Goal: Task Accomplishment & Management: Complete application form

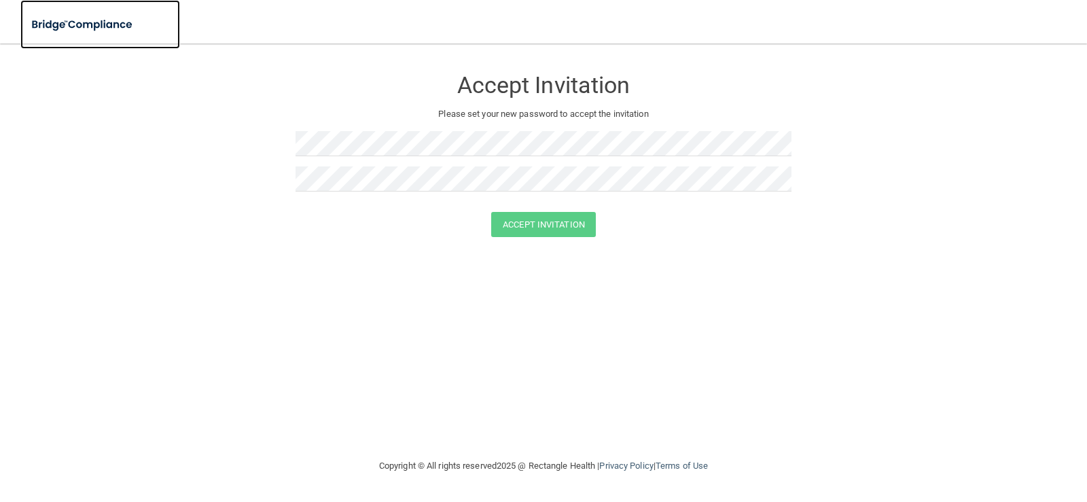
click at [66, 23] on img at bounding box center [82, 25] width 125 height 28
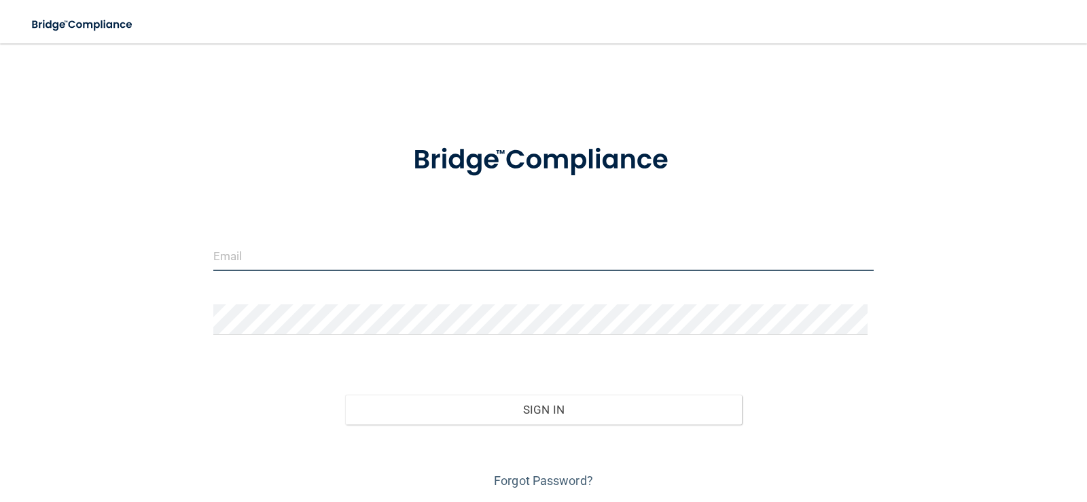
type input "[EMAIL_ADDRESS][DOMAIN_NAME]"
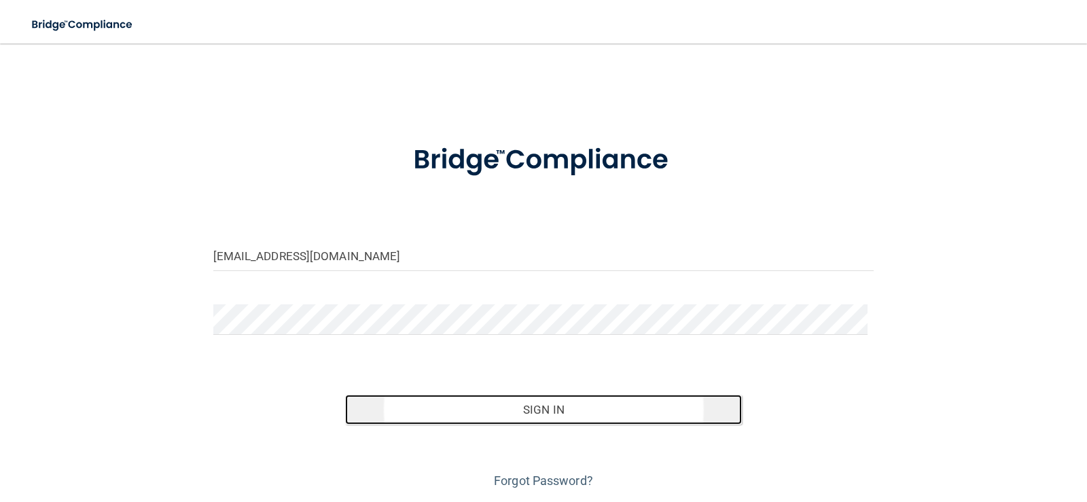
click at [511, 412] on button "Sign In" at bounding box center [543, 410] width 397 height 30
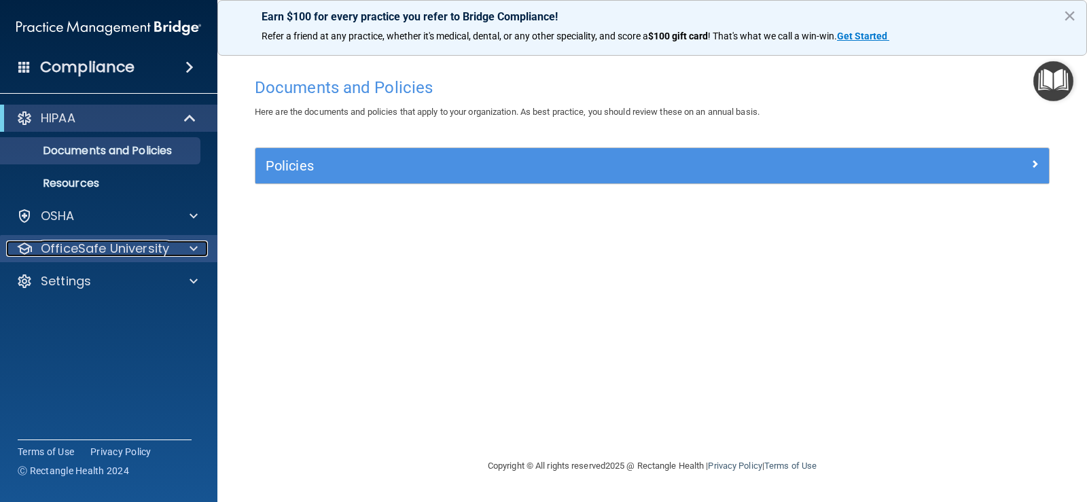
click at [188, 255] on div at bounding box center [192, 249] width 34 height 16
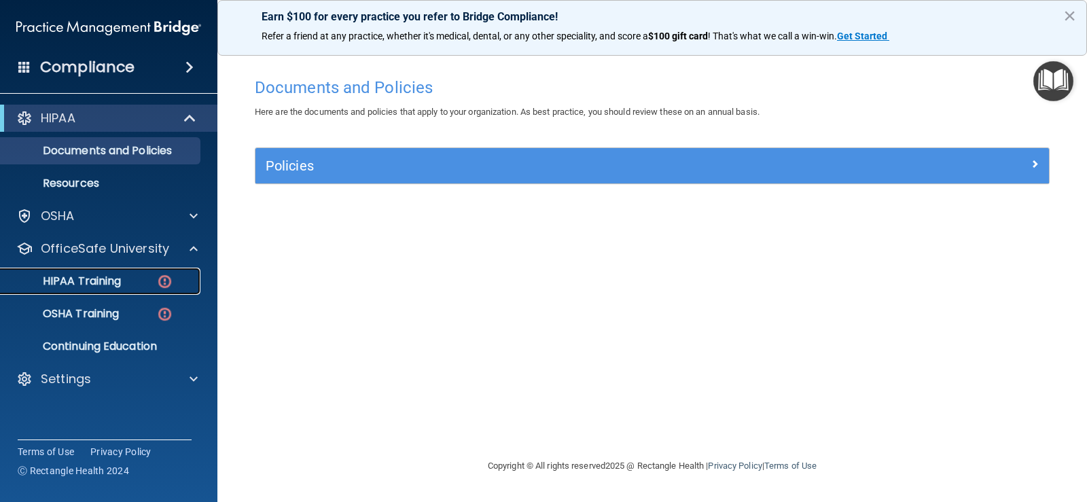
click at [170, 283] on img at bounding box center [164, 281] width 17 height 17
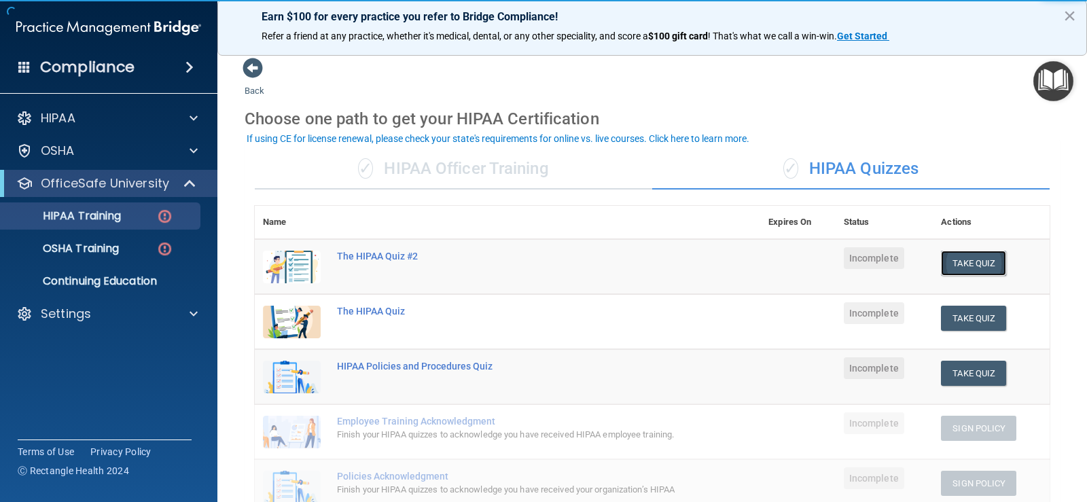
click at [969, 268] on button "Take Quiz" at bounding box center [973, 263] width 65 height 25
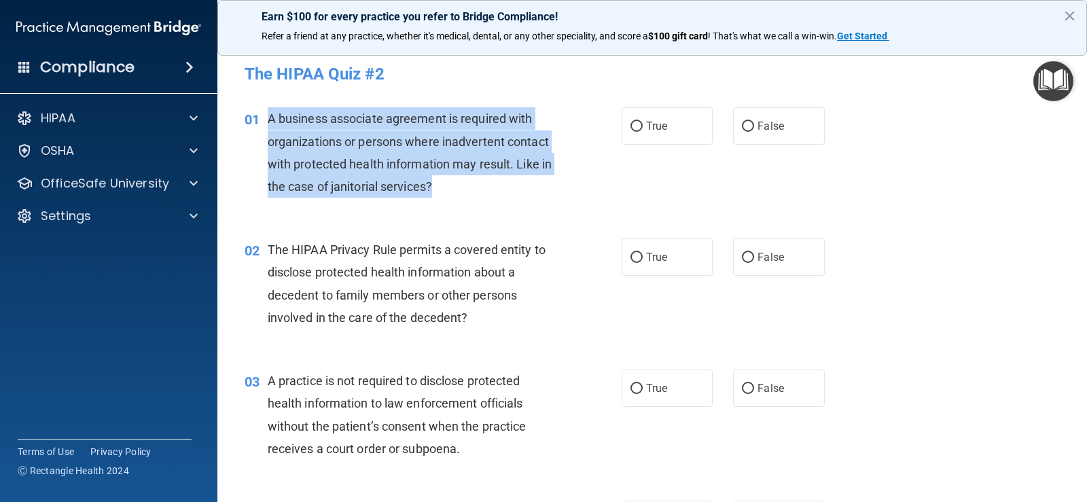
drag, startPoint x: 459, startPoint y: 187, endPoint x: 263, endPoint y: 119, distance: 207.2
click at [263, 119] on div "01 A business associate agreement is required with organizations or persons whe…" at bounding box center [433, 155] width 418 height 97
copy div "A business associate agreement is required with organizations or persons where …"
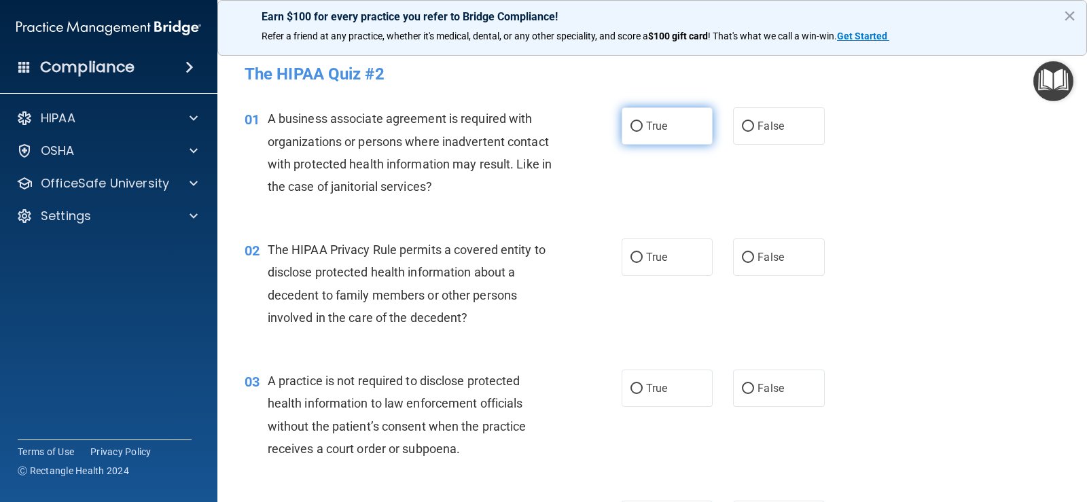
click at [648, 132] on span "True" at bounding box center [656, 126] width 21 height 13
click at [643, 132] on input "True" at bounding box center [637, 127] width 12 height 10
radio input "true"
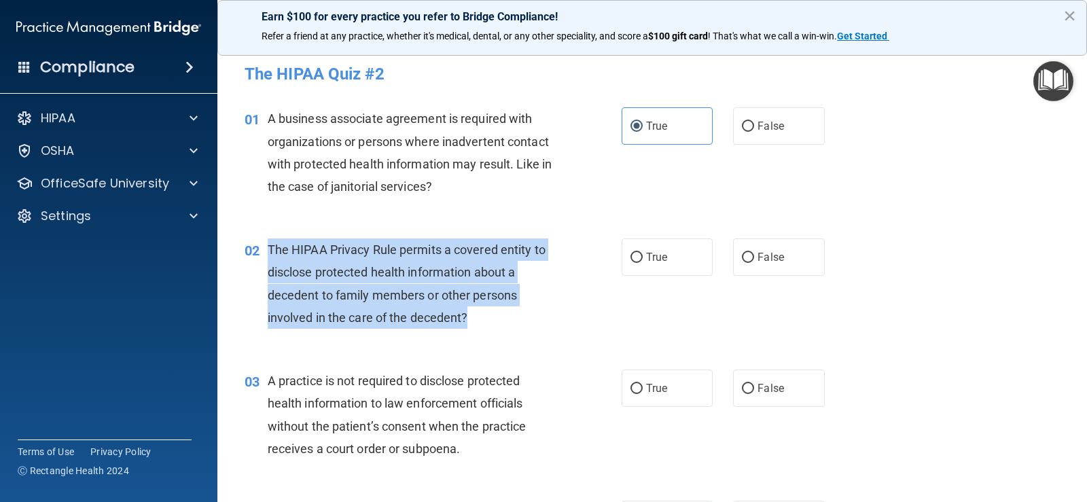
drag, startPoint x: 265, startPoint y: 245, endPoint x: 487, endPoint y: 313, distance: 231.9
click at [487, 313] on div "02 The HIPAA Privacy Rule permits a covered entity to disclose protected health…" at bounding box center [433, 286] width 418 height 97
copy div "The HIPAA Privacy Rule permits a covered entity to disclose protected health in…"
click at [631, 258] on input "True" at bounding box center [637, 258] width 12 height 10
radio input "true"
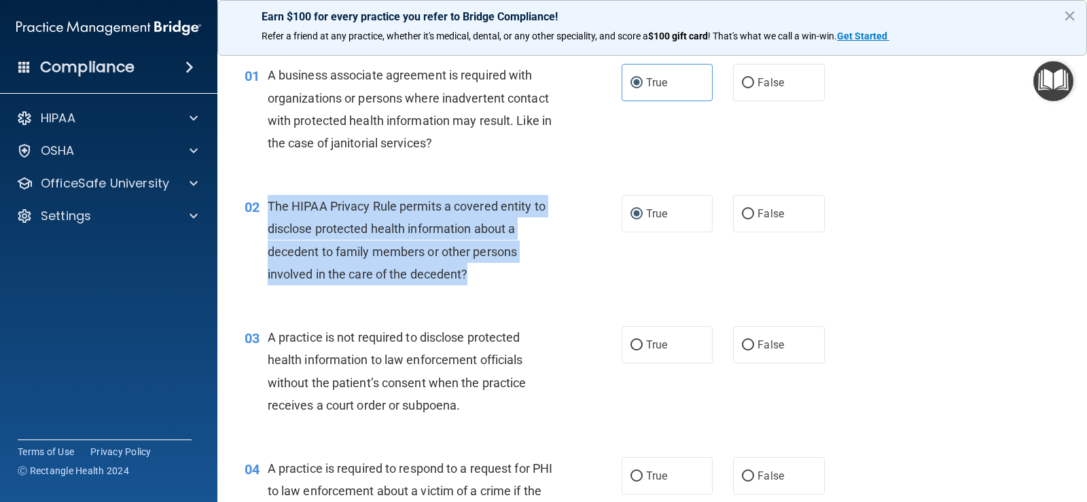
scroll to position [68, 0]
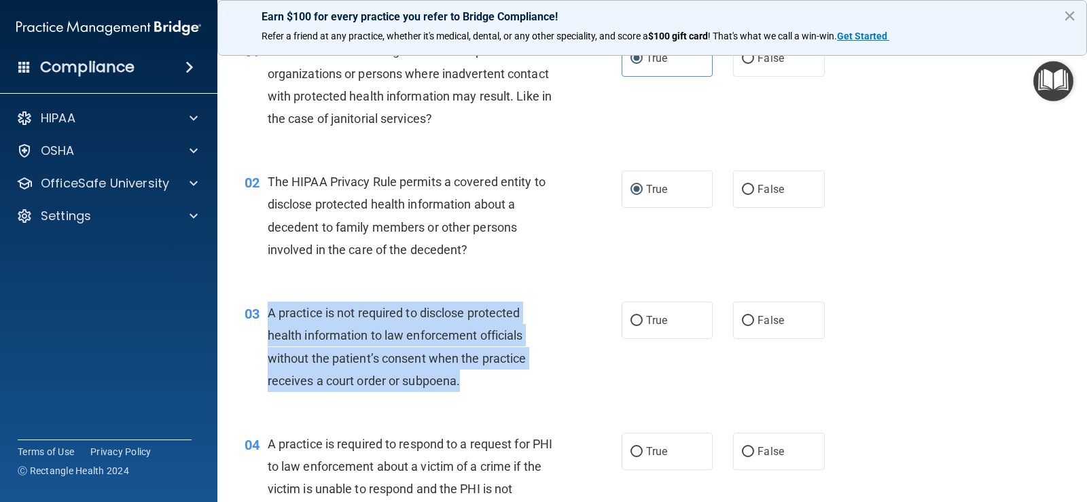
drag, startPoint x: 267, startPoint y: 311, endPoint x: 465, endPoint y: 385, distance: 211.4
click at [465, 385] on div "A practice is not required to disclose protected health information to law enfo…" at bounding box center [417, 347] width 298 height 90
copy span "A practice is not required to disclose protected health information to law enfo…"
click at [634, 319] on input "True" at bounding box center [637, 321] width 12 height 10
radio input "true"
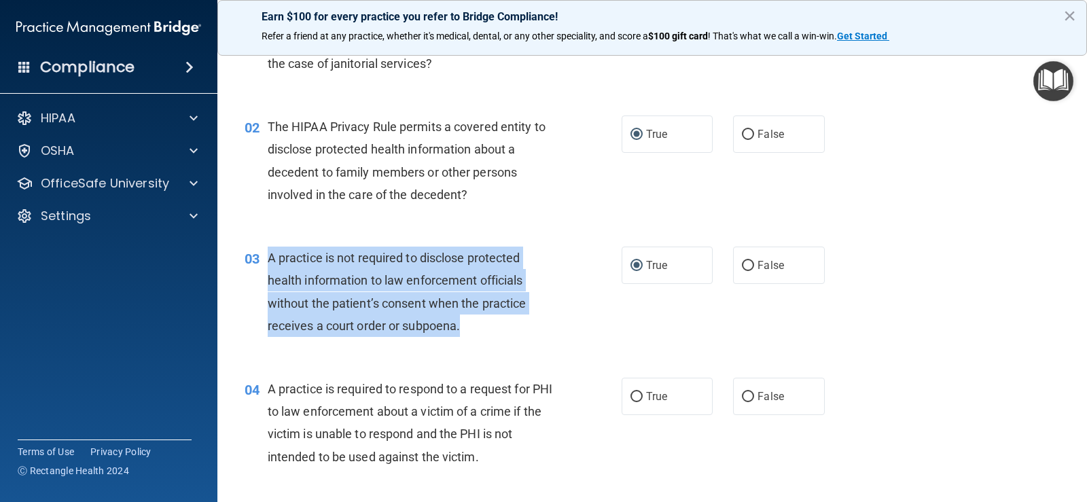
scroll to position [204, 0]
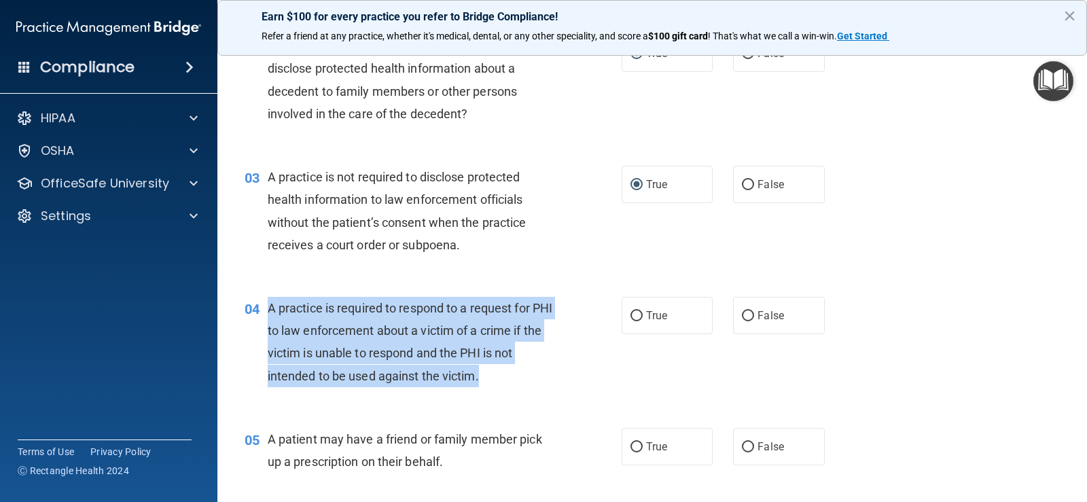
drag, startPoint x: 269, startPoint y: 307, endPoint x: 499, endPoint y: 381, distance: 242.0
click at [499, 381] on div "A practice is required to respond to a request for PHI to law enforcement about…" at bounding box center [417, 342] width 298 height 90
copy span "A practice is required to respond to a request for PHI to law enforcement about…"
click at [631, 315] on input "True" at bounding box center [637, 316] width 12 height 10
radio input "true"
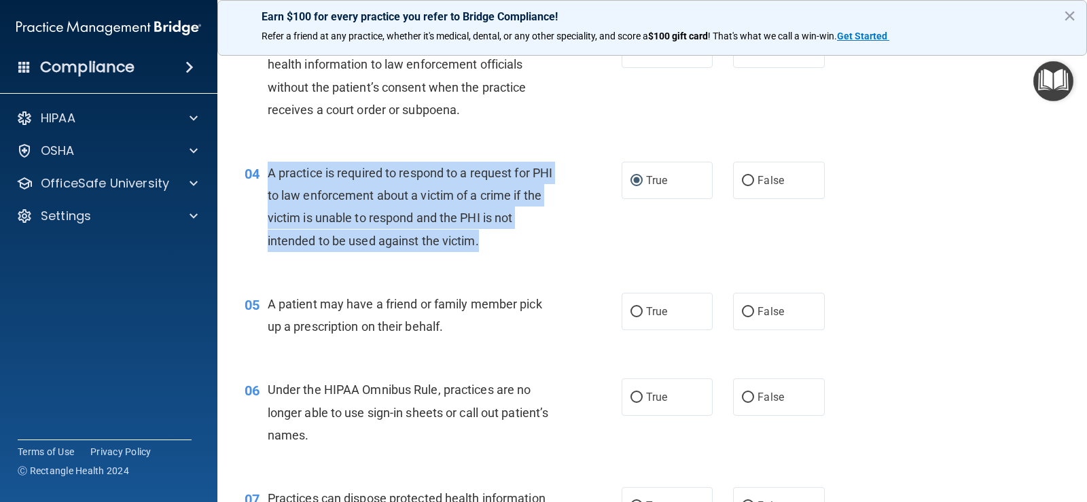
scroll to position [340, 0]
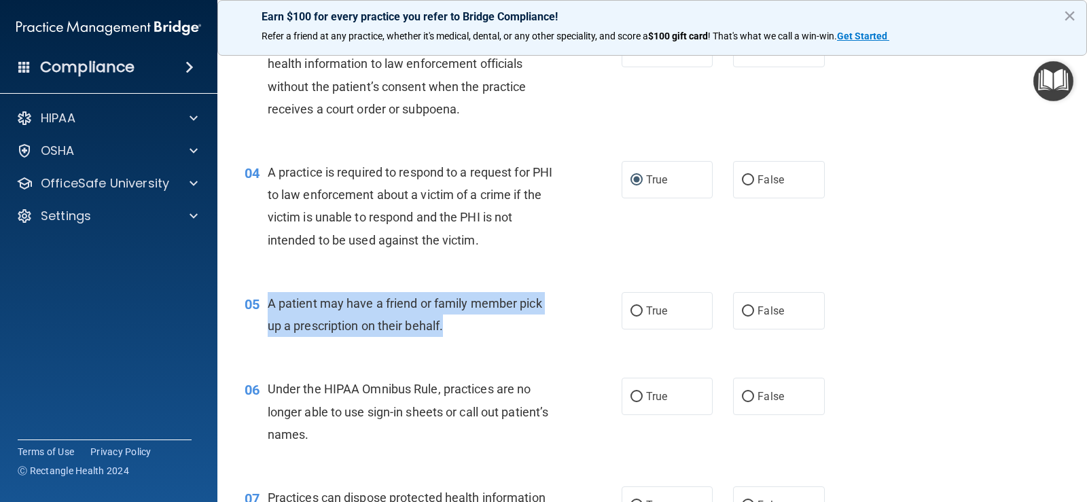
drag, startPoint x: 268, startPoint y: 304, endPoint x: 445, endPoint y: 334, distance: 179.7
click at [445, 334] on div "A patient may have a friend or family member pick up a prescription on their be…" at bounding box center [417, 314] width 298 height 45
copy span "A patient may have a friend or family member pick up a prescription on their be…"
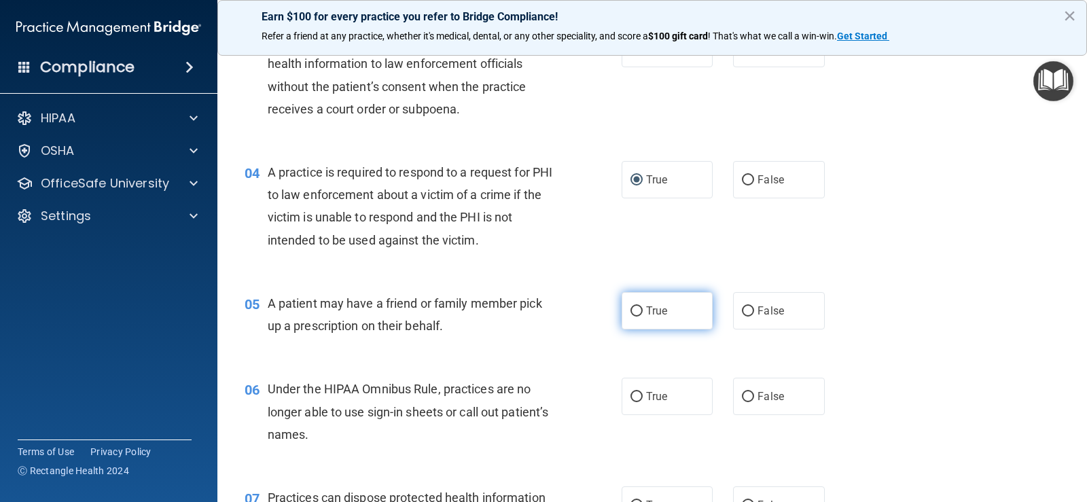
click at [641, 306] on label "True" at bounding box center [667, 310] width 91 height 37
click at [641, 306] on input "True" at bounding box center [637, 311] width 12 height 10
radio input "true"
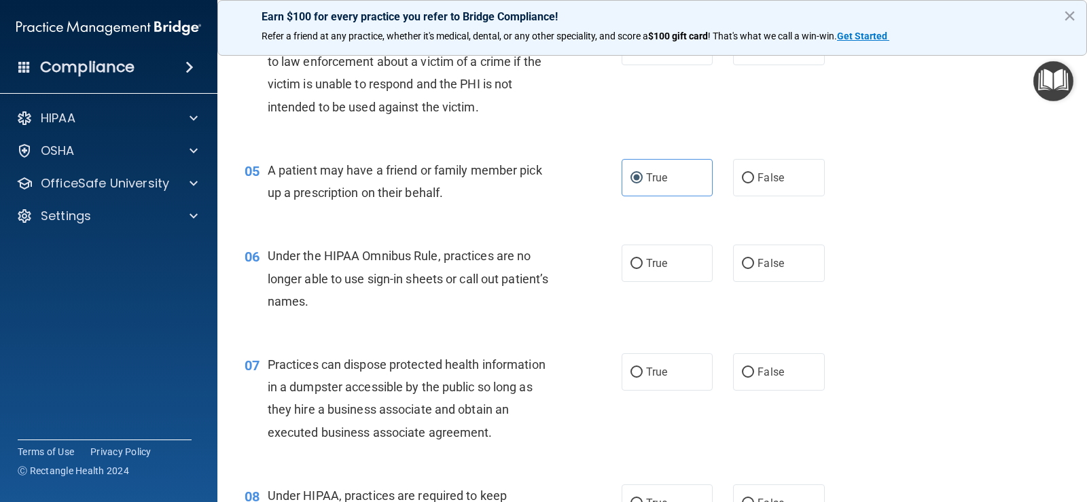
scroll to position [476, 0]
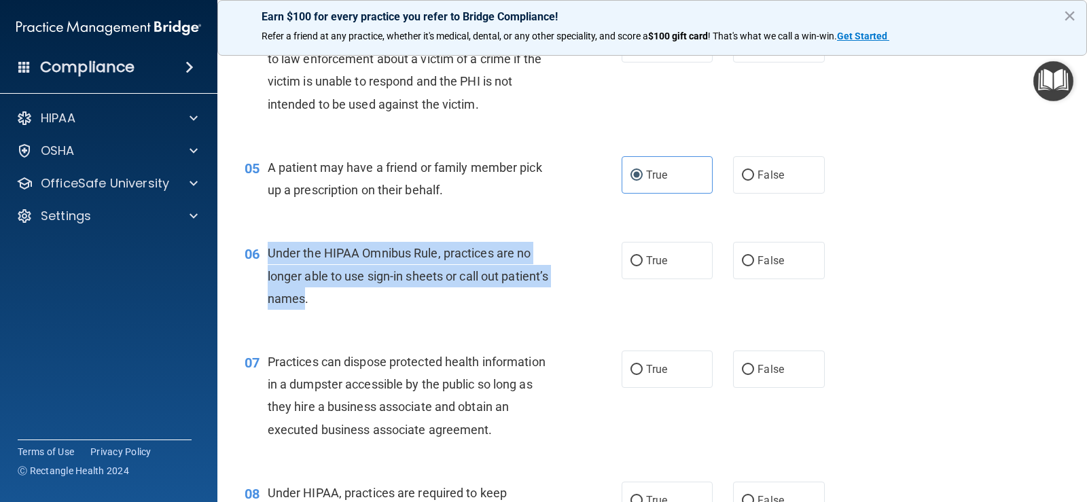
drag, startPoint x: 267, startPoint y: 251, endPoint x: 355, endPoint y: 297, distance: 98.8
click at [355, 297] on span "Under the HIPAA Omnibus Rule, practices are no longer able to use sign-in sheet…" at bounding box center [408, 275] width 281 height 59
copy span "Under the HIPAA Omnibus Rule, practices are no longer able to use sign-in sheet…"
click at [742, 262] on input "False" at bounding box center [748, 261] width 12 height 10
radio input "true"
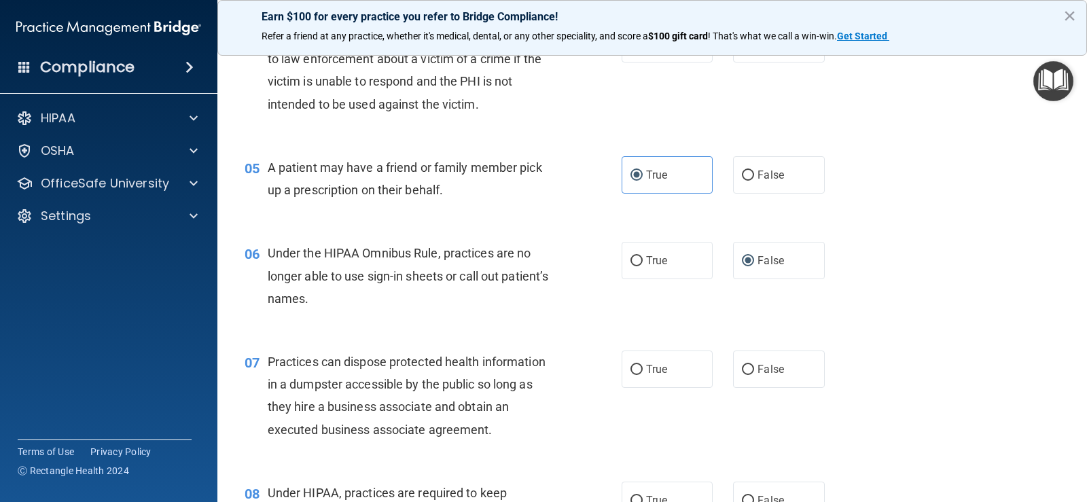
click at [552, 308] on div "Under the HIPAA Omnibus Rule, practices are no longer able to use sign-in sheet…" at bounding box center [417, 276] width 298 height 68
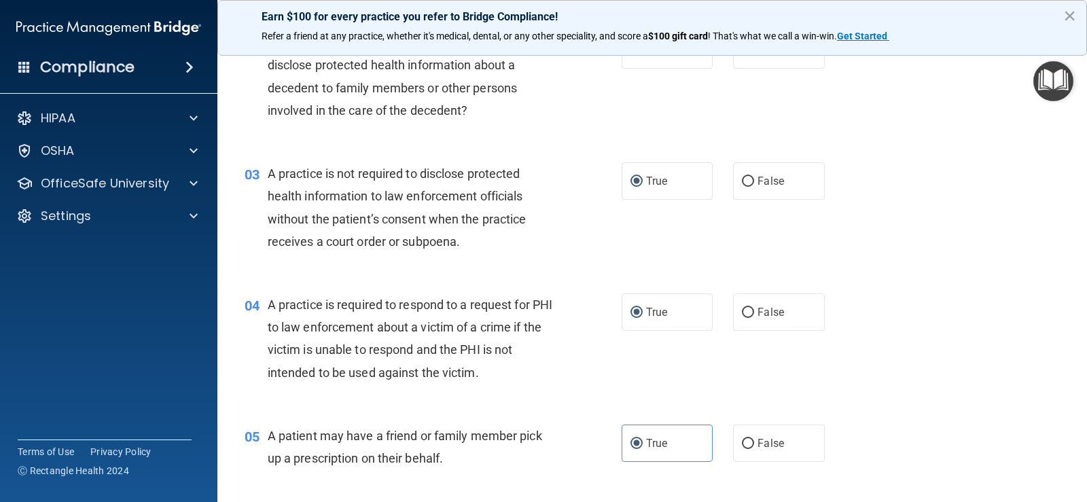
scroll to position [204, 0]
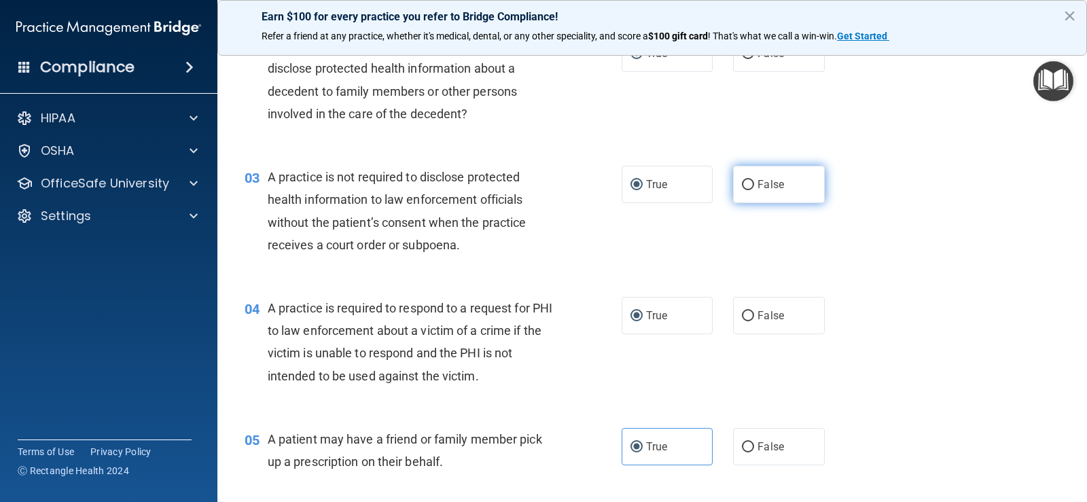
click at [751, 183] on label "False" at bounding box center [778, 184] width 91 height 37
click at [751, 183] on input "False" at bounding box center [748, 185] width 12 height 10
radio input "true"
radio input "false"
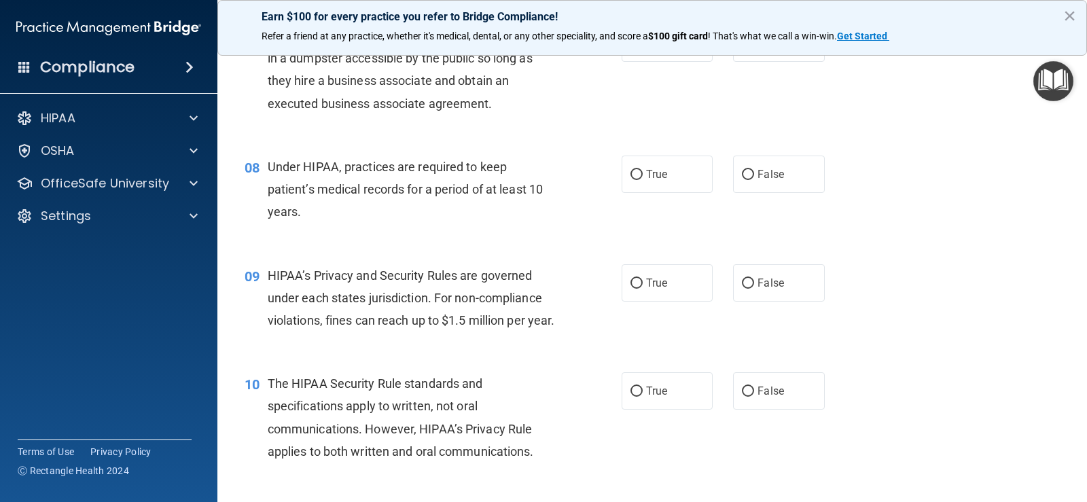
scroll to position [530, 0]
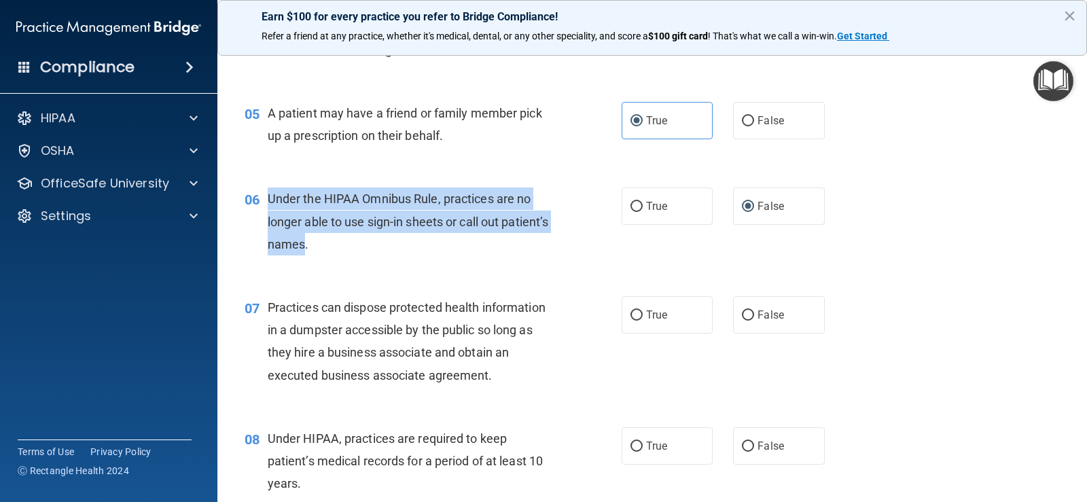
drag, startPoint x: 262, startPoint y: 200, endPoint x: 355, endPoint y: 244, distance: 102.1
click at [355, 244] on div "06 Under the HIPAA Omnibus Rule, practices are no longer able to use sign-in sh…" at bounding box center [433, 225] width 418 height 75
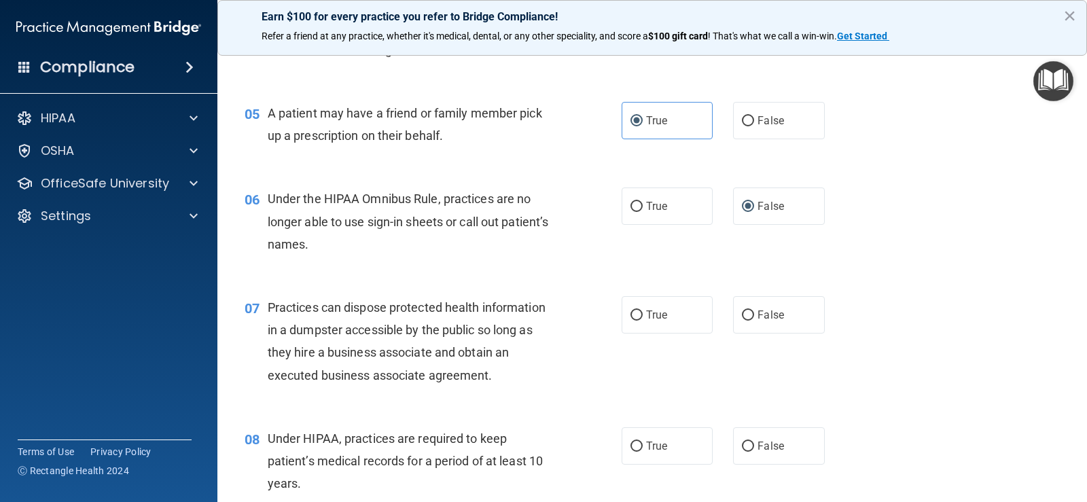
click at [434, 307] on span "Practices can dispose protected health information in a dumpster accessible by …" at bounding box center [407, 341] width 278 height 82
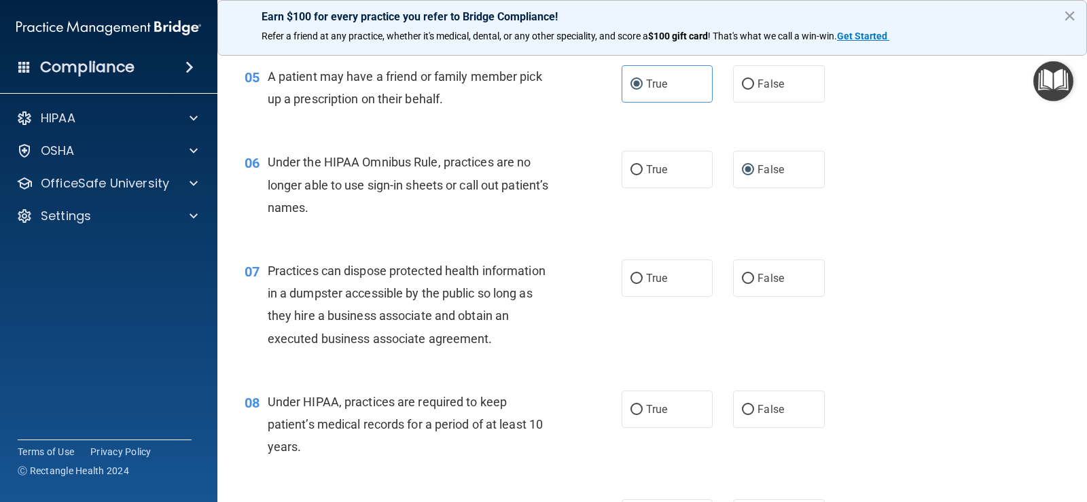
scroll to position [598, 0]
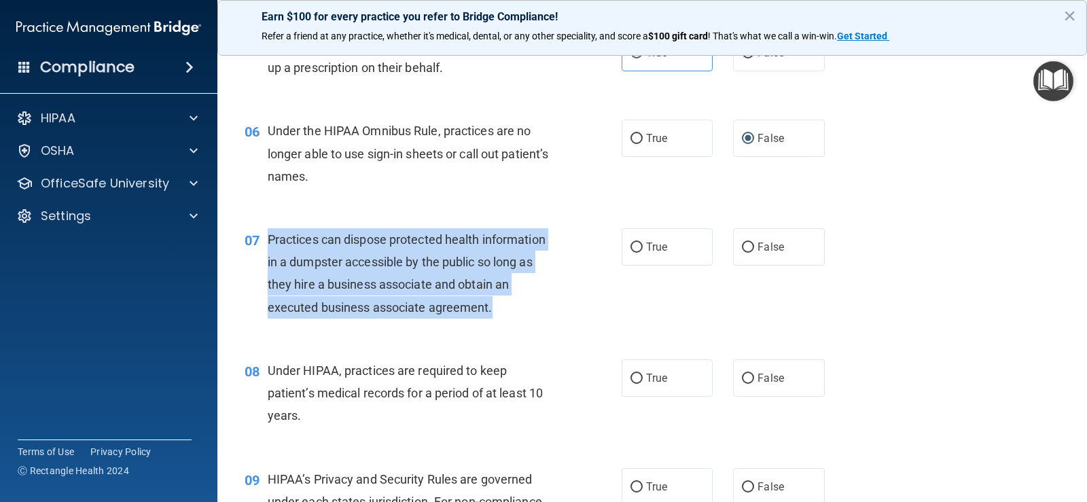
drag, startPoint x: 268, startPoint y: 237, endPoint x: 493, endPoint y: 311, distance: 236.6
click at [493, 311] on div "Practices can dispose protected health information in a dumpster accessible by …" at bounding box center [417, 273] width 298 height 90
copy span "Practices can dispose protected health information in a dumpster accessible by …"
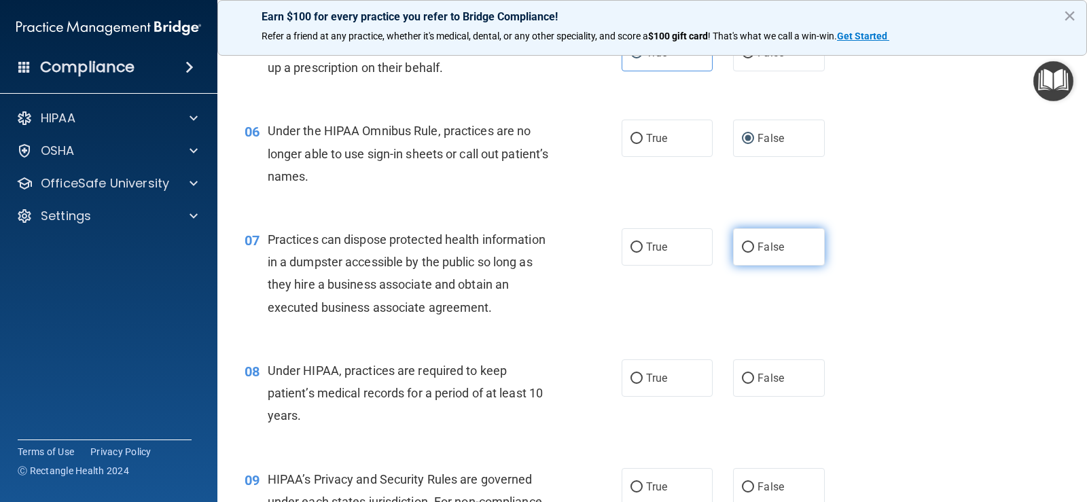
click at [735, 245] on label "False" at bounding box center [778, 246] width 91 height 37
click at [742, 245] on input "False" at bounding box center [748, 248] width 12 height 10
radio input "true"
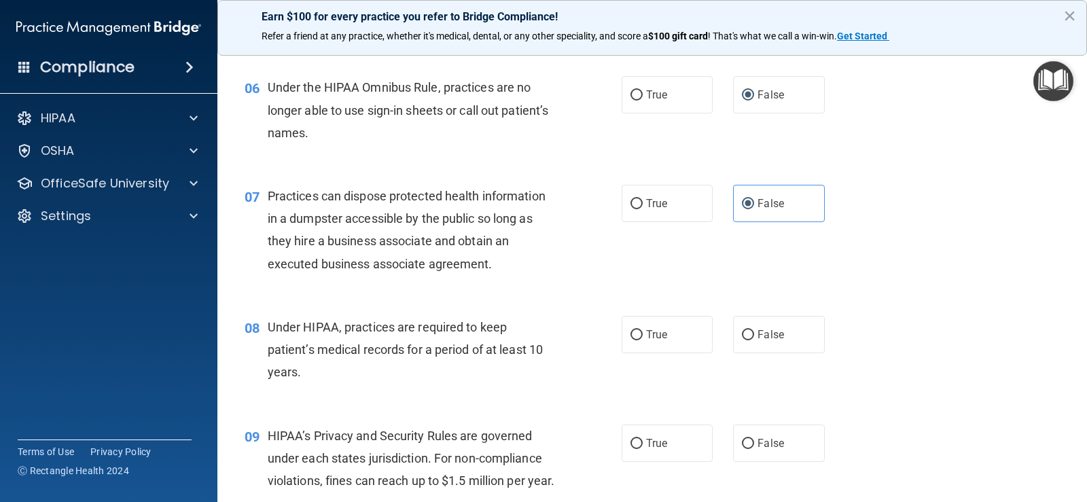
scroll to position [666, 0]
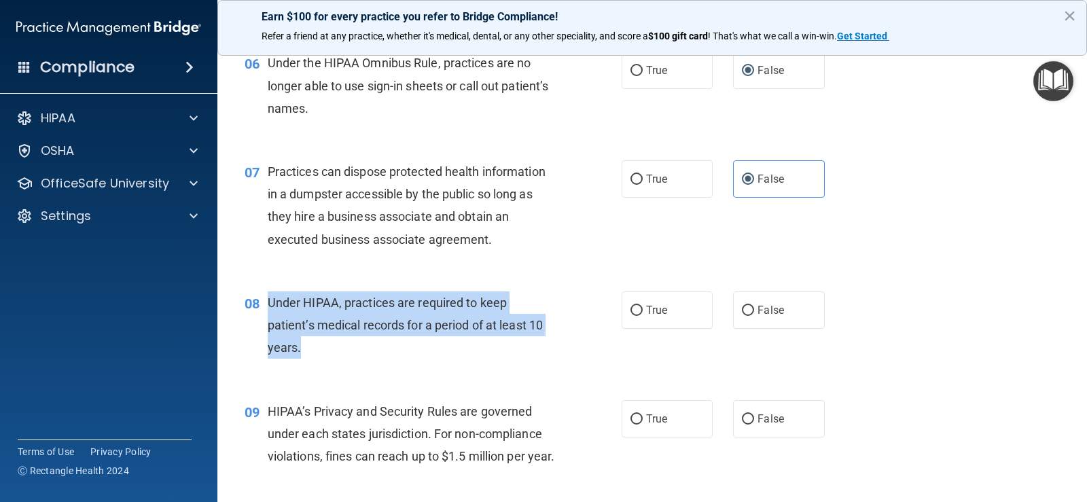
drag, startPoint x: 267, startPoint y: 300, endPoint x: 400, endPoint y: 328, distance: 136.1
click at [329, 346] on div "08 Under HIPAA, practices are required to keep patient’s medical records for a …" at bounding box center [433, 328] width 418 height 75
drag, startPoint x: 425, startPoint y: 322, endPoint x: 391, endPoint y: 340, distance: 37.7
click at [391, 340] on div "Under HIPAA, practices are required to keep patient’s medical records for a per…" at bounding box center [417, 325] width 298 height 68
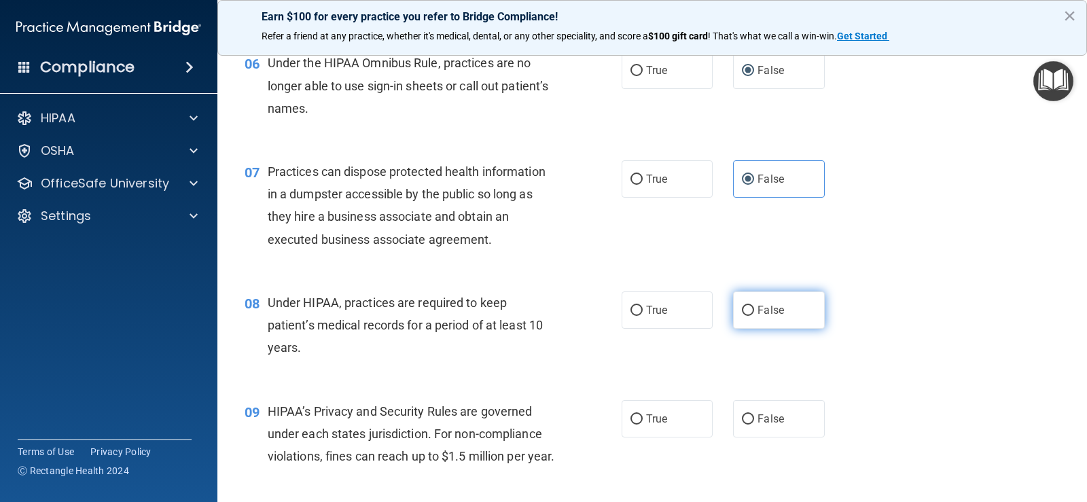
click at [733, 311] on label "False" at bounding box center [778, 309] width 91 height 37
click at [742, 311] on input "False" at bounding box center [748, 311] width 12 height 10
radio input "true"
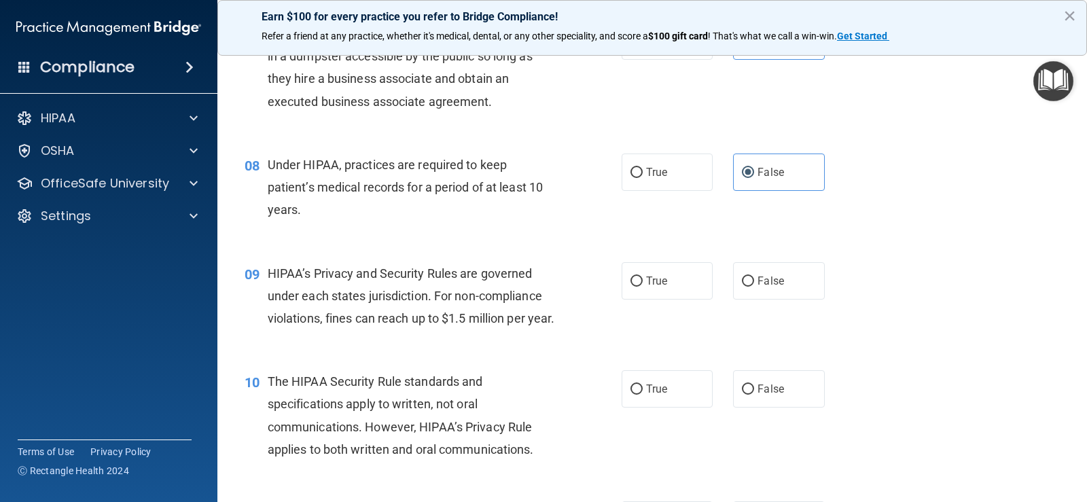
scroll to position [870, 0]
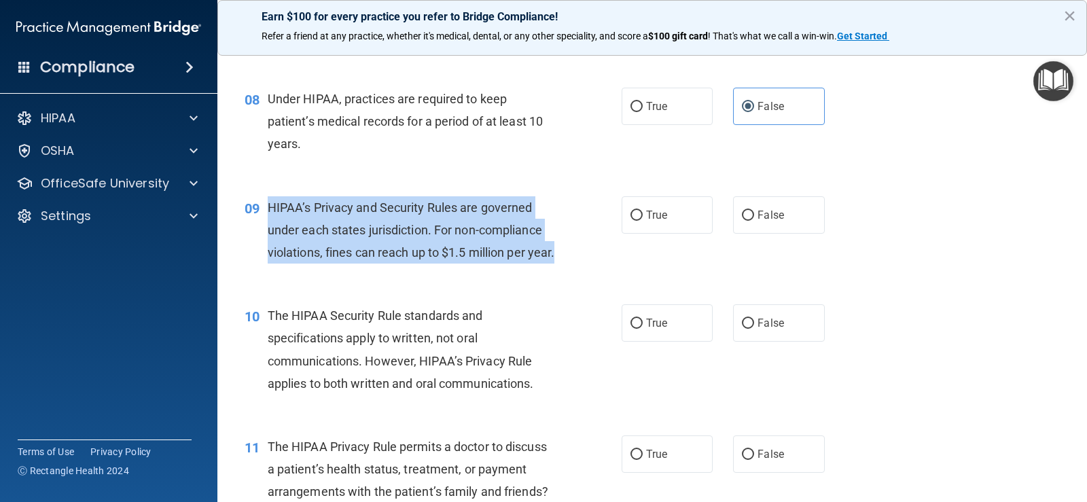
drag, startPoint x: 308, startPoint y: 272, endPoint x: 269, endPoint y: 209, distance: 74.1
click at [269, 209] on div "HIPAA’s Privacy and Security Rules are governed under each states jurisdiction.…" at bounding box center [417, 230] width 298 height 68
copy span "HIPAA’s Privacy and Security Rules are governed under each states jurisdiction.…"
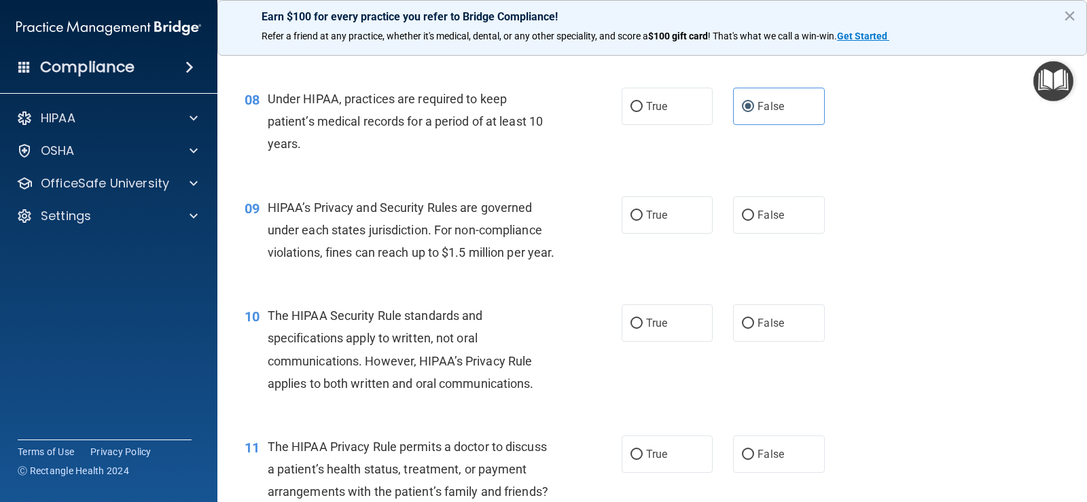
click at [336, 313] on div "10 The HIPAA Security Rule standards and specifications apply to written, not o…" at bounding box center [652, 352] width 836 height 131
click at [631, 216] on input "True" at bounding box center [637, 216] width 12 height 10
radio input "true"
click at [758, 216] on span "False" at bounding box center [771, 215] width 26 height 13
click at [752, 216] on input "False" at bounding box center [748, 216] width 12 height 10
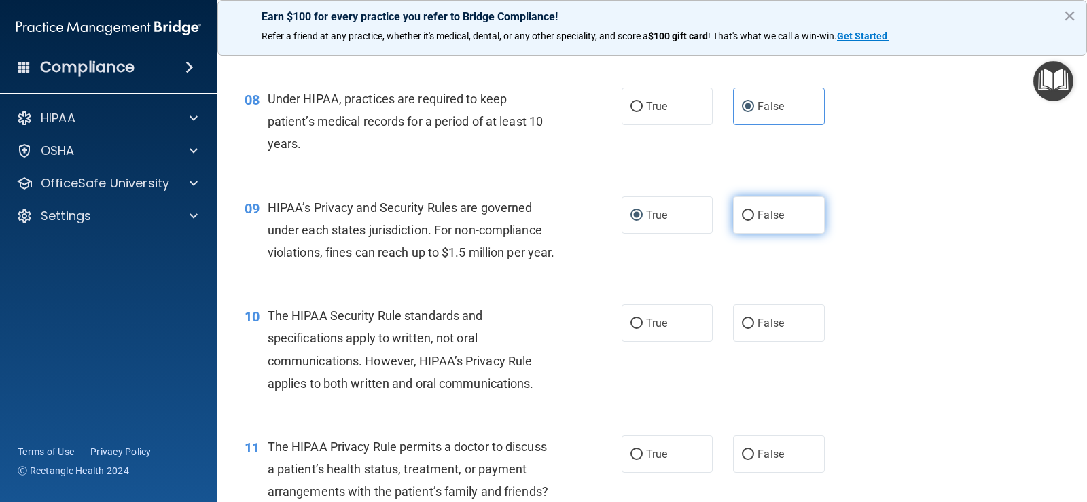
radio input "true"
radio input "false"
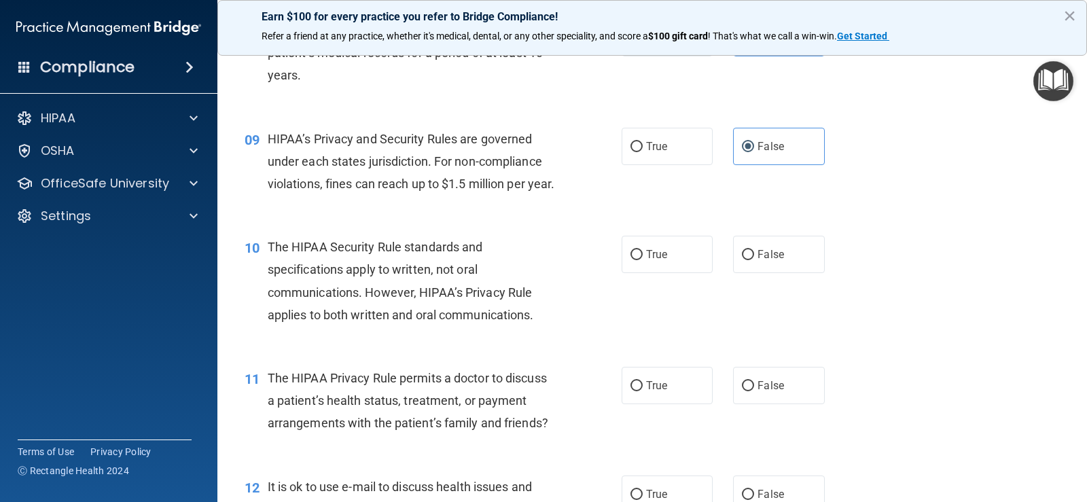
scroll to position [1006, 0]
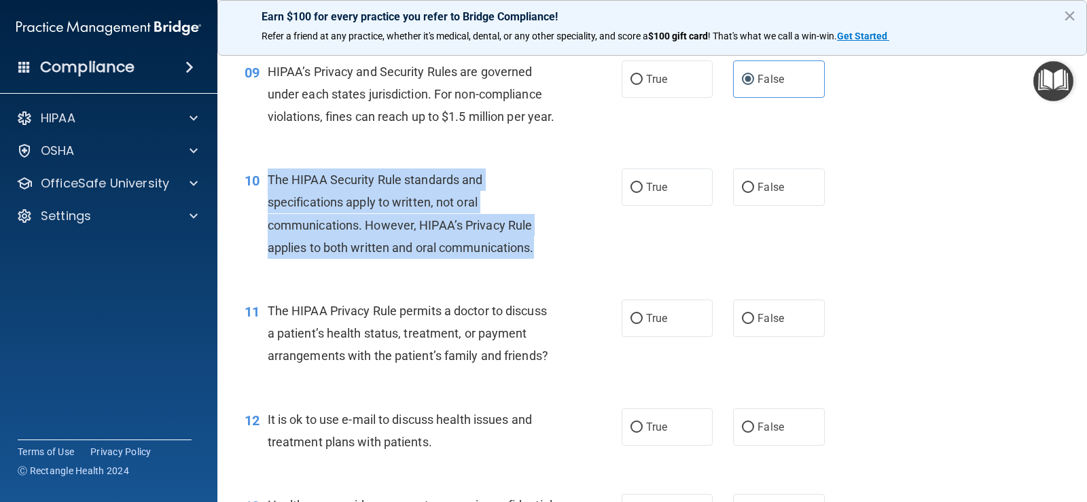
drag, startPoint x: 537, startPoint y: 272, endPoint x: 270, endPoint y: 202, distance: 276.9
click at [270, 202] on div "The HIPAA Security Rule standards and specifications apply to written, not oral…" at bounding box center [417, 214] width 298 height 90
copy span "The HIPAA Security Rule standards and specifications apply to written, not oral…"
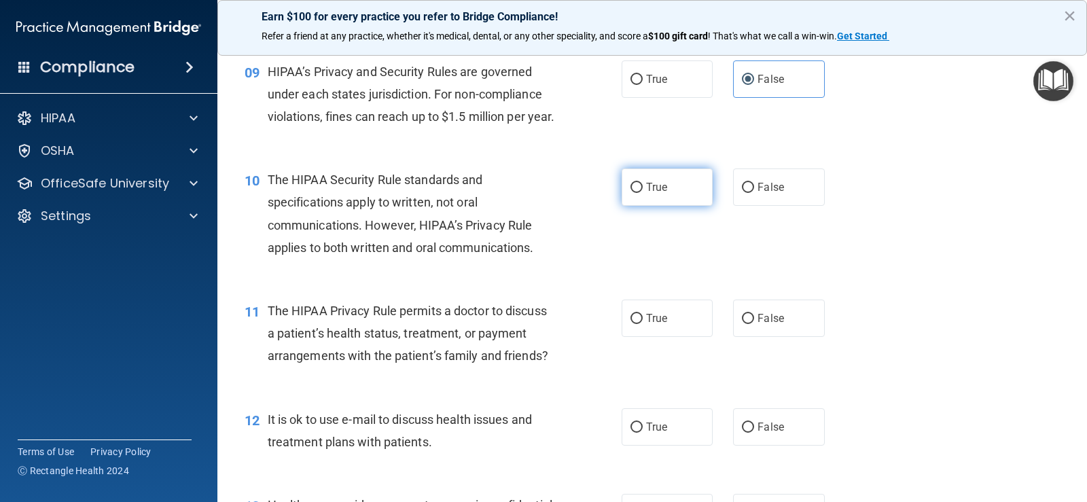
click at [646, 194] on span "True" at bounding box center [656, 187] width 21 height 13
click at [643, 193] on input "True" at bounding box center [637, 188] width 12 height 10
radio input "true"
click at [745, 193] on input "False" at bounding box center [748, 188] width 12 height 10
radio input "true"
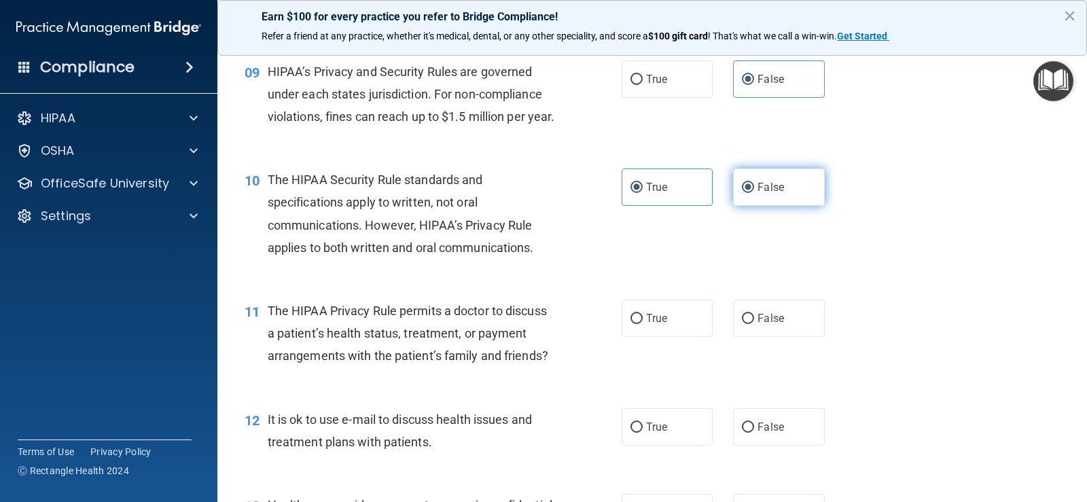
radio input "false"
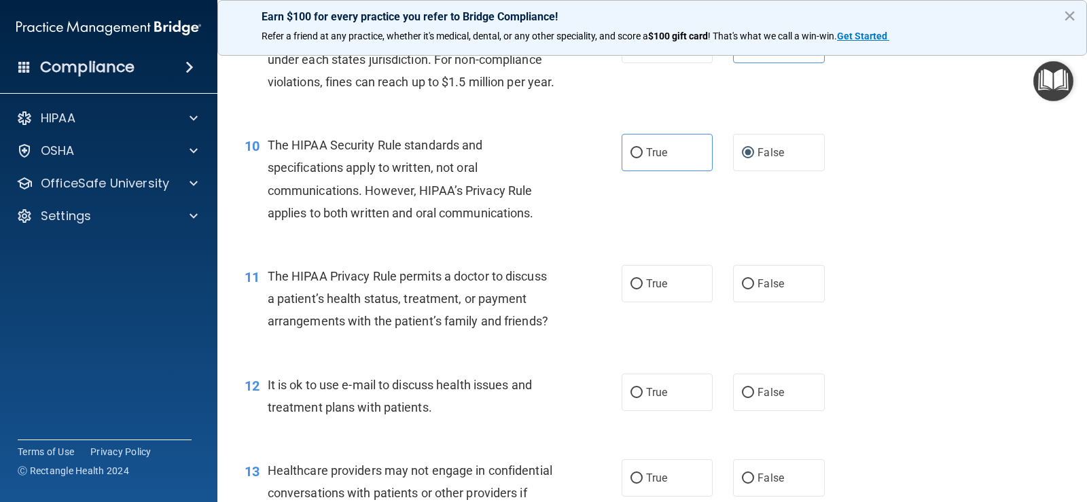
scroll to position [1074, 0]
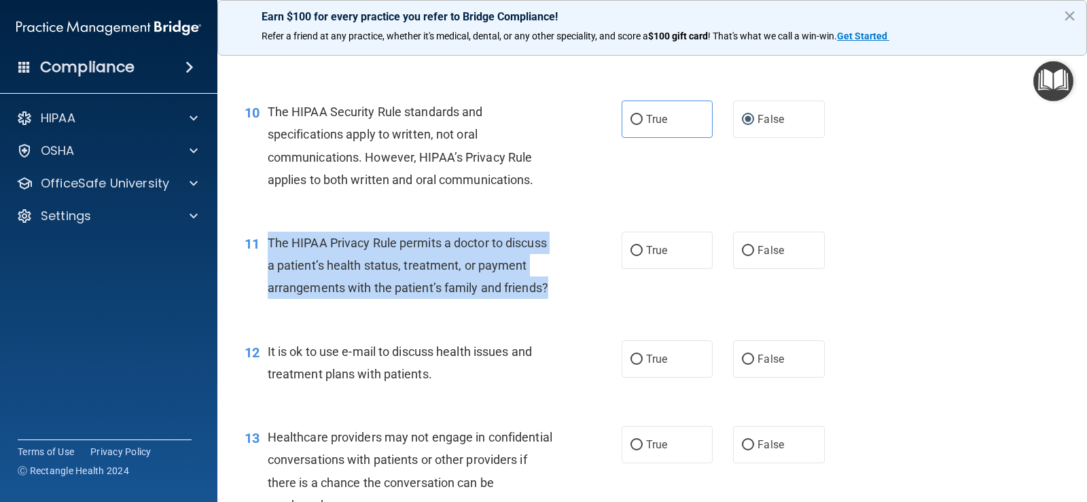
drag, startPoint x: 270, startPoint y: 263, endPoint x: 548, endPoint y: 309, distance: 282.4
click at [548, 300] on div "The HIPAA Privacy Rule permits a doctor to discuss a patient’s health status, t…" at bounding box center [417, 266] width 298 height 68
copy span "The HIPAA Privacy Rule permits a doctor to discuss a patient’s health status, t…"
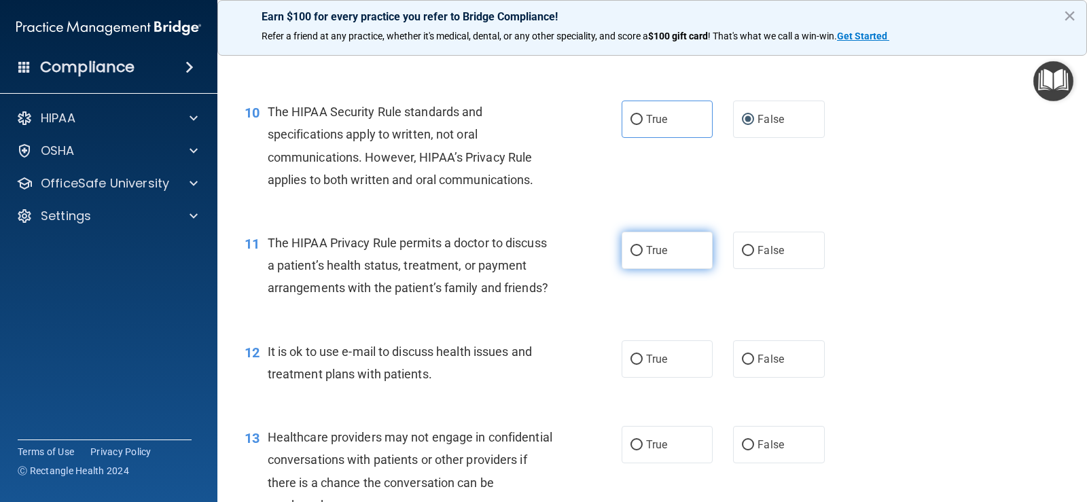
click at [646, 257] on span "True" at bounding box center [656, 250] width 21 height 13
click at [641, 256] on input "True" at bounding box center [637, 251] width 12 height 10
radio input "true"
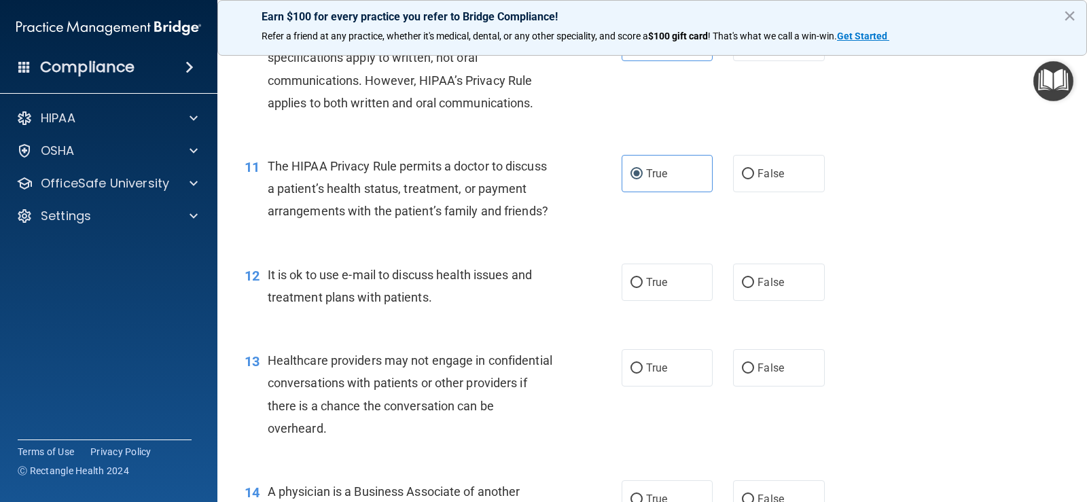
scroll to position [1209, 0]
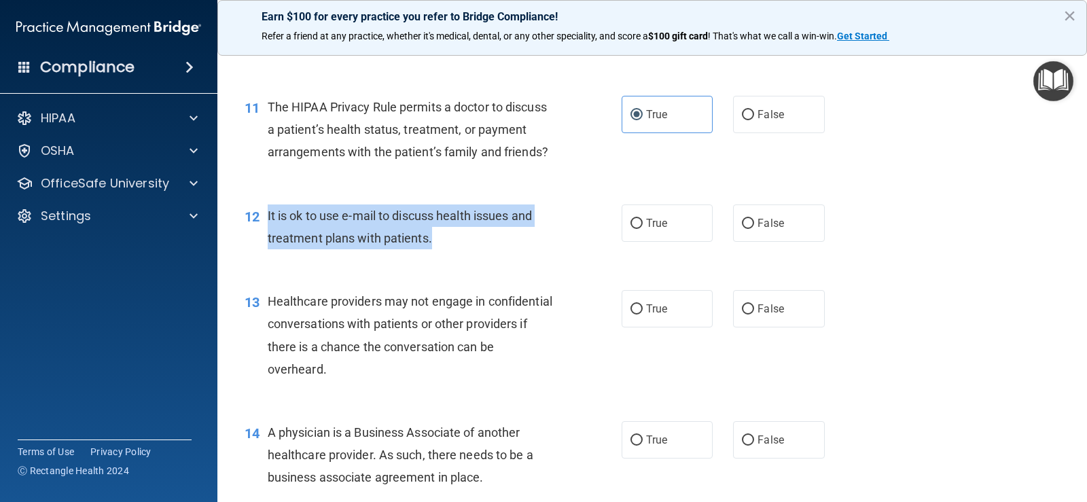
drag, startPoint x: 266, startPoint y: 236, endPoint x: 437, endPoint y: 262, distance: 172.6
click at [437, 256] on div "12 It is ok to use e-mail to discuss health issues and treatment plans with pat…" at bounding box center [433, 231] width 418 height 52
click at [611, 242] on div "12 It is ok to use e-mail to discuss health issues and treatment plans with pat…" at bounding box center [433, 231] width 418 height 52
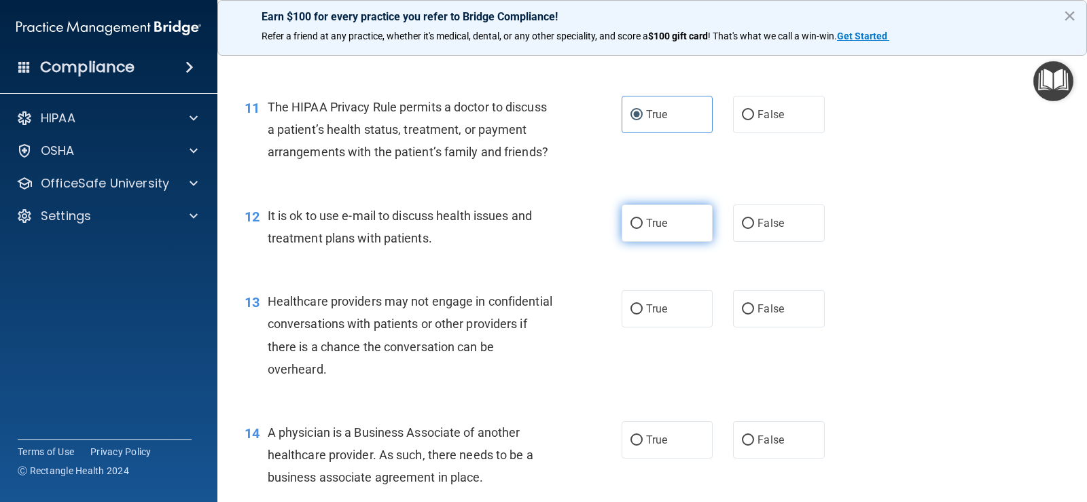
click at [633, 229] on input "True" at bounding box center [637, 224] width 12 height 10
radio input "true"
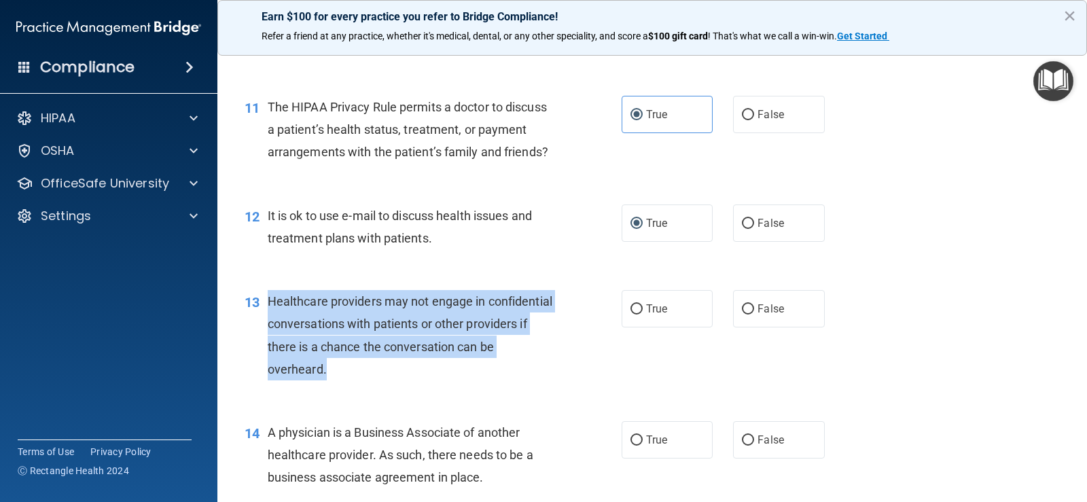
drag, startPoint x: 267, startPoint y: 324, endPoint x: 342, endPoint y: 397, distance: 104.8
click at [342, 381] on div "Healthcare providers may not engage in confidential conversations with patients…" at bounding box center [417, 335] width 298 height 90
click at [743, 315] on input "False" at bounding box center [748, 309] width 12 height 10
radio input "true"
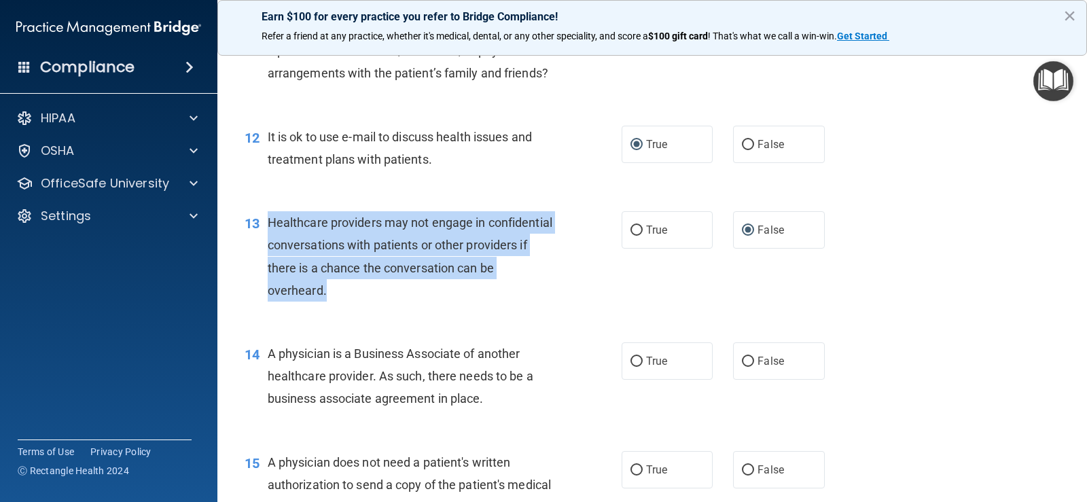
scroll to position [1413, 0]
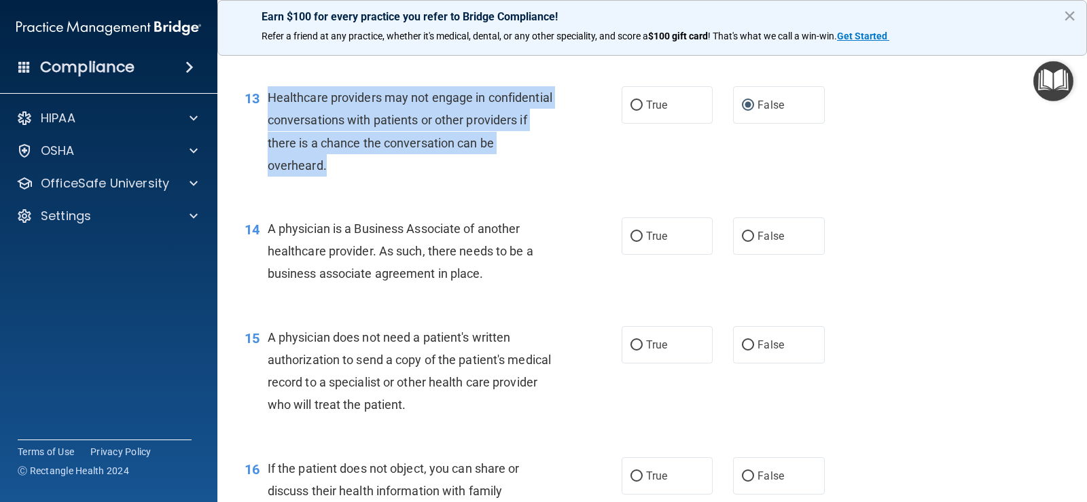
drag, startPoint x: 264, startPoint y: 246, endPoint x: 485, endPoint y: 302, distance: 227.8
click at [485, 292] on div "14 A physician is a Business Associate of another healthcare provider. As such,…" at bounding box center [433, 254] width 418 height 75
click at [474, 285] on div "A physician is a Business Associate of another healthcare provider. As such, th…" at bounding box center [417, 251] width 298 height 68
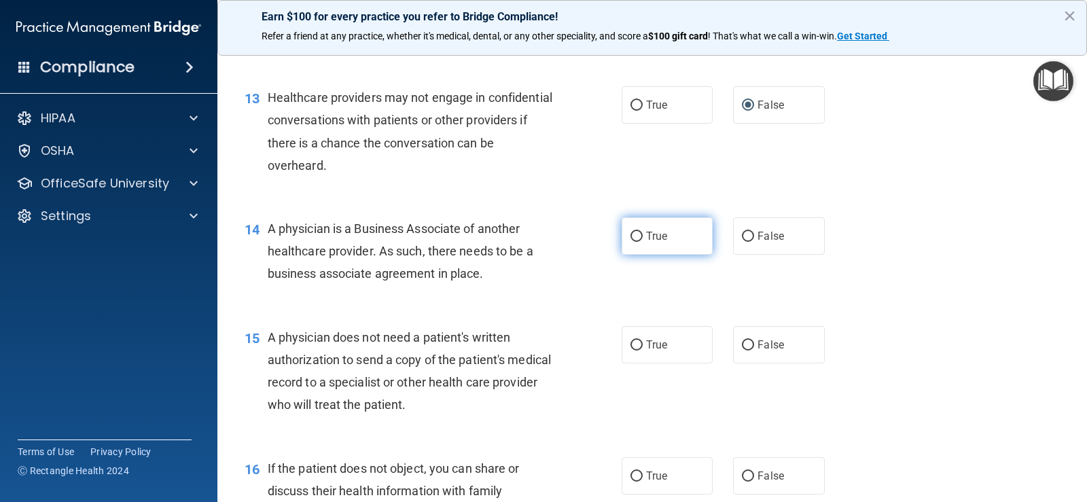
click at [635, 242] on input "True" at bounding box center [637, 237] width 12 height 10
radio input "true"
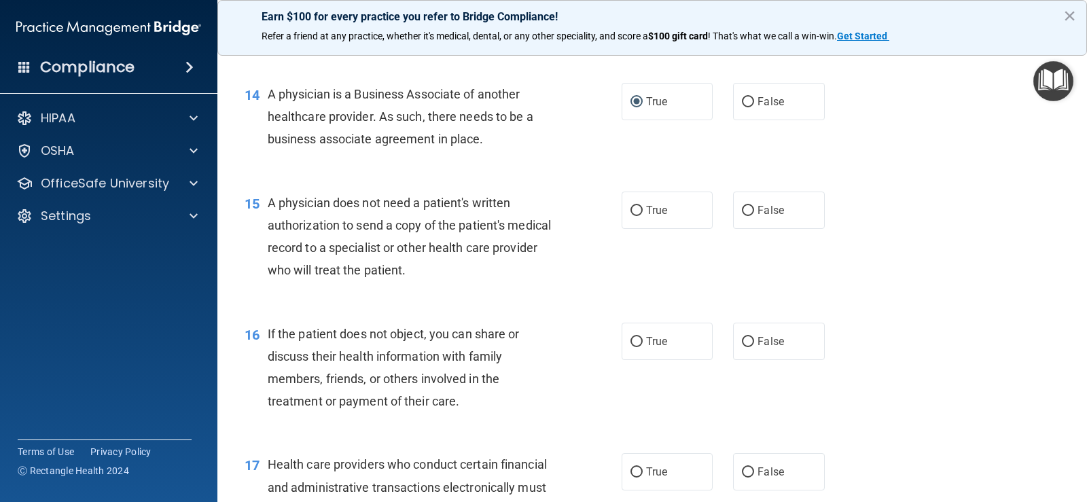
scroll to position [1549, 0]
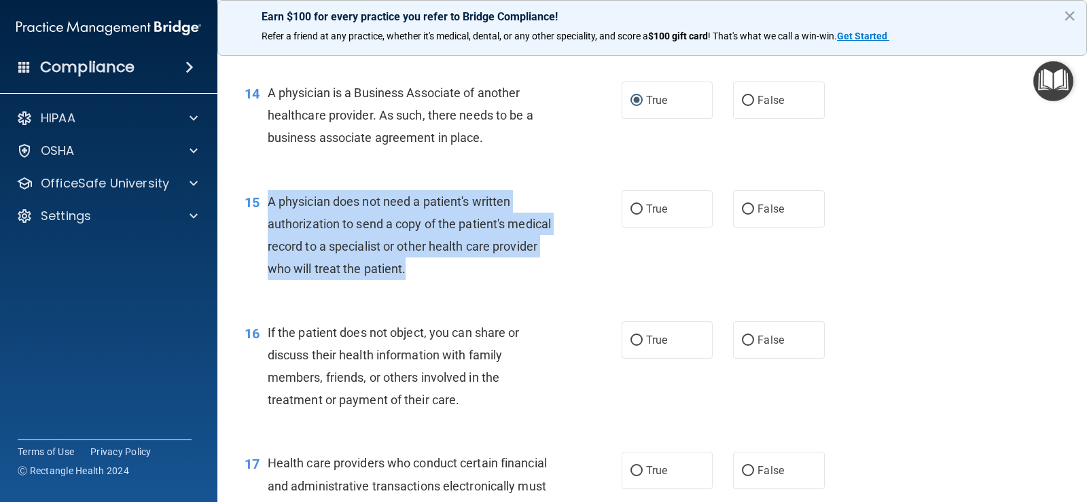
drag, startPoint x: 267, startPoint y: 226, endPoint x: 484, endPoint y: 294, distance: 227.2
click at [484, 281] on div "A physician does not need a patient's written authorization to send a copy of t…" at bounding box center [417, 235] width 298 height 90
click at [497, 270] on span "A physician does not need a patient's written authorization to send a copy of t…" at bounding box center [409, 235] width 283 height 82
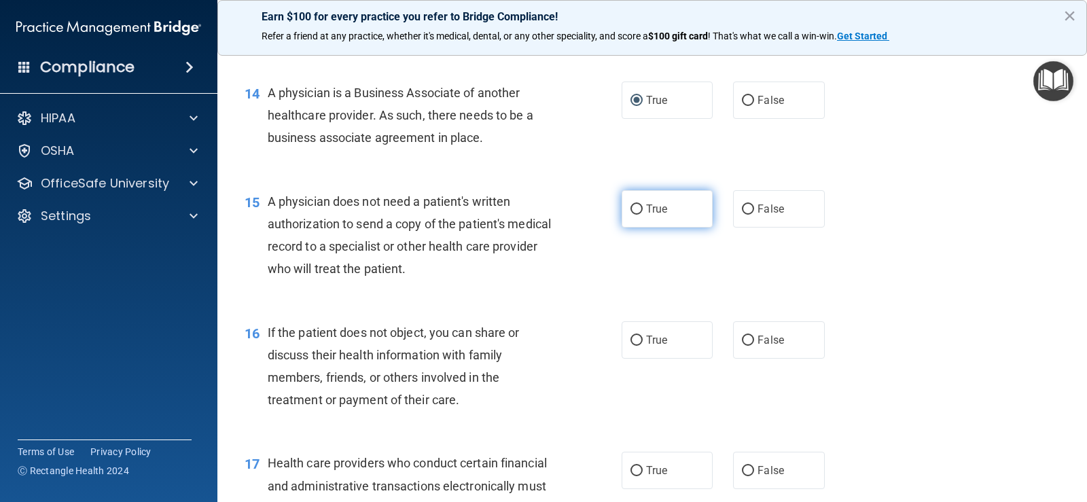
click at [631, 215] on input "True" at bounding box center [637, 210] width 12 height 10
radio input "true"
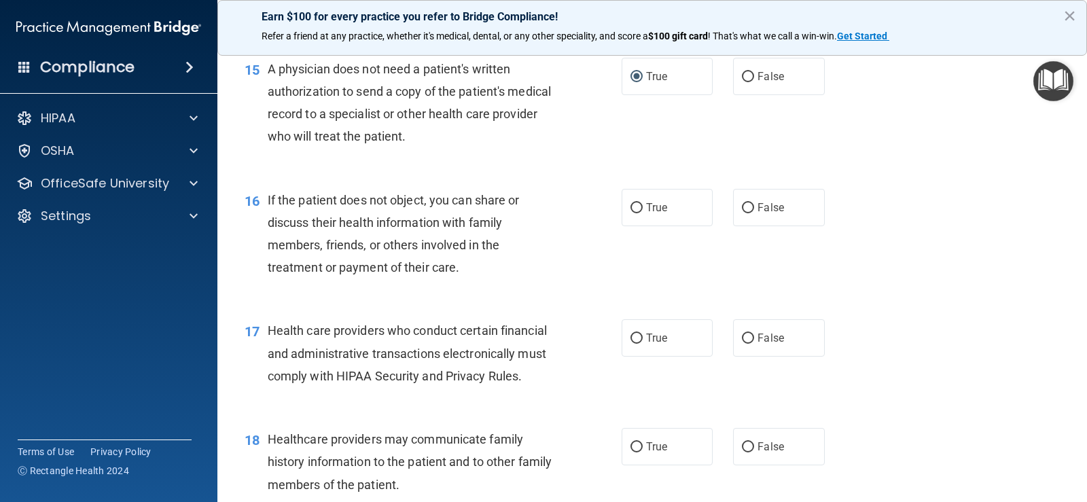
scroll to position [1685, 0]
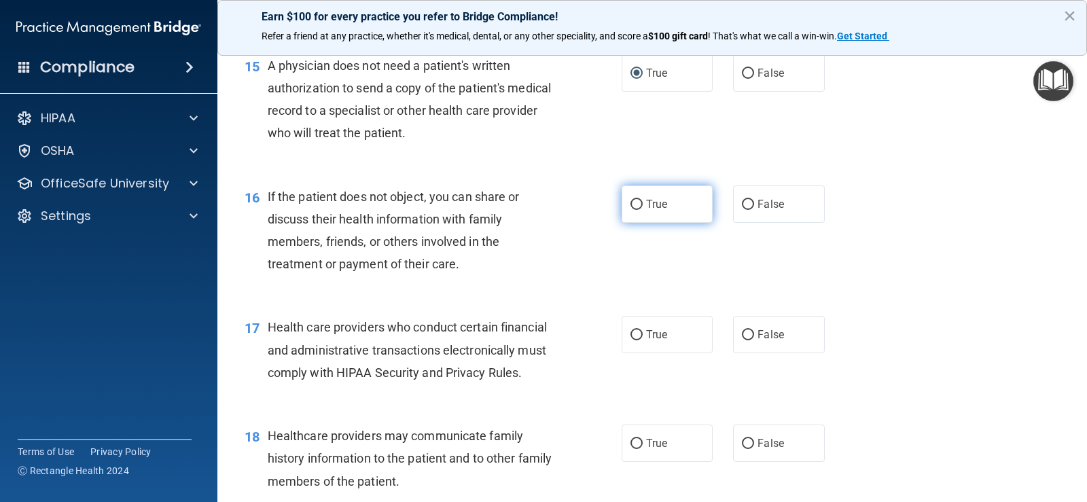
click at [637, 210] on input "True" at bounding box center [637, 205] width 12 height 10
radio input "true"
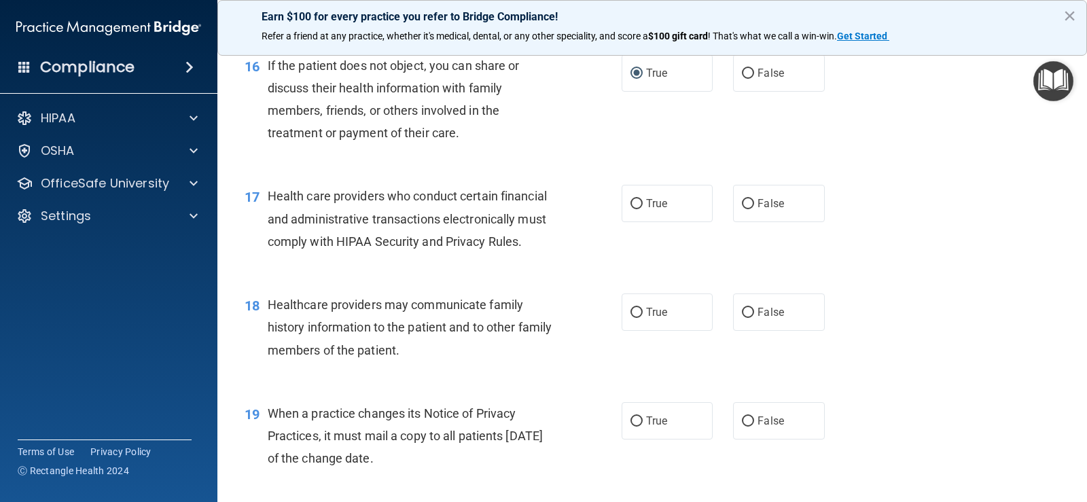
scroll to position [1821, 0]
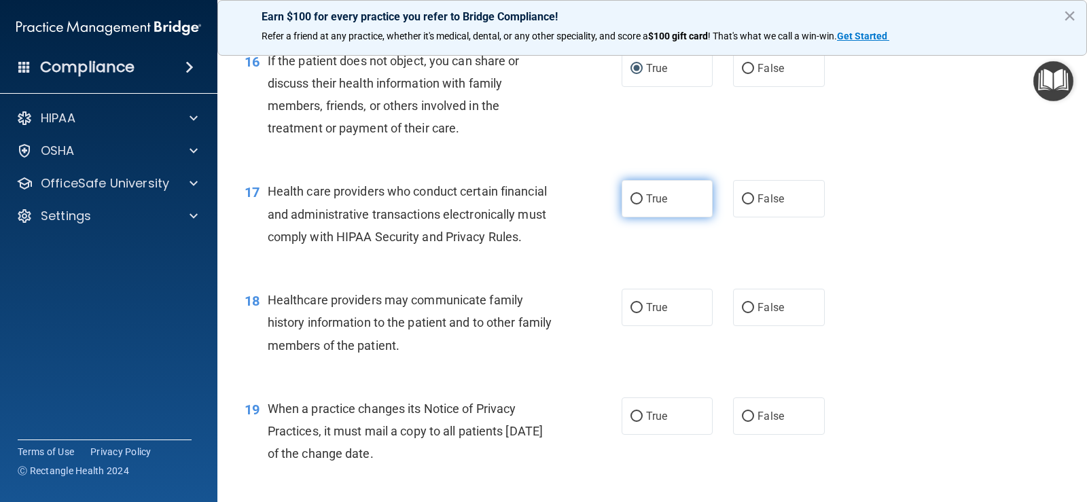
click at [622, 217] on label "True" at bounding box center [667, 198] width 91 height 37
click at [631, 205] on input "True" at bounding box center [637, 199] width 12 height 10
radio input "true"
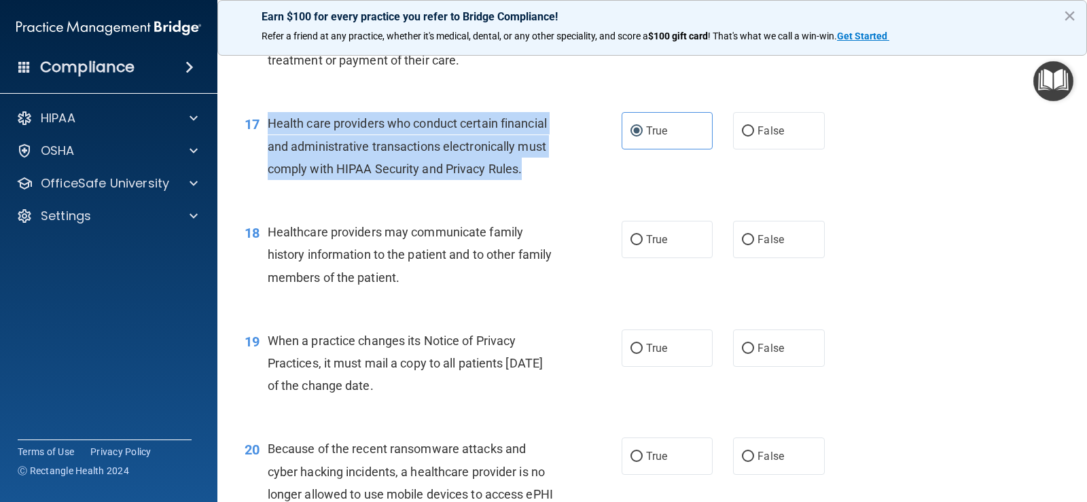
drag, startPoint x: 537, startPoint y: 197, endPoint x: 266, endPoint y: 154, distance: 274.6
click at [266, 154] on div "17 Health care providers who conduct certain financial and administrative trans…" at bounding box center [433, 149] width 418 height 75
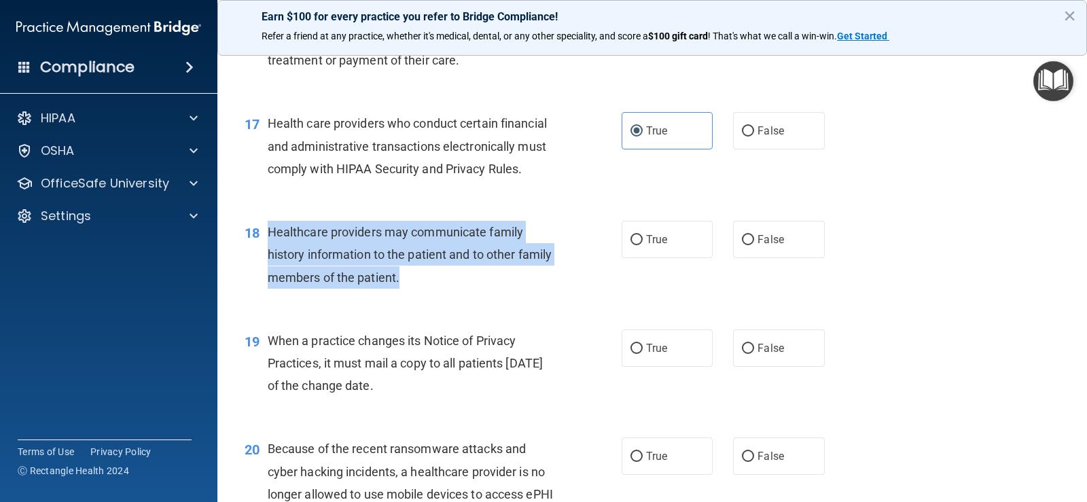
drag, startPoint x: 266, startPoint y: 253, endPoint x: 453, endPoint y: 298, distance: 191.7
click at [453, 296] on div "18 Healthcare providers may communicate family history information to the patie…" at bounding box center [433, 258] width 418 height 75
click at [446, 289] on div "Healthcare providers may communicate family history information to the patient …" at bounding box center [417, 255] width 298 height 68
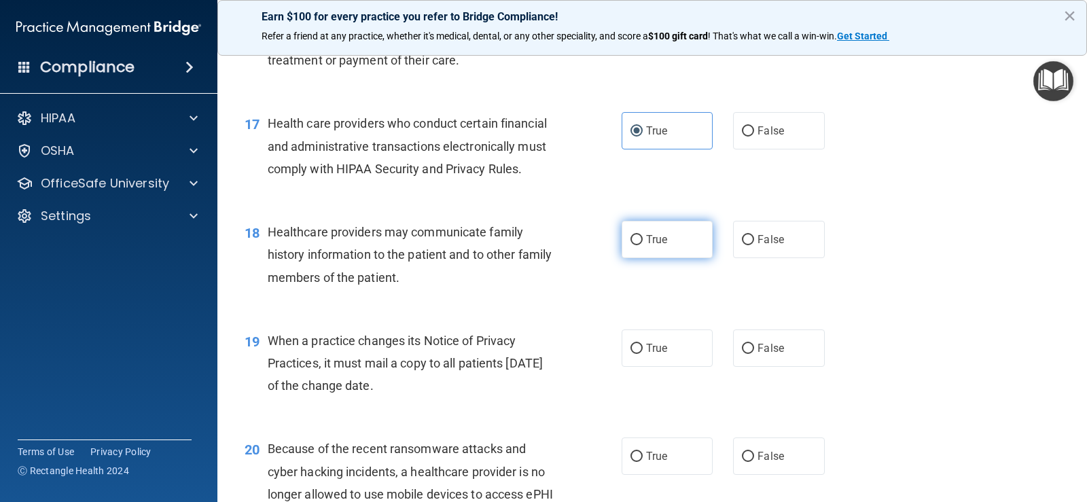
click at [634, 245] on input "True" at bounding box center [637, 240] width 12 height 10
radio input "true"
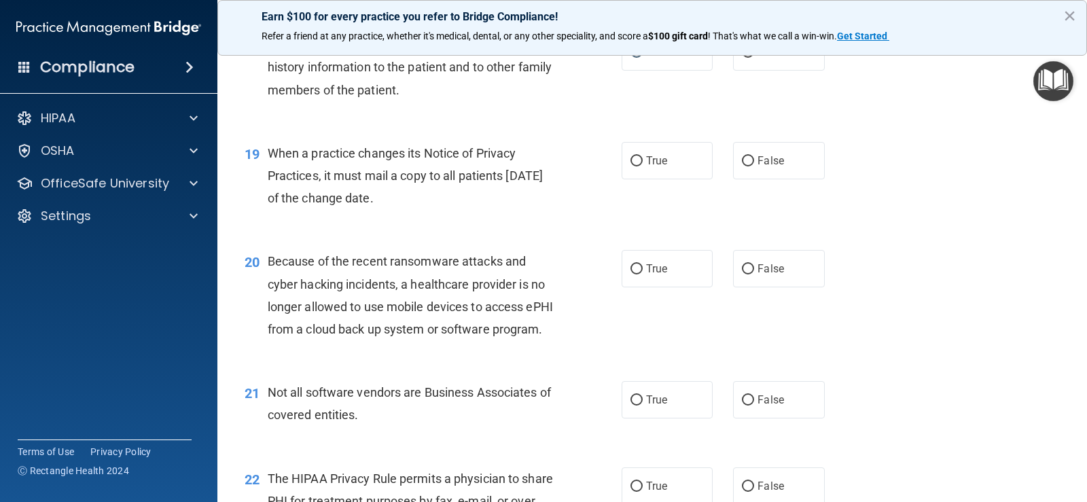
scroll to position [2093, 0]
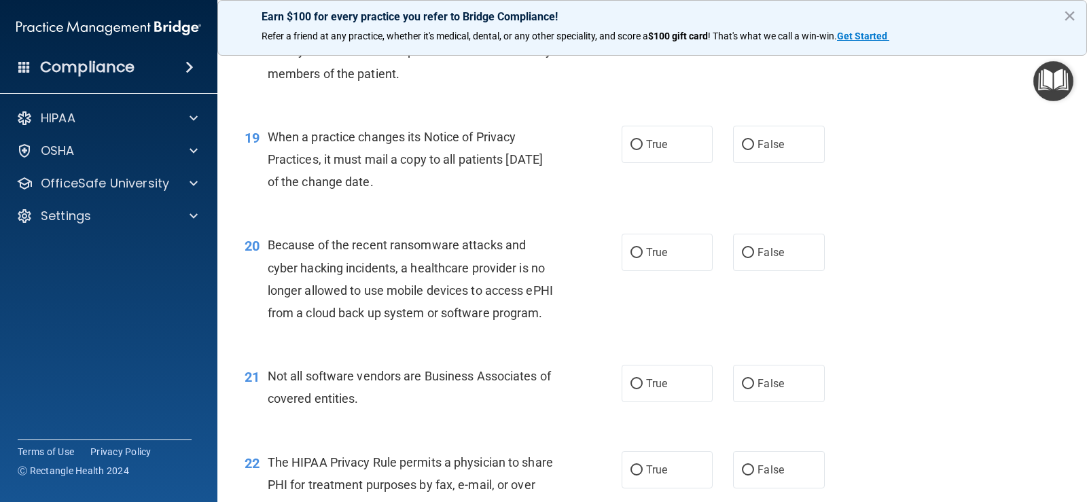
drag, startPoint x: 423, startPoint y: 200, endPoint x: 272, endPoint y: 161, distance: 155.9
click at [272, 161] on div "When a practice changes its Notice of Privacy Practices, it must mail a copy to…" at bounding box center [417, 160] width 298 height 68
click at [742, 150] on input "False" at bounding box center [748, 145] width 12 height 10
radio input "true"
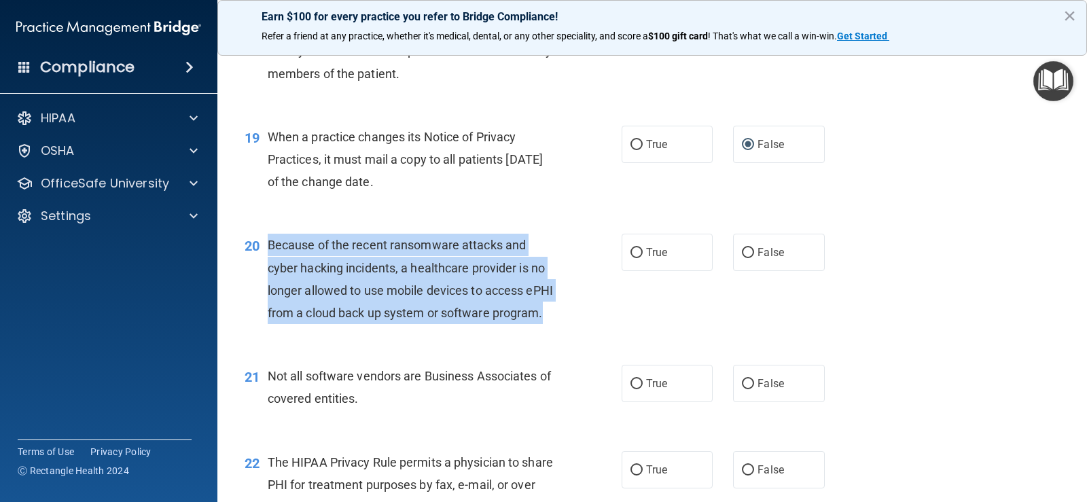
drag, startPoint x: 265, startPoint y: 265, endPoint x: 334, endPoint y: 368, distance: 124.4
click at [334, 331] on div "20 Because of the recent ransomware attacks and cyber hacking incidents, a heal…" at bounding box center [433, 282] width 418 height 97
click at [742, 258] on input "False" at bounding box center [748, 253] width 12 height 10
radio input "true"
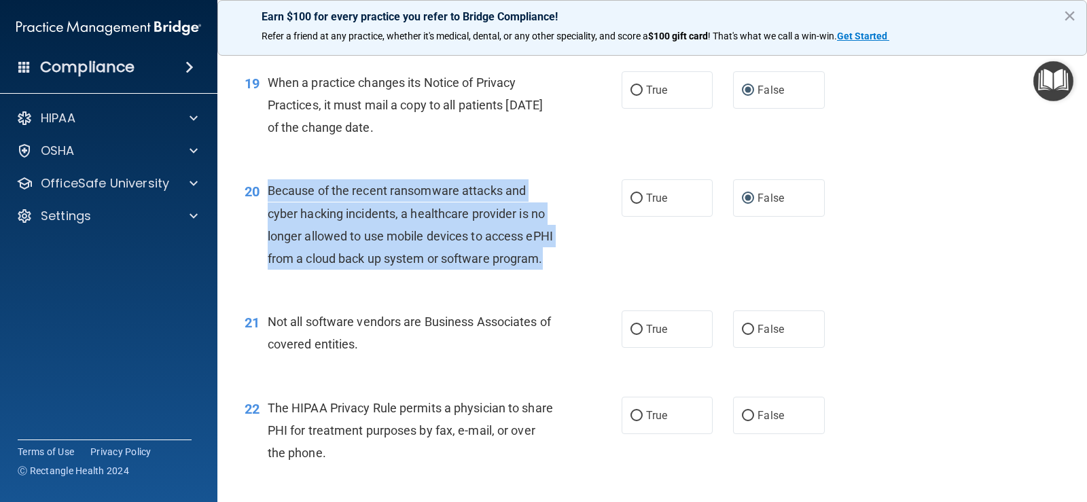
scroll to position [2229, 0]
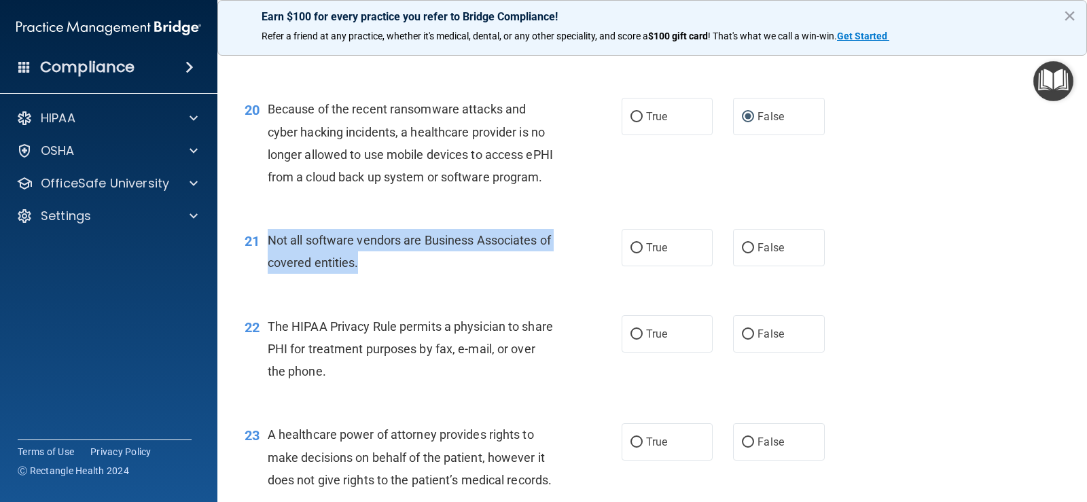
drag, startPoint x: 268, startPoint y: 284, endPoint x: 372, endPoint y: 312, distance: 107.6
click at [372, 270] on span "Not all software vendors are Business Associates of covered entities." at bounding box center [409, 251] width 283 height 37
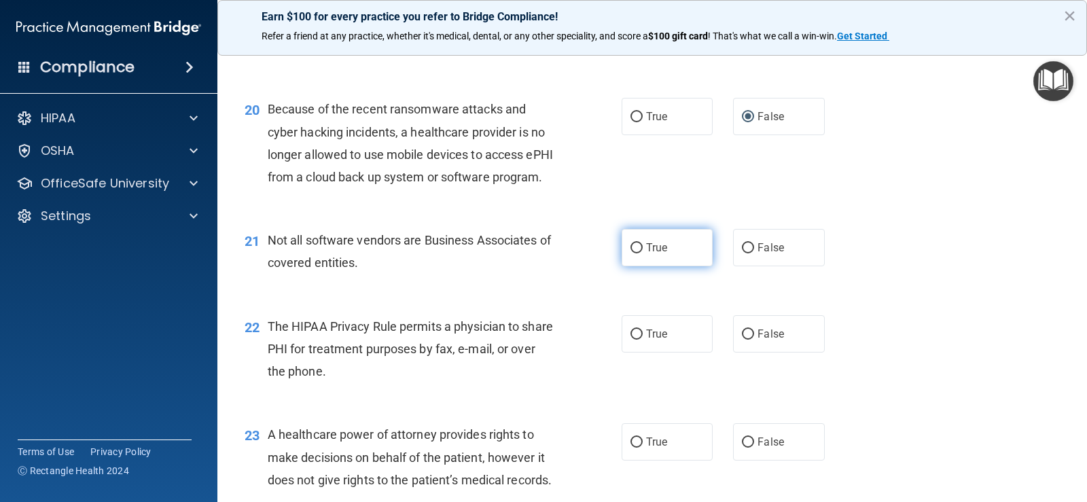
click at [638, 266] on label "True" at bounding box center [667, 247] width 91 height 37
click at [638, 253] on input "True" at bounding box center [637, 248] width 12 height 10
radio input "true"
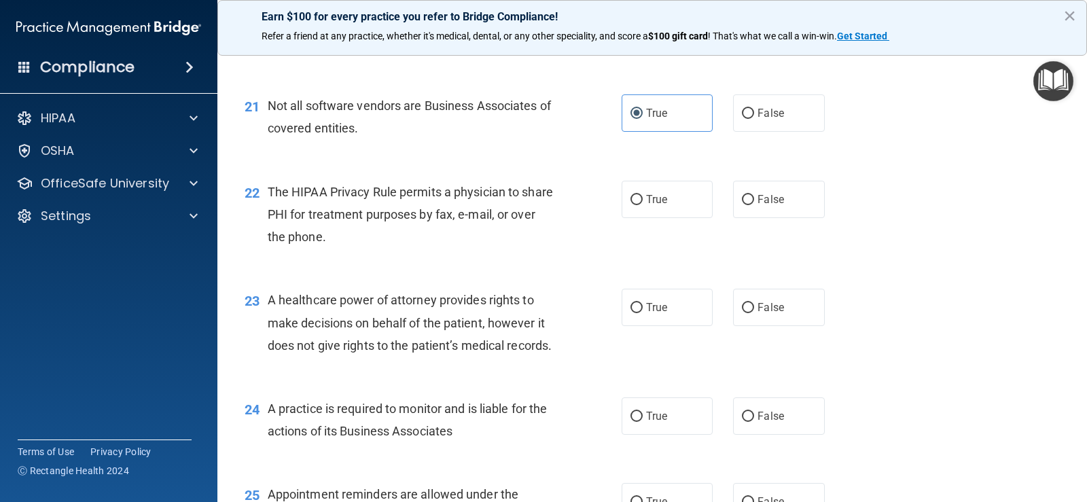
scroll to position [2365, 0]
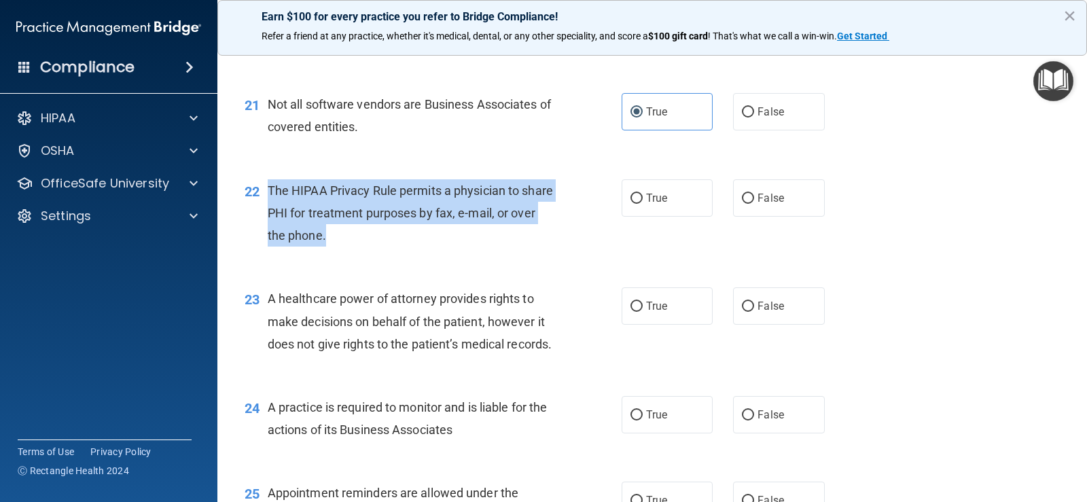
drag, startPoint x: 269, startPoint y: 233, endPoint x: 364, endPoint y: 282, distance: 106.4
click at [364, 247] on div "The HIPAA Privacy Rule permits a physician to share PHI for treatment purposes …" at bounding box center [417, 213] width 298 height 68
click at [631, 204] on input "True" at bounding box center [637, 199] width 12 height 10
radio input "true"
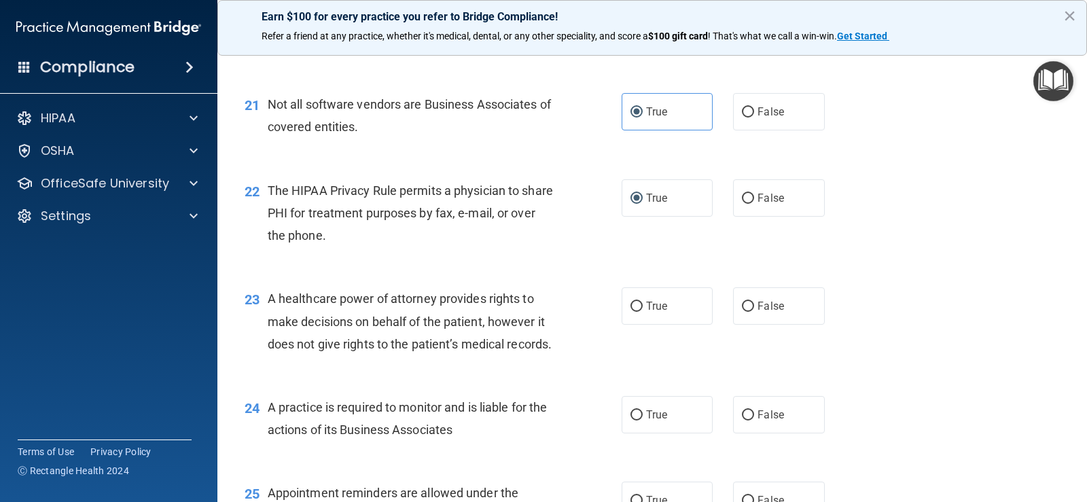
click at [468, 271] on div "22 The HIPAA Privacy Rule permits a physician to share PHI for treatment purpos…" at bounding box center [652, 216] width 836 height 109
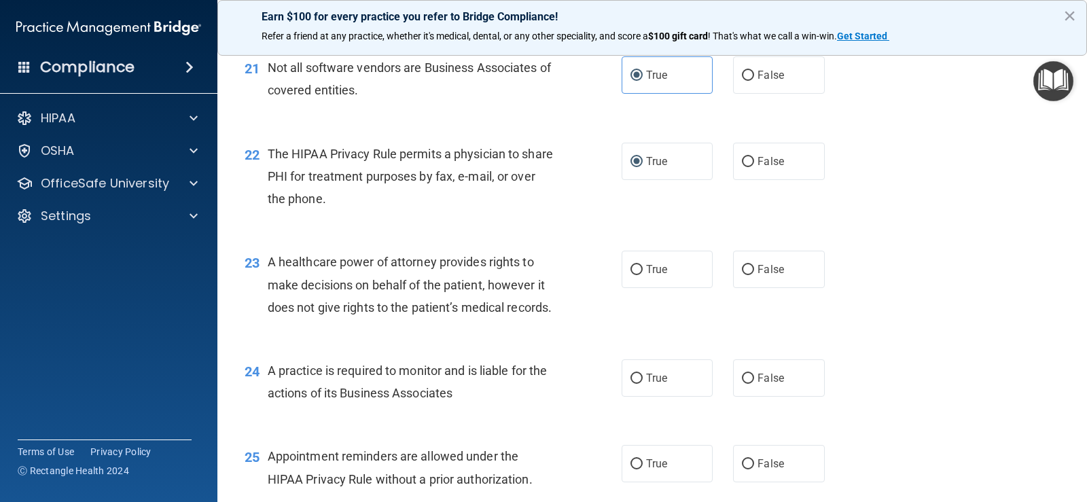
scroll to position [2433, 0]
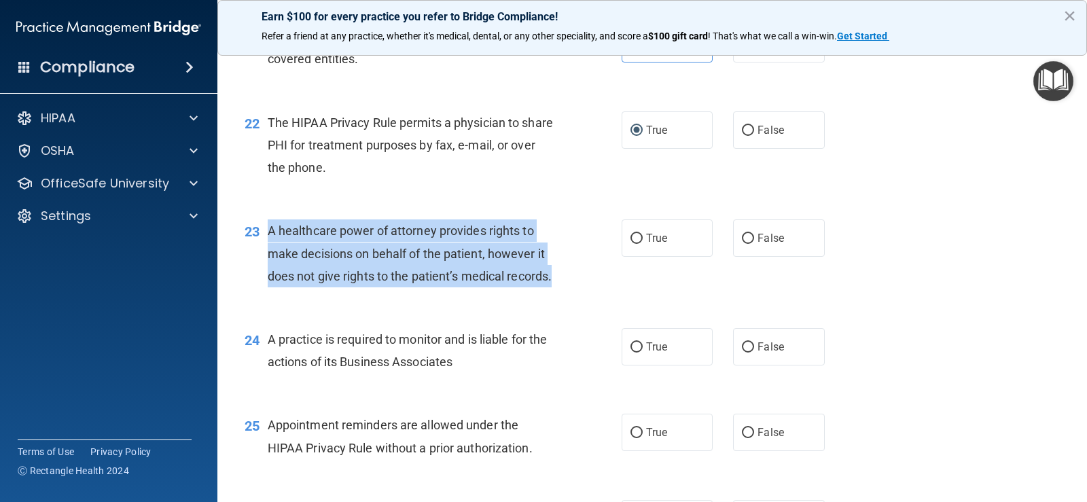
drag, startPoint x: 267, startPoint y: 275, endPoint x: 314, endPoint y: 345, distance: 84.8
click at [314, 287] on div "A healthcare power of attorney provides rights to make decisions on behalf of t…" at bounding box center [417, 253] width 298 height 68
click at [746, 244] on input "False" at bounding box center [748, 239] width 12 height 10
radio input "true"
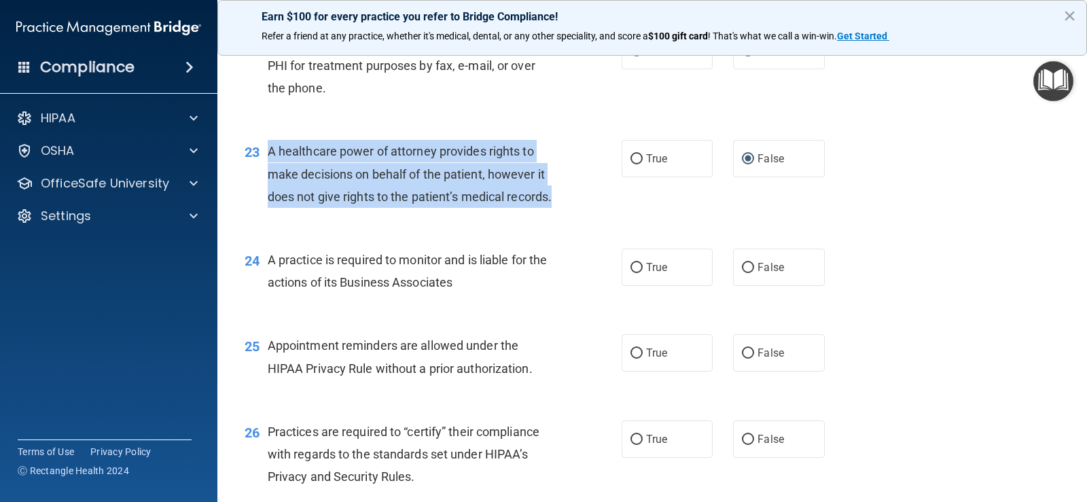
scroll to position [2636, 0]
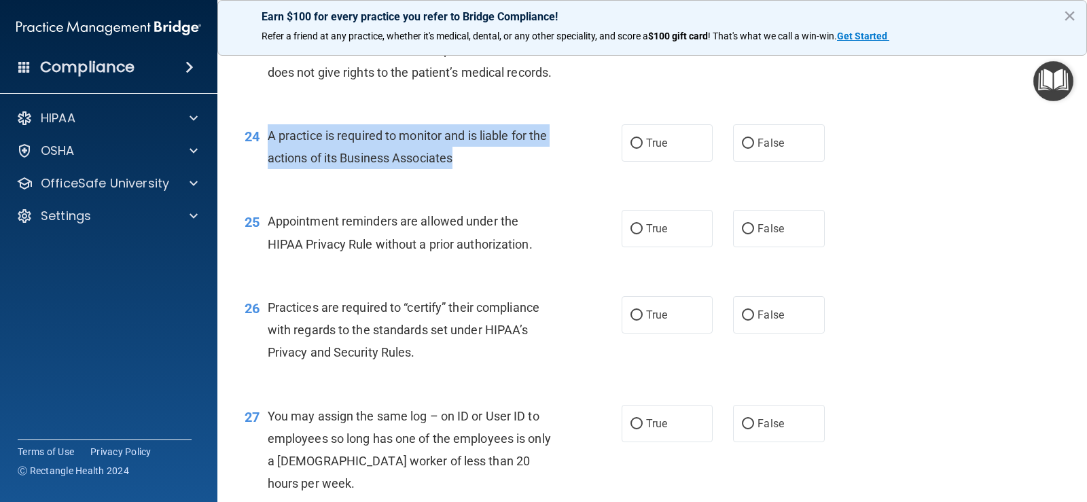
drag, startPoint x: 270, startPoint y: 200, endPoint x: 504, endPoint y: 232, distance: 235.9
click at [504, 169] on div "A practice is required to monitor and is liable for the actions of its Business…" at bounding box center [417, 146] width 298 height 45
click at [633, 149] on input "True" at bounding box center [637, 144] width 12 height 10
radio input "true"
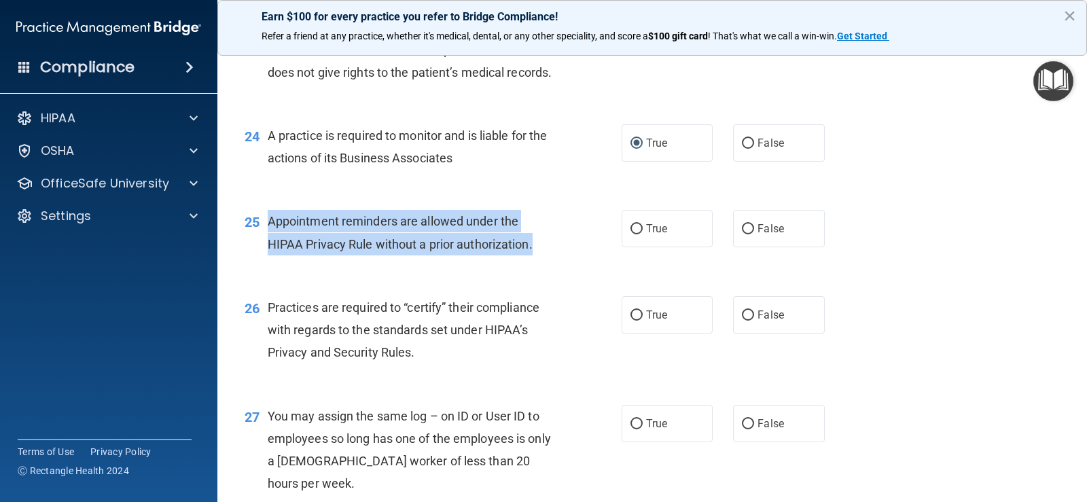
drag, startPoint x: 264, startPoint y: 292, endPoint x: 559, endPoint y: 317, distance: 296.0
click at [559, 262] on div "25 Appointment reminders are allowed under the HIPAA Privacy Rule without a pri…" at bounding box center [433, 236] width 418 height 52
click at [635, 234] on input "True" at bounding box center [637, 229] width 12 height 10
radio input "true"
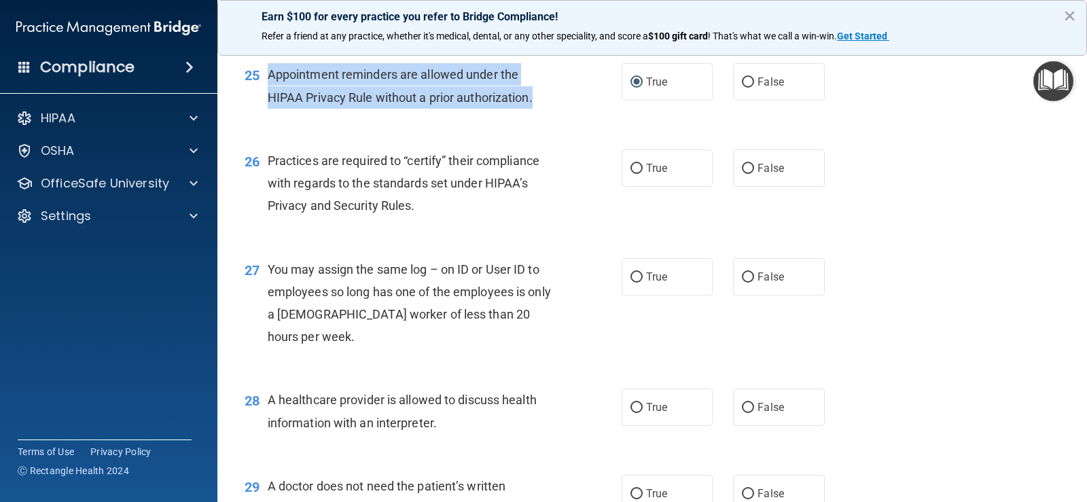
scroll to position [2840, 0]
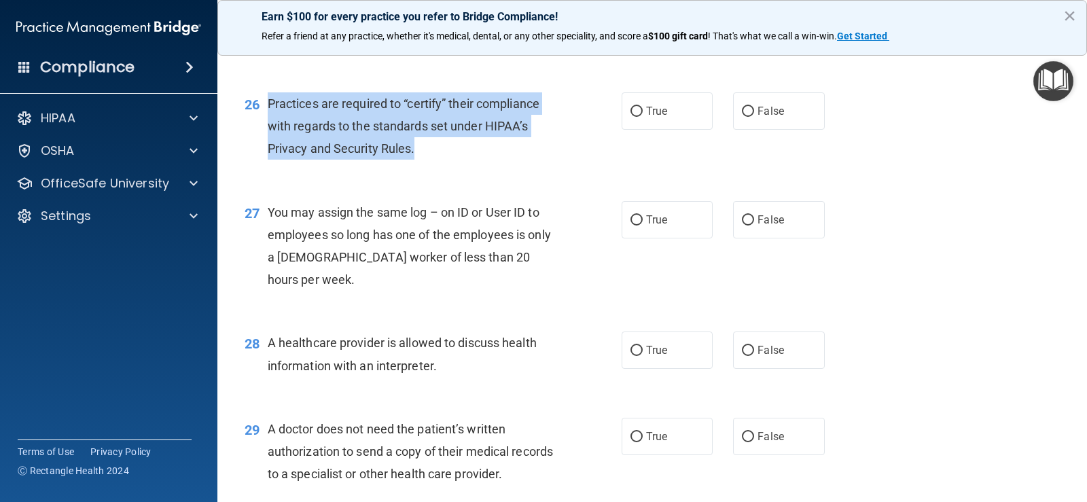
drag, startPoint x: 260, startPoint y: 170, endPoint x: 421, endPoint y: 224, distance: 169.1
click at [421, 167] on div "26 Practices are required to “certify” their compliance with regards to the sta…" at bounding box center [433, 129] width 418 height 75
click at [742, 117] on input "False" at bounding box center [748, 112] width 12 height 10
radio input "true"
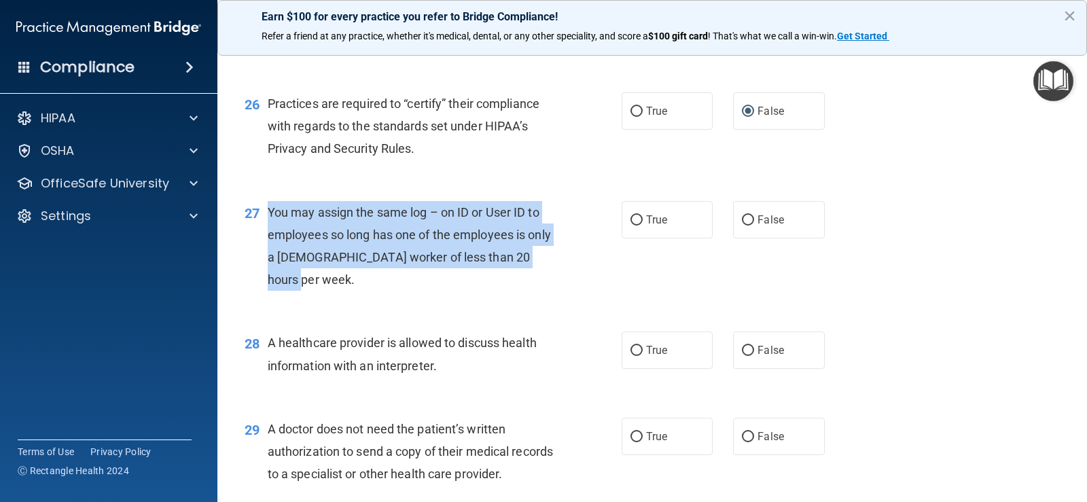
drag, startPoint x: 260, startPoint y: 279, endPoint x: 315, endPoint y: 342, distance: 83.9
click at [315, 298] on div "27 You may assign the same log – on ID or User ID to employees so long has one …" at bounding box center [433, 249] width 418 height 97
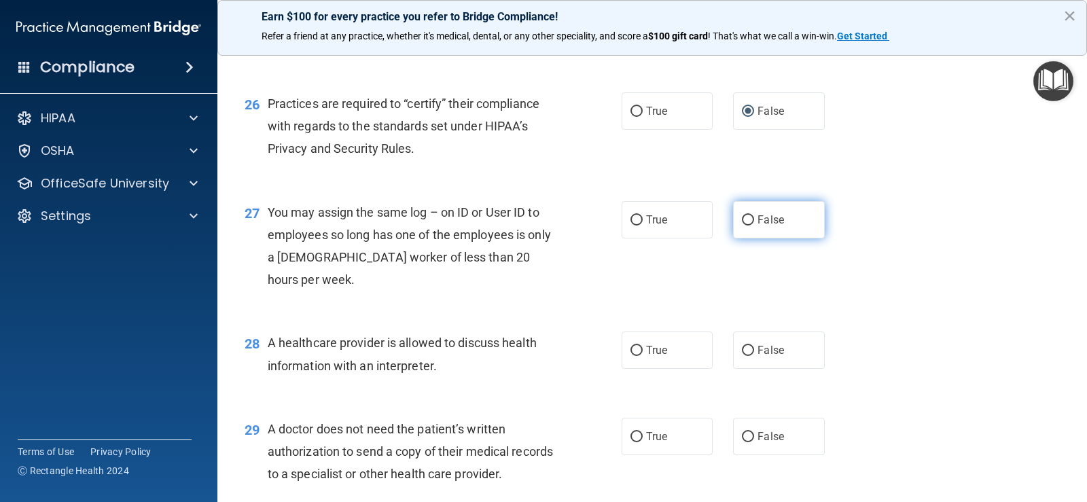
click at [735, 238] on label "False" at bounding box center [778, 219] width 91 height 37
click at [742, 226] on input "False" at bounding box center [748, 220] width 12 height 10
radio input "true"
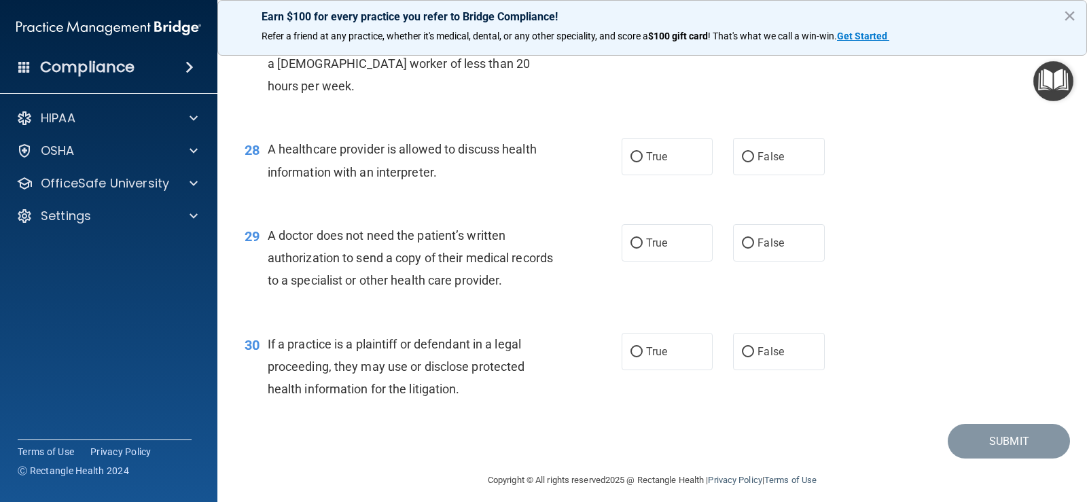
scroll to position [3044, 0]
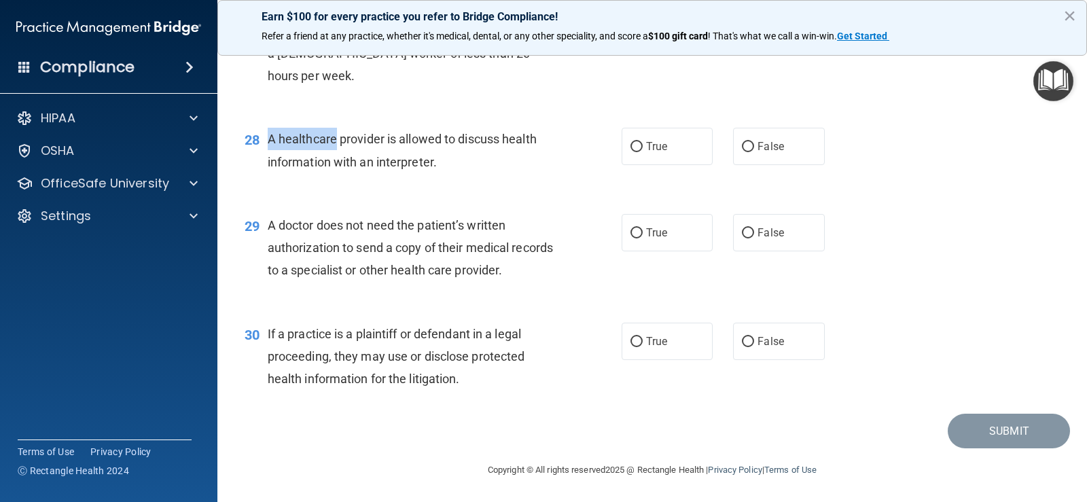
drag, startPoint x: 266, startPoint y: 206, endPoint x: 340, endPoint y: 212, distance: 74.3
click at [340, 179] on div "28 A healthcare provider is allowed to discuss health information with an inter…" at bounding box center [433, 154] width 418 height 52
click at [639, 165] on label "True" at bounding box center [667, 146] width 91 height 37
click at [639, 152] on input "True" at bounding box center [637, 147] width 12 height 10
radio input "true"
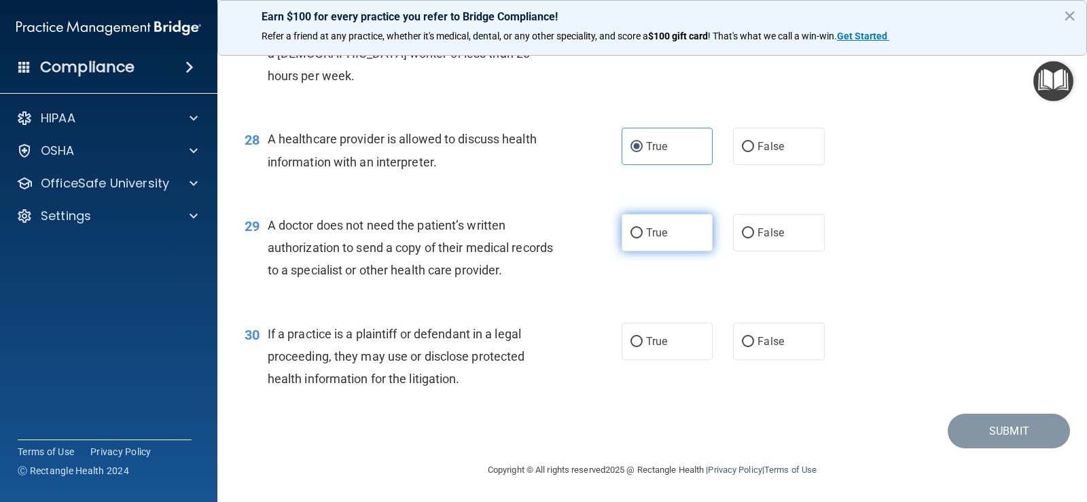
click at [639, 251] on label "True" at bounding box center [667, 232] width 91 height 37
click at [639, 238] on input "True" at bounding box center [637, 233] width 12 height 10
radio input "true"
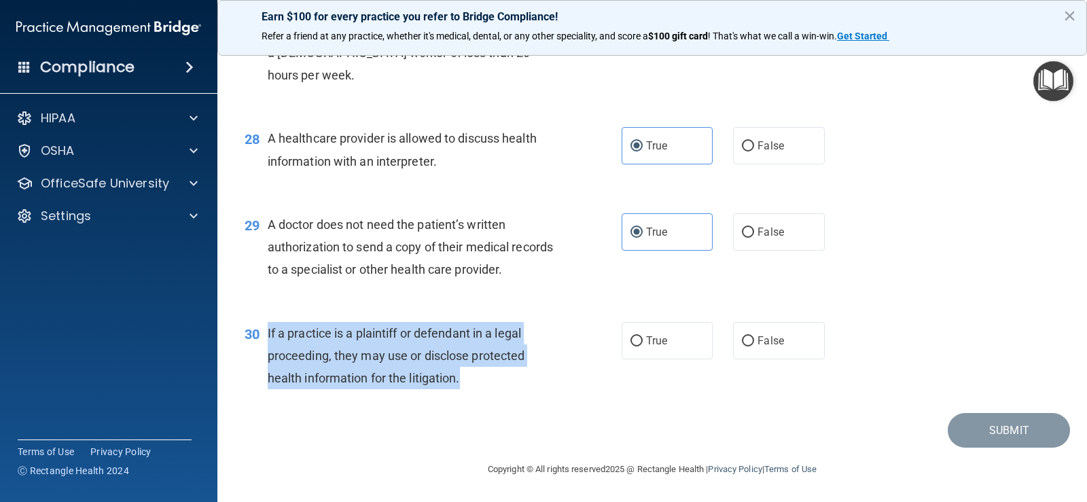
drag, startPoint x: 268, startPoint y: 329, endPoint x: 381, endPoint y: 359, distance: 117.5
click at [483, 383] on div "30 If a practice is a plaintiff or defendant in a legal proceeding, they may us…" at bounding box center [433, 359] width 418 height 75
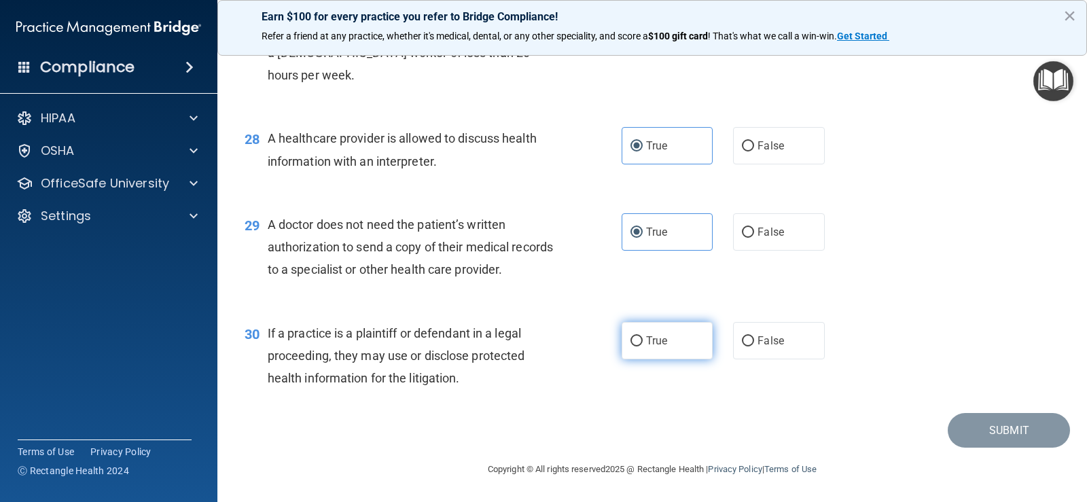
click at [640, 339] on label "True" at bounding box center [667, 340] width 91 height 37
click at [640, 339] on input "True" at bounding box center [637, 341] width 12 height 10
radio input "true"
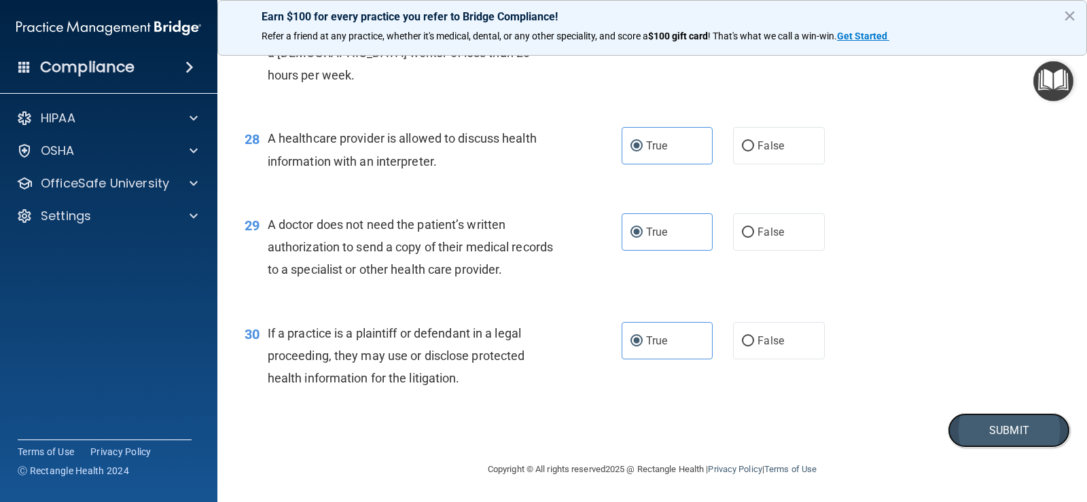
click at [977, 435] on button "Submit" at bounding box center [1009, 430] width 122 height 35
click at [1067, 17] on button "×" at bounding box center [1069, 16] width 13 height 22
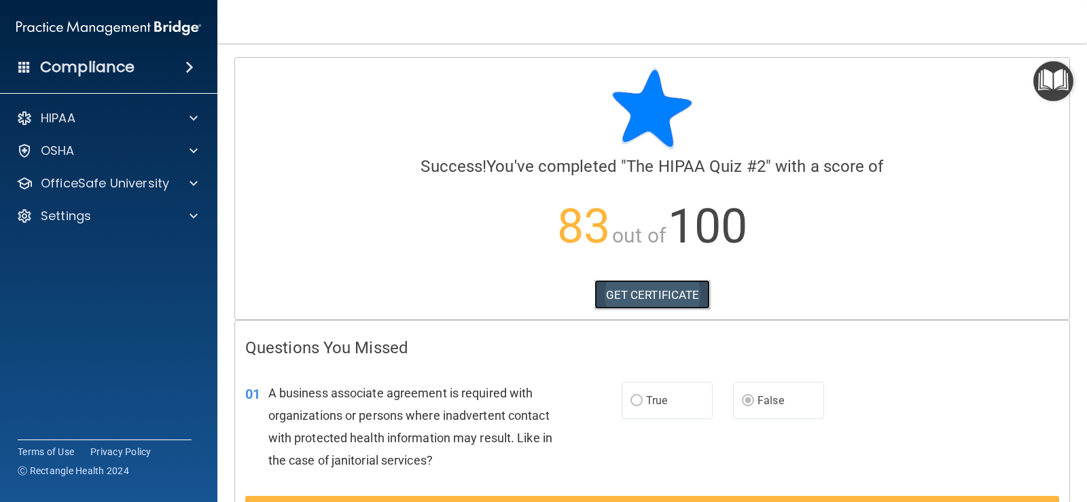
click at [663, 296] on link "GET CERTIFICATE" at bounding box center [653, 295] width 116 height 30
click at [190, 112] on span at bounding box center [194, 118] width 8 height 16
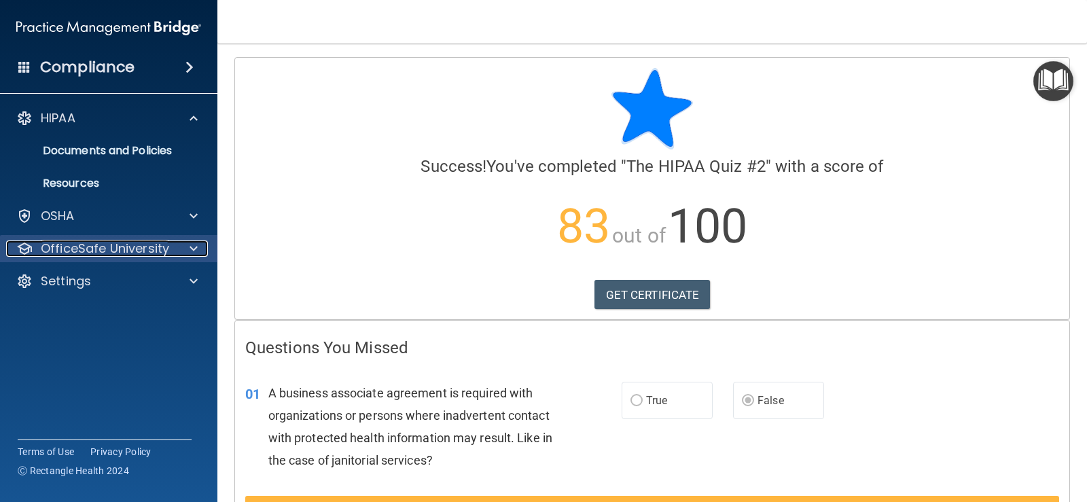
click at [185, 250] on div at bounding box center [192, 249] width 34 height 16
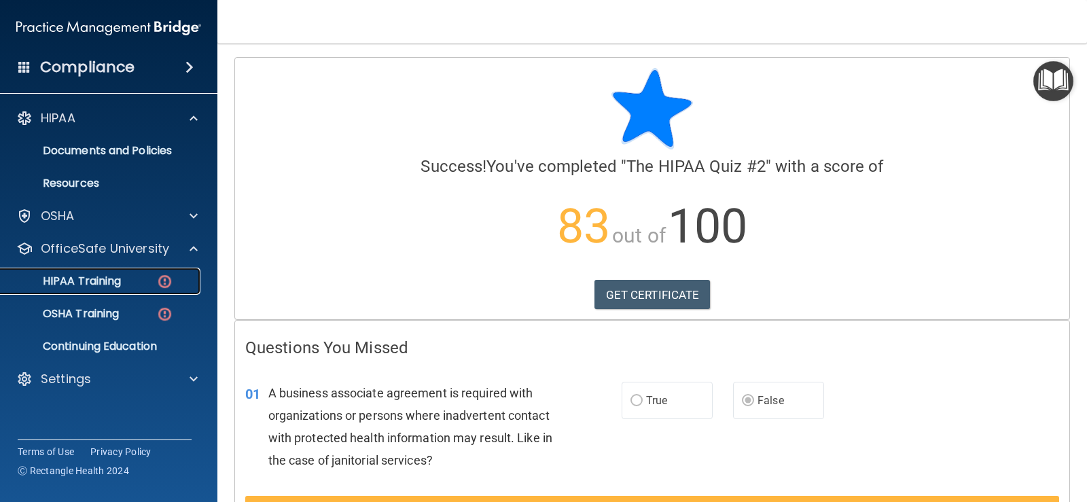
click at [166, 280] on img at bounding box center [164, 281] width 17 height 17
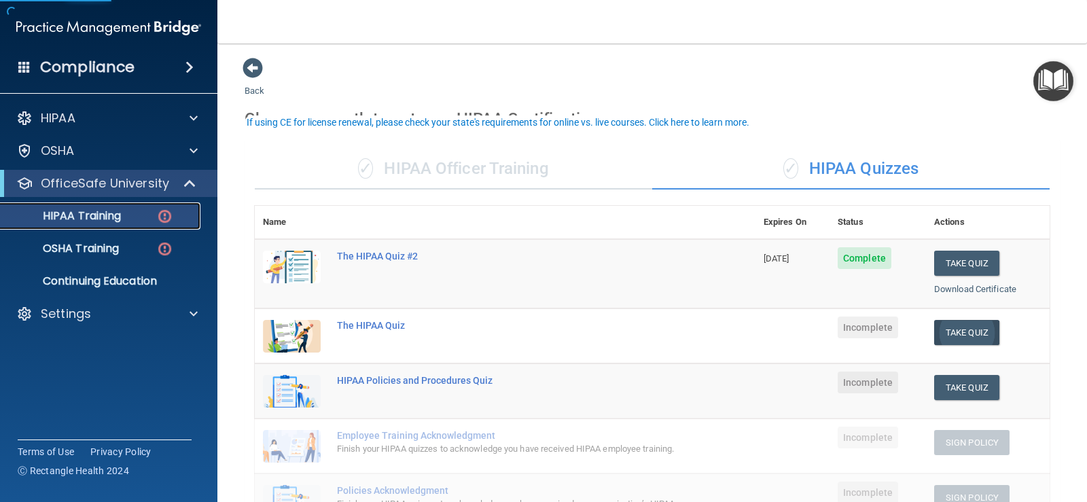
scroll to position [136, 0]
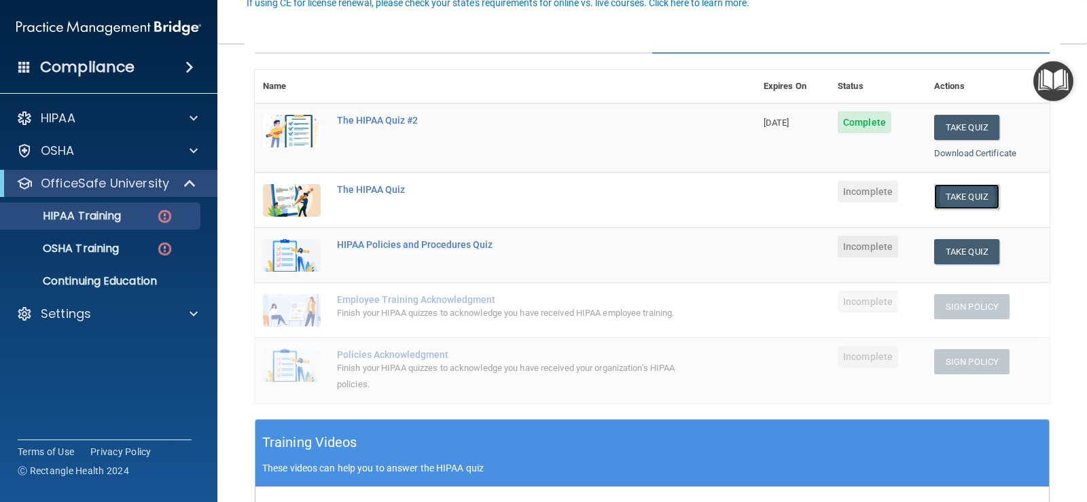
click at [958, 198] on button "Take Quiz" at bounding box center [966, 196] width 65 height 25
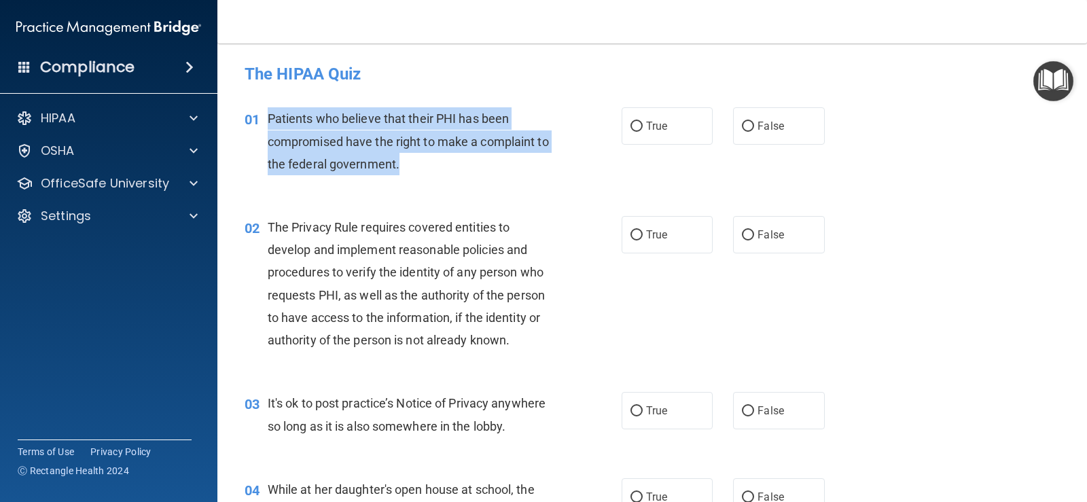
drag, startPoint x: 267, startPoint y: 120, endPoint x: 400, endPoint y: 171, distance: 142.0
click at [400, 171] on div "Patients who believe that their PHI has been compromised have the right to make…" at bounding box center [417, 141] width 298 height 68
click at [632, 127] on input "True" at bounding box center [637, 127] width 12 height 10
radio input "true"
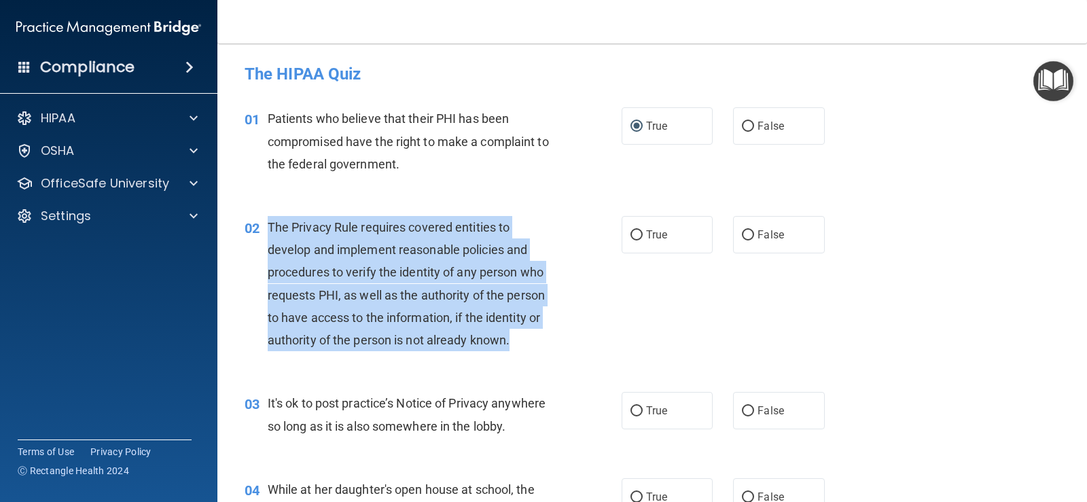
drag, startPoint x: 268, startPoint y: 227, endPoint x: 510, endPoint y: 342, distance: 267.2
click at [510, 342] on span "The Privacy Rule requires covered entities to develop and implement reasonable …" at bounding box center [406, 283] width 277 height 127
click at [634, 231] on input "True" at bounding box center [637, 235] width 12 height 10
radio input "true"
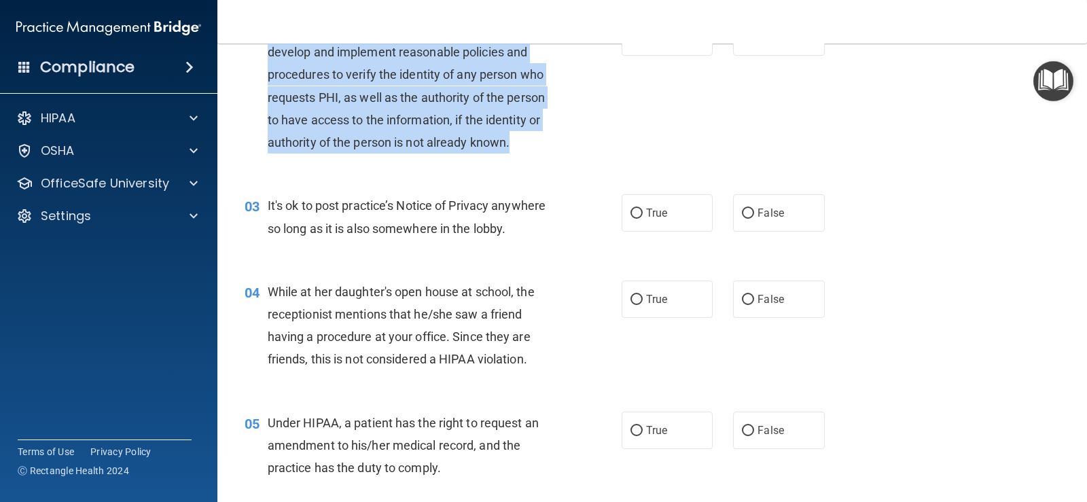
scroll to position [204, 0]
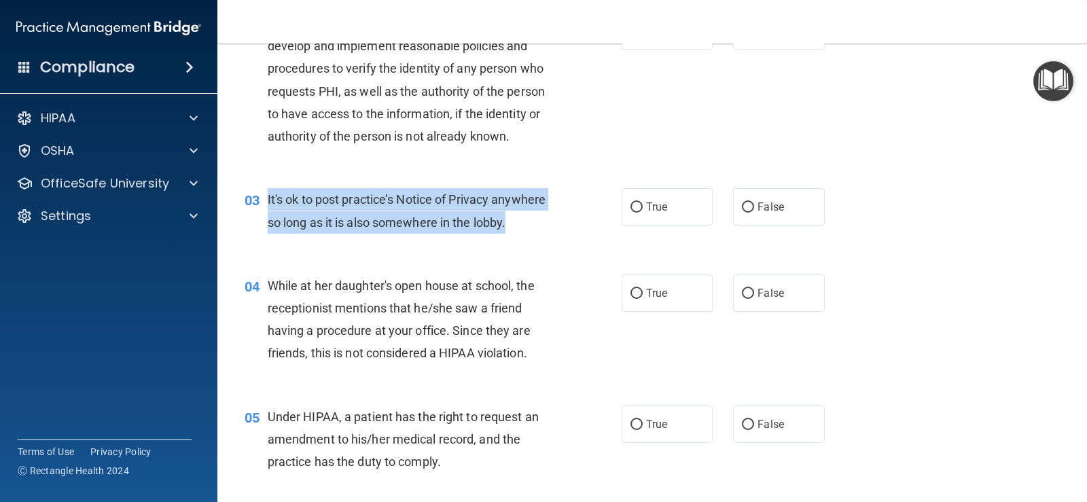
drag, startPoint x: 268, startPoint y: 192, endPoint x: 526, endPoint y: 226, distance: 259.8
click at [526, 226] on div "It's ok to post practice’s Notice of Privacy anywhere so long as it is also som…" at bounding box center [417, 210] width 298 height 45
click at [742, 203] on input "False" at bounding box center [748, 207] width 12 height 10
radio input "true"
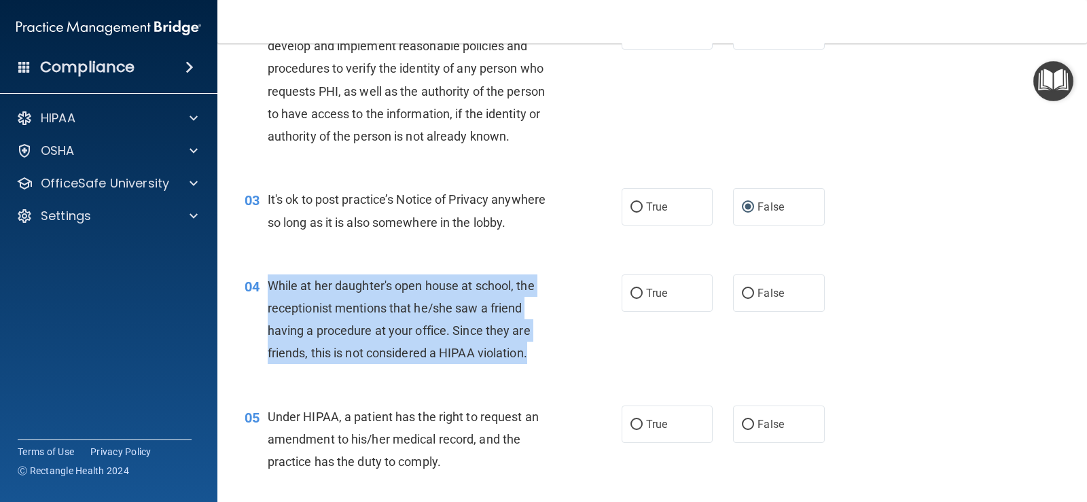
drag, startPoint x: 270, startPoint y: 282, endPoint x: 482, endPoint y: 334, distance: 218.9
click at [538, 358] on div "While at her daughter's open house at school, the receptionist mentions that he…" at bounding box center [417, 320] width 298 height 90
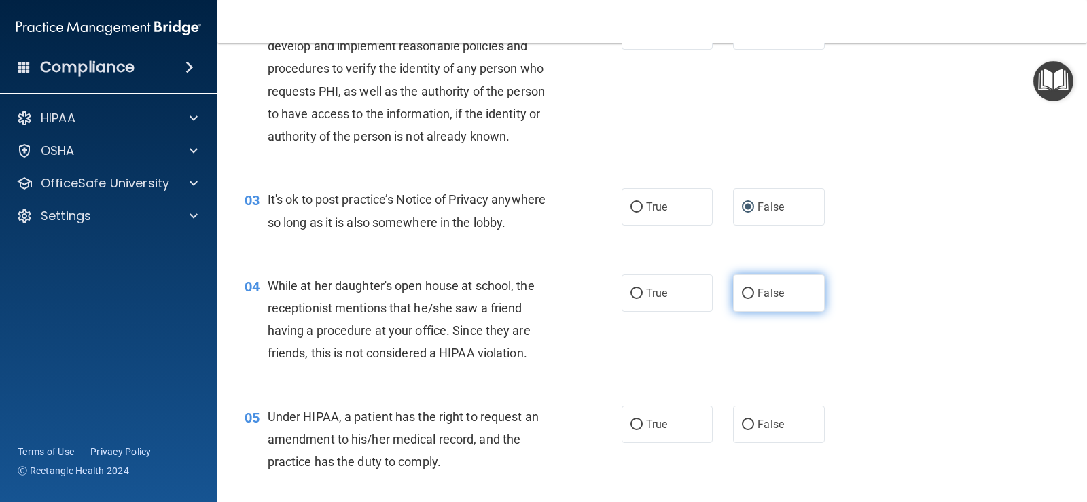
click at [750, 297] on label "False" at bounding box center [778, 293] width 91 height 37
click at [750, 297] on input "False" at bounding box center [748, 294] width 12 height 10
radio input "true"
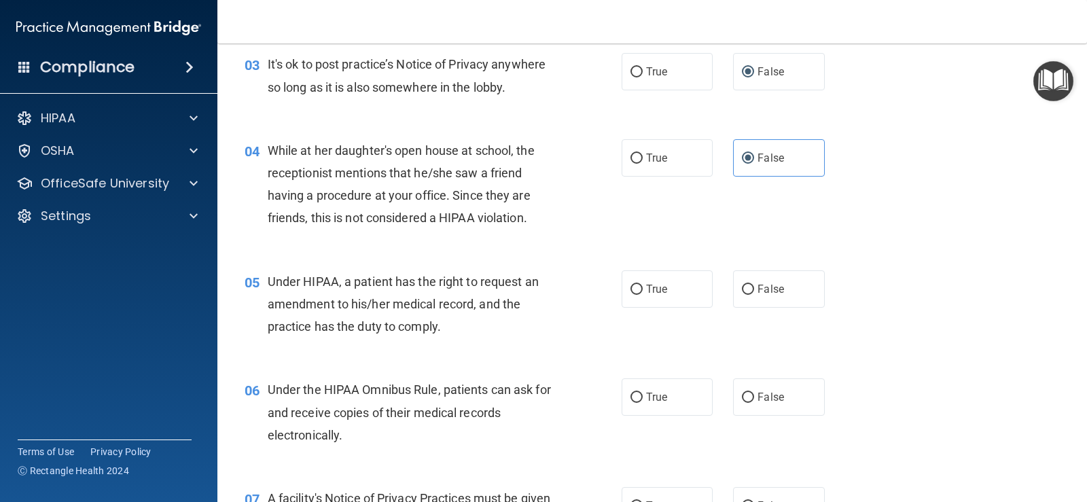
scroll to position [340, 0]
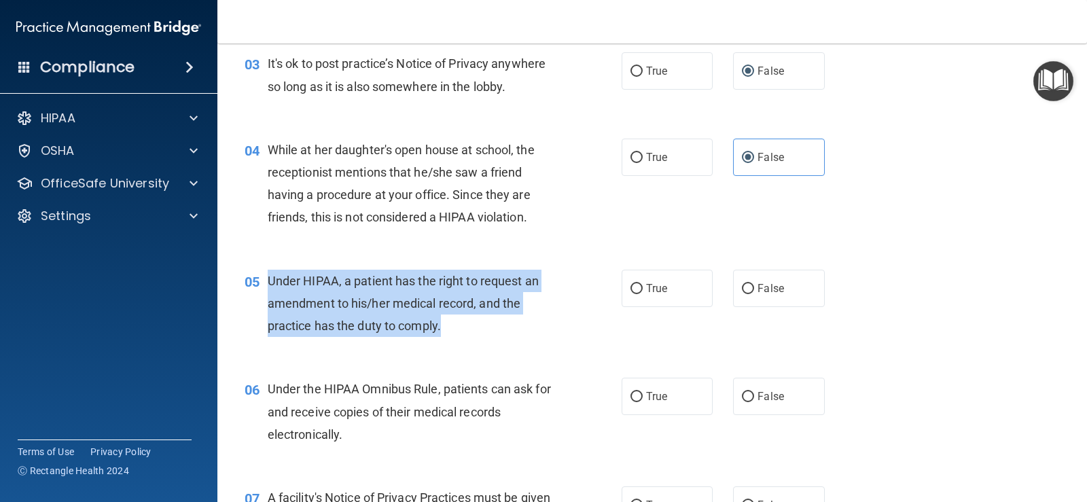
drag, startPoint x: 294, startPoint y: 281, endPoint x: 442, endPoint y: 334, distance: 156.5
click at [442, 334] on div "Under HIPAA, a patient has the right to request an amendment to his/her medical…" at bounding box center [417, 304] width 298 height 68
click at [744, 289] on input "False" at bounding box center [748, 289] width 12 height 10
radio input "true"
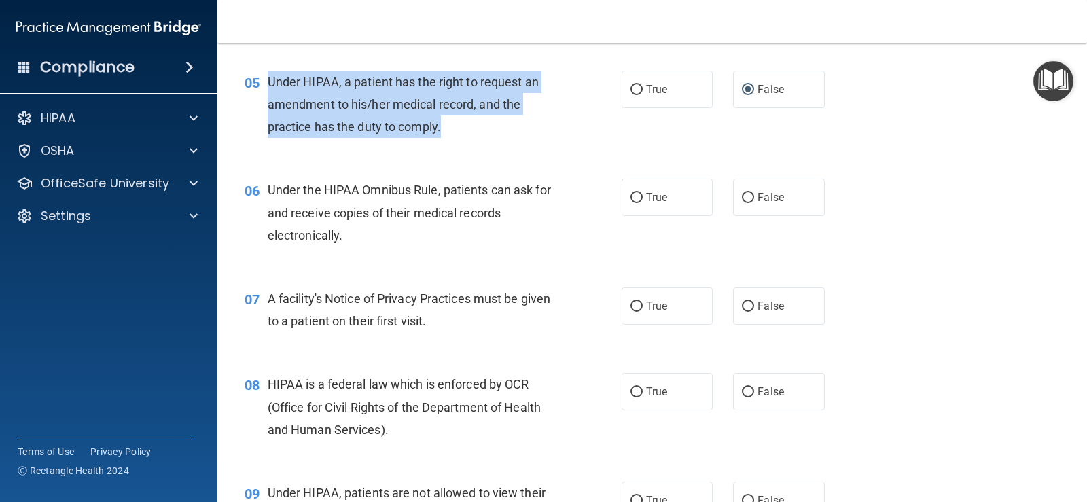
scroll to position [544, 0]
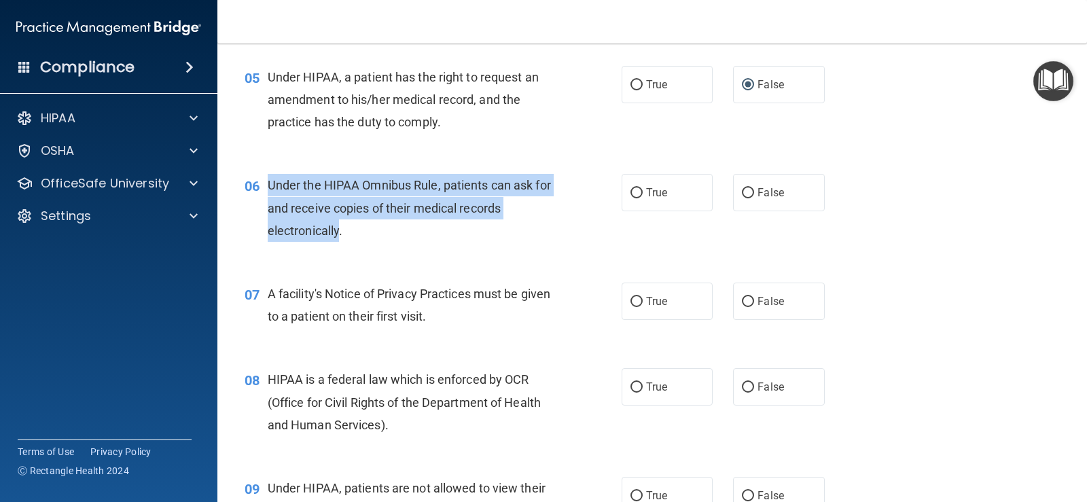
drag, startPoint x: 268, startPoint y: 186, endPoint x: 338, endPoint y: 243, distance: 90.4
click at [338, 243] on div "06 Under the HIPAA Omnibus Rule, patients can ask for and receive copies of the…" at bounding box center [433, 211] width 418 height 75
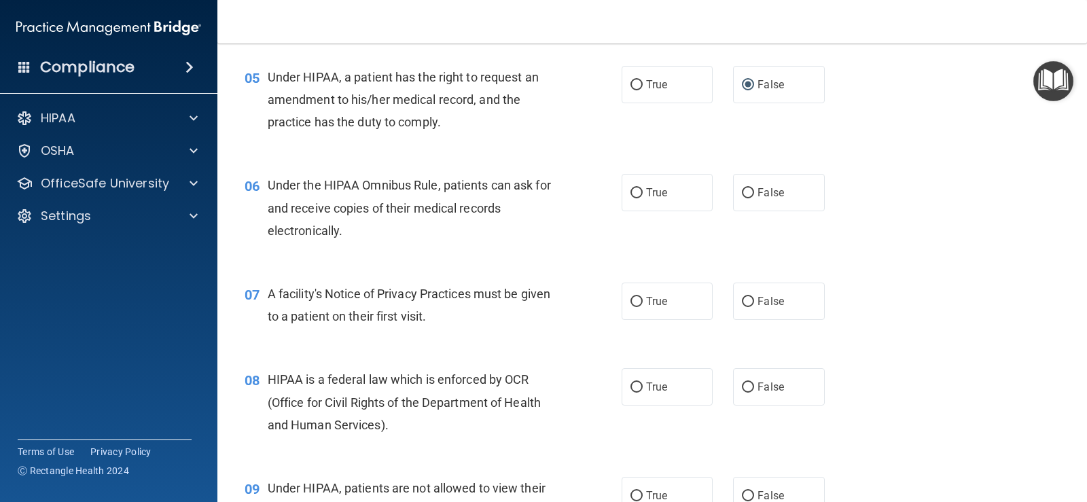
click at [361, 233] on div "Under the HIPAA Omnibus Rule, patients can ask for and receive copies of their …" at bounding box center [417, 208] width 298 height 68
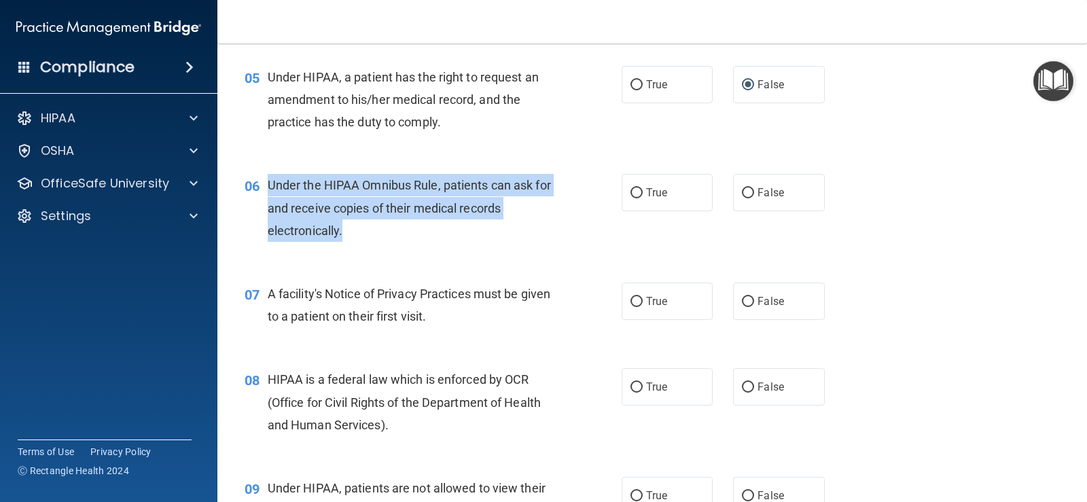
drag, startPoint x: 268, startPoint y: 185, endPoint x: 337, endPoint y: 222, distance: 78.7
click at [355, 235] on div "Under the HIPAA Omnibus Rule, patients can ask for and receive copies of their …" at bounding box center [417, 208] width 298 height 68
click at [636, 196] on input "True" at bounding box center [637, 193] width 12 height 10
radio input "true"
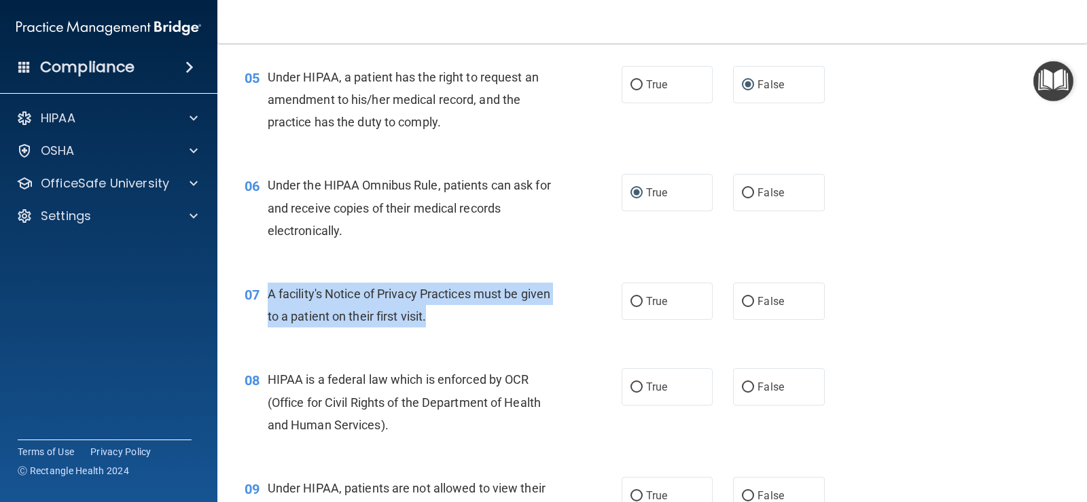
drag, startPoint x: 263, startPoint y: 289, endPoint x: 375, endPoint y: 299, distance: 112.5
click at [508, 325] on div "07 A facility's Notice of Privacy Practices must be given to a patient on their…" at bounding box center [433, 309] width 418 height 52
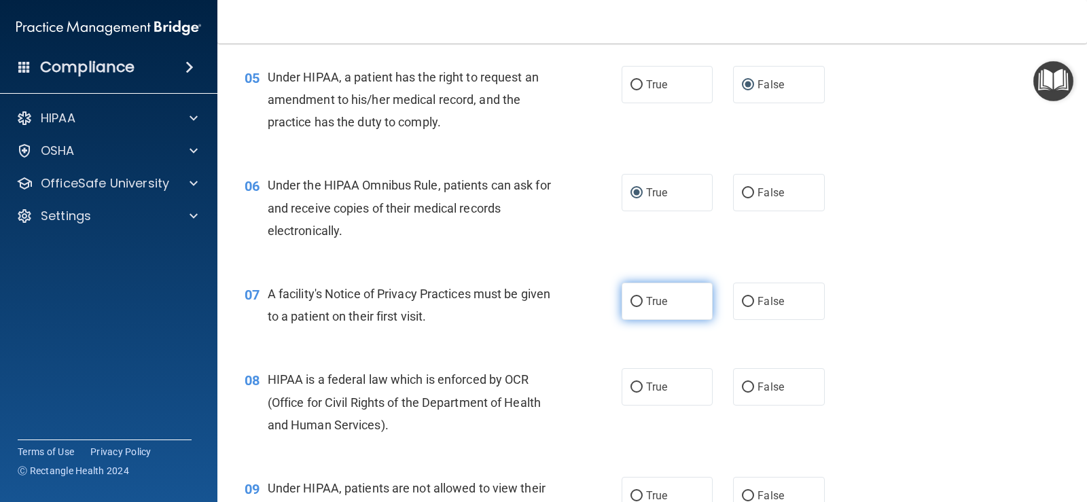
click at [639, 304] on label "True" at bounding box center [667, 301] width 91 height 37
click at [639, 304] on input "True" at bounding box center [637, 302] width 12 height 10
radio input "true"
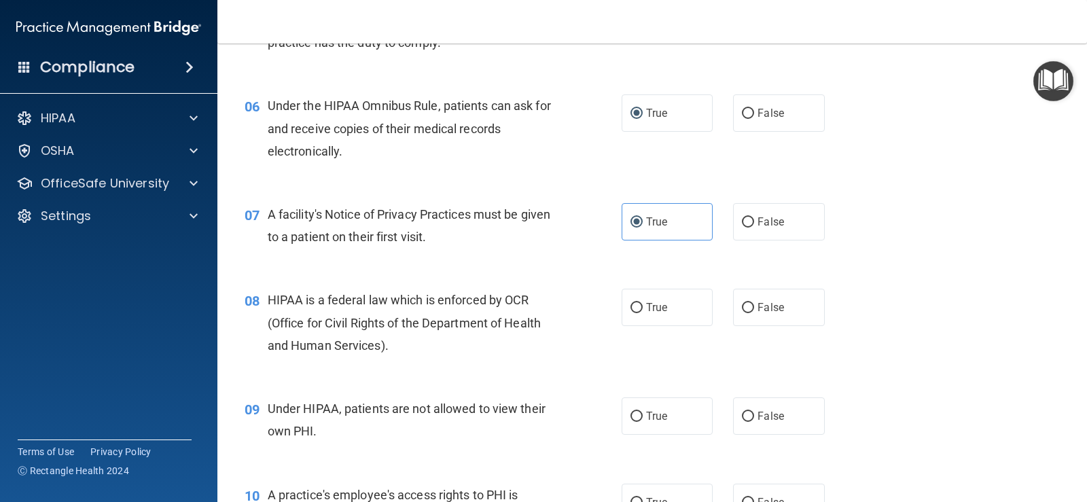
scroll to position [747, 0]
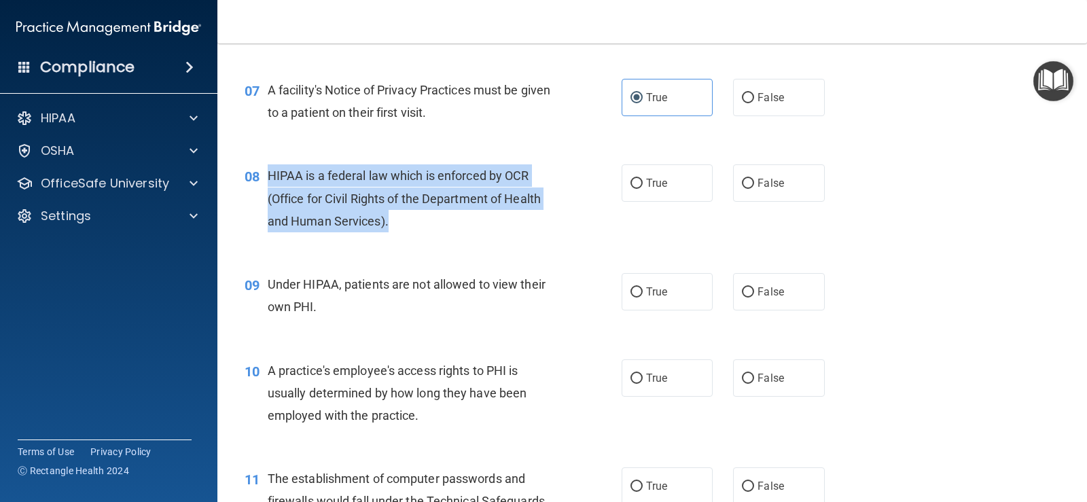
drag, startPoint x: 262, startPoint y: 167, endPoint x: 397, endPoint y: 230, distance: 148.6
click at [397, 230] on div "08 HIPAA is a federal law which is enforced by OCR (Office for Civil Rights of …" at bounding box center [433, 201] width 418 height 75
click at [631, 180] on input "True" at bounding box center [637, 184] width 12 height 10
radio input "true"
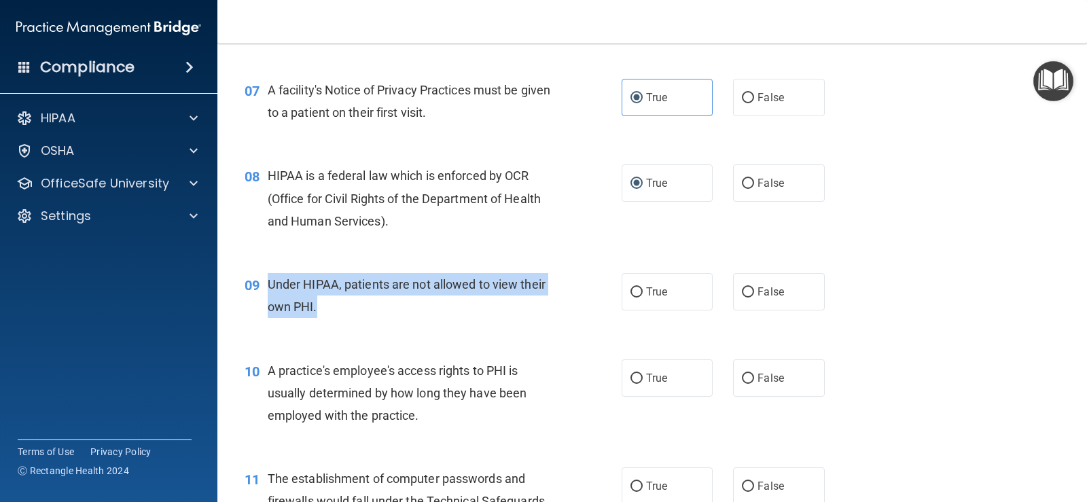
drag, startPoint x: 264, startPoint y: 279, endPoint x: 325, endPoint y: 317, distance: 72.6
click at [325, 317] on div "09 Under HIPAA, patients are not allowed to view their own PHI." at bounding box center [433, 299] width 418 height 52
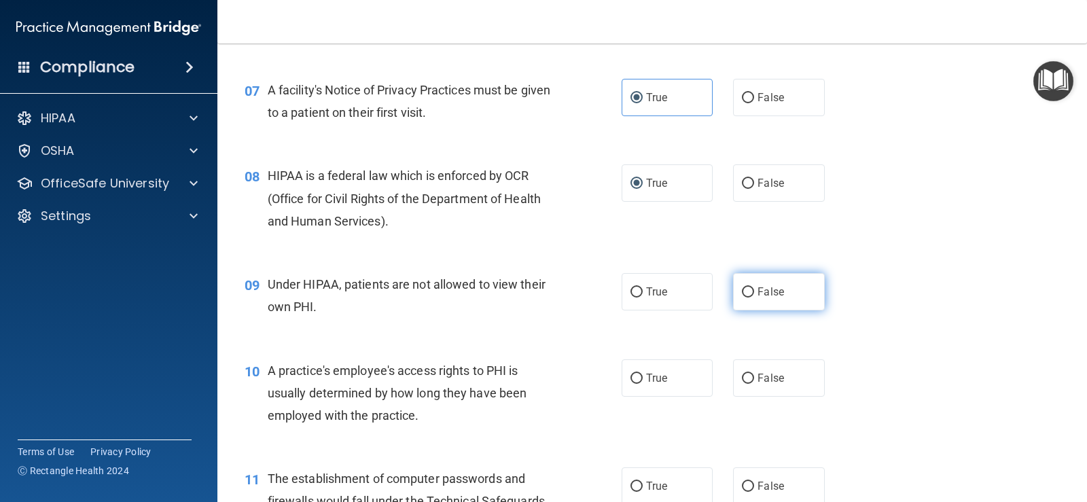
click at [743, 298] on label "False" at bounding box center [778, 291] width 91 height 37
click at [743, 298] on input "False" at bounding box center [748, 292] width 12 height 10
radio input "true"
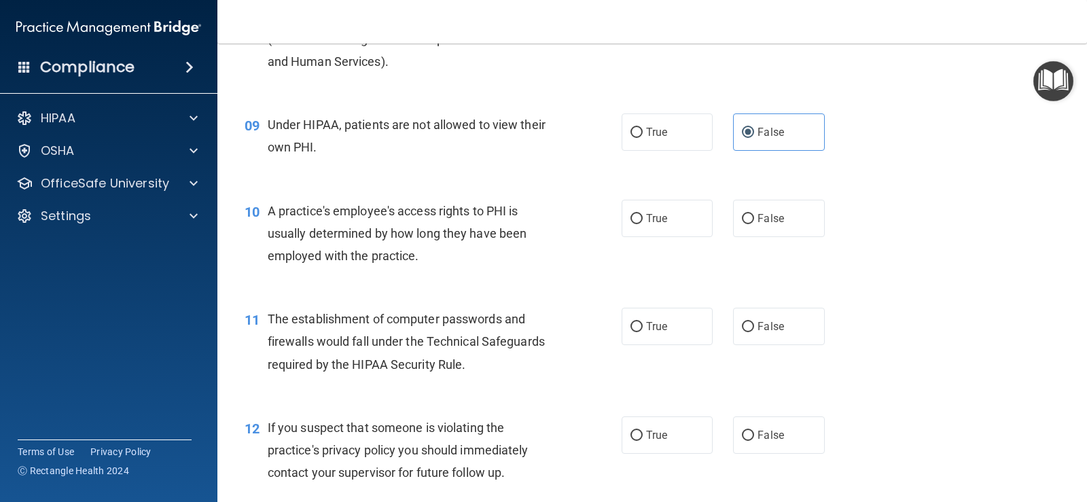
scroll to position [951, 0]
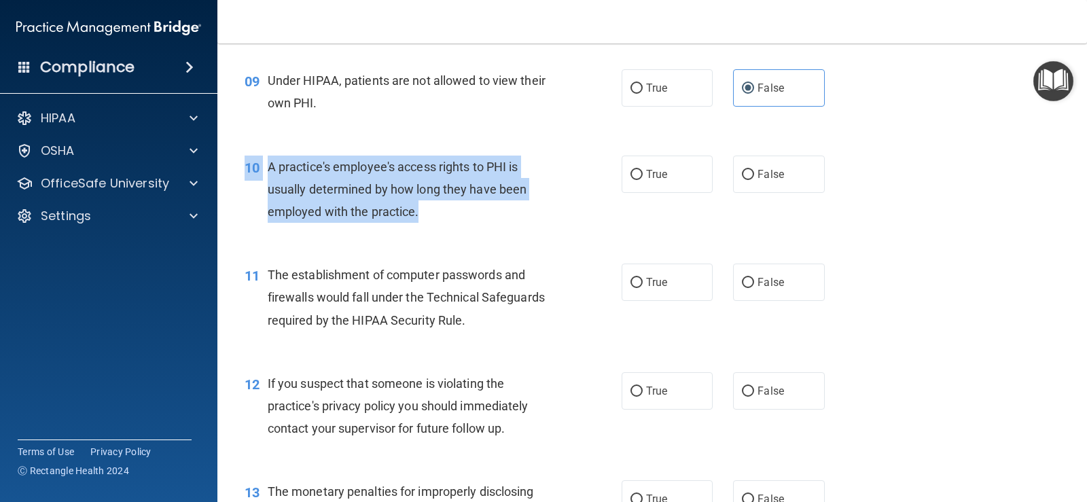
drag, startPoint x: 267, startPoint y: 155, endPoint x: 489, endPoint y: 203, distance: 226.7
click at [494, 203] on div "10 A practice's employee's access rights to PHI is usually determined by how lo…" at bounding box center [652, 193] width 836 height 109
click at [359, 196] on span "A practice's employee's access rights to PHI is usually determined by how long …" at bounding box center [398, 189] width 260 height 59
drag, startPoint x: 271, startPoint y: 164, endPoint x: 434, endPoint y: 207, distance: 167.9
click at [434, 207] on div "A practice's employee's access rights to PHI is usually determined by how long …" at bounding box center [417, 190] width 298 height 68
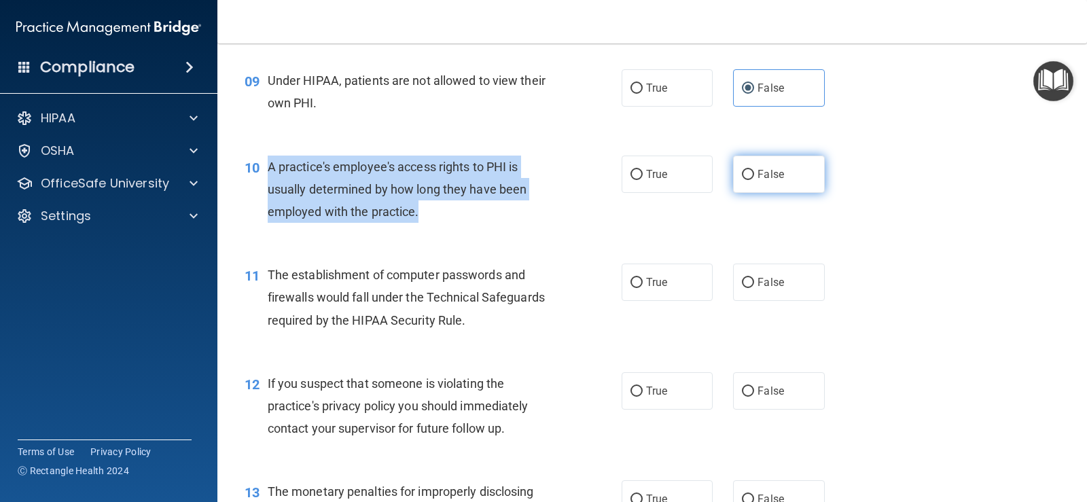
click at [743, 173] on input "False" at bounding box center [748, 175] width 12 height 10
radio input "true"
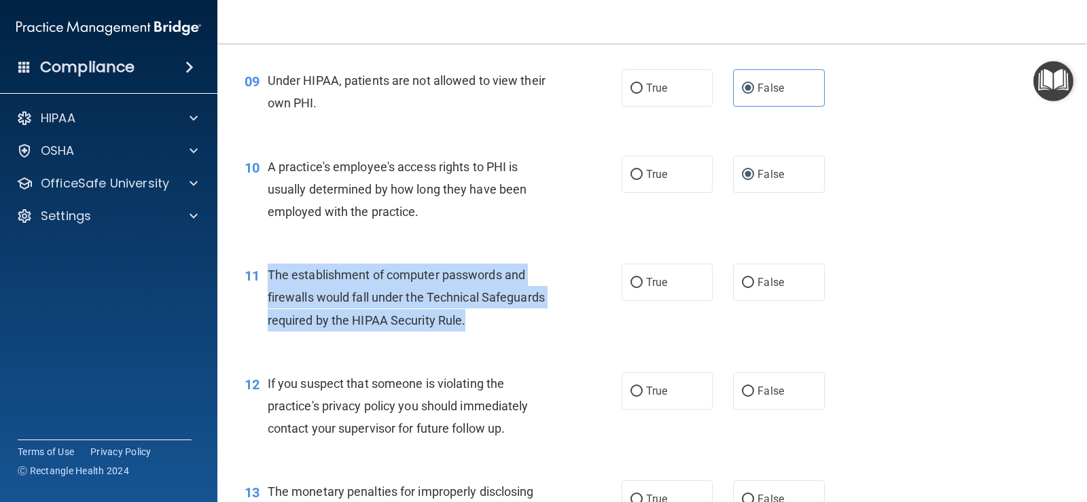
drag, startPoint x: 267, startPoint y: 269, endPoint x: 500, endPoint y: 322, distance: 239.0
click at [518, 331] on div "The establishment of computer passwords and firewalls would fall under the Tech…" at bounding box center [417, 298] width 298 height 68
click at [631, 288] on input "True" at bounding box center [637, 283] width 12 height 10
radio input "true"
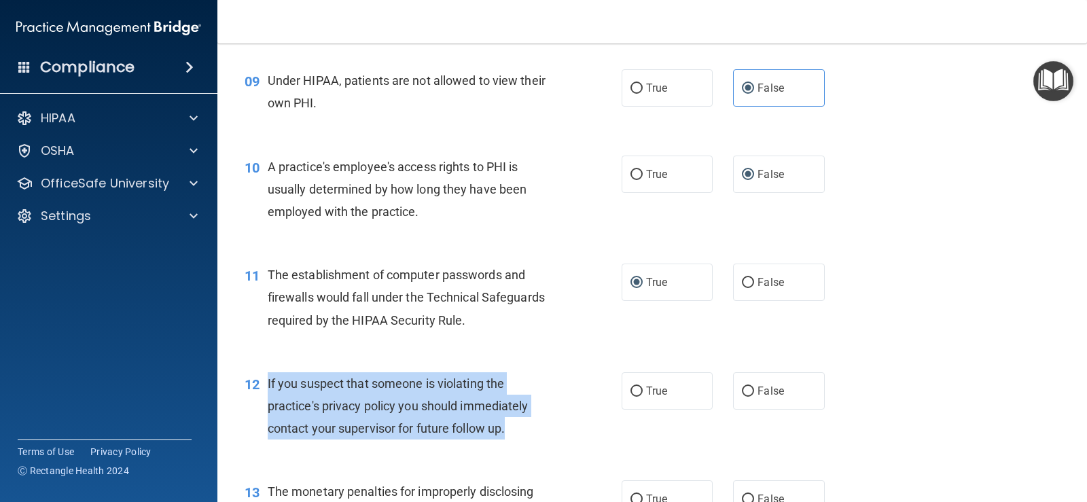
drag, startPoint x: 269, startPoint y: 383, endPoint x: 524, endPoint y: 428, distance: 258.7
click at [524, 428] on div "If you suspect that someone is violating the practice's privacy policy you shou…" at bounding box center [417, 406] width 298 height 68
click at [631, 387] on input "True" at bounding box center [637, 392] width 12 height 10
radio input "true"
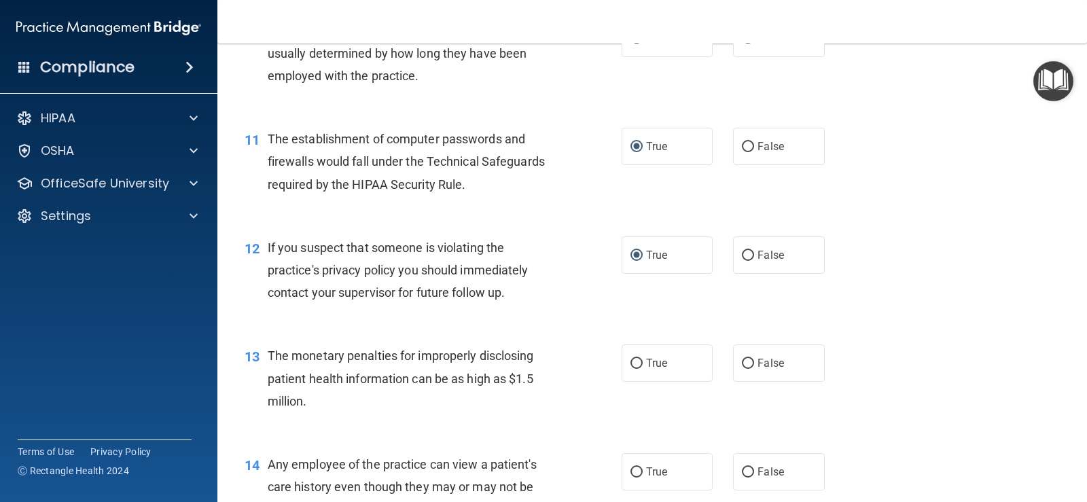
click at [492, 359] on span "The monetary penalties for improperly disclosing patient health information can…" at bounding box center [401, 378] width 266 height 59
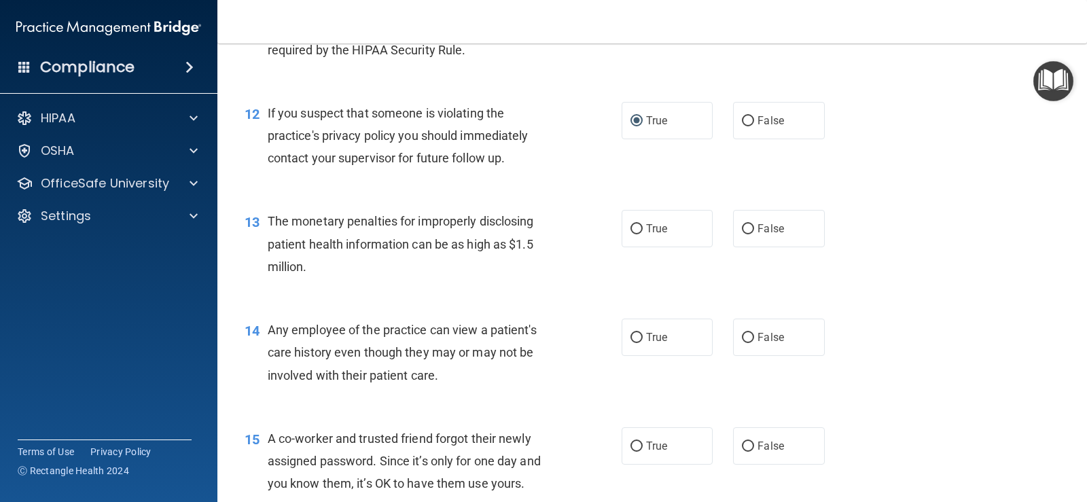
scroll to position [1223, 0]
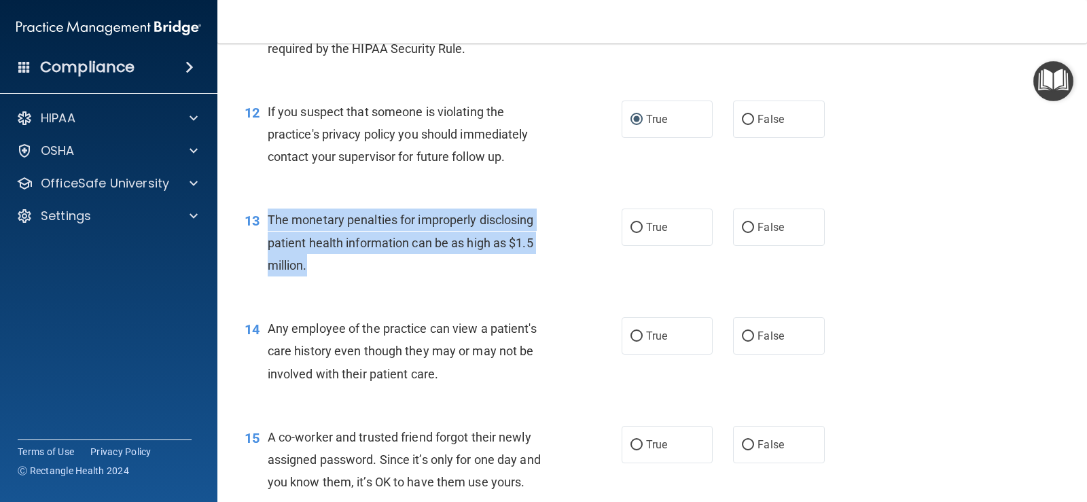
drag, startPoint x: 268, startPoint y: 217, endPoint x: 383, endPoint y: 261, distance: 122.8
click at [383, 261] on div "The monetary penalties for improperly disclosing patient health information can…" at bounding box center [417, 243] width 298 height 68
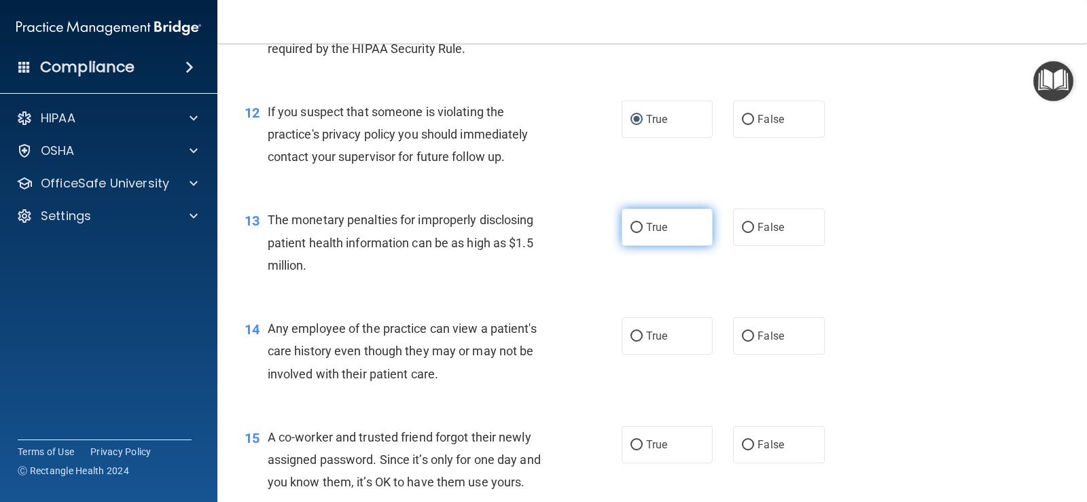
click at [638, 225] on label "True" at bounding box center [667, 227] width 91 height 37
click at [638, 225] on input "True" at bounding box center [637, 228] width 12 height 10
radio input "true"
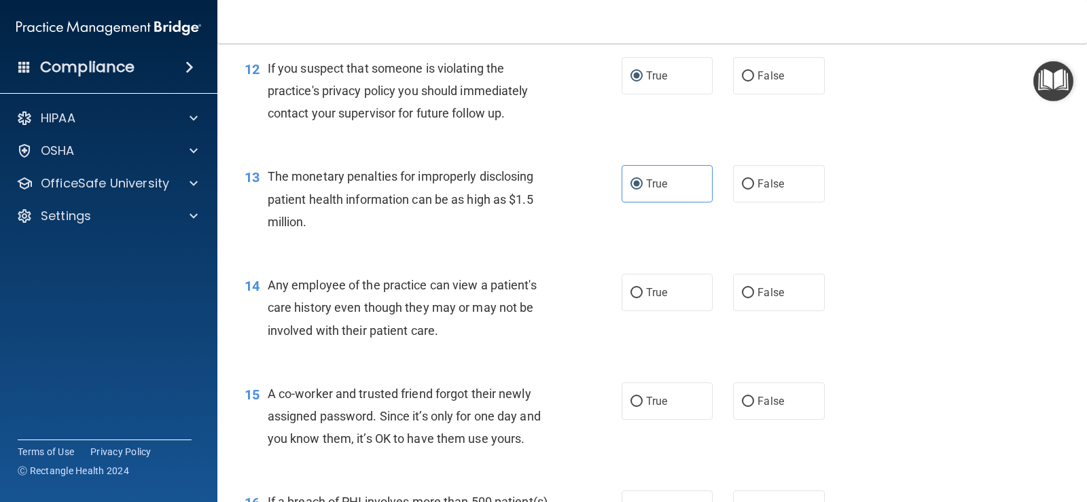
scroll to position [1291, 0]
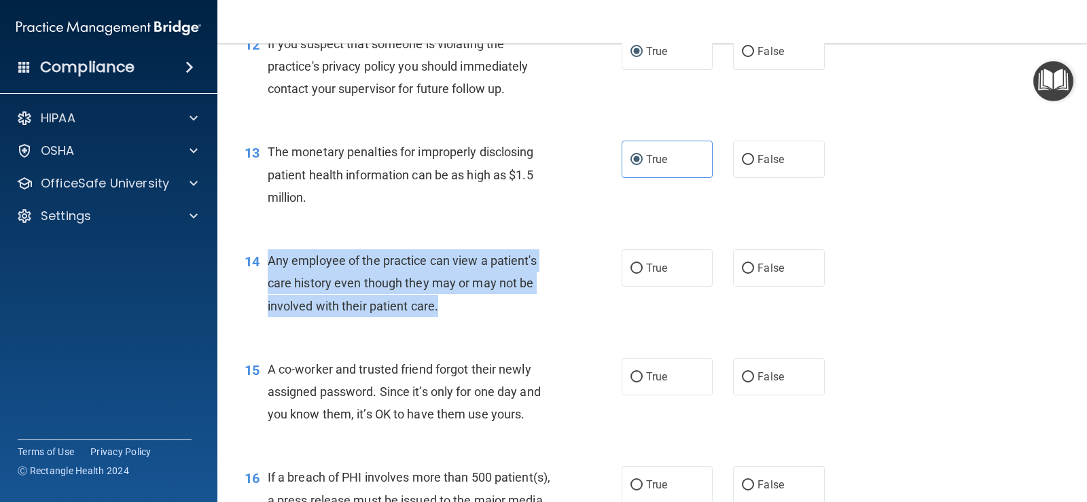
drag, startPoint x: 268, startPoint y: 259, endPoint x: 484, endPoint y: 303, distance: 221.2
click at [484, 303] on div "Any employee of the practice can view a patient's care history even though they…" at bounding box center [417, 283] width 298 height 68
click at [742, 266] on input "False" at bounding box center [748, 269] width 12 height 10
radio input "true"
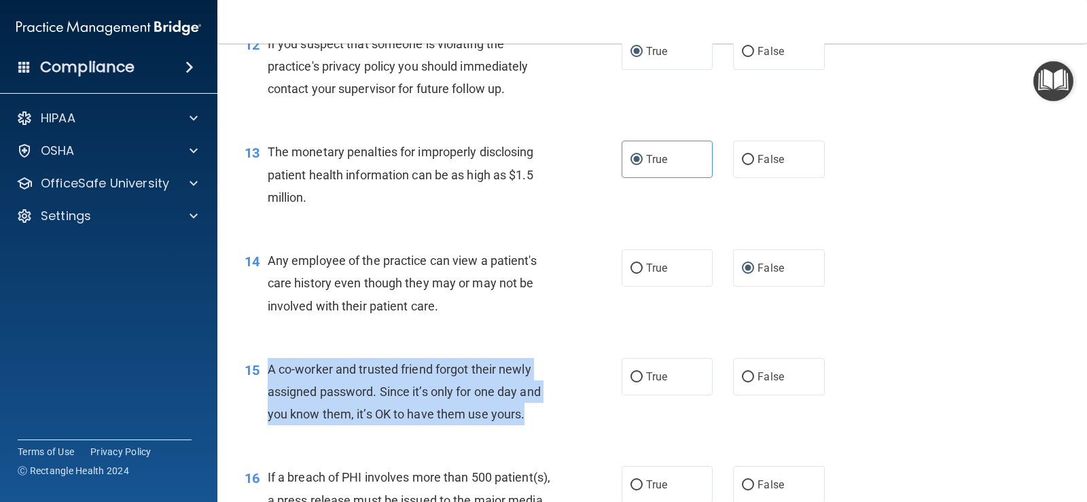
drag, startPoint x: 267, startPoint y: 371, endPoint x: 529, endPoint y: 419, distance: 265.9
click at [529, 419] on div "A co-worker and trusted friend forgot their newly assigned password. Since it’s…" at bounding box center [417, 392] width 298 height 68
click at [745, 375] on input "False" at bounding box center [748, 377] width 12 height 10
radio input "true"
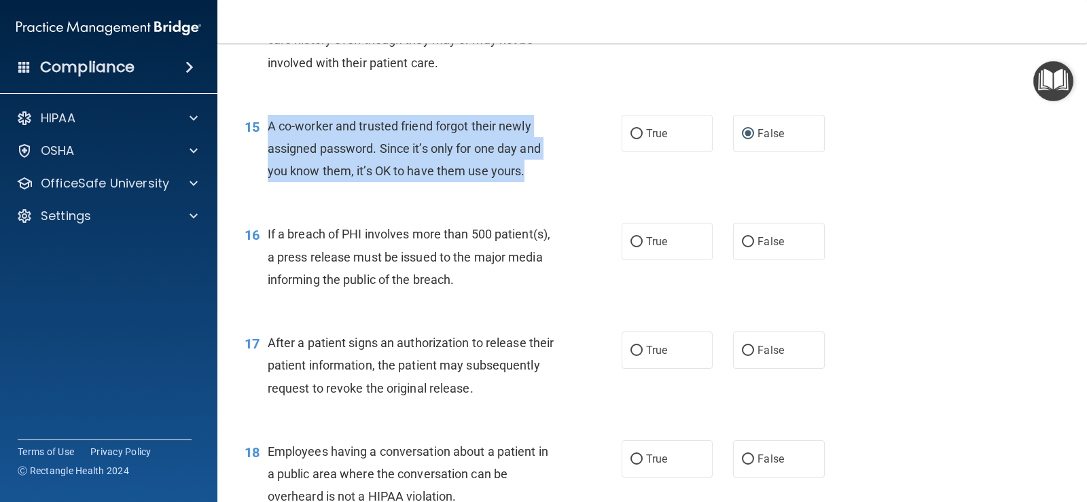
scroll to position [1563, 0]
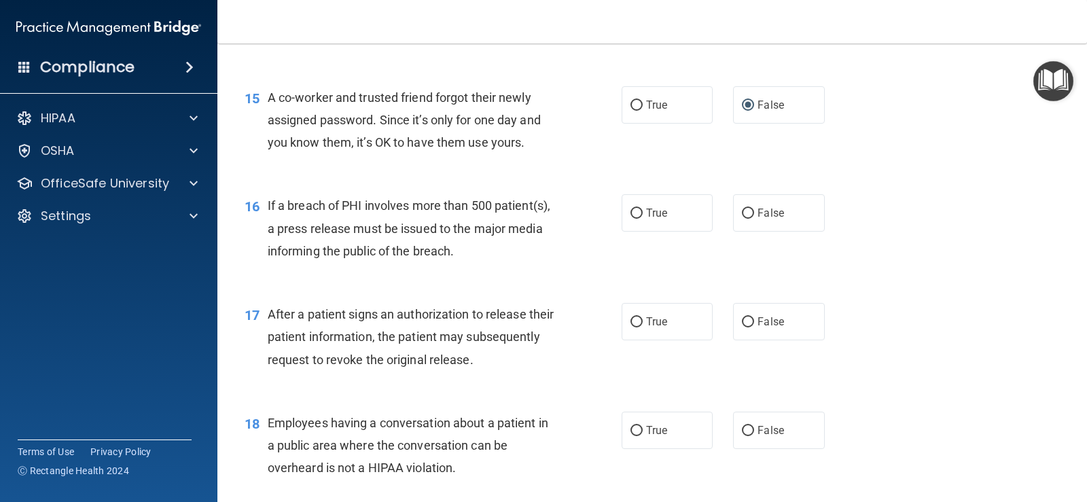
click at [264, 204] on div "16" at bounding box center [250, 206] width 33 height 25
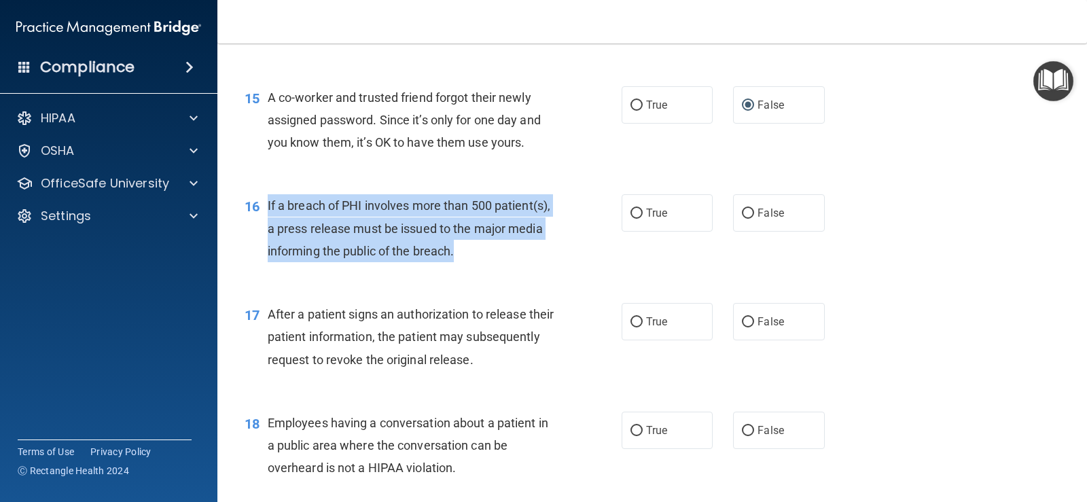
drag, startPoint x: 267, startPoint y: 204, endPoint x: 529, endPoint y: 260, distance: 267.6
click at [529, 260] on div "If a breach of PHI involves more than 500 patient(s), a press release must be i…" at bounding box center [417, 228] width 298 height 68
click at [632, 215] on input "True" at bounding box center [637, 214] width 12 height 10
radio input "true"
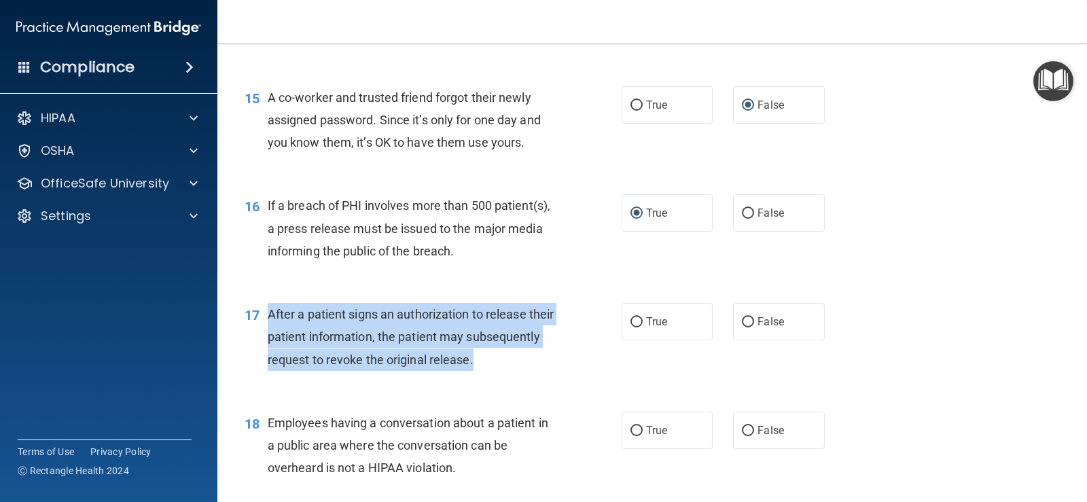
drag, startPoint x: 265, startPoint y: 311, endPoint x: 548, endPoint y: 367, distance: 288.8
click at [548, 367] on div "17 After a patient signs an authorization to release their patient information,…" at bounding box center [433, 340] width 418 height 75
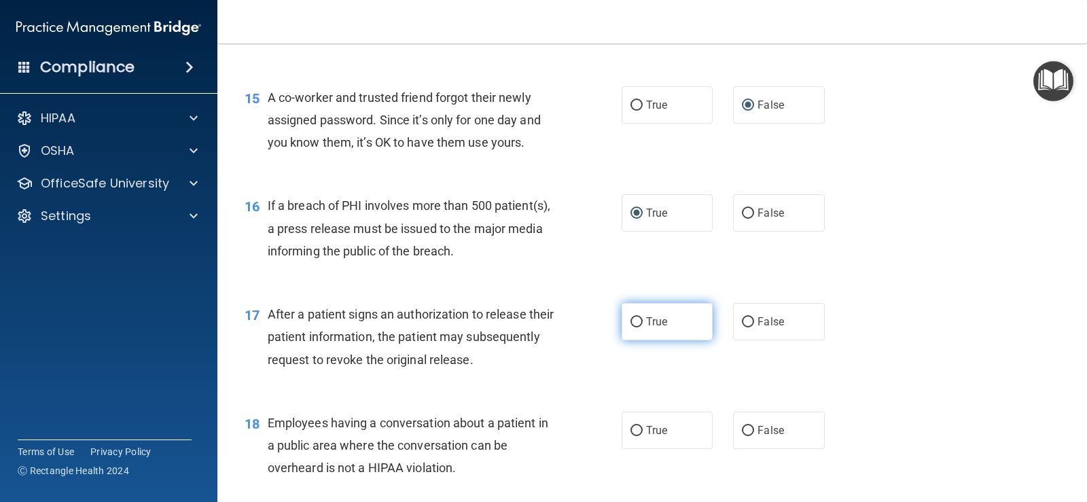
click at [641, 316] on label "True" at bounding box center [667, 321] width 91 height 37
click at [641, 317] on input "True" at bounding box center [637, 322] width 12 height 10
radio input "true"
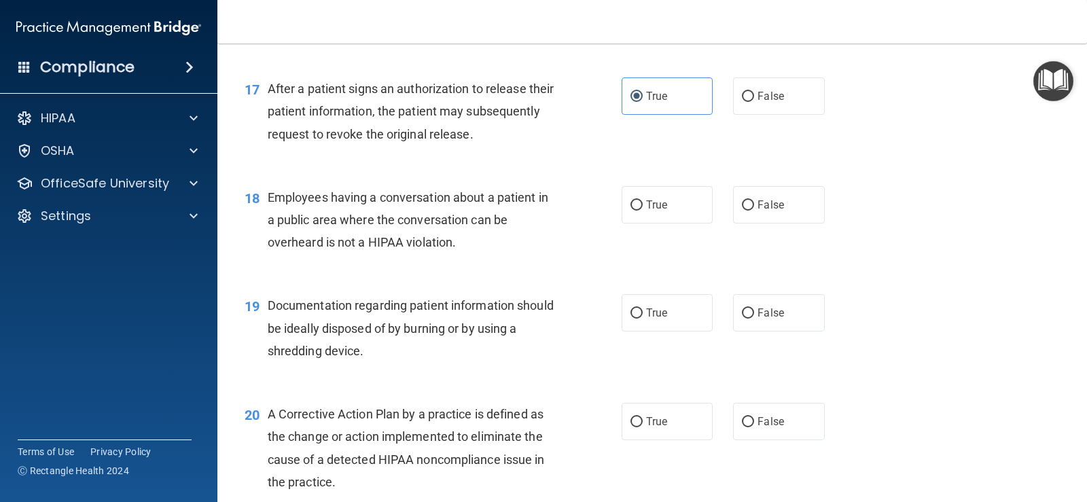
scroll to position [1835, 0]
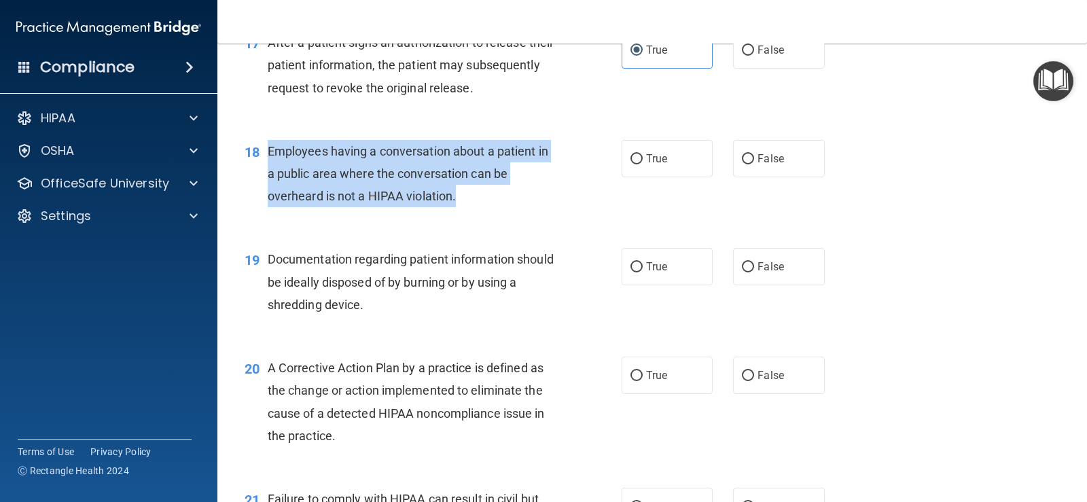
drag, startPoint x: 268, startPoint y: 147, endPoint x: 562, endPoint y: 196, distance: 298.1
click at [562, 196] on div "18 Employees having a conversation about a patient in a public area where the c…" at bounding box center [433, 177] width 418 height 75
click at [742, 270] on input "False" at bounding box center [748, 267] width 12 height 10
radio input "true"
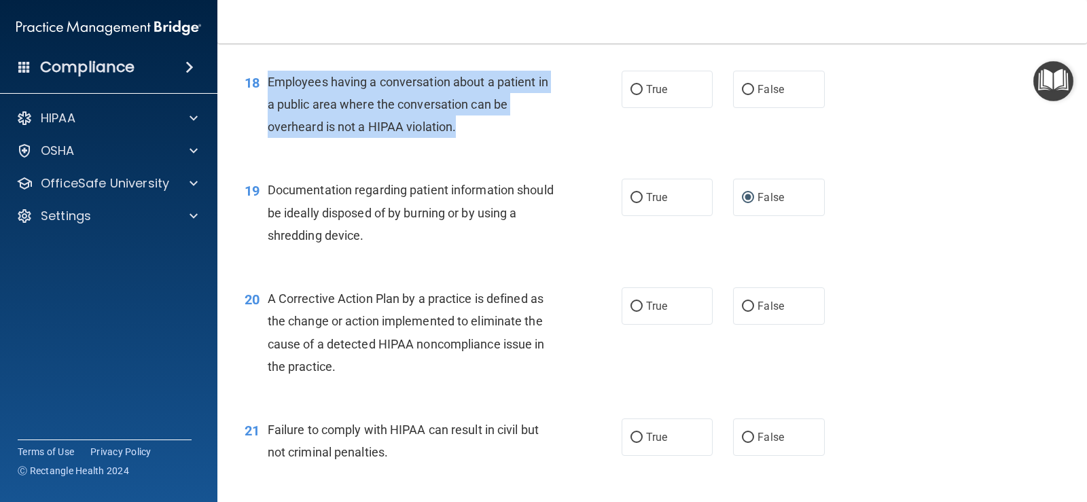
scroll to position [1970, 0]
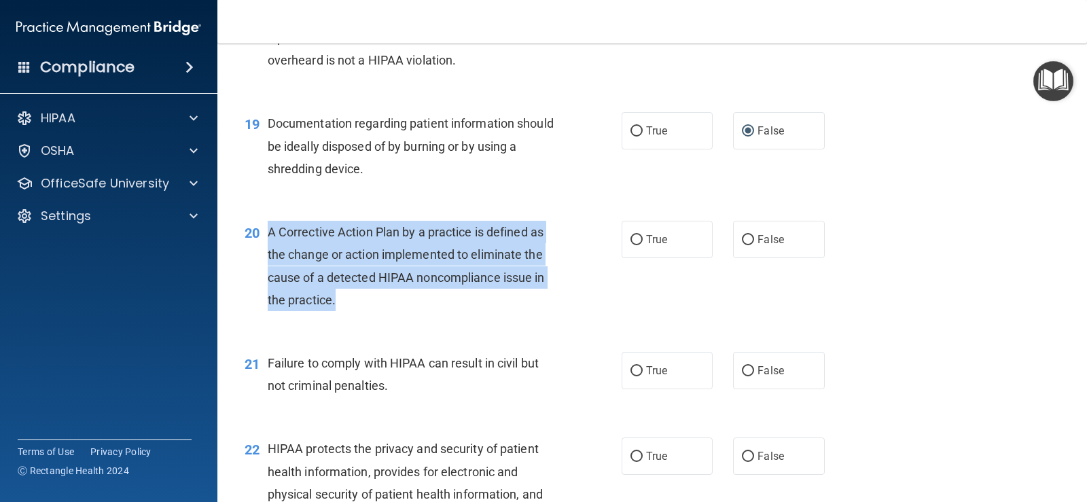
drag, startPoint x: 266, startPoint y: 228, endPoint x: 374, endPoint y: 301, distance: 130.2
click at [374, 301] on div "20 A Corrective Action Plan by a practice is defined as the change or action im…" at bounding box center [433, 269] width 418 height 97
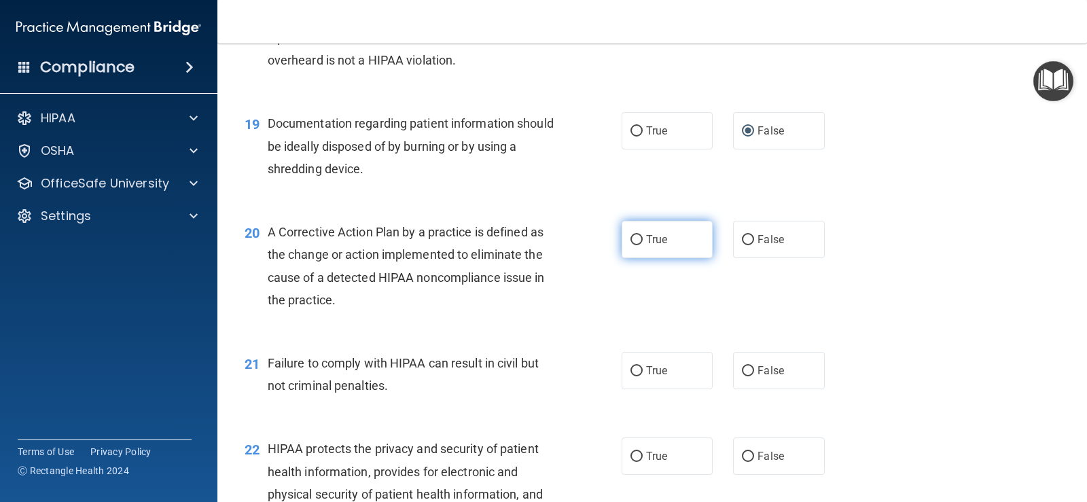
click at [641, 238] on label "True" at bounding box center [667, 239] width 91 height 37
click at [641, 238] on input "True" at bounding box center [637, 240] width 12 height 10
radio input "true"
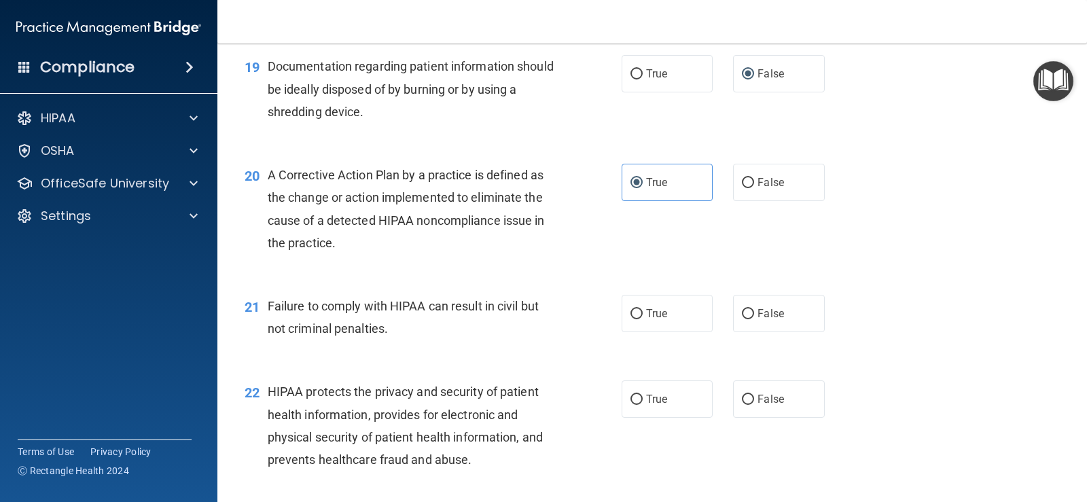
scroll to position [2106, 0]
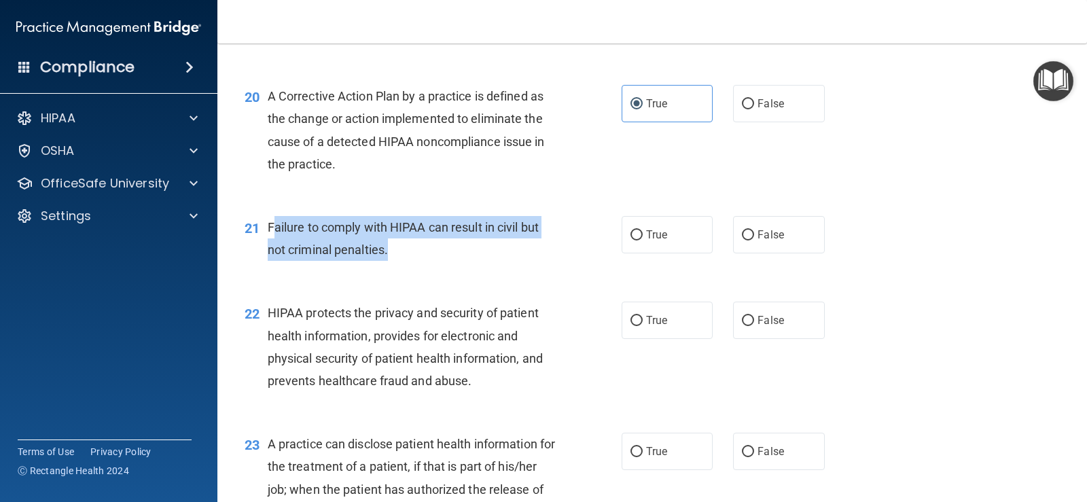
drag, startPoint x: 271, startPoint y: 226, endPoint x: 445, endPoint y: 256, distance: 176.5
click at [445, 256] on div "Failure to comply with HIPAA can result in civil but not criminal penalties." at bounding box center [417, 238] width 298 height 45
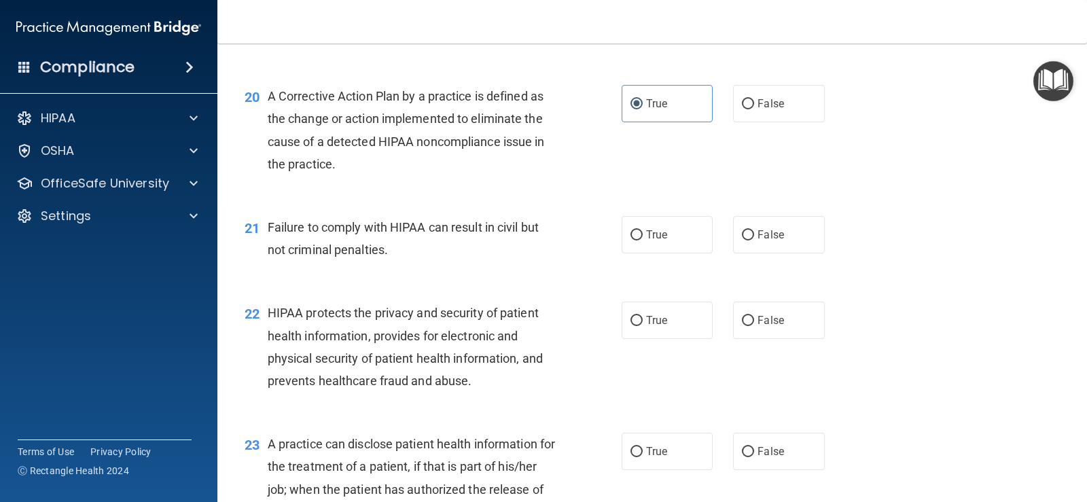
drag, startPoint x: 481, startPoint y: 232, endPoint x: 310, endPoint y: 210, distance: 172.6
click at [291, 206] on div "21 Failure to comply with HIPAA can result in civil but not criminal penalties.…" at bounding box center [652, 242] width 836 height 86
click at [743, 235] on input "False" at bounding box center [748, 235] width 12 height 10
radio input "true"
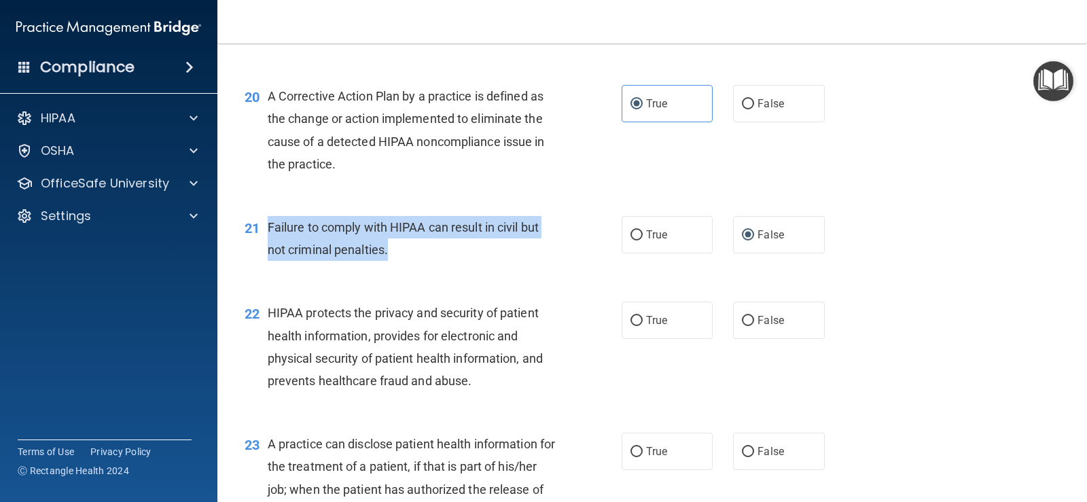
drag, startPoint x: 272, startPoint y: 224, endPoint x: 406, endPoint y: 256, distance: 137.8
click at [406, 256] on div "Failure to comply with HIPAA can result in civil but not criminal penalties." at bounding box center [417, 238] width 298 height 45
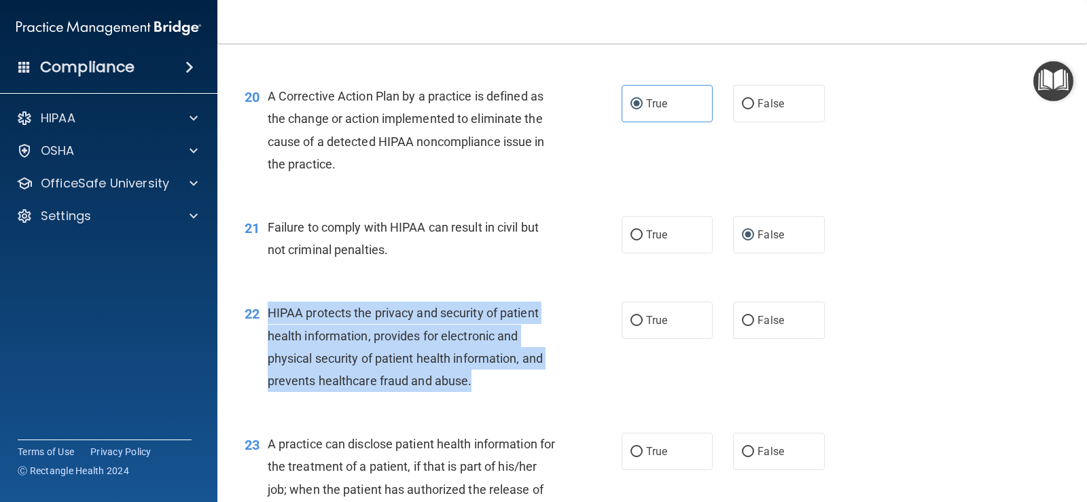
drag, startPoint x: 266, startPoint y: 313, endPoint x: 610, endPoint y: 390, distance: 352.4
click at [610, 390] on div "22 HIPAA protects the privacy and security of patient health information, provi…" at bounding box center [433, 350] width 418 height 97
click at [637, 317] on input "True" at bounding box center [637, 321] width 12 height 10
radio input "true"
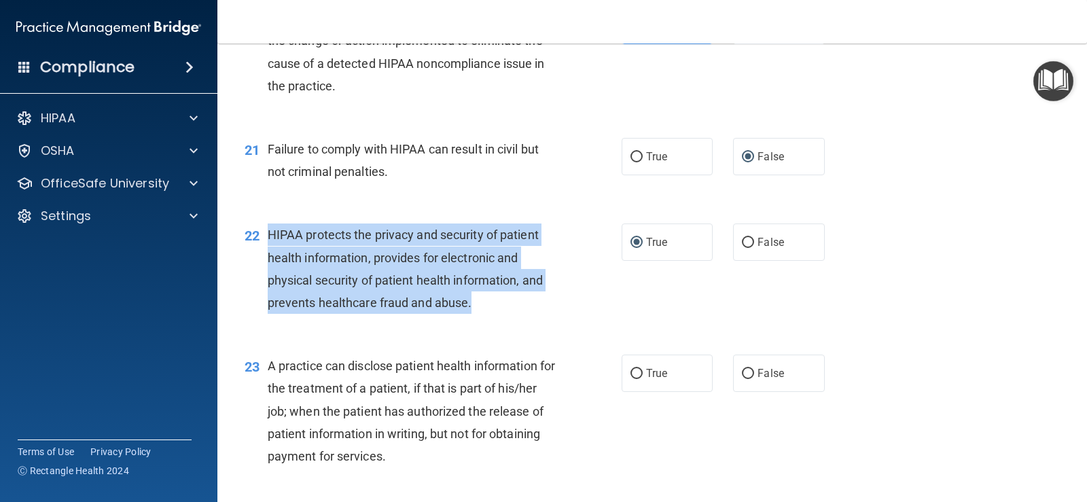
scroll to position [2310, 0]
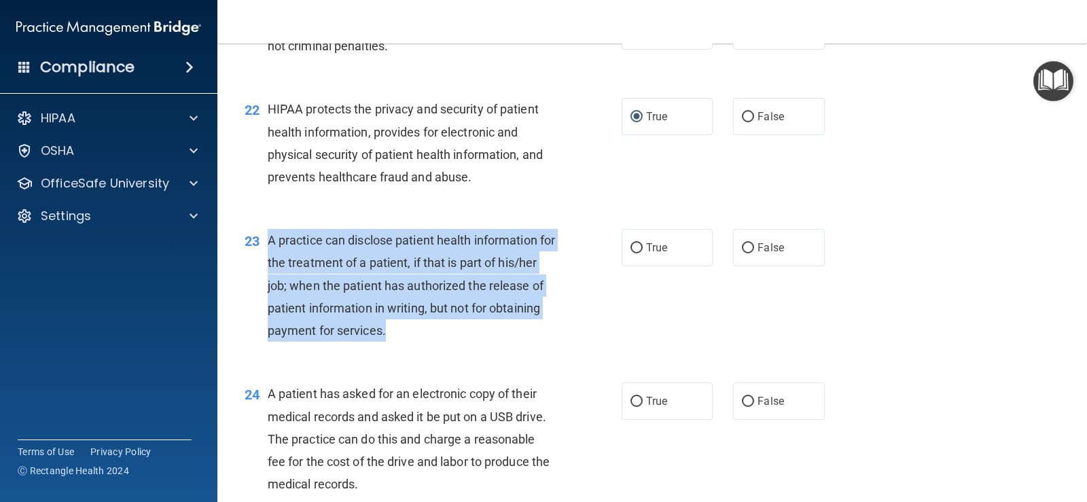
drag, startPoint x: 268, startPoint y: 240, endPoint x: 435, endPoint y: 271, distance: 170.0
click at [471, 331] on div "A practice can disclose patient health information for the treatment of a patie…" at bounding box center [417, 285] width 298 height 113
drag, startPoint x: 741, startPoint y: 249, endPoint x: 705, endPoint y: 270, distance: 40.8
click at [742, 249] on input "False" at bounding box center [748, 248] width 12 height 10
radio input "true"
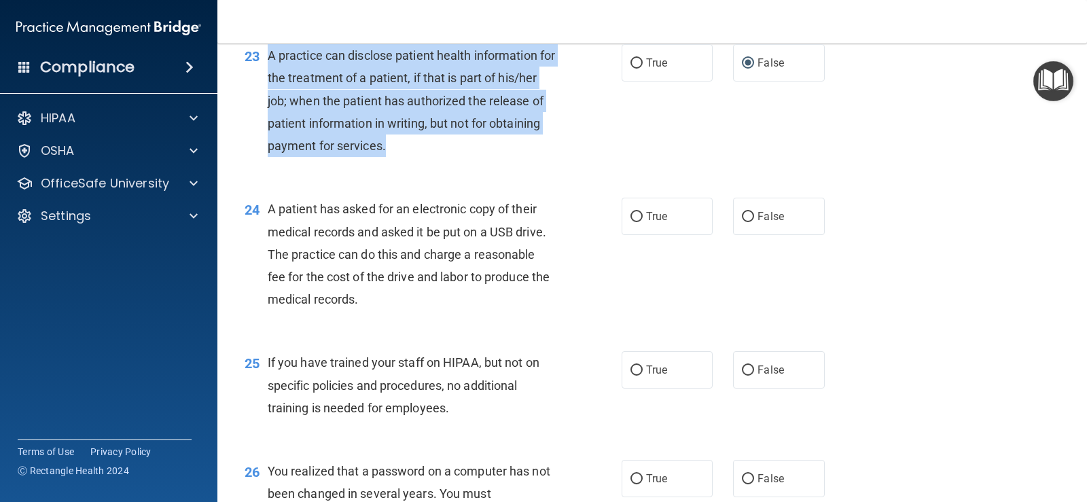
scroll to position [2514, 0]
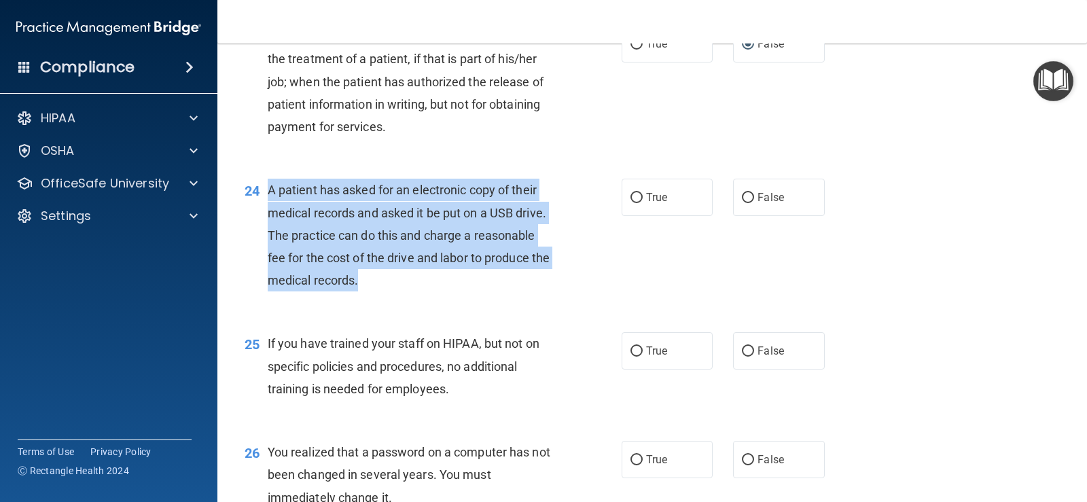
drag, startPoint x: 268, startPoint y: 188, endPoint x: 400, endPoint y: 277, distance: 158.5
click at [400, 277] on div "24 A patient has asked for an electronic copy of their medical records and aske…" at bounding box center [433, 239] width 418 height 120
click at [631, 196] on input "True" at bounding box center [637, 198] width 12 height 10
radio input "true"
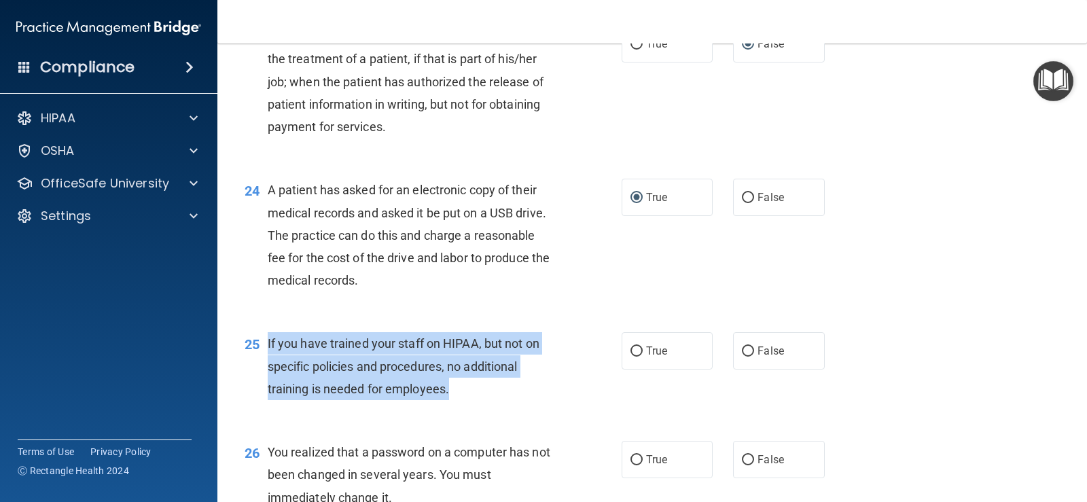
drag, startPoint x: 270, startPoint y: 343, endPoint x: 476, endPoint y: 386, distance: 211.0
click at [505, 396] on div "25 If you have trained your staff on HIPAA, but not on specific policies and pr…" at bounding box center [433, 369] width 418 height 75
click at [742, 351] on input "False" at bounding box center [748, 352] width 12 height 10
radio input "true"
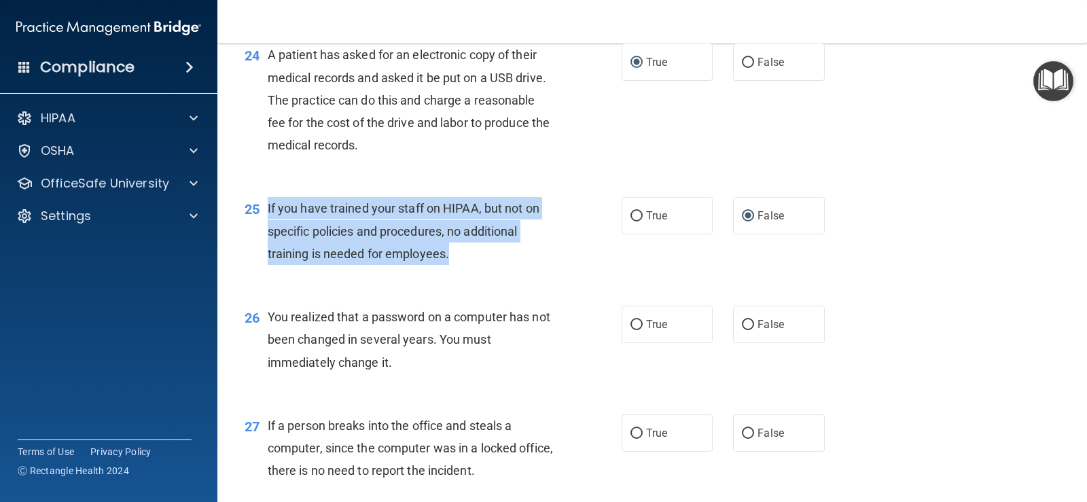
scroll to position [2650, 0]
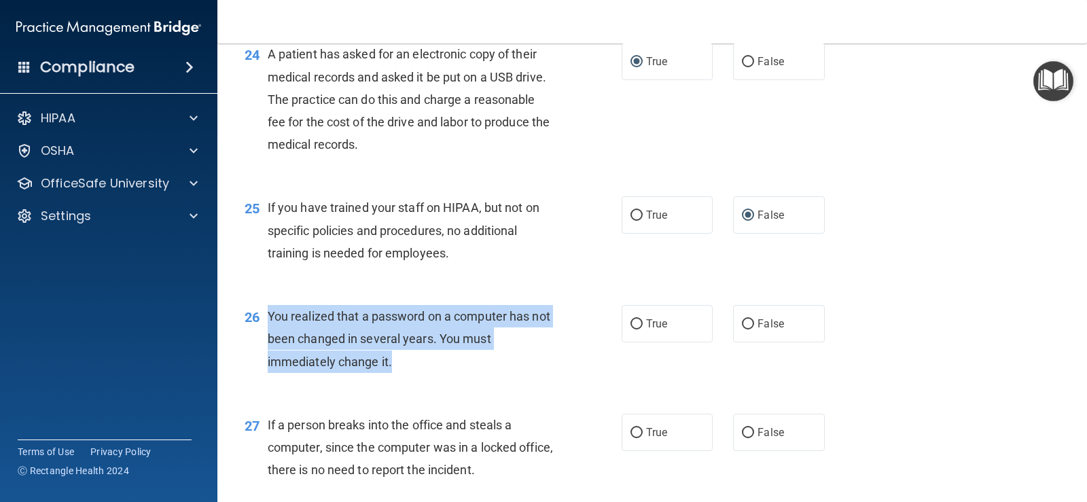
drag, startPoint x: 268, startPoint y: 315, endPoint x: 415, endPoint y: 375, distance: 158.5
click at [415, 375] on div "26 You realized that a password on a computer has not been changed in several y…" at bounding box center [433, 342] width 418 height 75
click at [631, 327] on input "True" at bounding box center [637, 324] width 12 height 10
radio input "true"
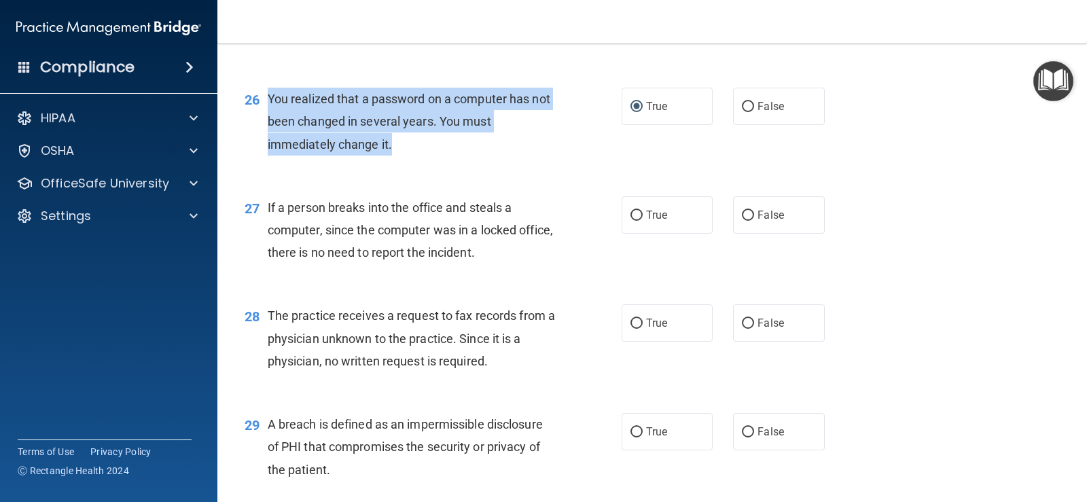
scroll to position [2922, 0]
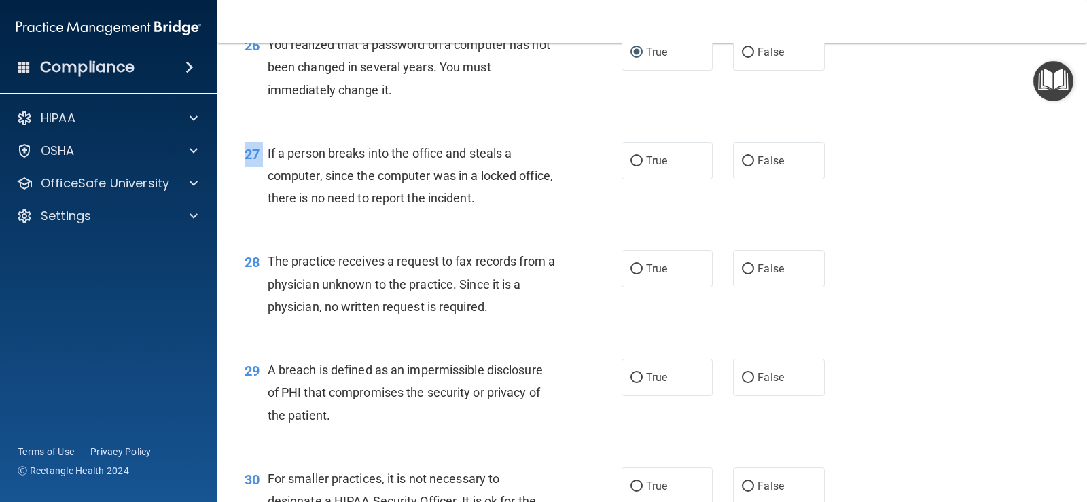
drag, startPoint x: 268, startPoint y: 154, endPoint x: 525, endPoint y: 220, distance: 264.7
click at [525, 220] on div "27 If a person breaks into the office and steals a computer, since the computer…" at bounding box center [652, 179] width 836 height 109
click at [467, 196] on span "If a person breaks into the office and steals a computer, since the computer wa…" at bounding box center [410, 175] width 285 height 59
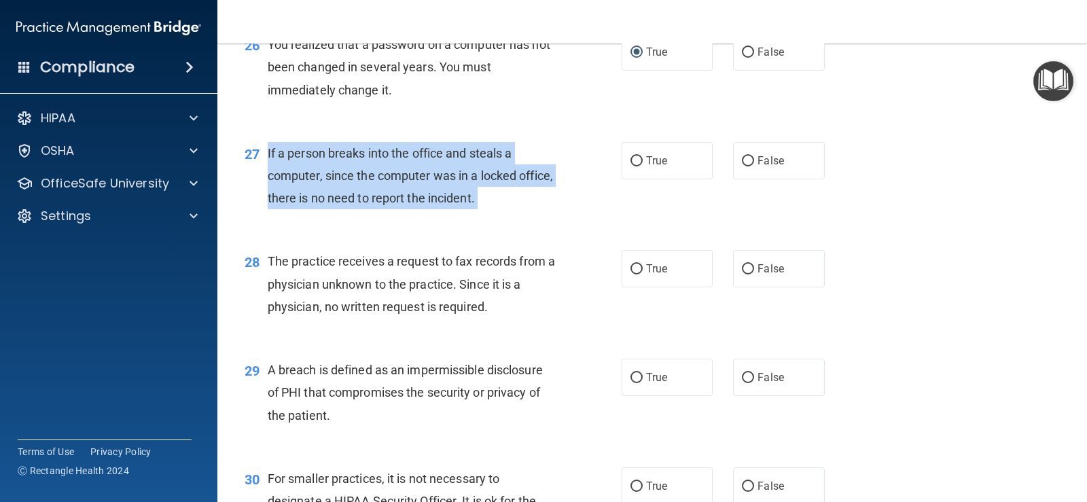
click at [467, 196] on span "If a person breaks into the office and steals a computer, since the computer wa…" at bounding box center [410, 175] width 285 height 59
click at [742, 158] on input "False" at bounding box center [748, 161] width 12 height 10
radio input "true"
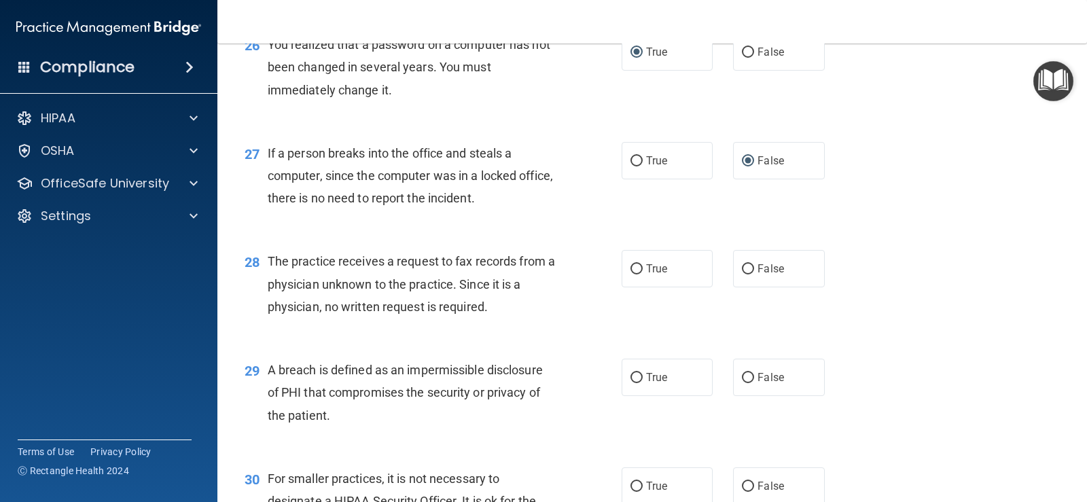
click at [555, 249] on div "28 The practice receives a request to fax records from a physician unknown to t…" at bounding box center [652, 287] width 836 height 109
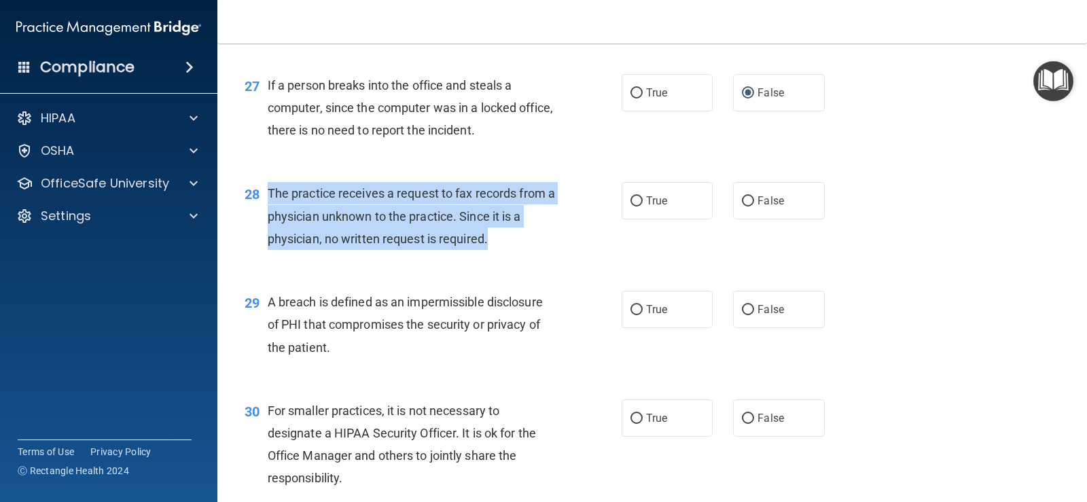
drag, startPoint x: 270, startPoint y: 190, endPoint x: 500, endPoint y: 240, distance: 235.0
click at [519, 248] on div "The practice receives a request to fax records from a physician unknown to the …" at bounding box center [417, 216] width 298 height 68
click at [742, 202] on input "False" at bounding box center [748, 201] width 12 height 10
radio input "true"
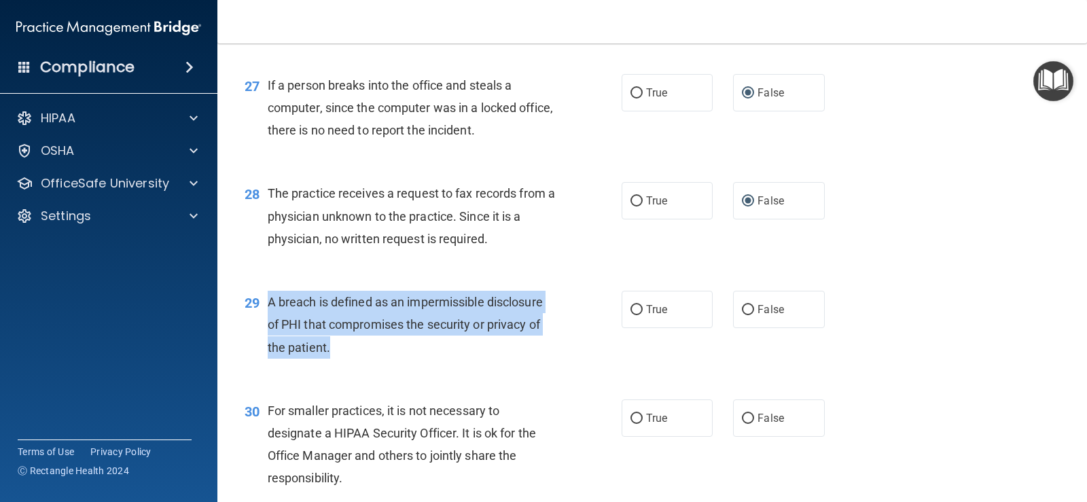
drag, startPoint x: 275, startPoint y: 301, endPoint x: 362, endPoint y: 364, distance: 107.5
click at [362, 364] on div "29 A breach is defined as an impermissible disclosure of PHI that compromises t…" at bounding box center [433, 328] width 418 height 75
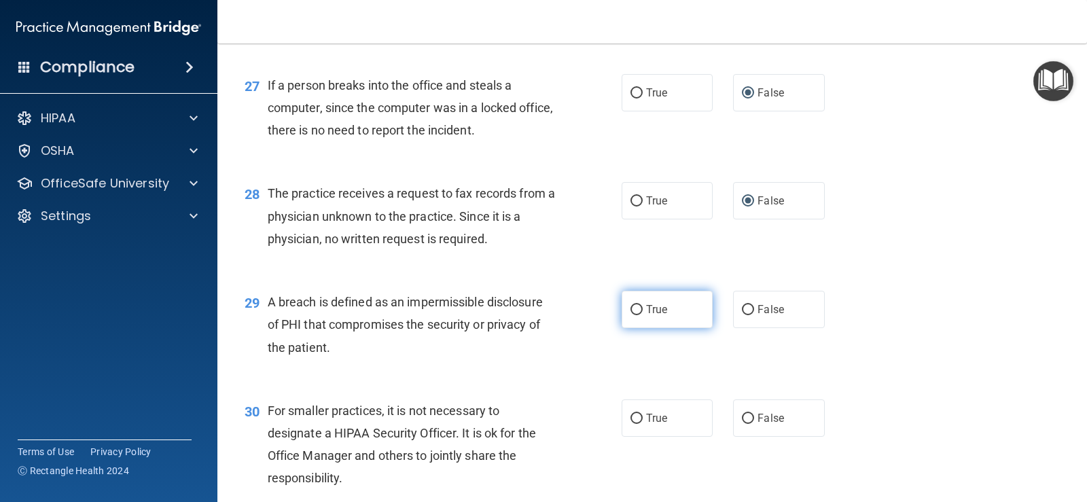
click at [646, 315] on span "True" at bounding box center [656, 309] width 21 height 13
click at [643, 315] on input "True" at bounding box center [637, 310] width 12 height 10
radio input "true"
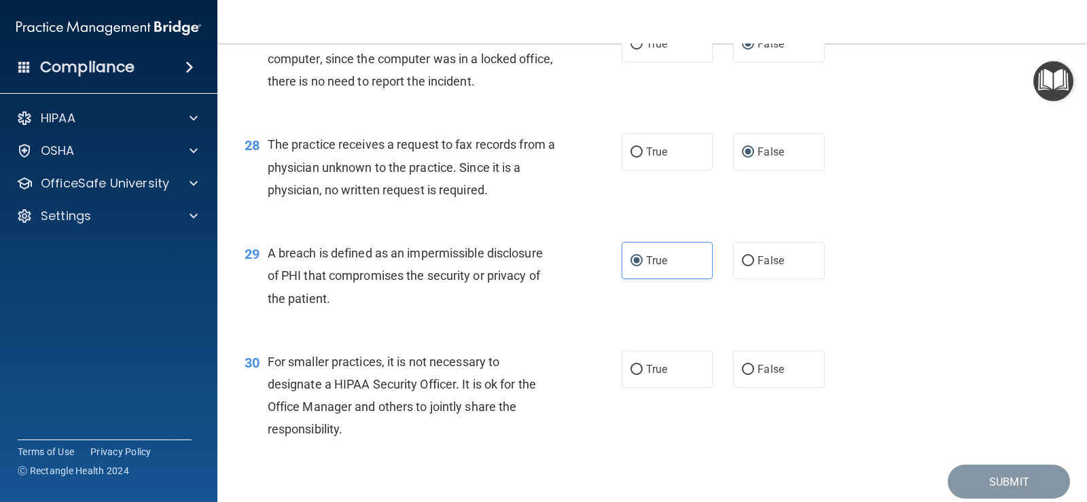
scroll to position [3090, 0]
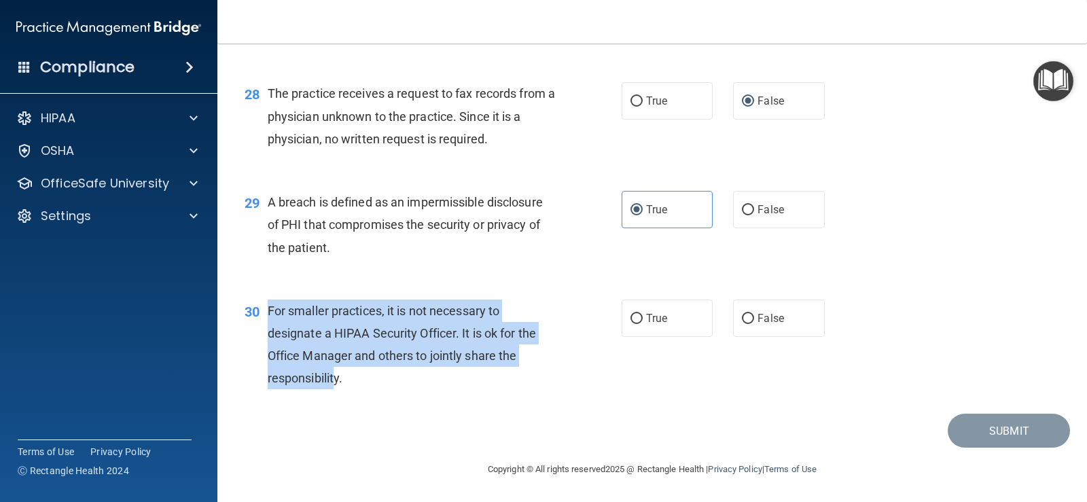
drag, startPoint x: 265, startPoint y: 309, endPoint x: 334, endPoint y: 391, distance: 107.5
click at [334, 391] on div "30 For smaller practices, it is not necessary to designate a HIPAA Security Off…" at bounding box center [433, 348] width 418 height 97
click at [633, 318] on input "True" at bounding box center [637, 319] width 12 height 10
radio input "true"
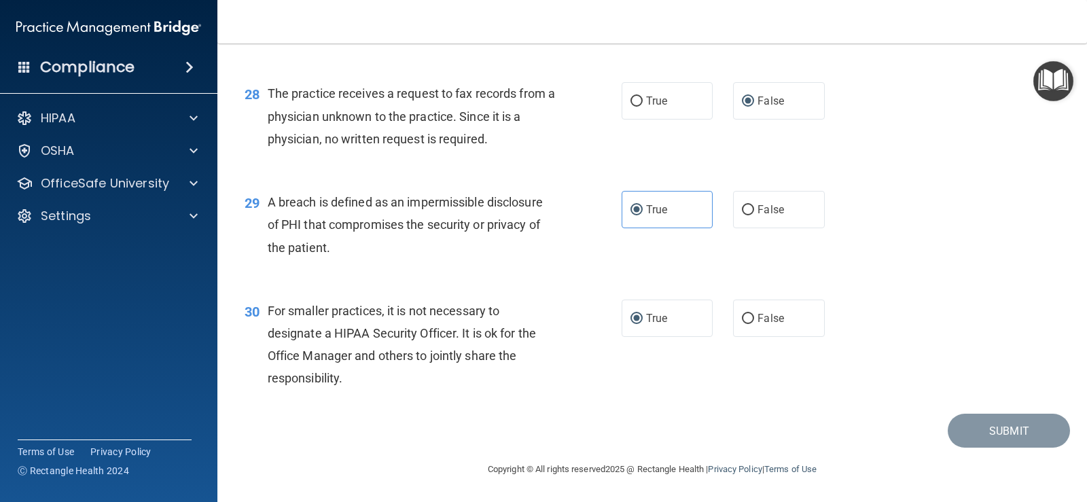
click at [837, 423] on div "Submit" at bounding box center [652, 431] width 836 height 35
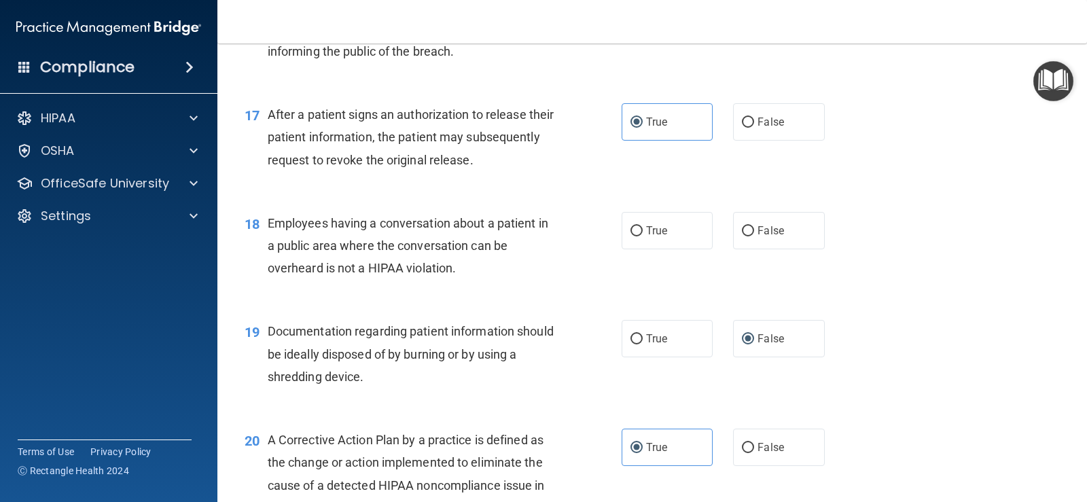
scroll to position [1731, 0]
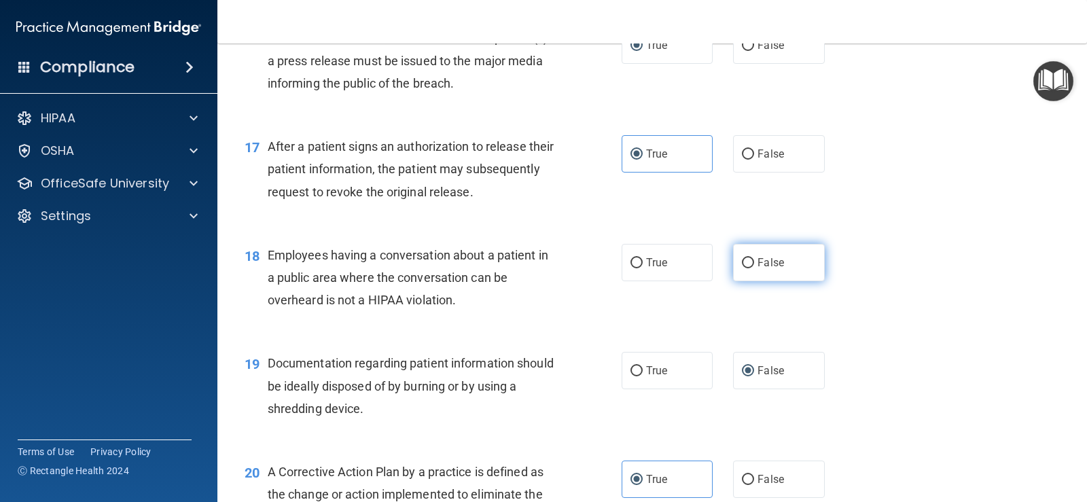
click at [744, 261] on input "False" at bounding box center [748, 263] width 12 height 10
radio input "true"
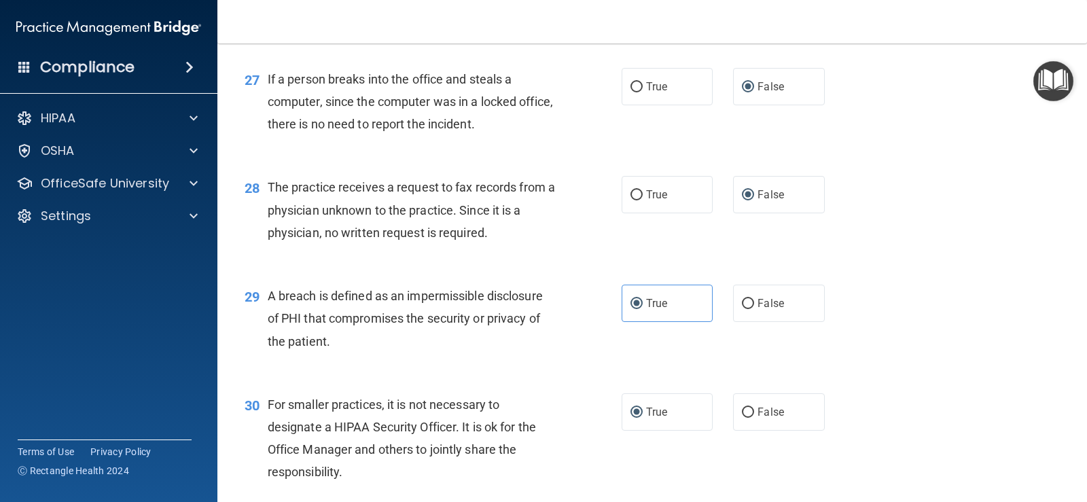
scroll to position [3090, 0]
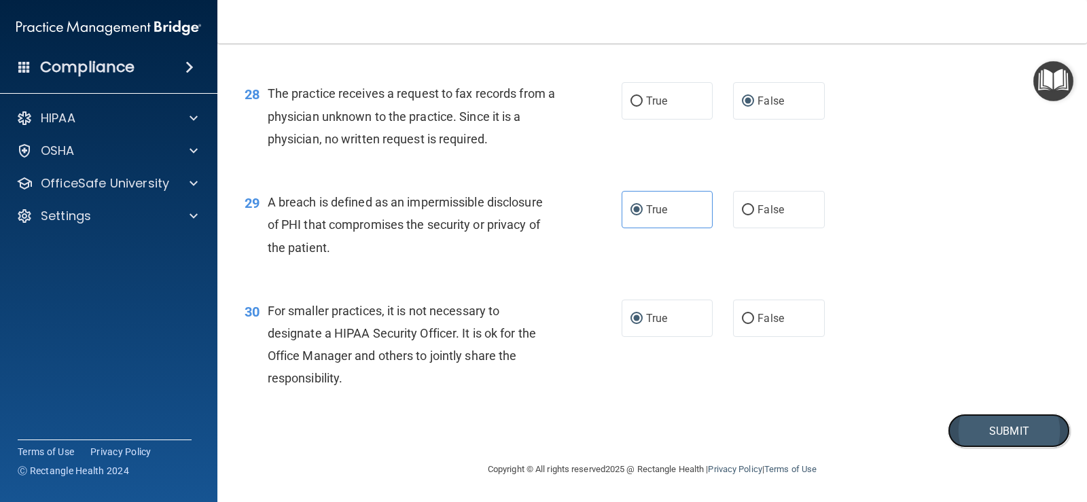
click at [978, 435] on button "Submit" at bounding box center [1009, 431] width 122 height 35
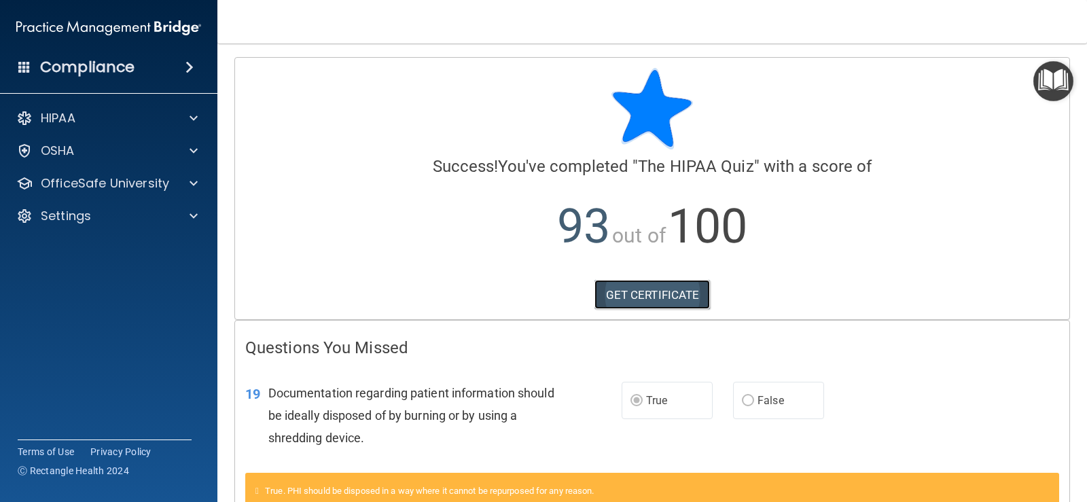
click at [667, 302] on link "GET CERTIFICATE" at bounding box center [653, 295] width 116 height 30
click at [134, 178] on p "OfficeSafe University" at bounding box center [105, 183] width 128 height 16
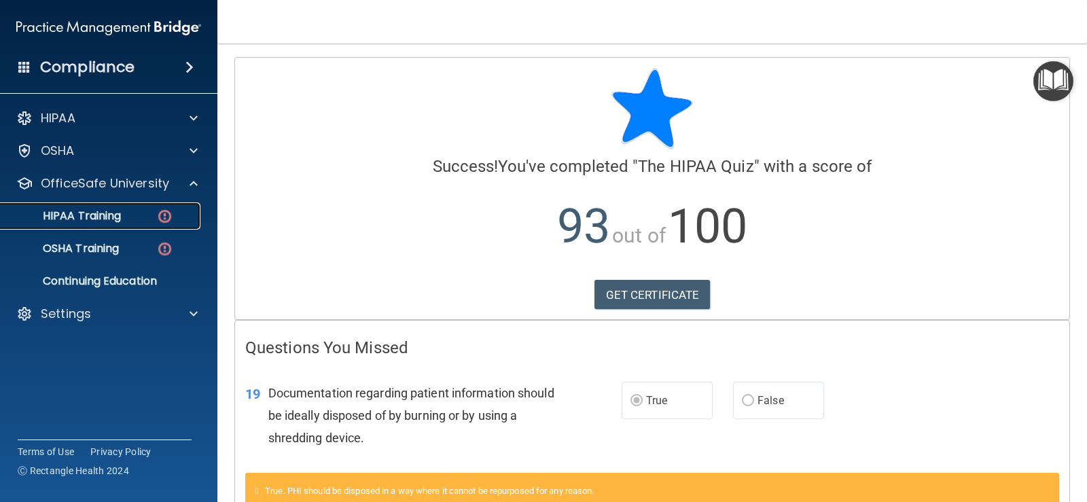
click at [164, 224] on img at bounding box center [164, 216] width 17 height 17
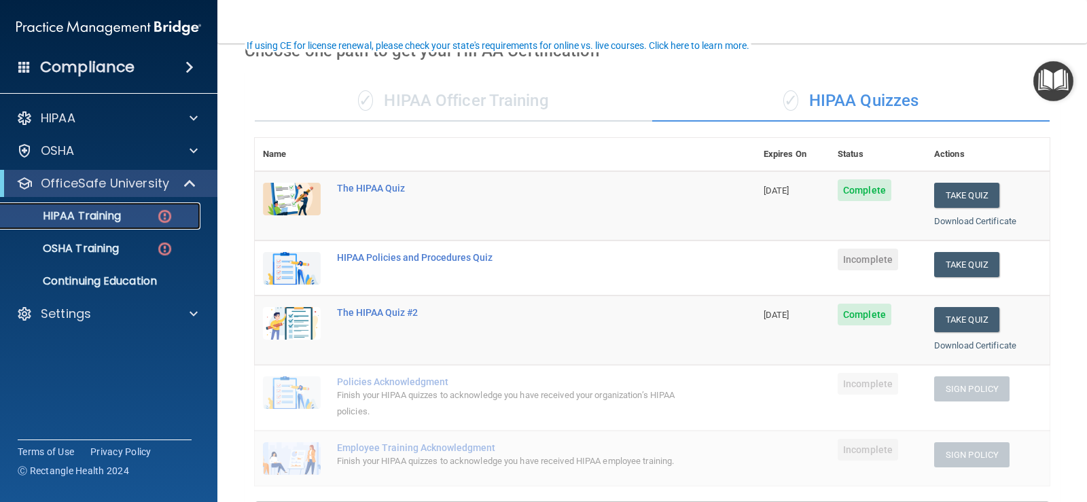
scroll to position [136, 0]
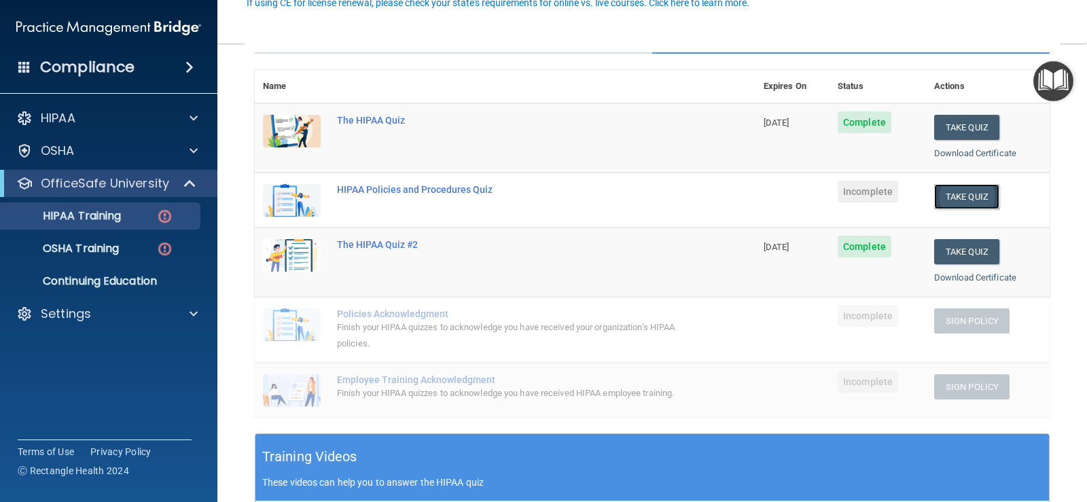
click at [961, 194] on button "Take Quiz" at bounding box center [966, 196] width 65 height 25
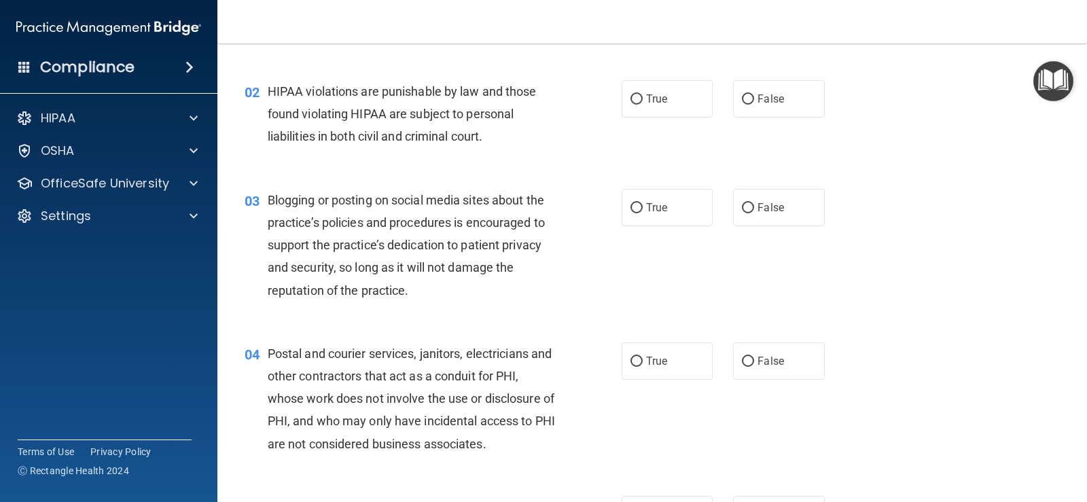
click at [265, 91] on div "02" at bounding box center [250, 92] width 33 height 25
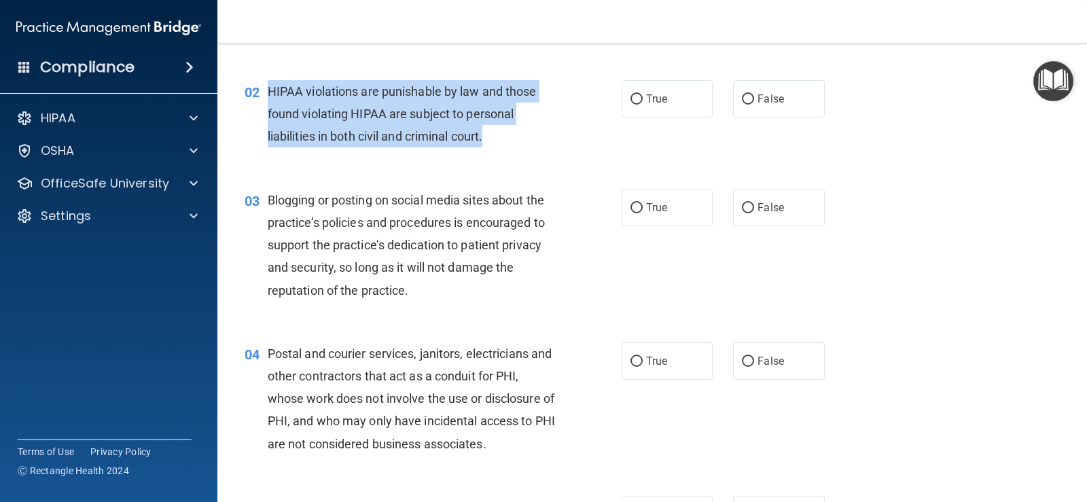
drag, startPoint x: 268, startPoint y: 90, endPoint x: 487, endPoint y: 141, distance: 224.0
click at [496, 144] on div "HIPAA violations are punishable by law and those found violating HIPAA are subj…" at bounding box center [417, 114] width 298 height 68
click at [634, 103] on input "True" at bounding box center [637, 99] width 12 height 10
radio input "true"
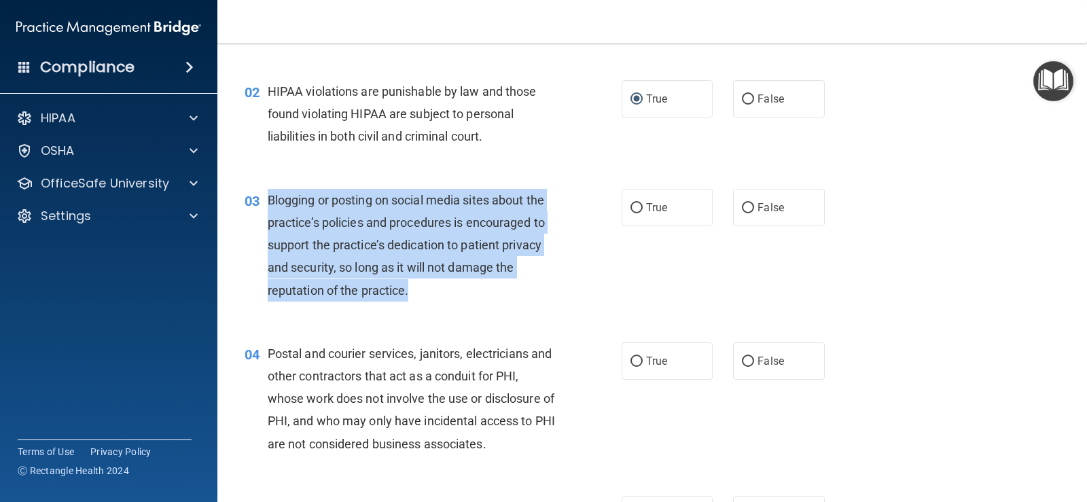
drag, startPoint x: 266, startPoint y: 200, endPoint x: 417, endPoint y: 292, distance: 176.5
click at [417, 292] on div "03 Blogging or posting on social media sites about the practice’s policies and …" at bounding box center [433, 249] width 418 height 120
click at [631, 207] on input "True" at bounding box center [637, 208] width 12 height 10
radio input "true"
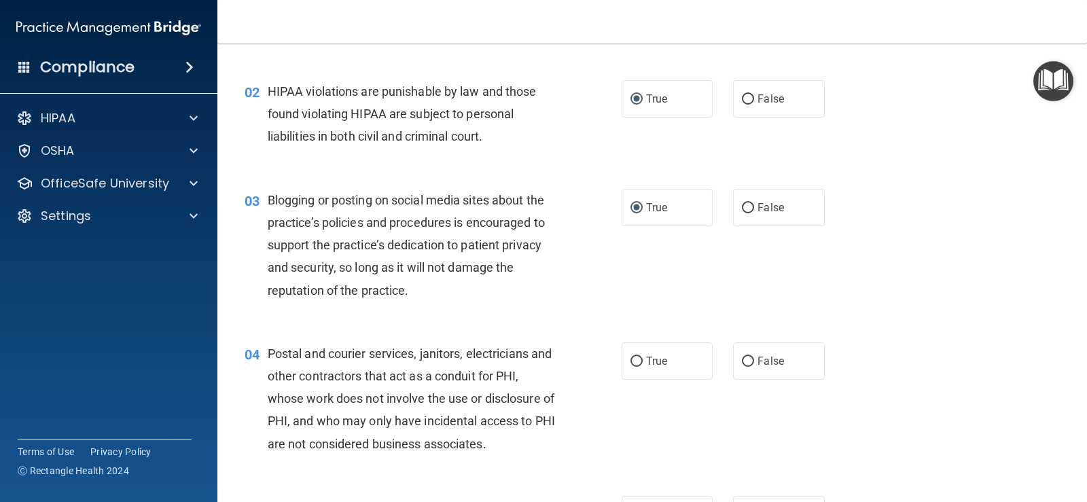
click at [711, 279] on div "03 Blogging or posting on social media sites about the practice’s policies and …" at bounding box center [652, 249] width 836 height 154
click at [743, 207] on input "False" at bounding box center [748, 208] width 12 height 10
radio input "true"
radio input "false"
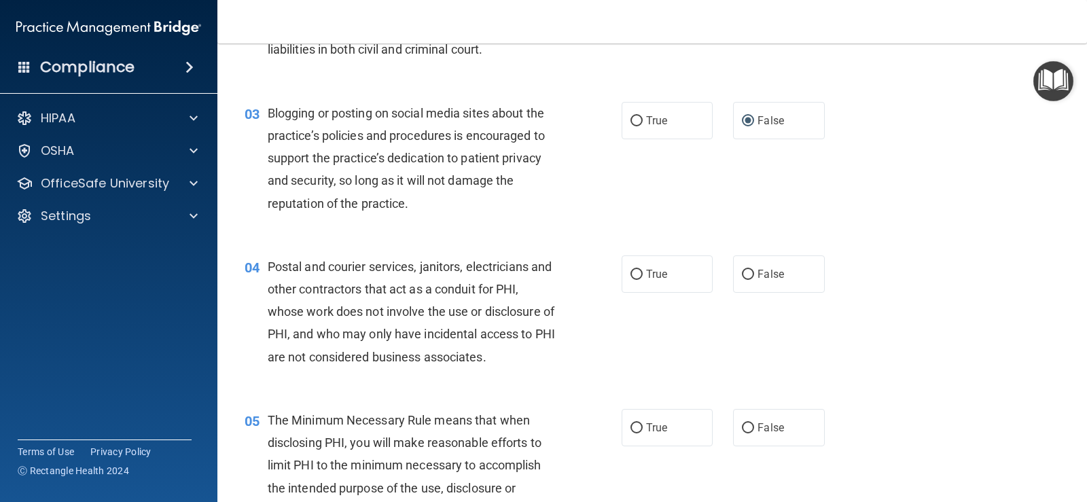
scroll to position [272, 0]
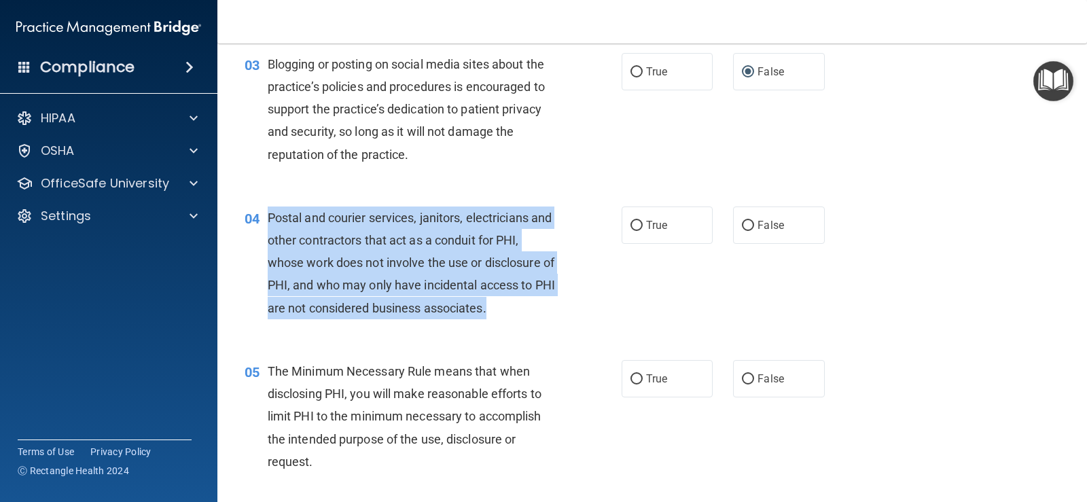
drag, startPoint x: 267, startPoint y: 215, endPoint x: 524, endPoint y: 289, distance: 267.5
click at [550, 302] on div "Postal and courier services, janitors, electricians and other contractors that …" at bounding box center [417, 263] width 298 height 113
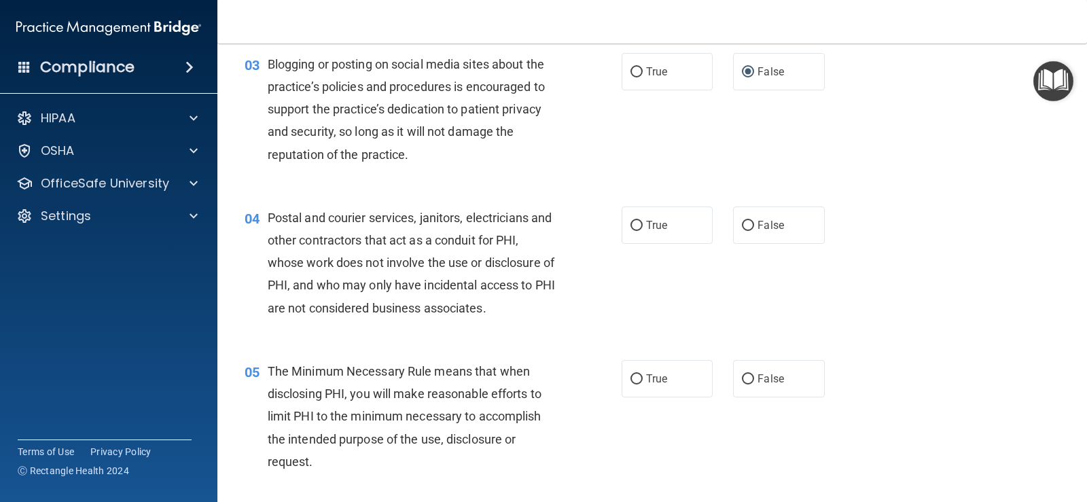
click at [436, 193] on div "04 Postal and courier services, janitors, electricians and other contractors th…" at bounding box center [652, 267] width 836 height 154
click at [635, 217] on label "True" at bounding box center [667, 225] width 91 height 37
click at [635, 221] on input "True" at bounding box center [637, 226] width 12 height 10
radio input "true"
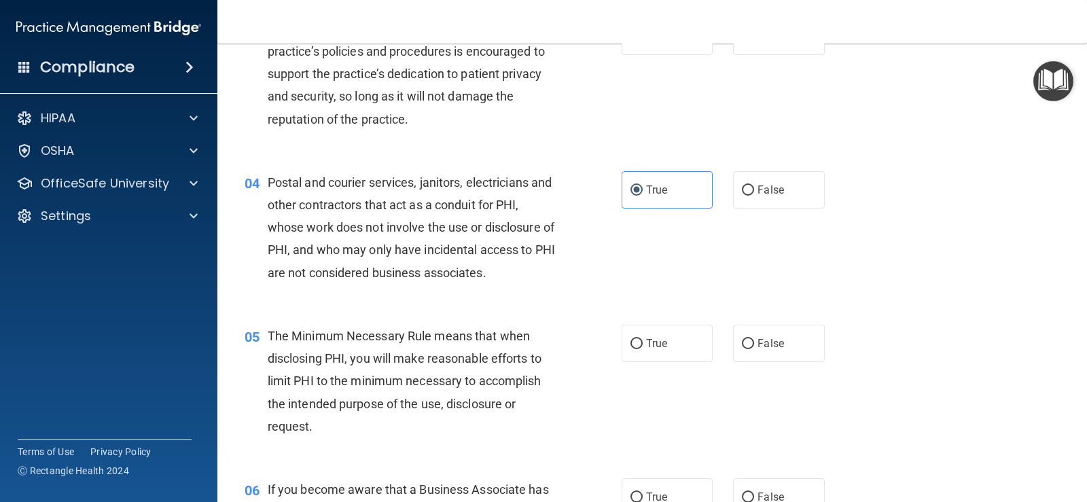
scroll to position [340, 0]
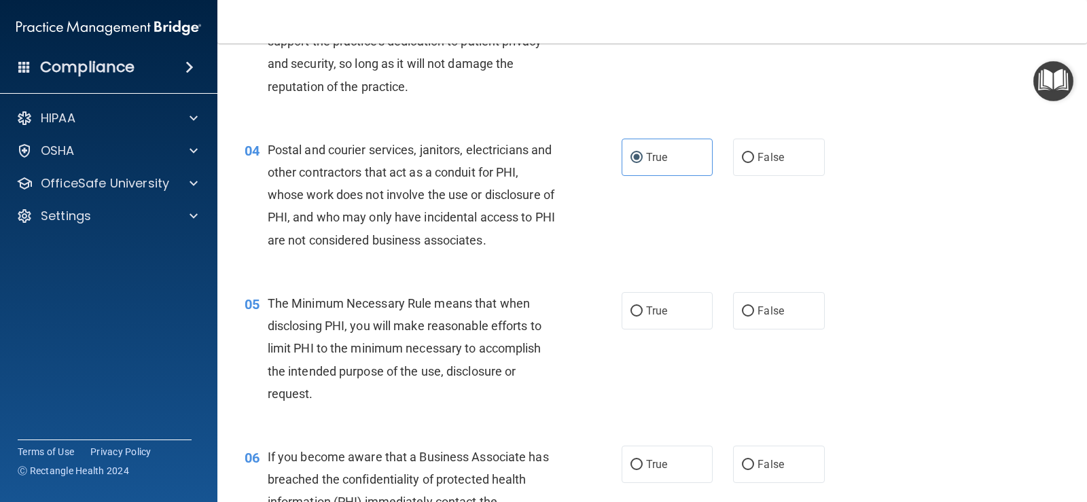
click at [335, 211] on span "Postal and courier services, janitors, electricians and other contractors that …" at bounding box center [411, 195] width 287 height 105
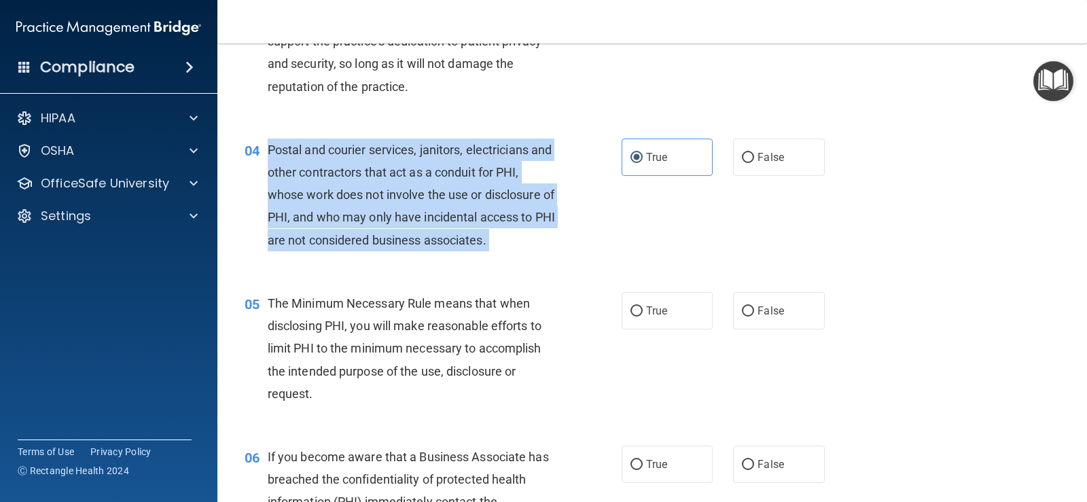
click at [335, 211] on span "Postal and courier services, janitors, electricians and other contractors that …" at bounding box center [411, 195] width 287 height 105
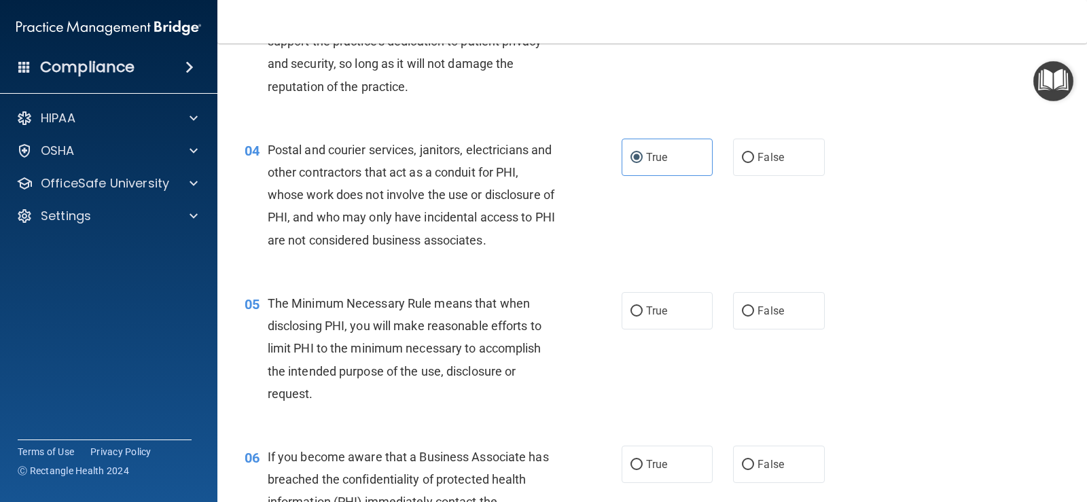
click at [330, 292] on div "The Minimum Necessary Rule means that when disclosing PHI, you will make reason…" at bounding box center [417, 348] width 298 height 113
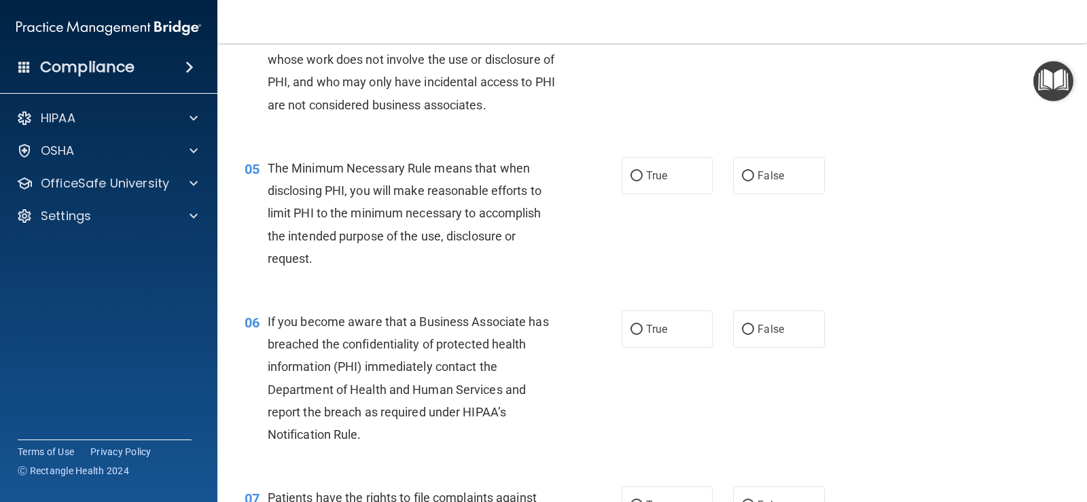
scroll to position [476, 0]
click at [336, 196] on span "The Minimum Necessary Rule means that when disclosing PHI, you will make reason…" at bounding box center [405, 212] width 274 height 105
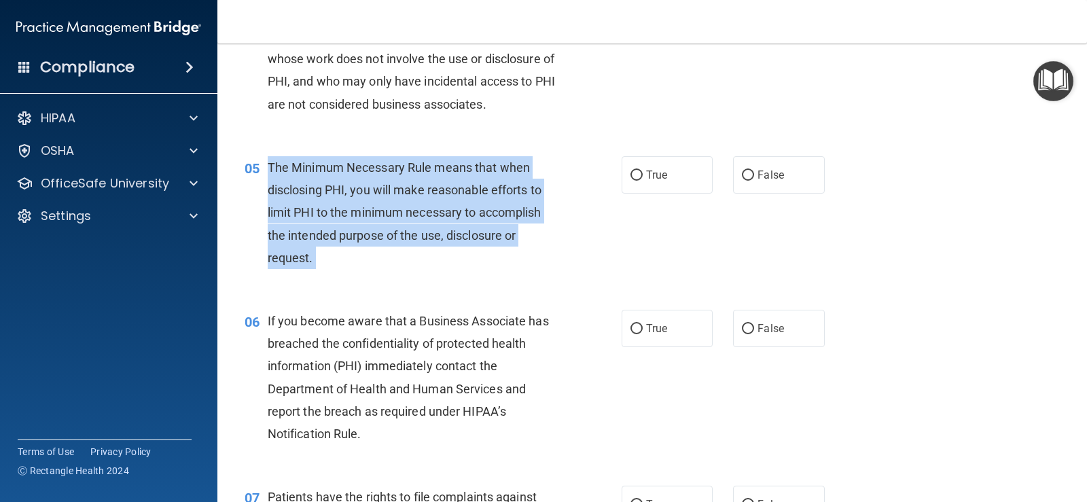
click at [336, 196] on span "The Minimum Necessary Rule means that when disclosing PHI, you will make reason…" at bounding box center [405, 212] width 274 height 105
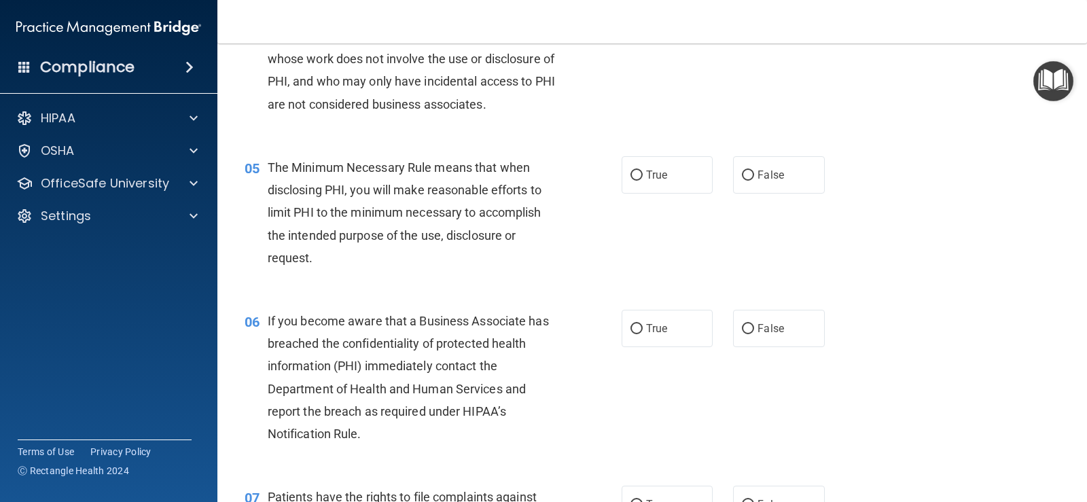
click at [514, 279] on div "05 The Minimum Necessary Rule means that when disclosing PHI, you will make rea…" at bounding box center [652, 216] width 836 height 154
click at [631, 171] on input "True" at bounding box center [637, 176] width 12 height 10
radio input "true"
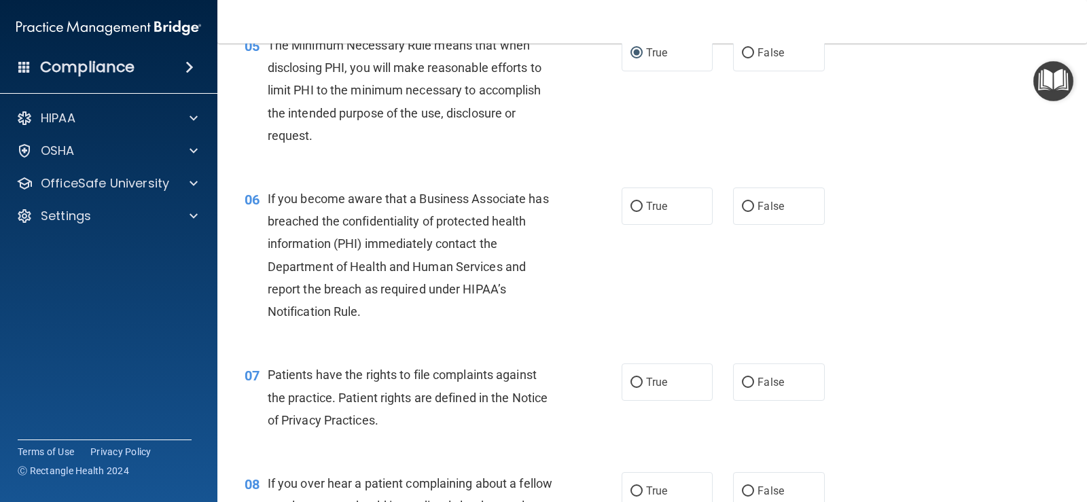
scroll to position [612, 0]
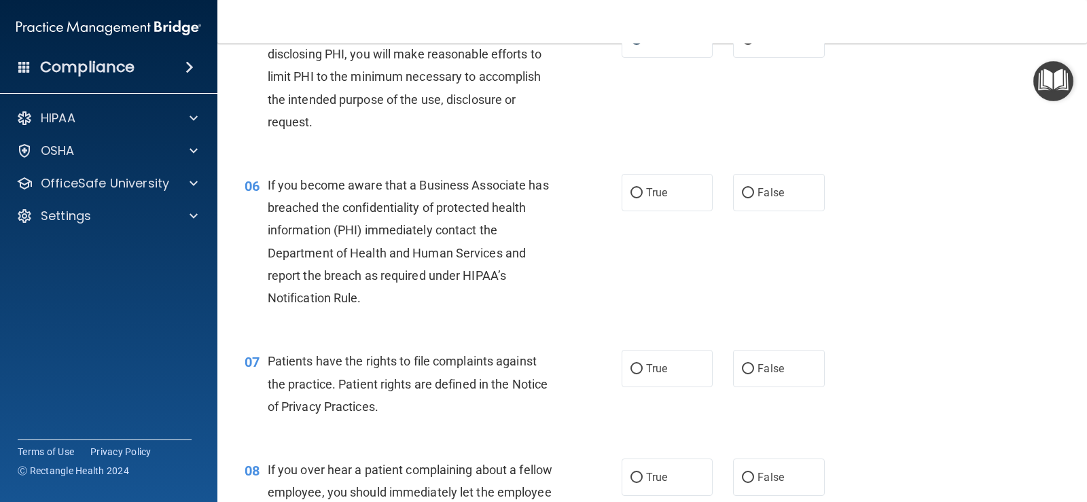
click at [404, 230] on span "If you become aware that a Business Associate has breached the confidentiality …" at bounding box center [408, 241] width 281 height 127
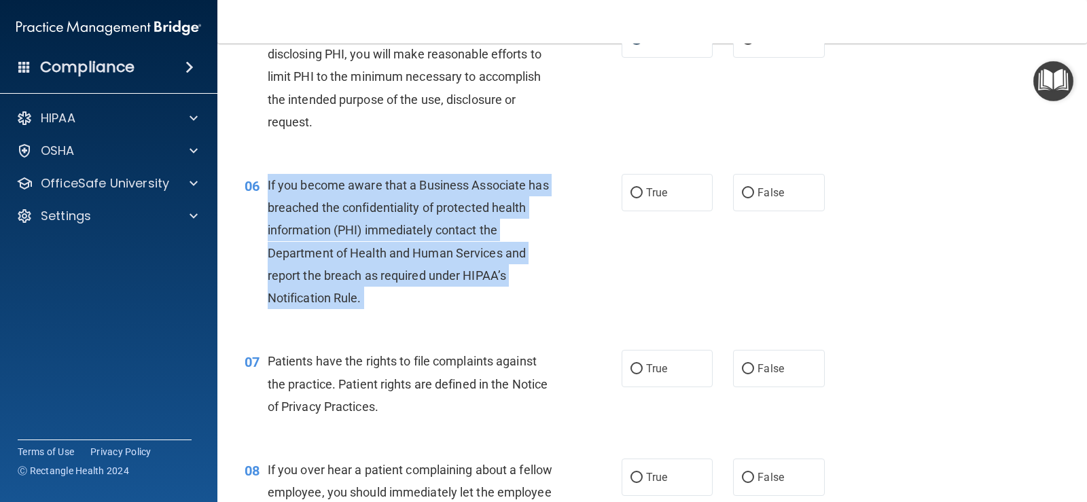
click at [404, 230] on span "If you become aware that a Business Associate has breached the confidentiality …" at bounding box center [408, 241] width 281 height 127
click at [635, 194] on input "True" at bounding box center [637, 193] width 12 height 10
radio input "true"
click at [419, 268] on span "If you become aware that a Business Associate has breached the confidentiality …" at bounding box center [408, 241] width 281 height 127
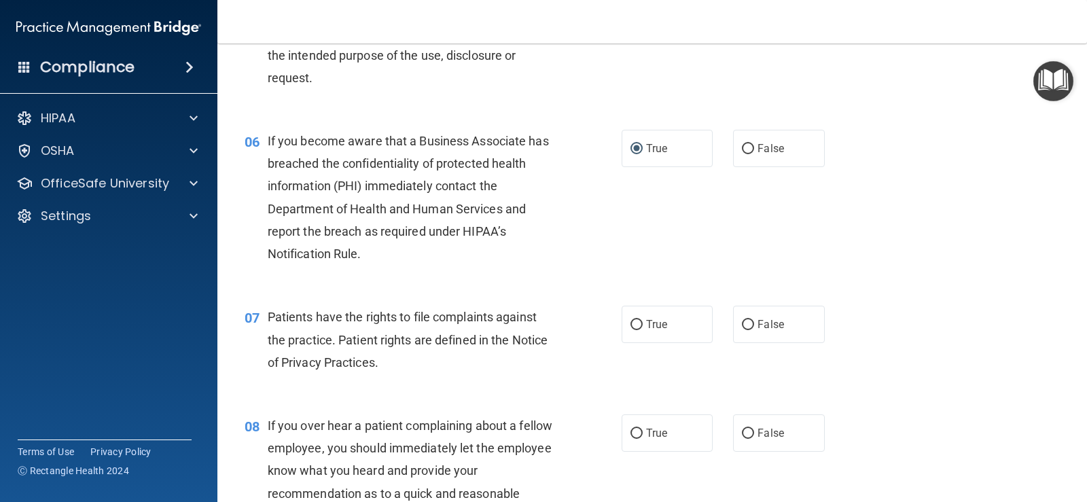
scroll to position [679, 0]
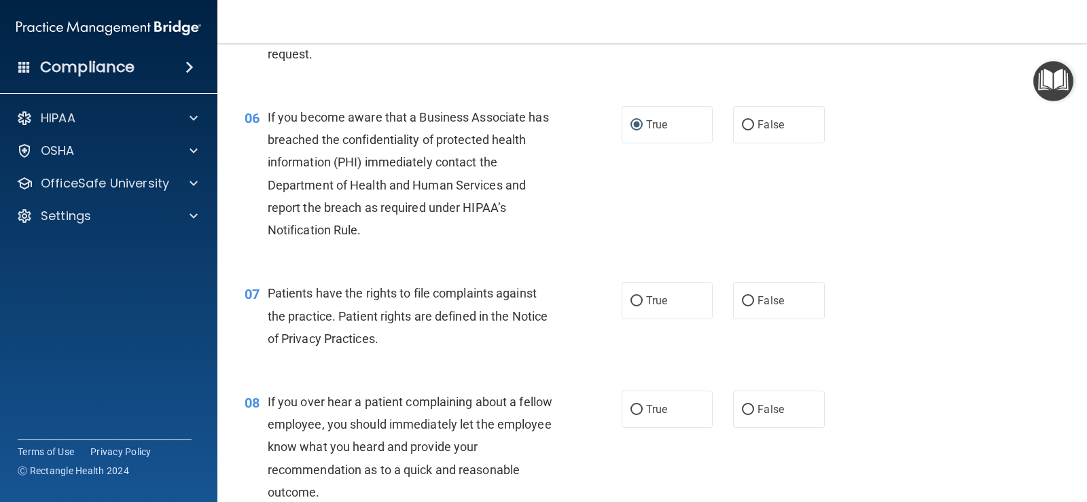
click at [406, 317] on span "Patients have the rights to file complaints against the practice. Patient right…" at bounding box center [408, 315] width 280 height 59
drag, startPoint x: 406, startPoint y: 317, endPoint x: 397, endPoint y: 317, distance: 8.2
click at [397, 317] on span "Patients have the rights to file complaints against the practice. Patient right…" at bounding box center [408, 315] width 280 height 59
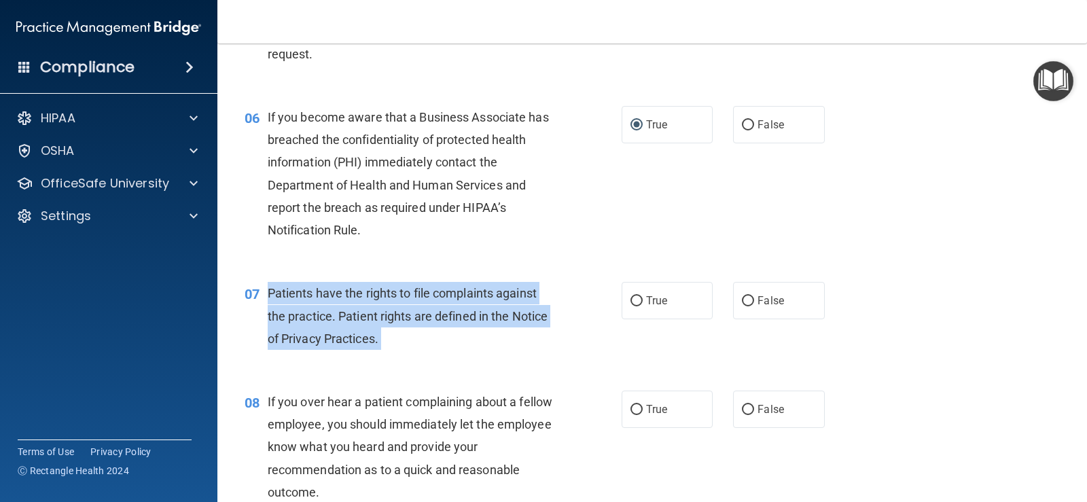
click at [397, 317] on span "Patients have the rights to file complaints against the practice. Patient right…" at bounding box center [408, 315] width 280 height 59
click at [406, 342] on div "Patients have the rights to file complaints against the practice. Patient right…" at bounding box center [417, 316] width 298 height 68
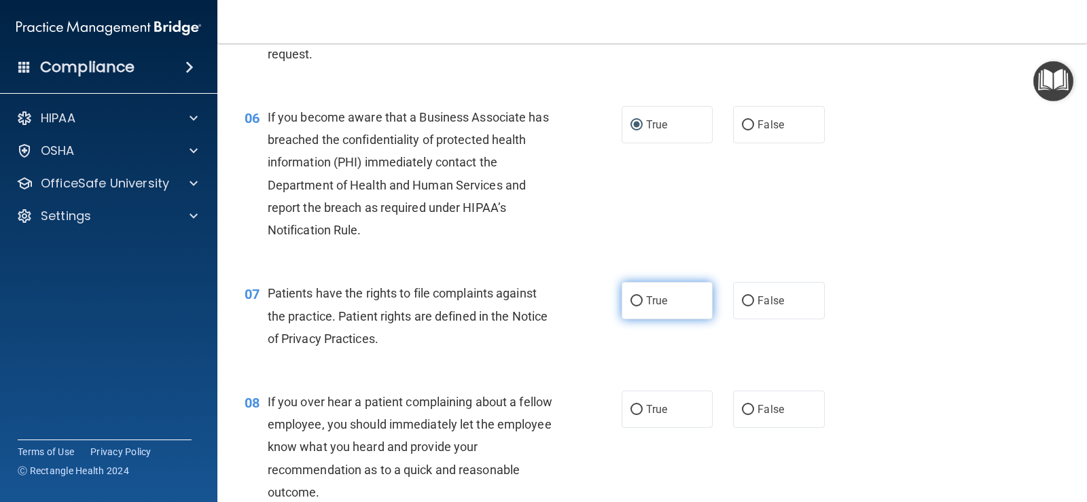
click at [641, 295] on label "True" at bounding box center [667, 300] width 91 height 37
click at [641, 296] on input "True" at bounding box center [637, 301] width 12 height 10
radio input "true"
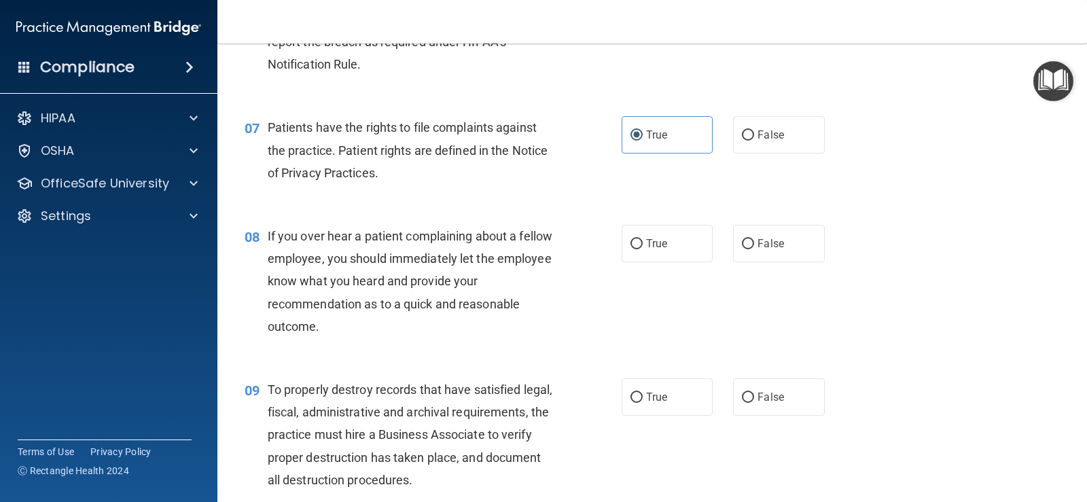
scroll to position [883, 0]
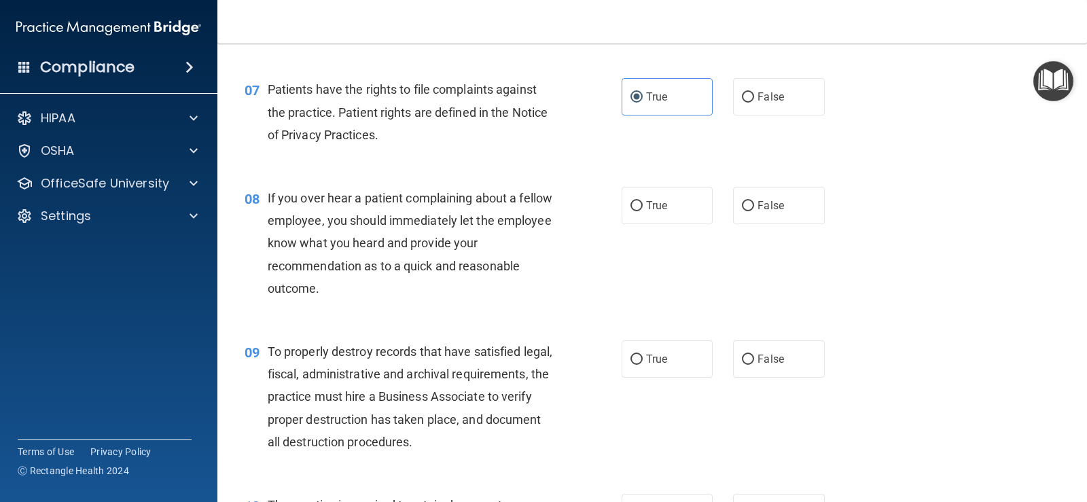
click at [465, 222] on span "If you over hear a patient complaining about a fellow employee, you should imme…" at bounding box center [410, 243] width 285 height 105
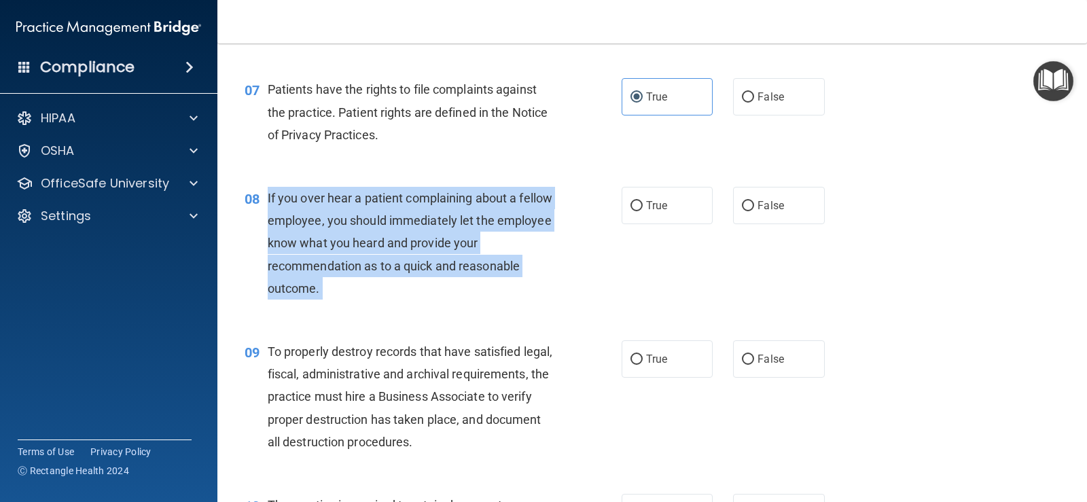
click at [465, 222] on span "If you over hear a patient complaining about a fellow employee, you should imme…" at bounding box center [410, 243] width 285 height 105
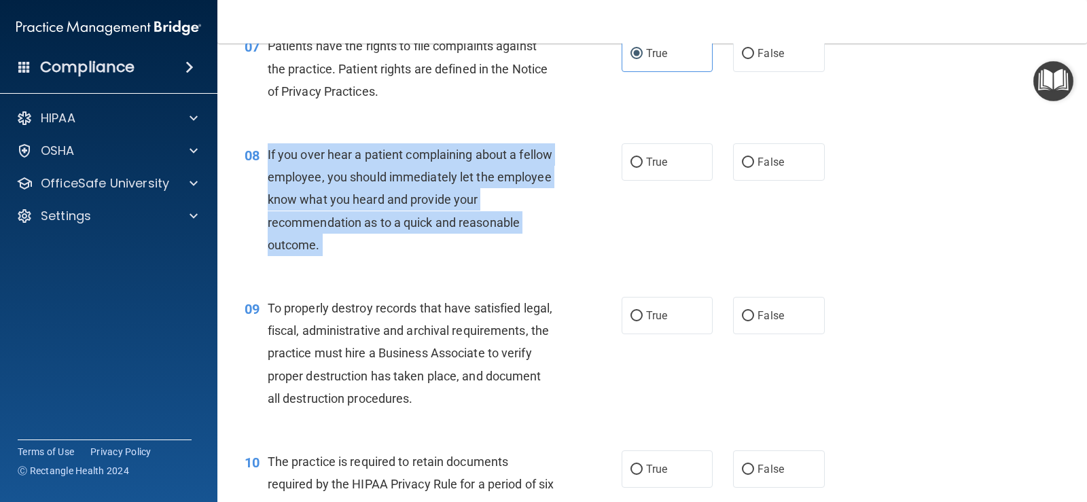
scroll to position [951, 0]
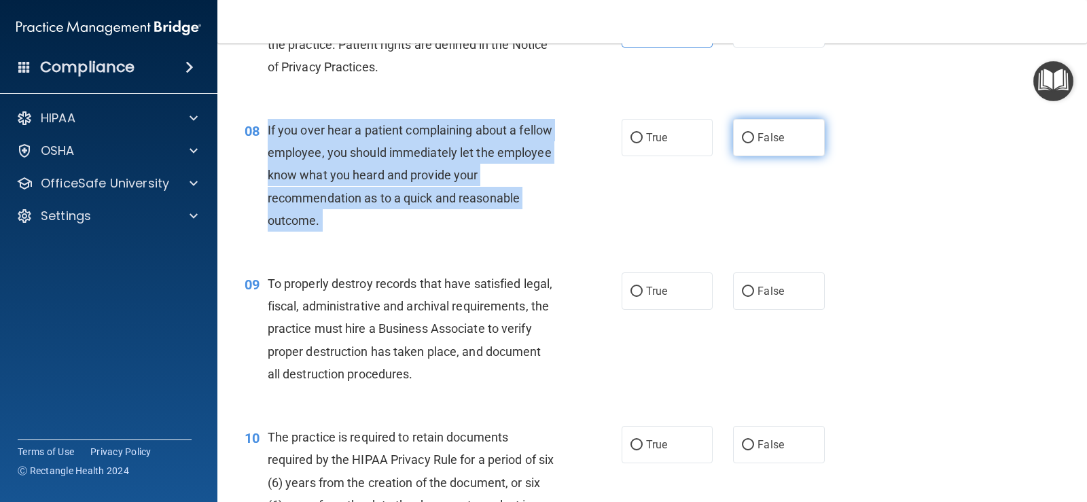
click at [743, 139] on input "False" at bounding box center [748, 138] width 12 height 10
radio input "true"
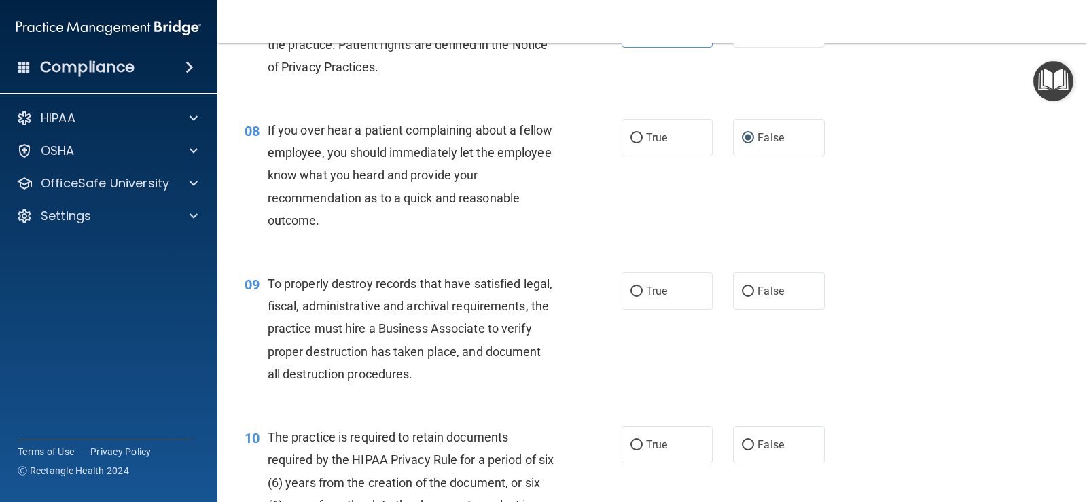
click at [657, 238] on div "08 If you over hear a patient complaining about a fellow employee, you should i…" at bounding box center [652, 179] width 836 height 154
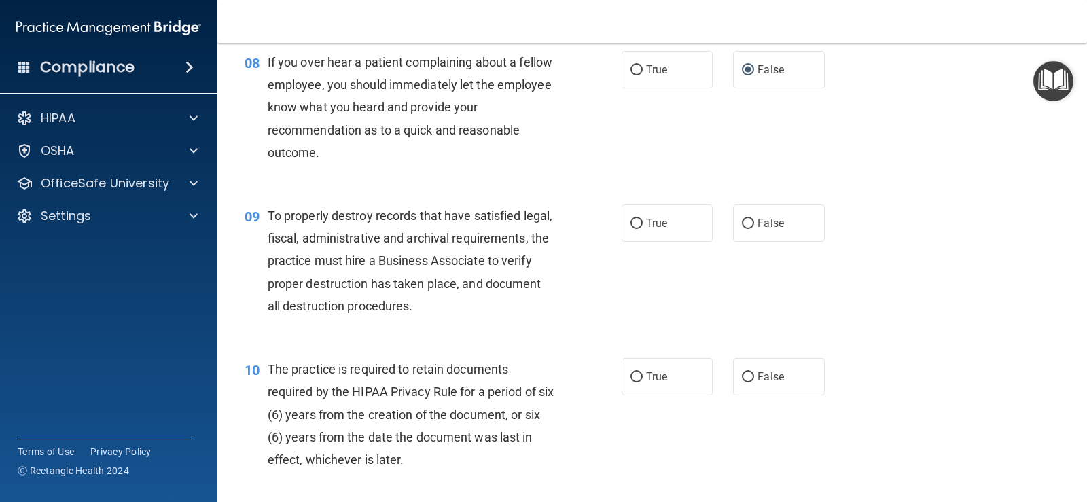
click at [438, 264] on span "To properly destroy records that have satisfied legal, fiscal, administrative a…" at bounding box center [410, 261] width 285 height 105
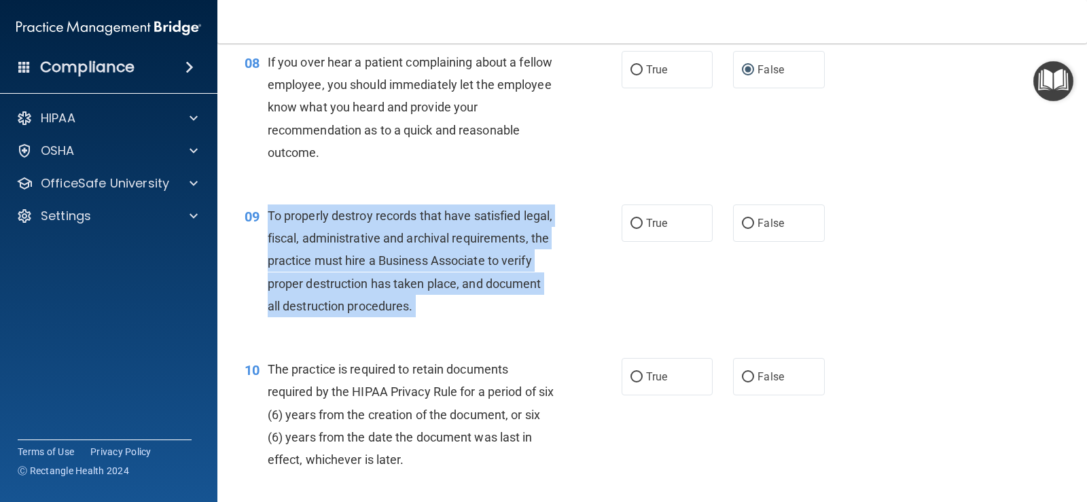
click at [438, 264] on span "To properly destroy records that have satisfied legal, fiscal, administrative a…" at bounding box center [410, 261] width 285 height 105
click at [742, 219] on input "False" at bounding box center [748, 224] width 12 height 10
radio input "true"
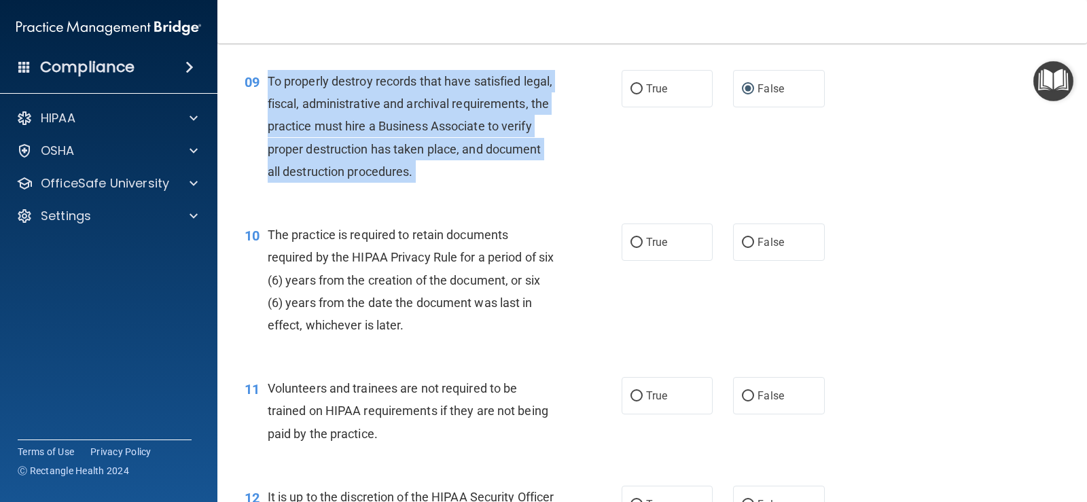
scroll to position [1155, 0]
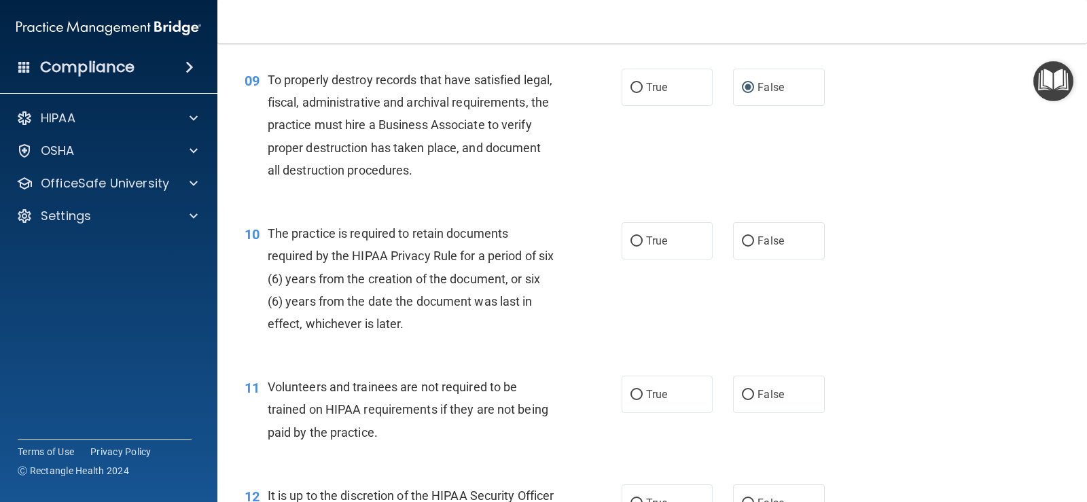
click at [354, 300] on span "The practice is required to retain documents required by the HIPAA Privacy Rule…" at bounding box center [411, 278] width 286 height 105
click at [637, 241] on input "True" at bounding box center [637, 241] width 12 height 10
radio input "true"
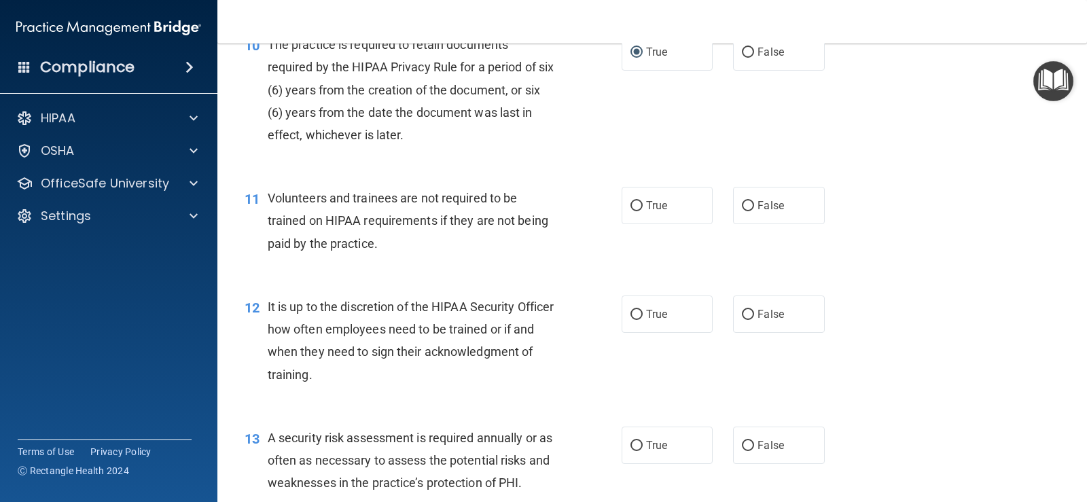
scroll to position [1359, 0]
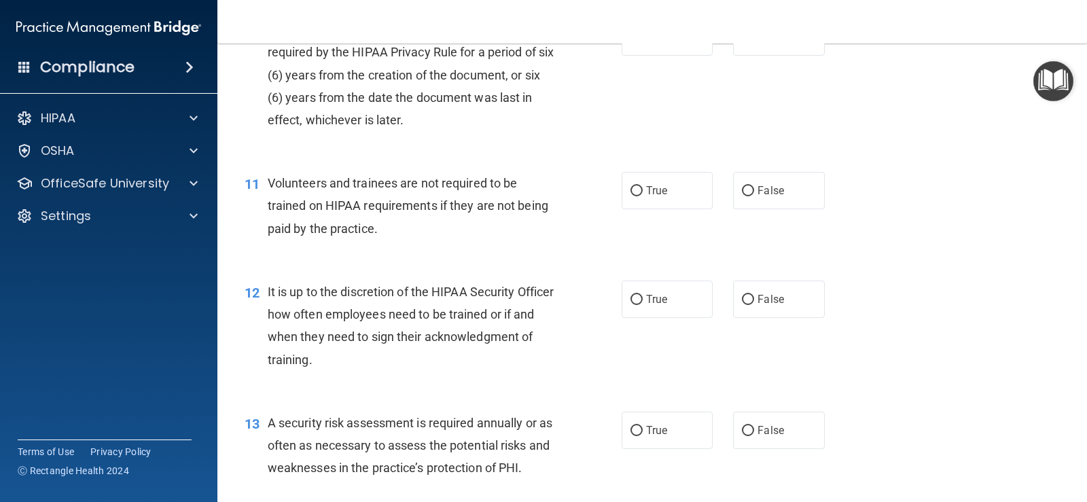
click at [387, 203] on span "Volunteers and trainees are not required to be trained on HIPAA requirements if…" at bounding box center [408, 205] width 281 height 59
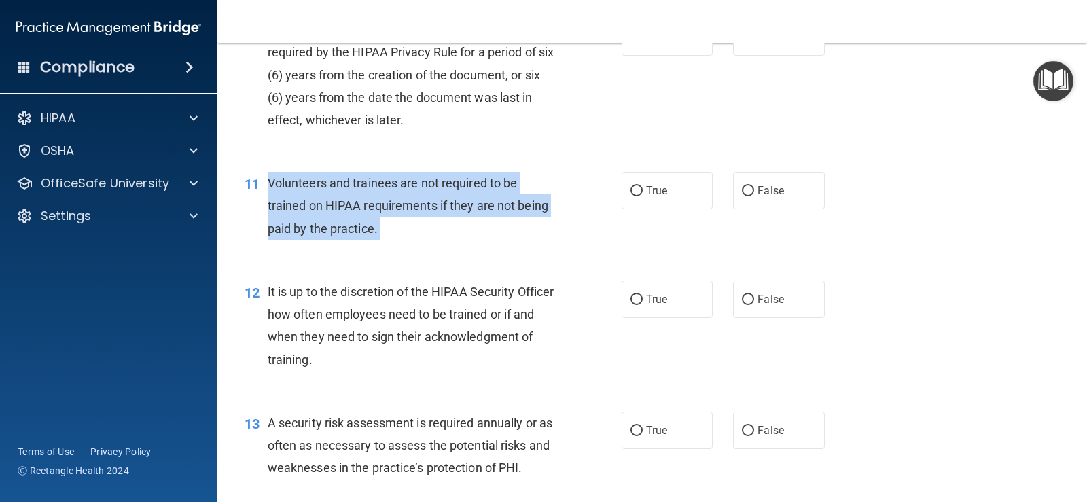
click at [387, 203] on span "Volunteers and trainees are not required to be trained on HIPAA requirements if…" at bounding box center [408, 205] width 281 height 59
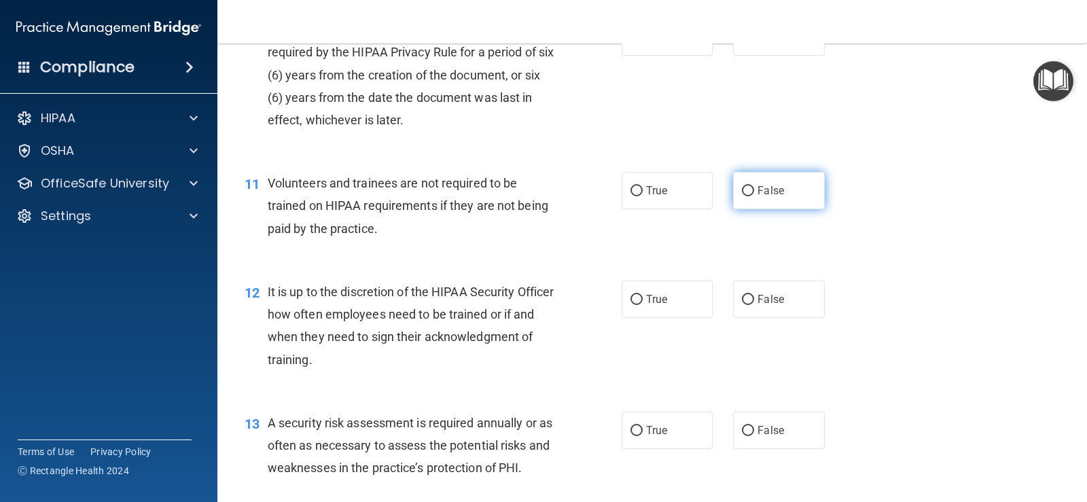
click at [749, 193] on label "False" at bounding box center [778, 190] width 91 height 37
click at [749, 193] on input "False" at bounding box center [748, 191] width 12 height 10
radio input "true"
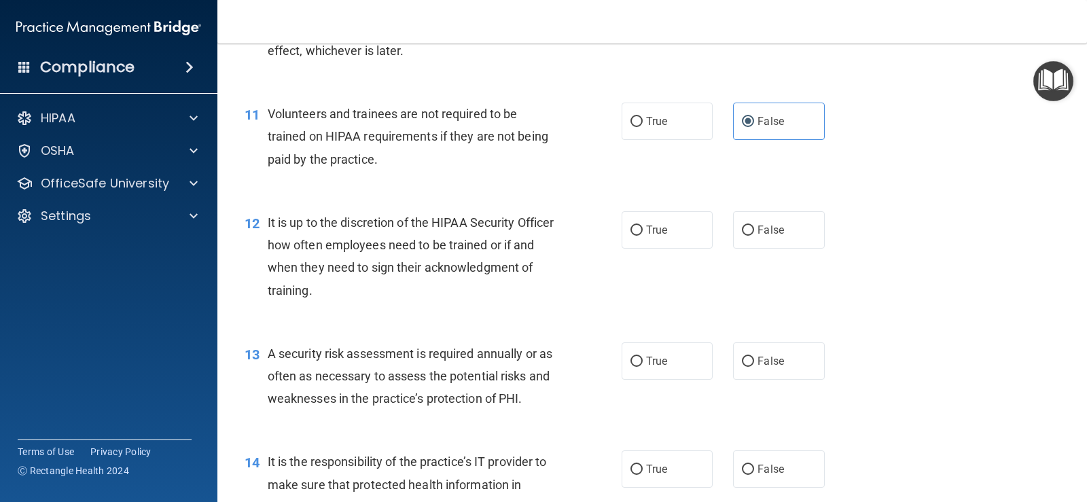
scroll to position [1495, 0]
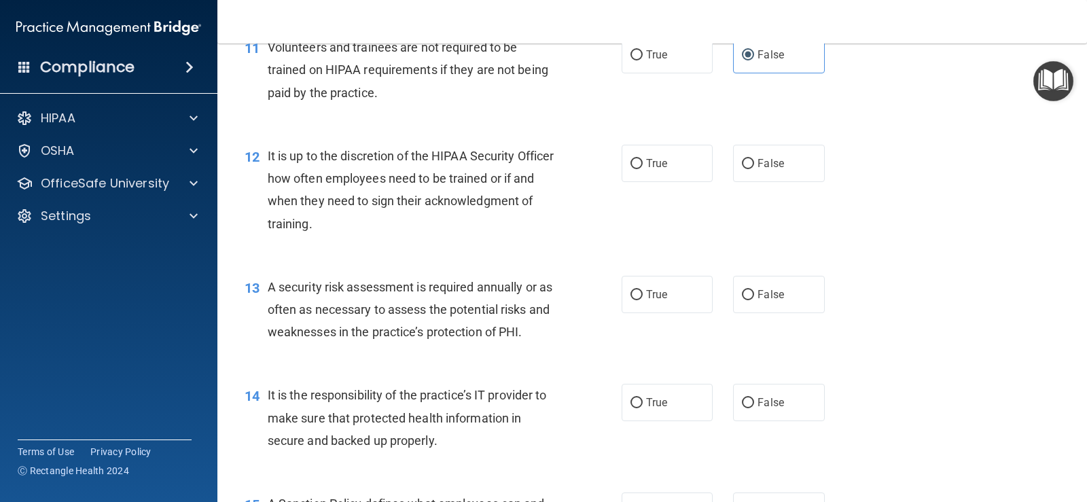
click at [389, 181] on span "It is up to the discretion of the HIPAA Security Officer how often employees ne…" at bounding box center [411, 190] width 287 height 82
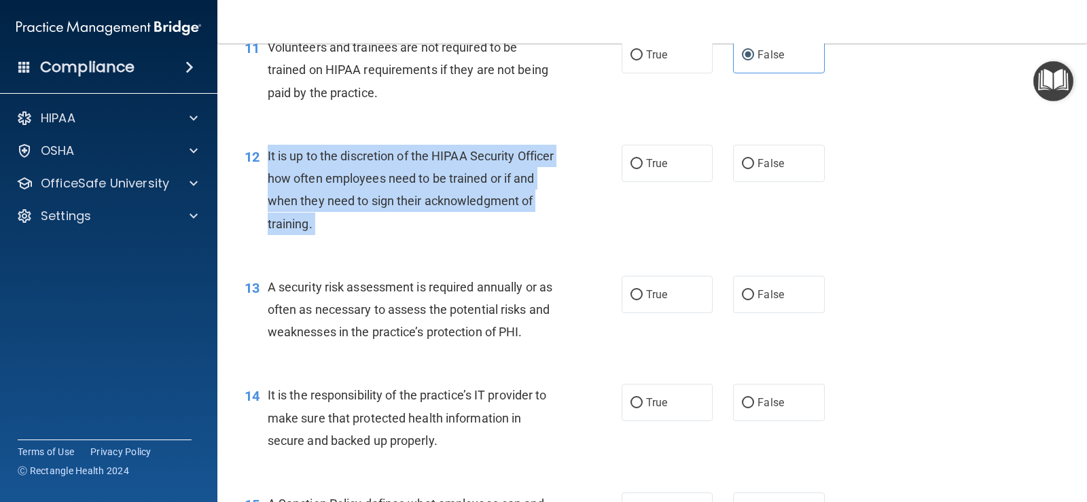
click at [389, 181] on span "It is up to the discretion of the HIPAA Security Officer how often employees ne…" at bounding box center [411, 190] width 287 height 82
click at [484, 238] on div "12 It is up to the discretion of the HIPAA Security Officer how often employees…" at bounding box center [433, 193] width 418 height 97
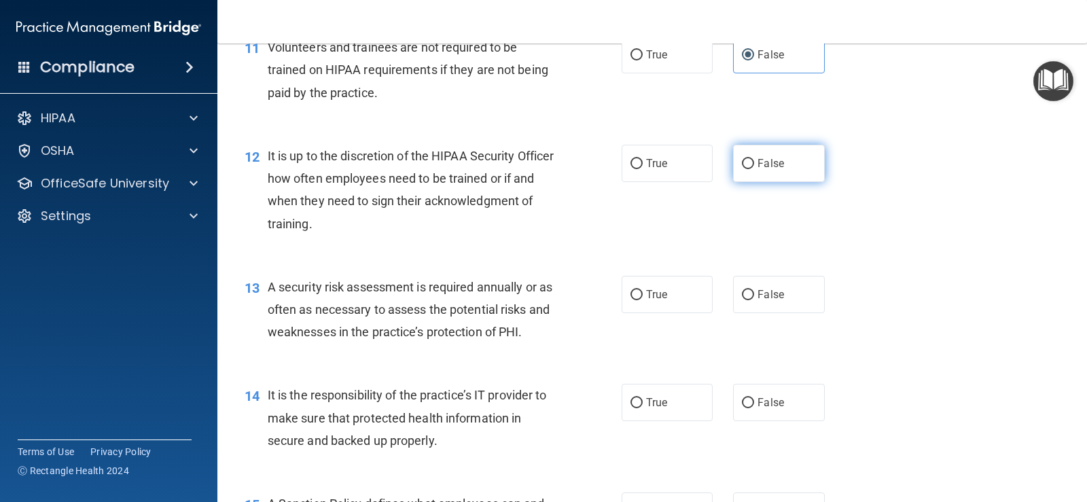
click at [750, 164] on label "False" at bounding box center [778, 163] width 91 height 37
click at [750, 164] on input "False" at bounding box center [748, 164] width 12 height 10
radio input "true"
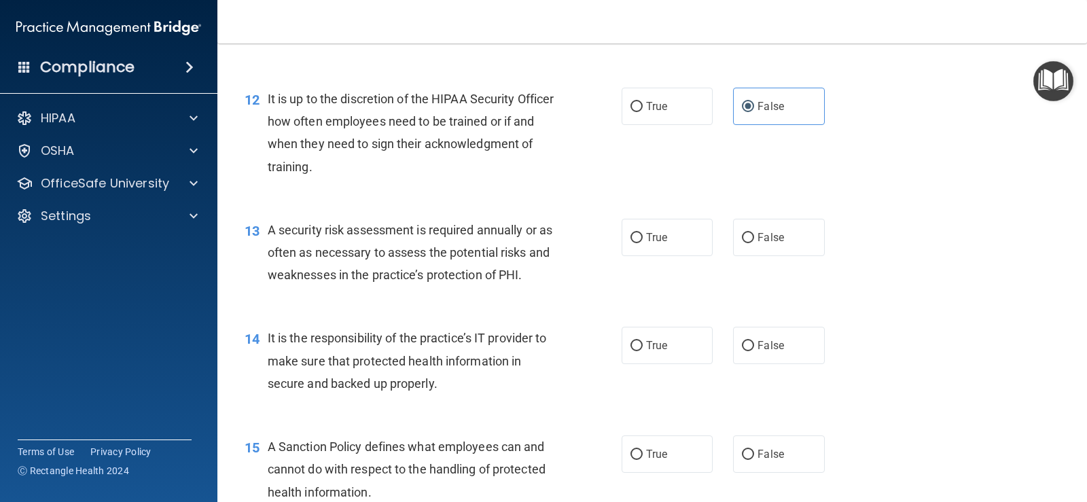
scroll to position [1699, 0]
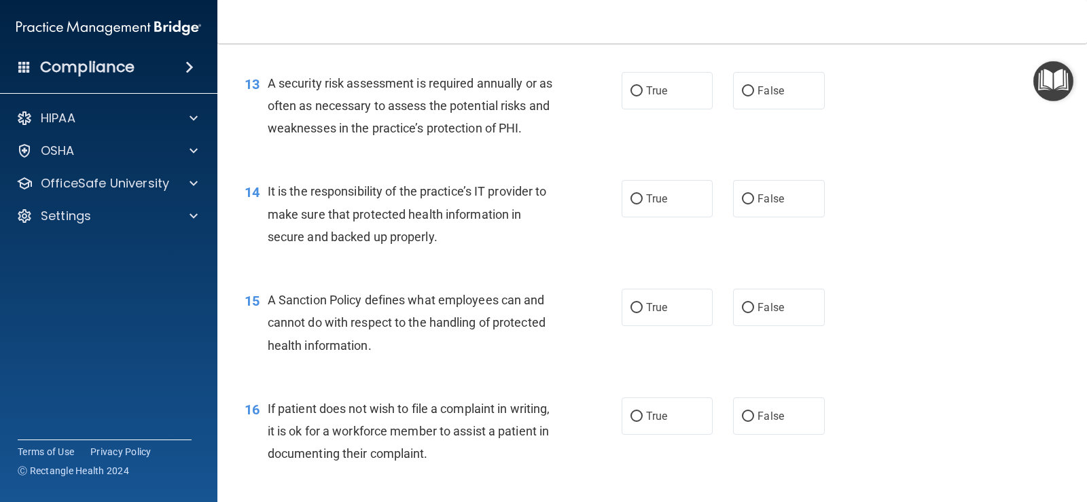
click at [453, 105] on span "A security risk assessment is required annually or as often as necessary to ass…" at bounding box center [410, 105] width 285 height 59
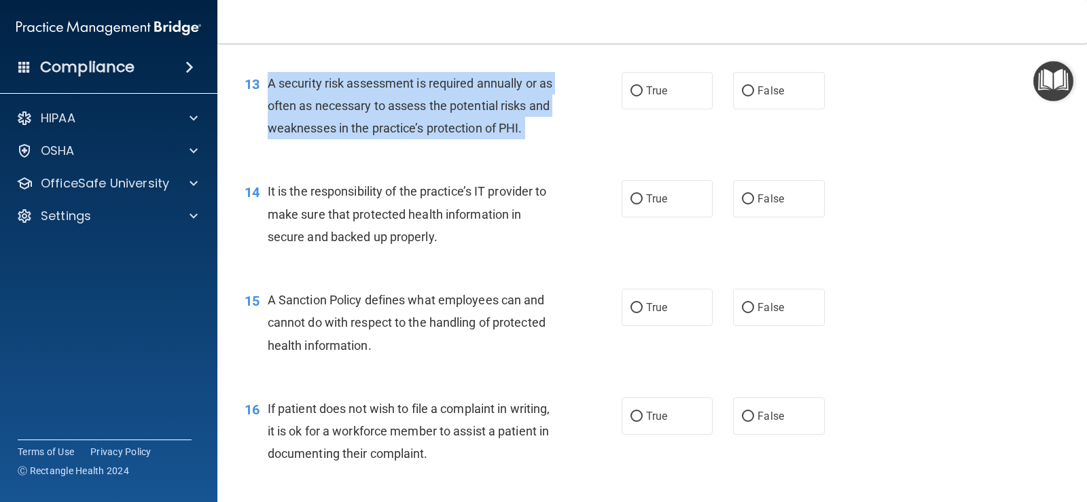
click at [453, 105] on span "A security risk assessment is required annually or as often as necessary to ass…" at bounding box center [410, 105] width 285 height 59
click at [425, 102] on span "A security risk assessment is required annually or as often as necessary to ass…" at bounding box center [410, 105] width 285 height 59
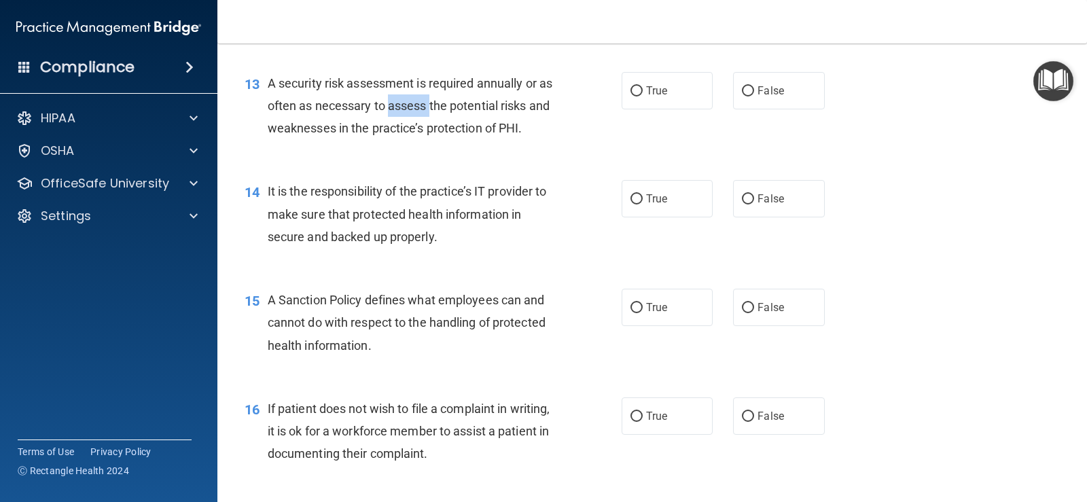
click at [425, 102] on span "A security risk assessment is required annually or as often as necessary to ass…" at bounding box center [410, 105] width 285 height 59
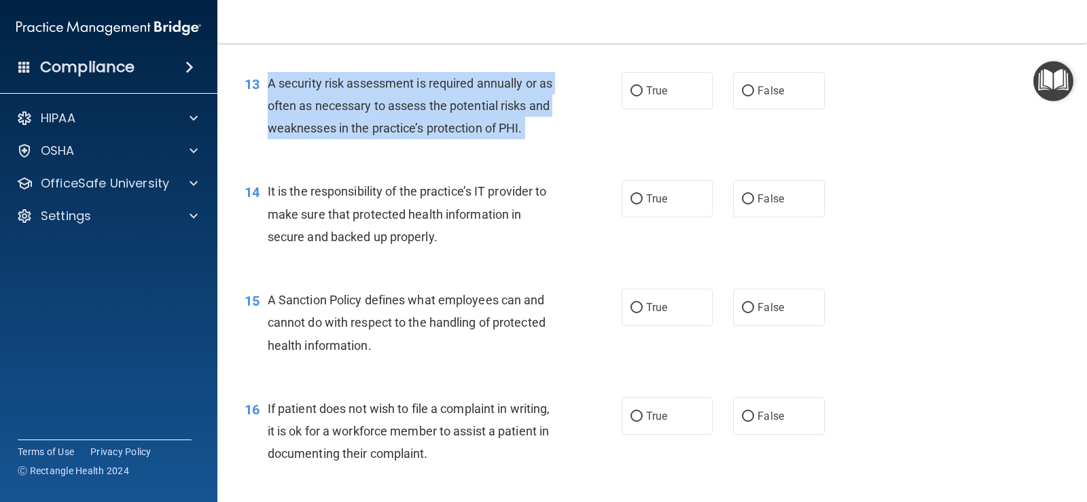
click at [425, 102] on span "A security risk assessment is required annually or as often as necessary to ass…" at bounding box center [410, 105] width 285 height 59
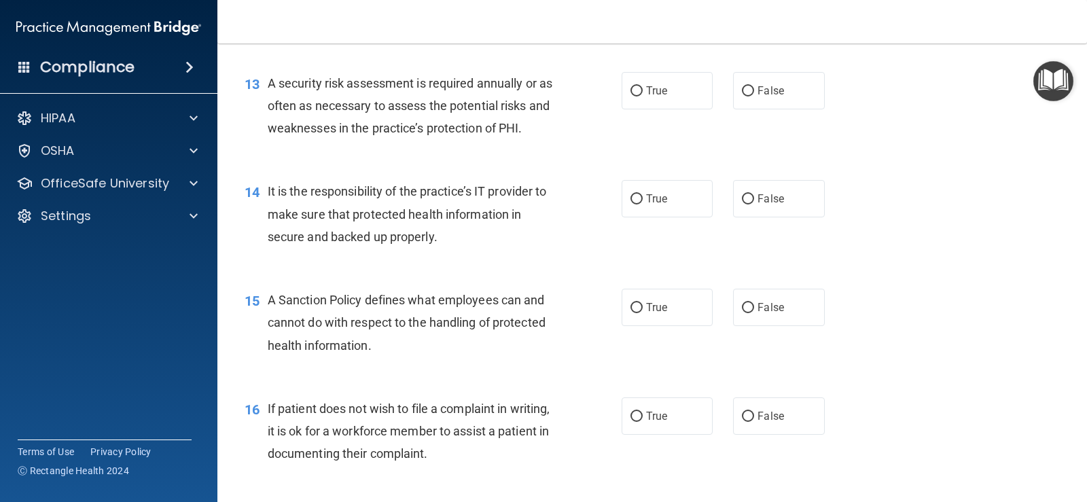
click at [446, 161] on div "13 A security risk assessment is required annually or as often as necessary to …" at bounding box center [652, 109] width 836 height 109
click at [631, 96] on input "True" at bounding box center [637, 91] width 12 height 10
radio input "true"
click at [428, 215] on span "It is the responsibility of the practice’s IT provider to make sure that protec…" at bounding box center [407, 213] width 279 height 59
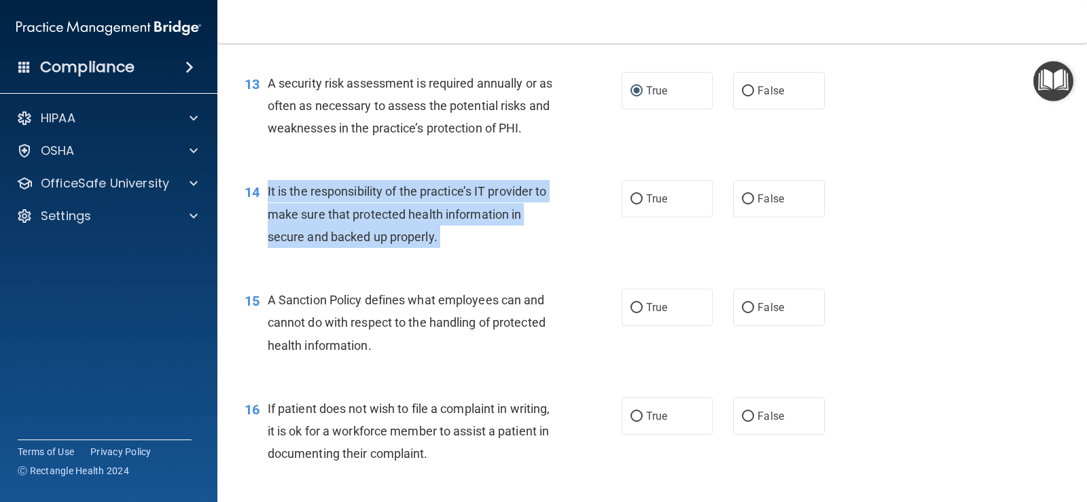
click at [428, 215] on span "It is the responsibility of the practice’s IT provider to make sure that protec…" at bounding box center [407, 213] width 279 height 59
click at [742, 199] on input "False" at bounding box center [748, 199] width 12 height 10
radio input "true"
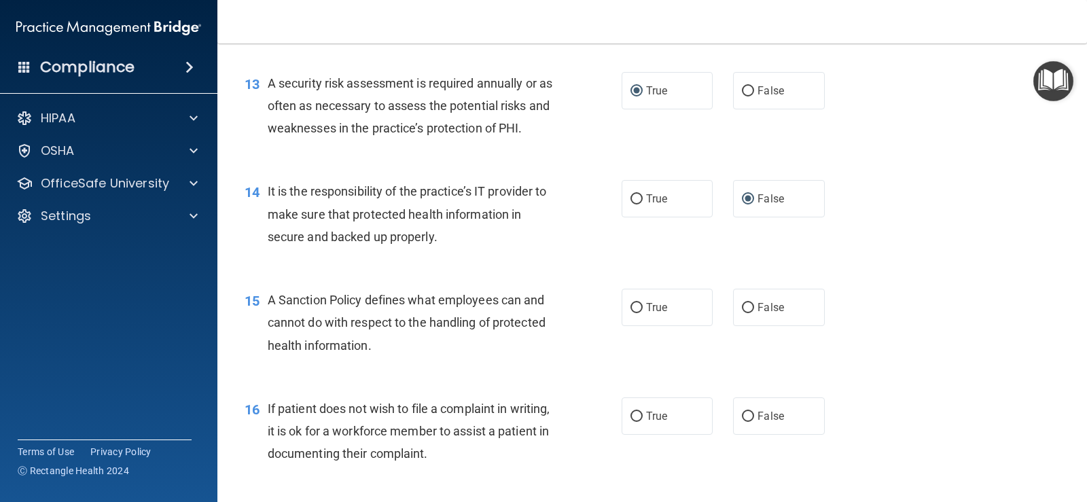
click at [361, 361] on div "15 A Sanction Policy defines what employees can and cannot do with respect to t…" at bounding box center [433, 326] width 418 height 75
click at [311, 313] on div "A Sanction Policy defines what employees can and cannot do with respect to the …" at bounding box center [417, 323] width 298 height 68
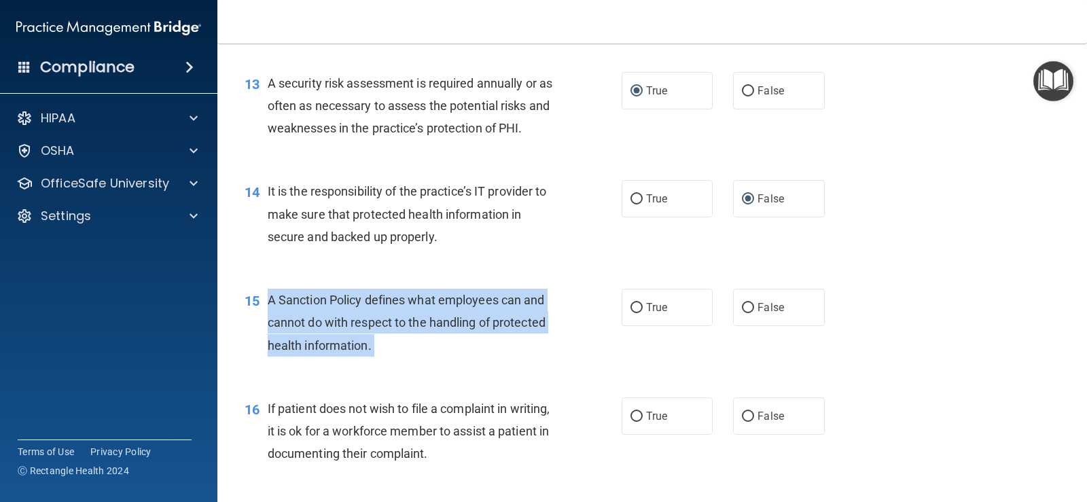
click at [311, 313] on div "A Sanction Policy defines what employees can and cannot do with respect to the …" at bounding box center [417, 323] width 298 height 68
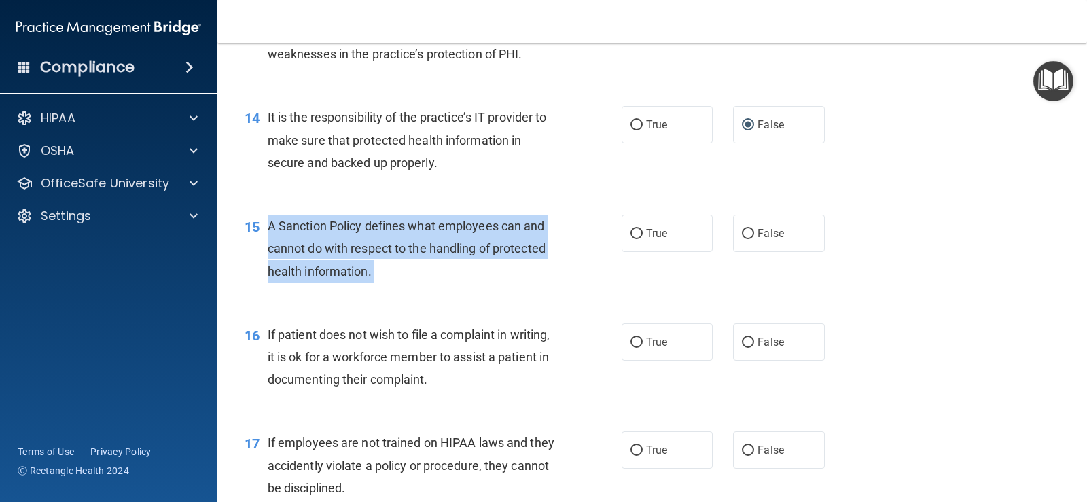
scroll to position [1835, 0]
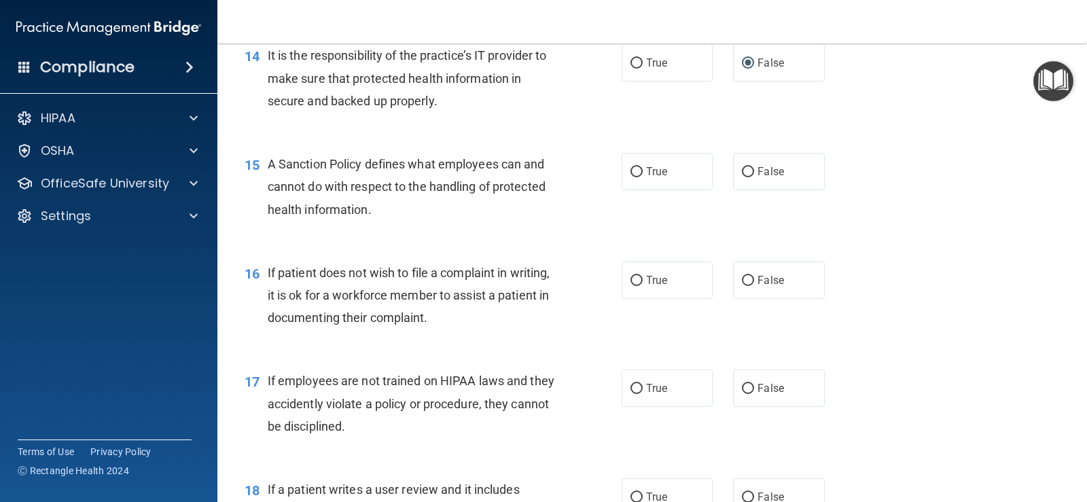
click at [523, 247] on div "16 If patient does not wish to file a complaint in writing, it is ok for a work…" at bounding box center [652, 299] width 836 height 109
click at [348, 196] on div "A Sanction Policy defines what employees can and cannot do with respect to the …" at bounding box center [417, 187] width 298 height 68
click at [348, 194] on div "A Sanction Policy defines what employees can and cannot do with respect to the …" at bounding box center [417, 187] width 298 height 68
click at [348, 195] on div "A Sanction Policy defines what employees can and cannot do with respect to the …" at bounding box center [417, 187] width 298 height 68
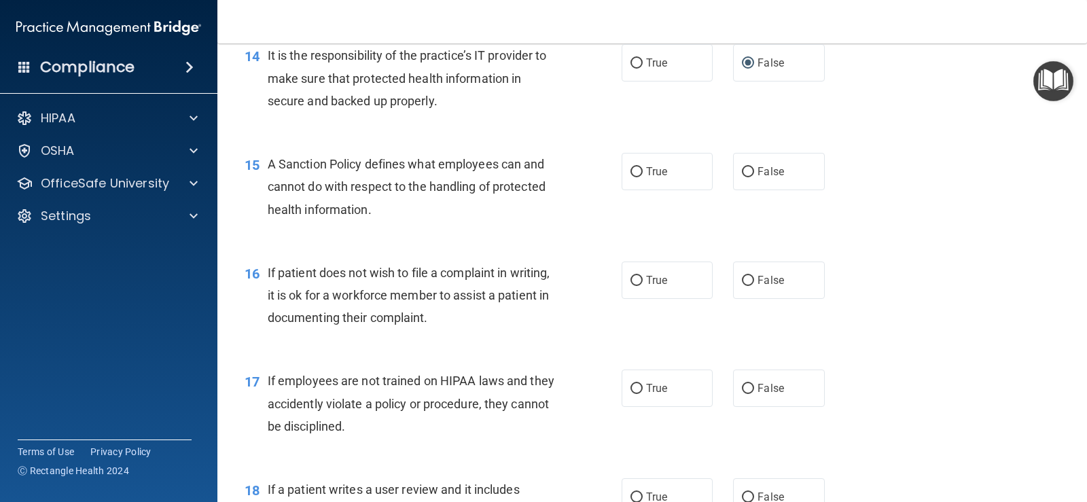
click at [358, 186] on span "A Sanction Policy defines what employees can and cannot do with respect to the …" at bounding box center [407, 186] width 278 height 59
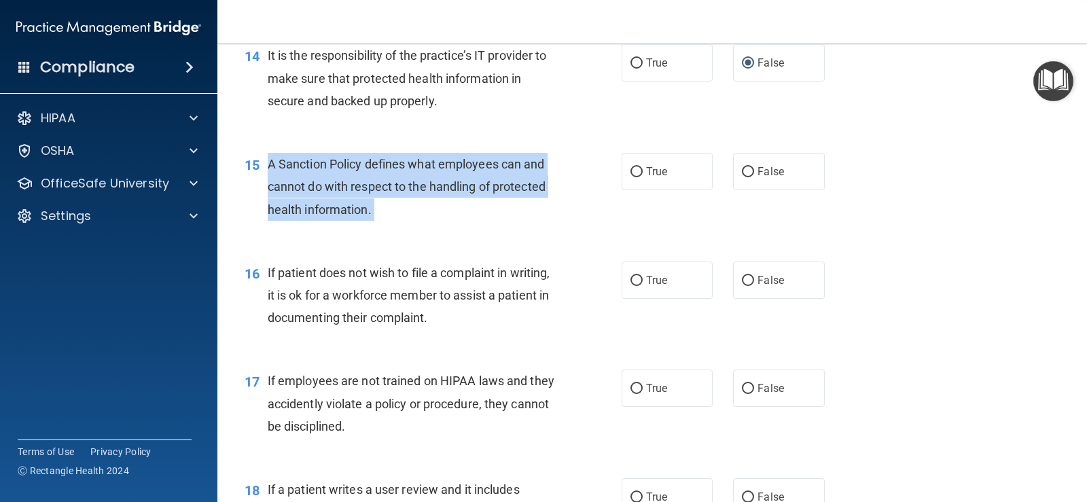
click at [358, 186] on span "A Sanction Policy defines what employees can and cannot do with respect to the …" at bounding box center [407, 186] width 278 height 59
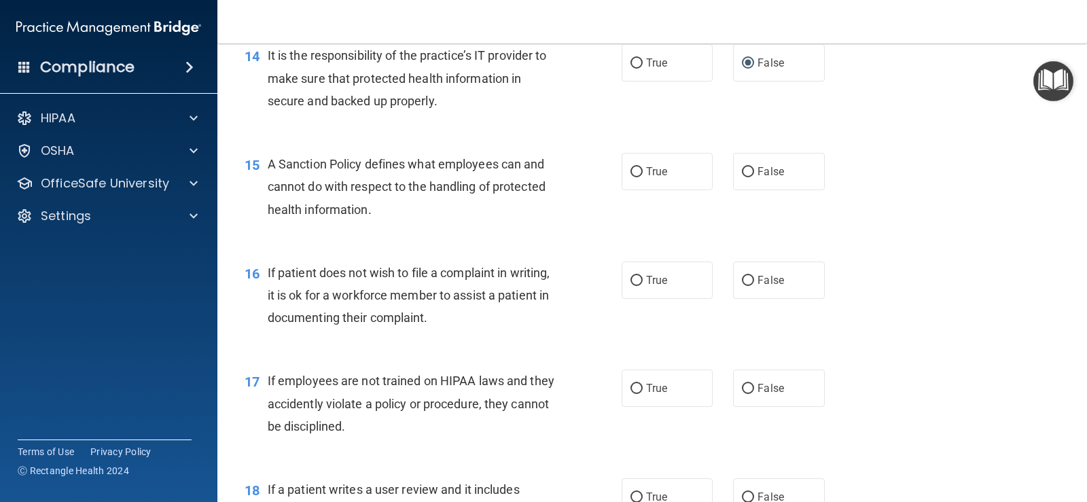
click at [629, 347] on div "16 If patient does not wish to file a complaint in writing, it is ok for a work…" at bounding box center [652, 299] width 836 height 109
click at [743, 173] on input "False" at bounding box center [748, 172] width 12 height 10
radio input "true"
click at [915, 308] on div "16 If patient does not wish to file a complaint in writing, it is ok for a work…" at bounding box center [652, 299] width 836 height 109
click at [347, 296] on span "If patient does not wish to file a complaint in writing, it is ok for a workfor…" at bounding box center [409, 295] width 283 height 59
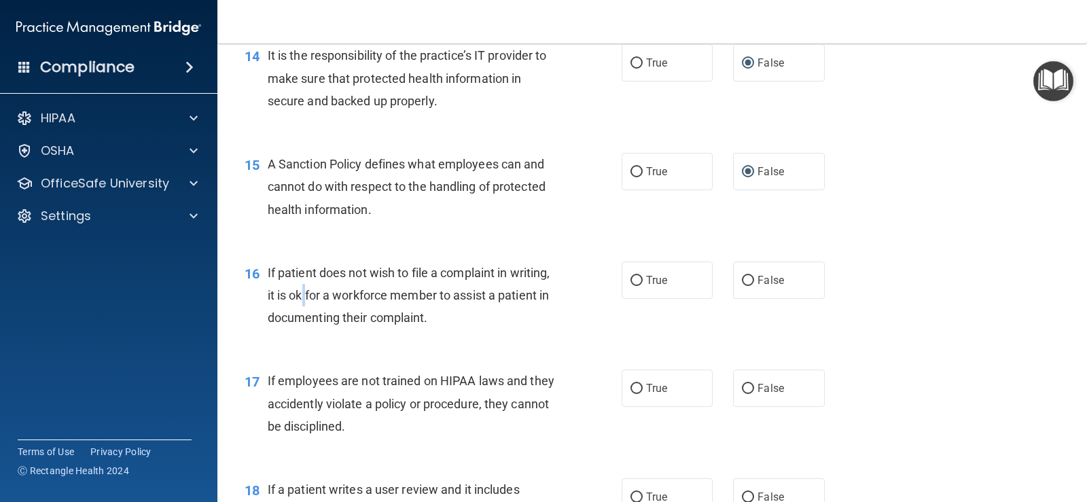
click at [347, 296] on span "If patient does not wish to file a complaint in writing, it is ok for a workfor…" at bounding box center [409, 295] width 283 height 59
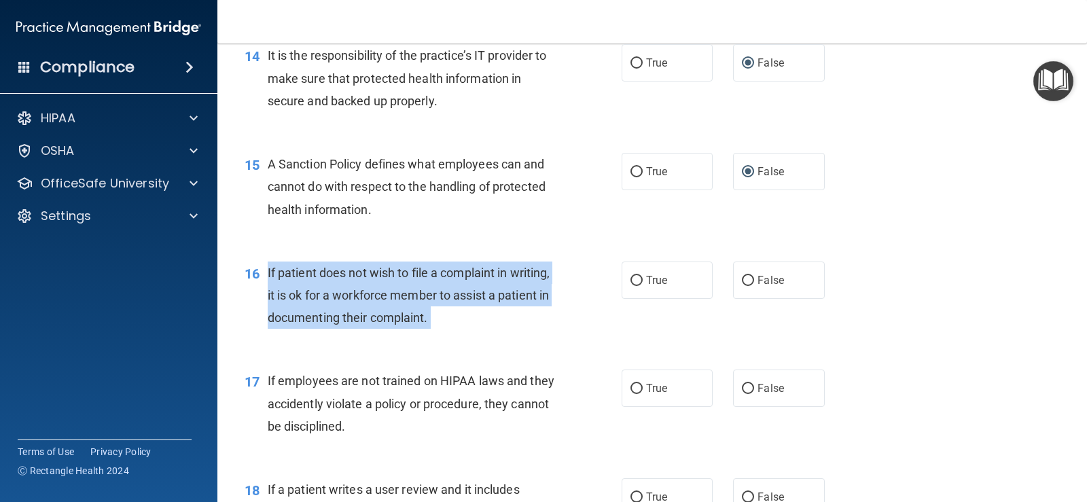
click at [347, 296] on span "If patient does not wish to file a complaint in writing, it is ok for a workfor…" at bounding box center [409, 295] width 283 height 59
drag, startPoint x: 347, startPoint y: 296, endPoint x: 346, endPoint y: 302, distance: 6.9
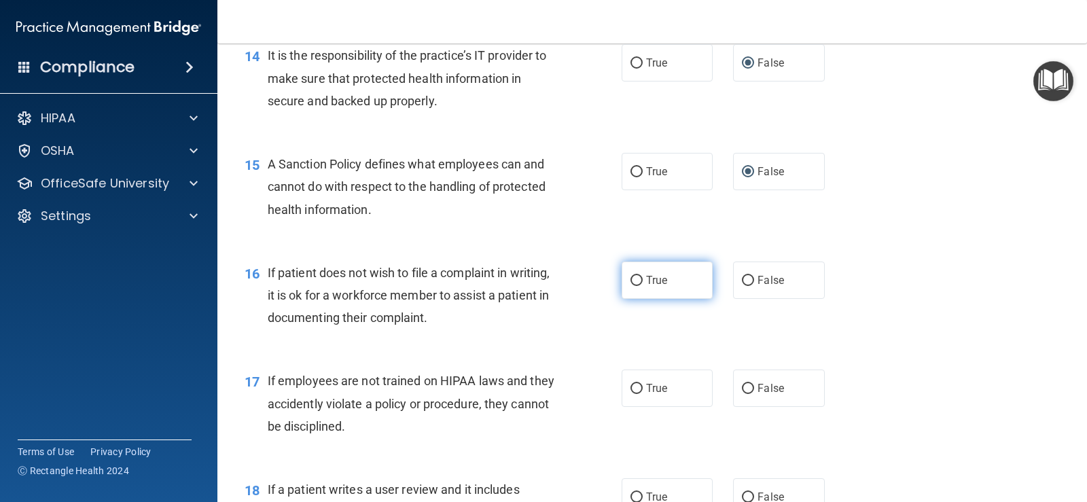
click at [646, 279] on span "True" at bounding box center [656, 280] width 21 height 13
click at [641, 279] on input "True" at bounding box center [637, 281] width 12 height 10
radio input "true"
click at [517, 378] on span "If employees are not trained on HIPAA laws and they accidently violate a policy…" at bounding box center [411, 403] width 287 height 59
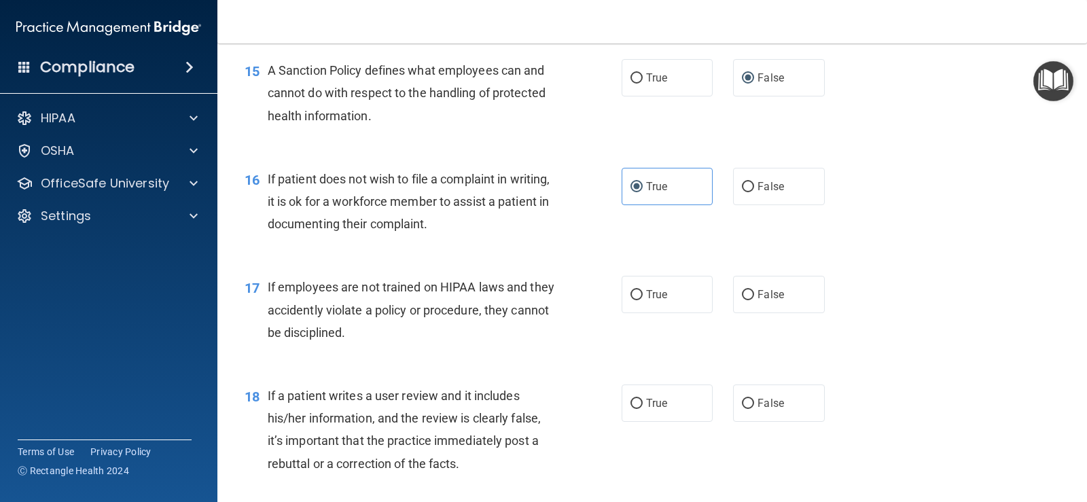
scroll to position [1970, 0]
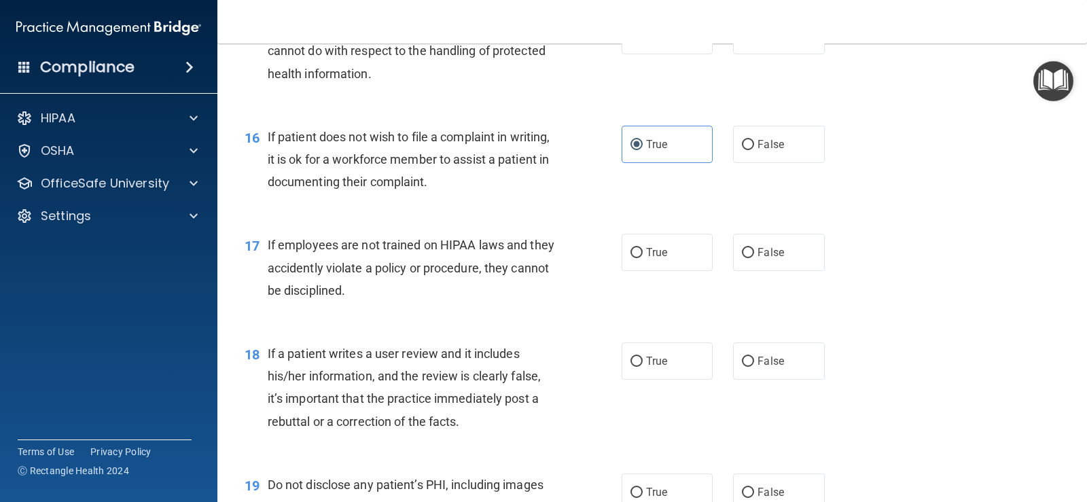
click at [593, 321] on div "17 If employees are not trained on HIPAA laws and they accidently violate a pol…" at bounding box center [652, 271] width 836 height 109
click at [363, 263] on span "If employees are not trained on HIPAA laws and they accidently violate a policy…" at bounding box center [411, 267] width 287 height 59
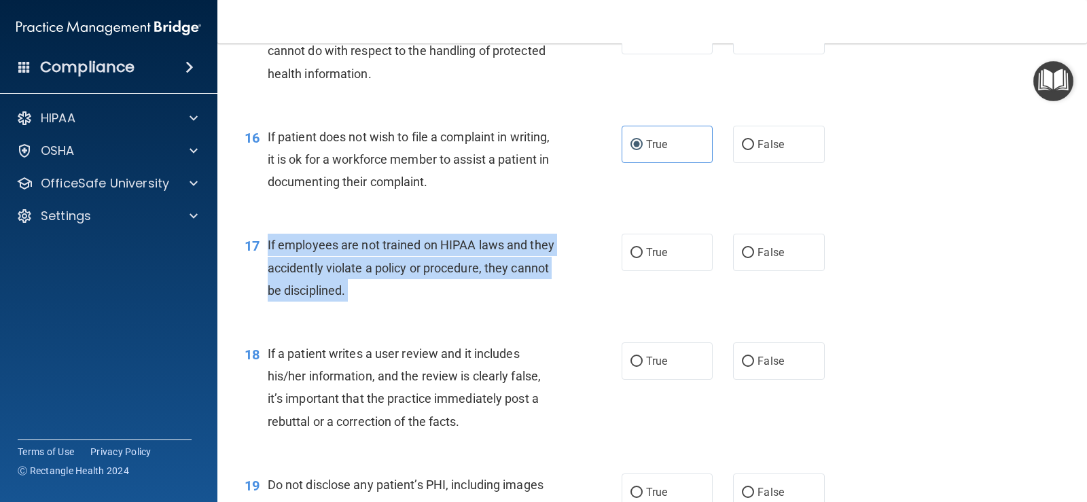
click at [363, 263] on span "If employees are not trained on HIPAA laws and they accidently violate a policy…" at bounding box center [411, 267] width 287 height 59
click at [742, 253] on input "False" at bounding box center [748, 253] width 12 height 10
radio input "true"
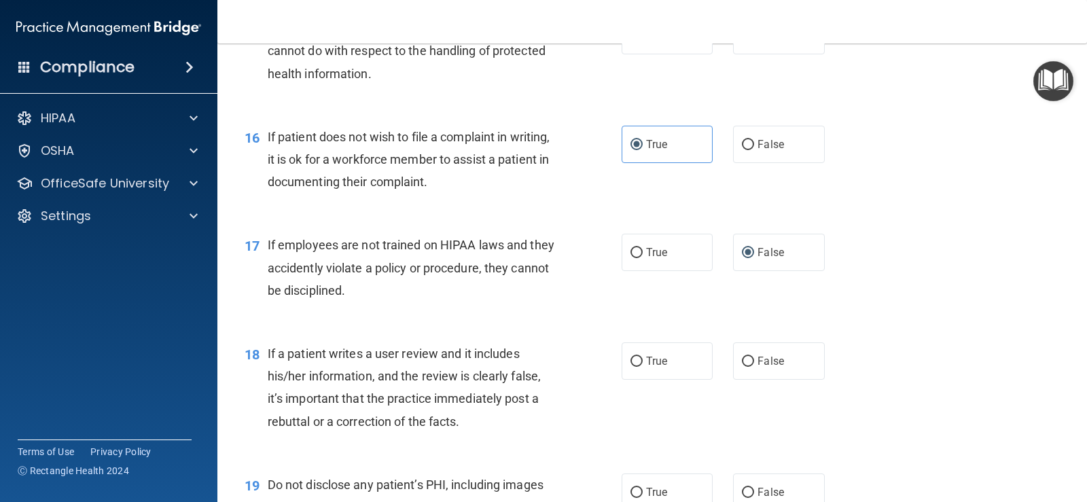
click at [643, 307] on div "17 If employees are not trained on HIPAA laws and they accidently violate a pol…" at bounding box center [652, 271] width 836 height 109
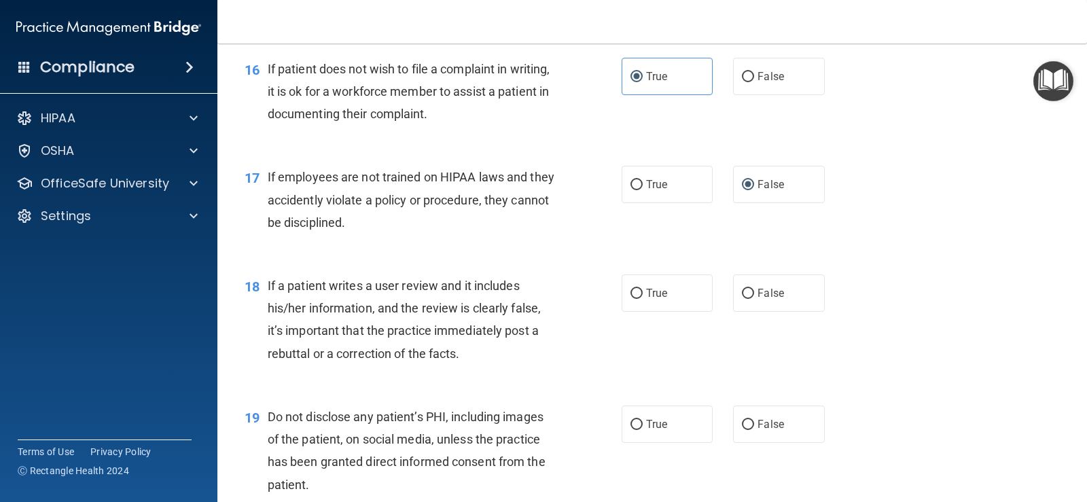
scroll to position [2106, 0]
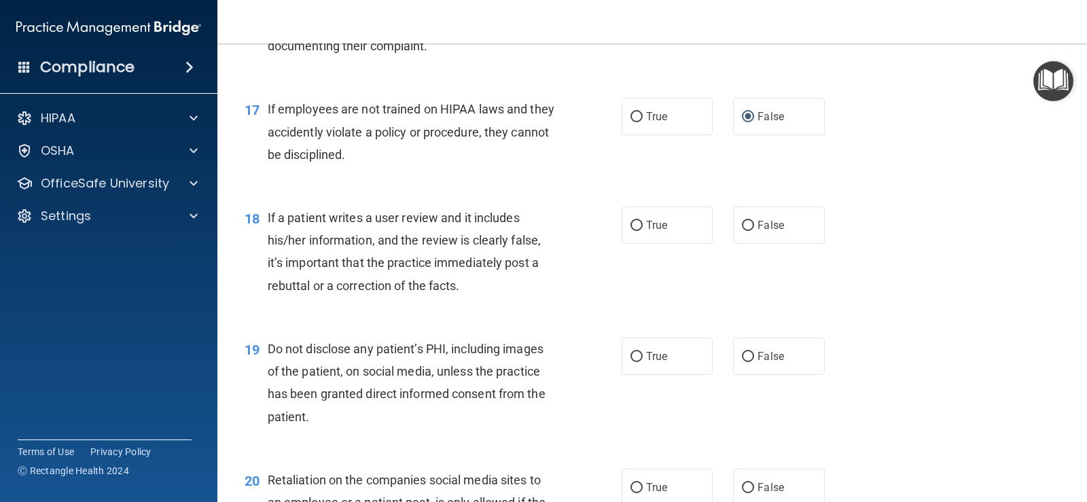
click at [406, 259] on span "If a patient writes a user review and it includes his/her information, and the …" at bounding box center [404, 252] width 273 height 82
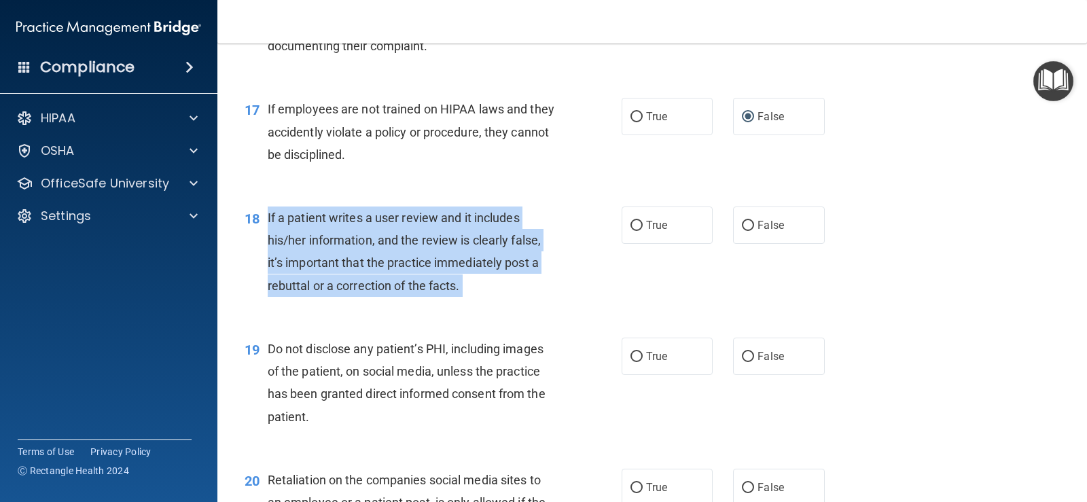
click at [406, 259] on span "If a patient writes a user review and it includes his/her information, and the …" at bounding box center [404, 252] width 273 height 82
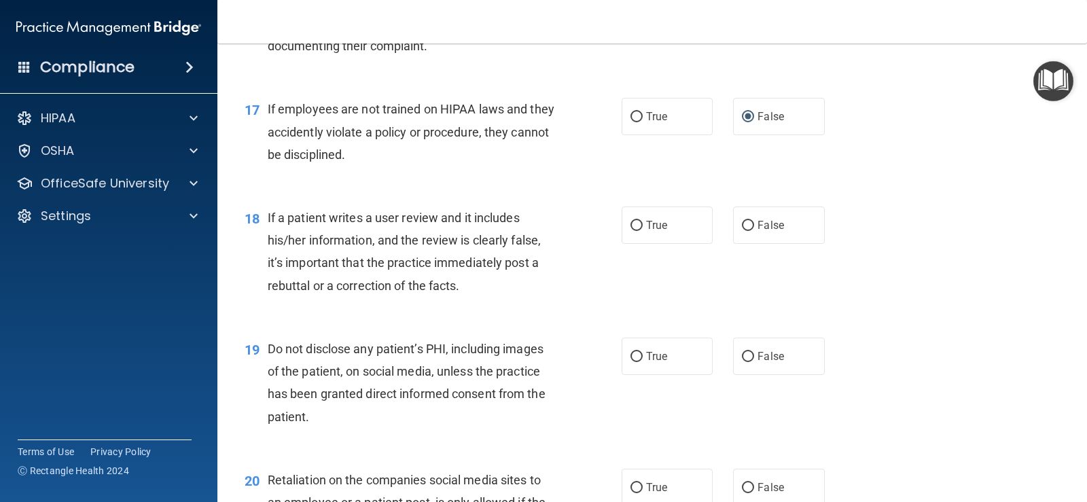
click at [482, 310] on div "18 If a patient writes a user review and it includes his/her information, and t…" at bounding box center [652, 255] width 836 height 131
click at [631, 223] on input "True" at bounding box center [637, 226] width 12 height 10
radio input "true"
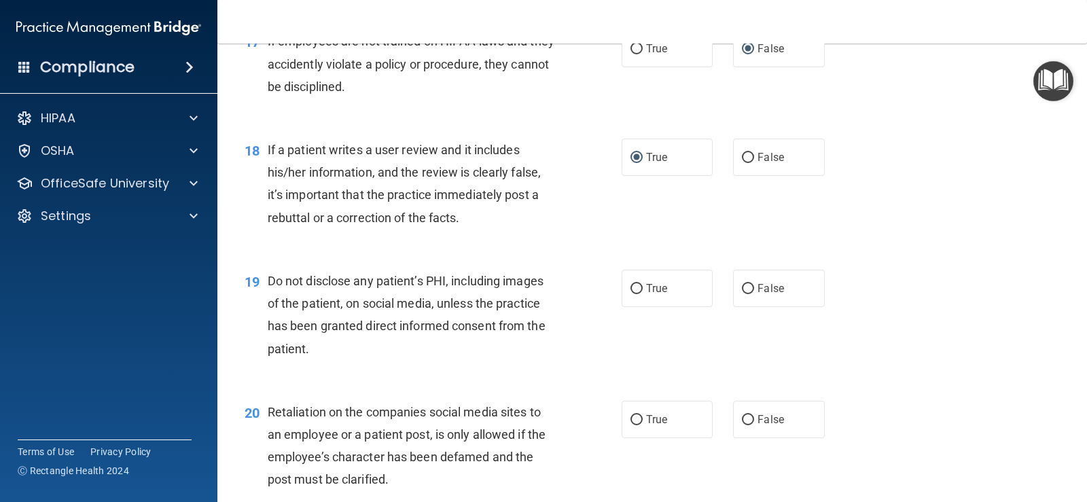
click at [418, 299] on span "Do not disclose any patient’s PHI, including images of the patient, on social m…" at bounding box center [407, 315] width 278 height 82
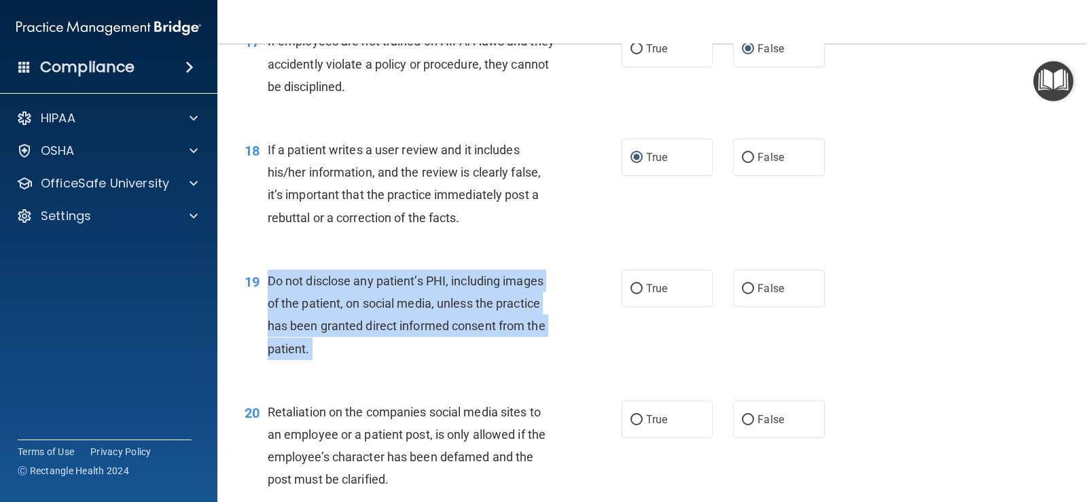
click at [418, 299] on span "Do not disclose any patient’s PHI, including images of the patient, on social m…" at bounding box center [407, 315] width 278 height 82
click at [637, 285] on input "True" at bounding box center [637, 289] width 12 height 10
radio input "true"
click at [610, 347] on div "19 Do not disclose any patient’s PHI, including images of the patient, on socia…" at bounding box center [433, 318] width 418 height 97
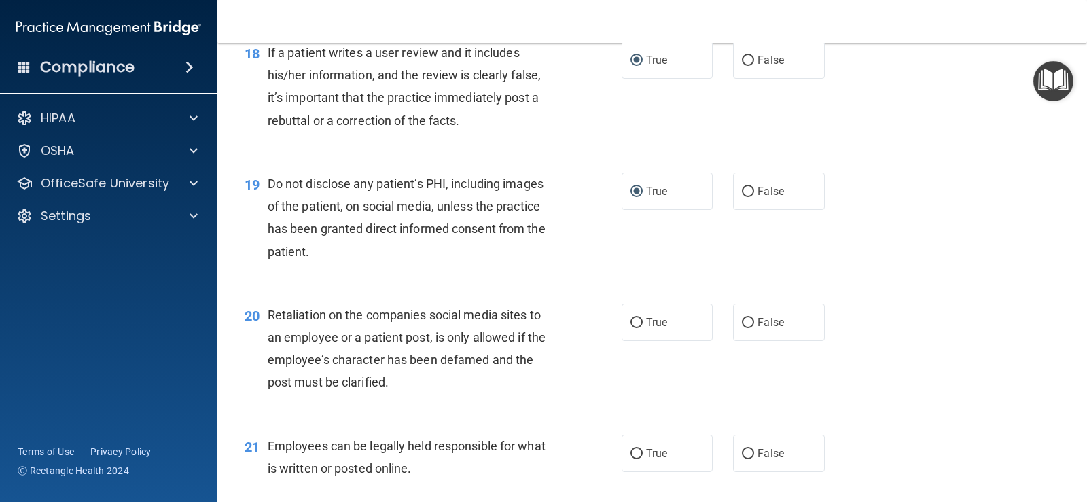
scroll to position [2446, 0]
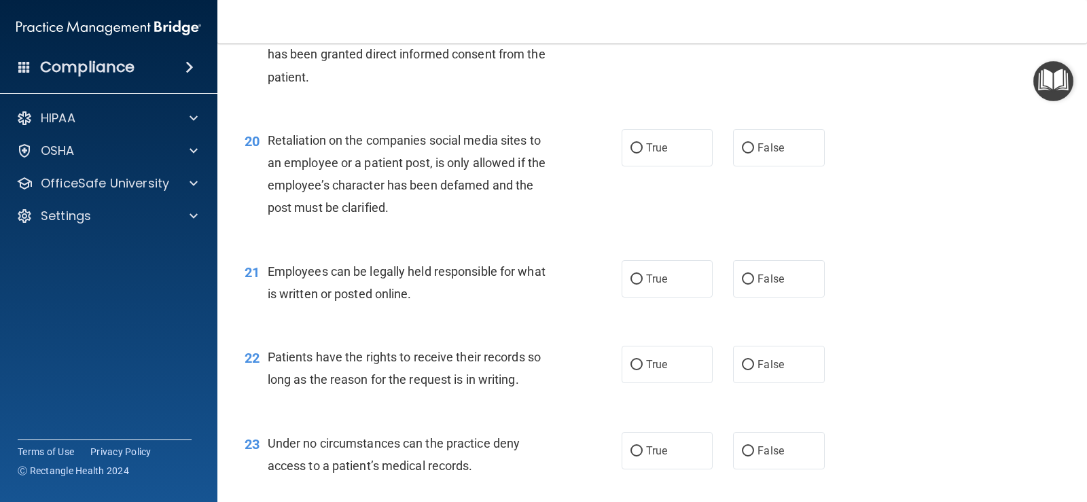
click at [357, 174] on div "Retaliation on the companies social media sites to an employee or a patient pos…" at bounding box center [417, 174] width 298 height 90
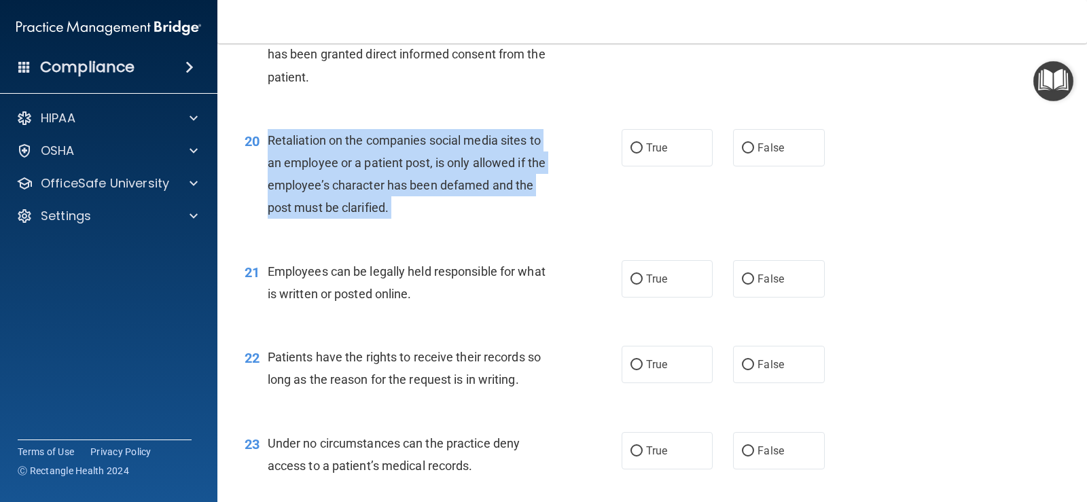
click at [357, 174] on div "Retaliation on the companies social media sites to an employee or a patient pos…" at bounding box center [417, 174] width 298 height 90
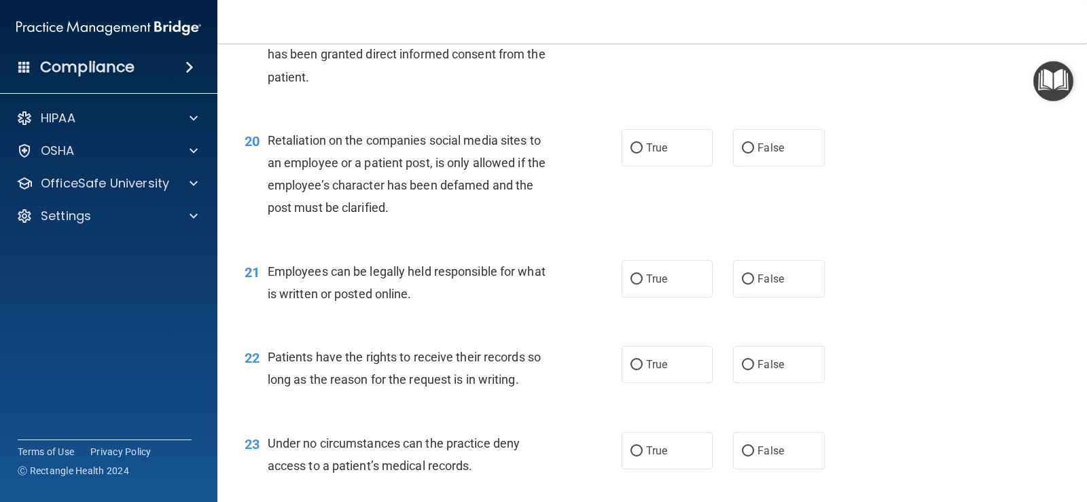
click at [339, 249] on div "21 Employees can be legally held responsible for what is written or posted onli…" at bounding box center [652, 286] width 836 height 86
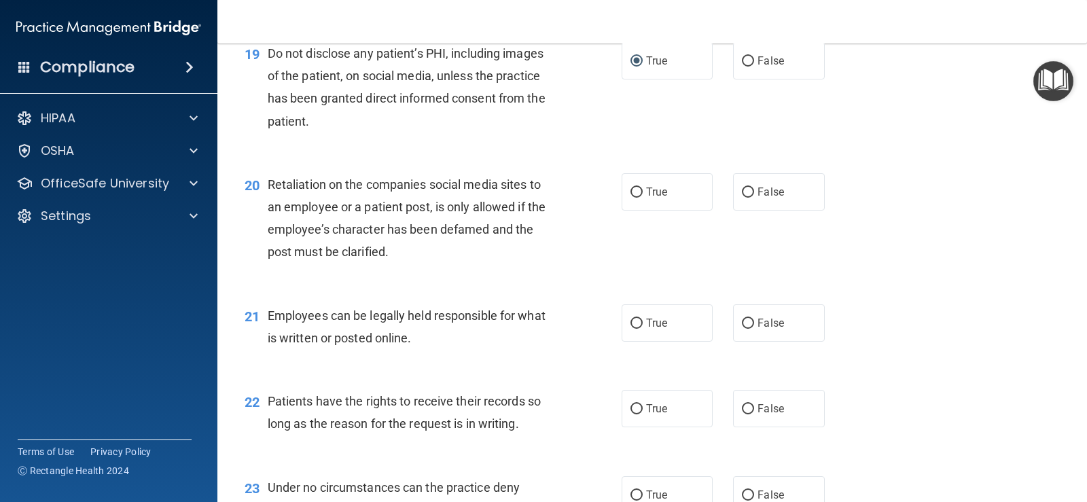
scroll to position [2378, 0]
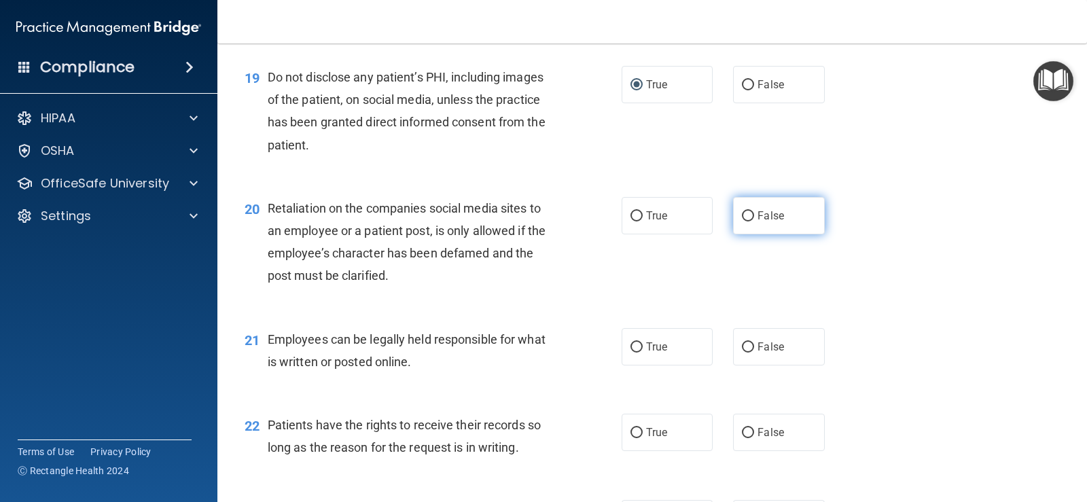
click at [748, 213] on input "False" at bounding box center [748, 216] width 12 height 10
radio input "true"
click at [590, 303] on div "20 Retaliation on the companies social media sites to an employee or a patient …" at bounding box center [652, 245] width 836 height 131
click at [372, 358] on span "Employees can be legally held responsible for what is written or posted online." at bounding box center [407, 350] width 278 height 37
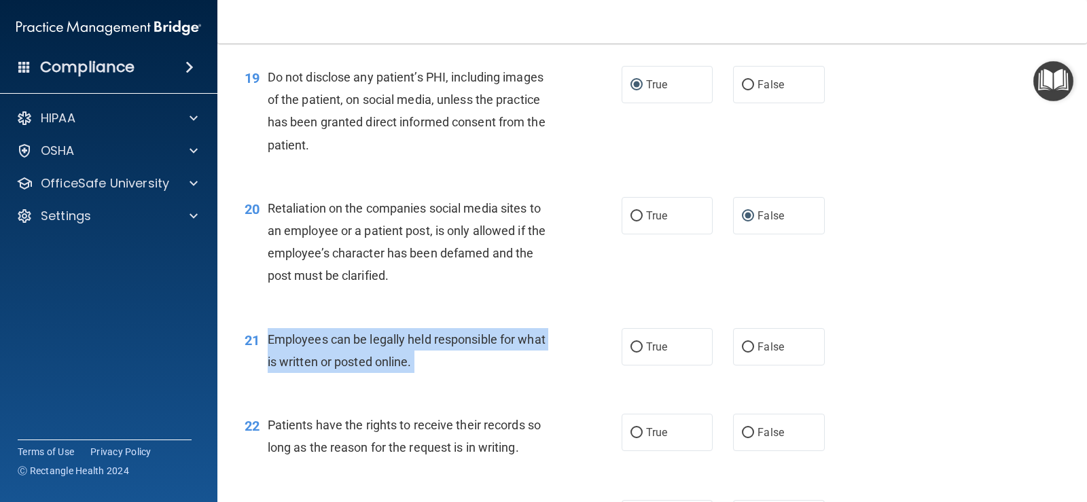
click at [372, 358] on span "Employees can be legally held responsible for what is written or posted online." at bounding box center [407, 350] width 278 height 37
click at [635, 344] on input "True" at bounding box center [637, 347] width 12 height 10
radio input "true"
click at [441, 365] on div "Employees can be legally held responsible for what is written or posted online." at bounding box center [417, 350] width 298 height 45
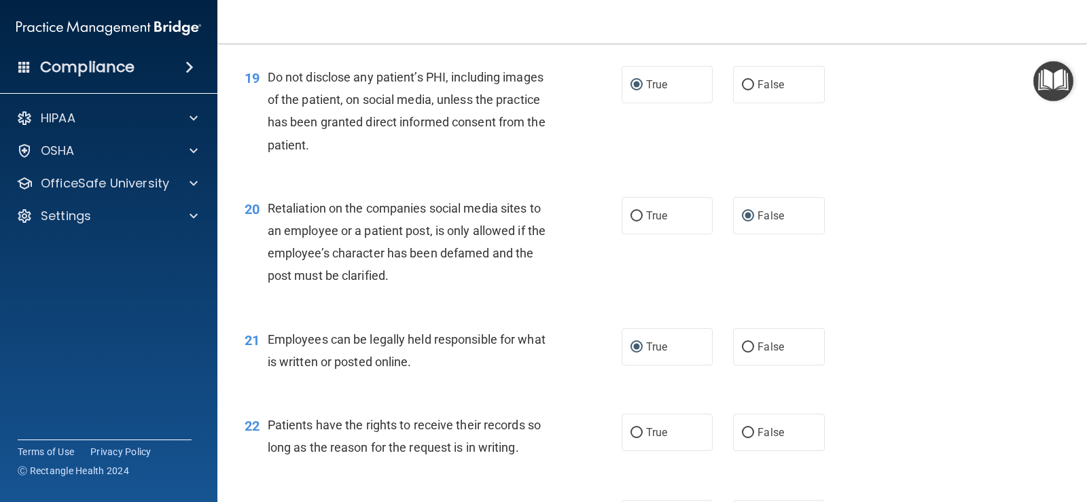
scroll to position [2446, 0]
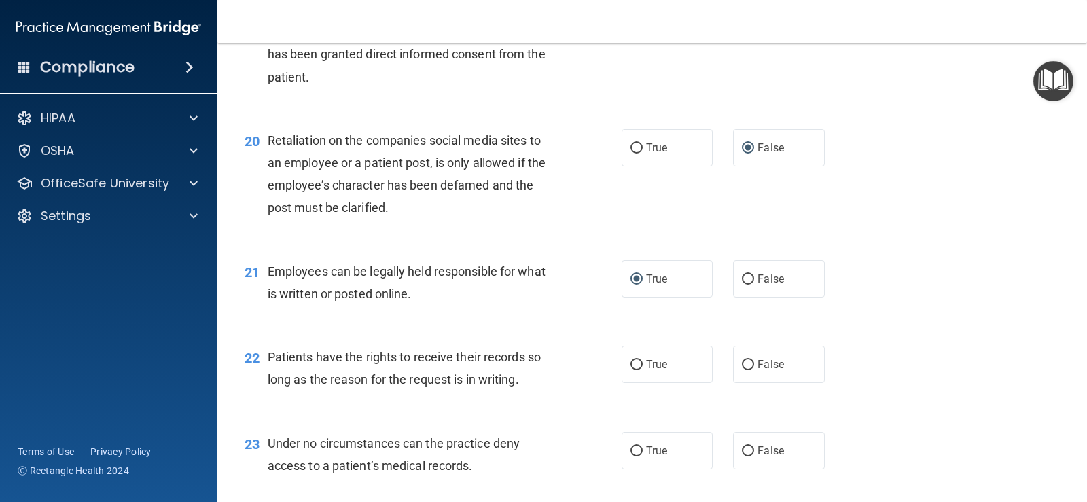
click at [479, 378] on span "Patients have the rights to receive their records so long as the reason for the…" at bounding box center [404, 368] width 273 height 37
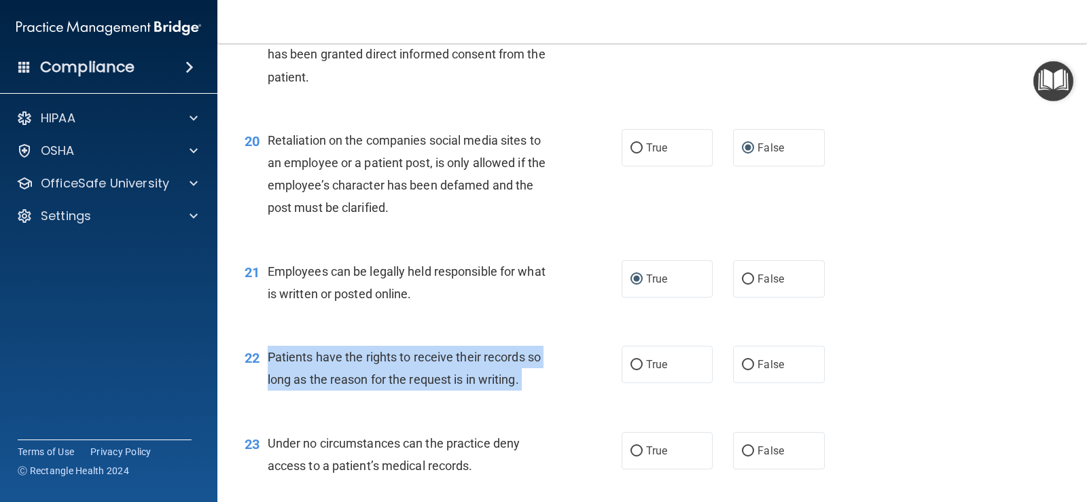
click at [479, 378] on span "Patients have the rights to receive their records so long as the reason for the…" at bounding box center [404, 368] width 273 height 37
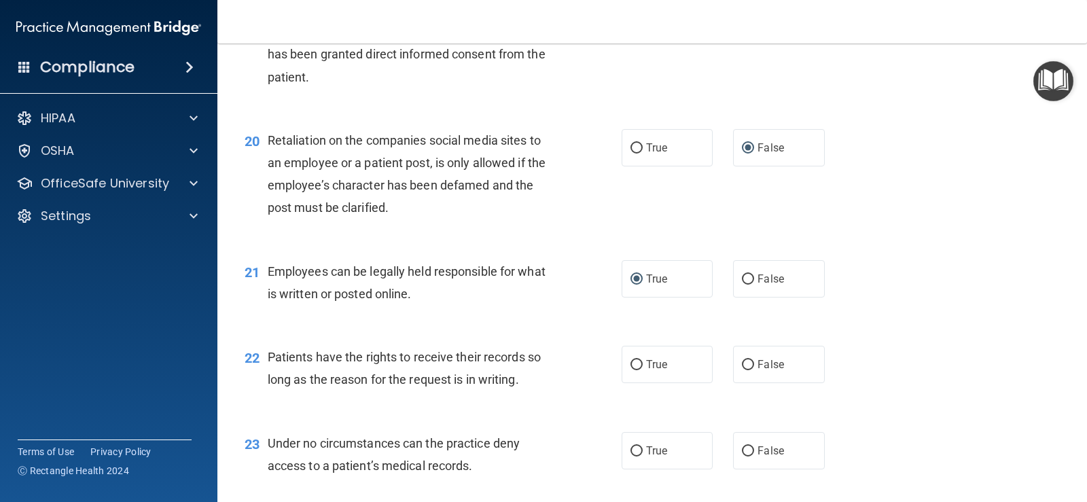
click at [567, 406] on div "22 Patients have the rights to receive their records so long as the reason for …" at bounding box center [652, 372] width 836 height 86
click at [748, 365] on label "False" at bounding box center [778, 364] width 91 height 37
click at [745, 363] on input "False" at bounding box center [748, 365] width 12 height 10
radio input "true"
click at [552, 414] on div "22 Patients have the rights to receive their records so long as the reason for …" at bounding box center [652, 372] width 836 height 86
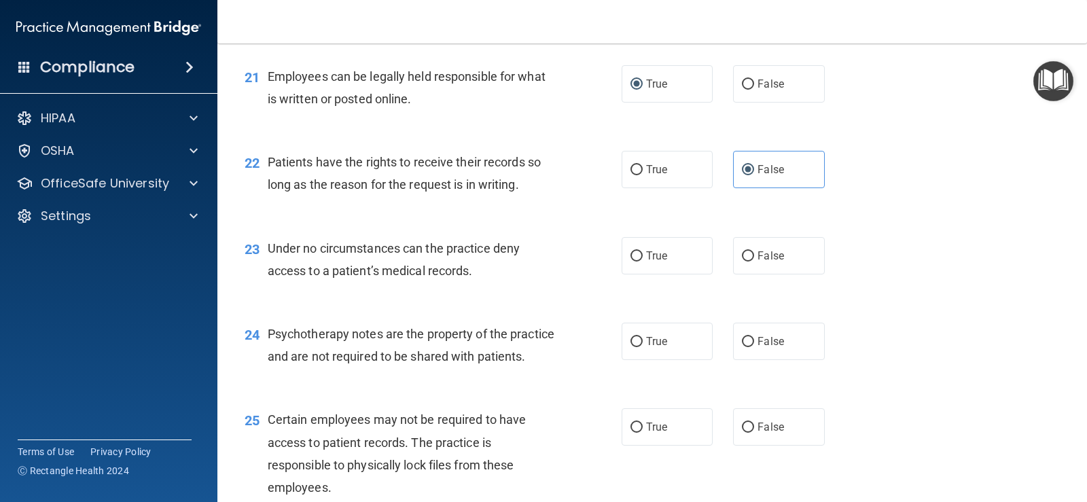
scroll to position [2650, 0]
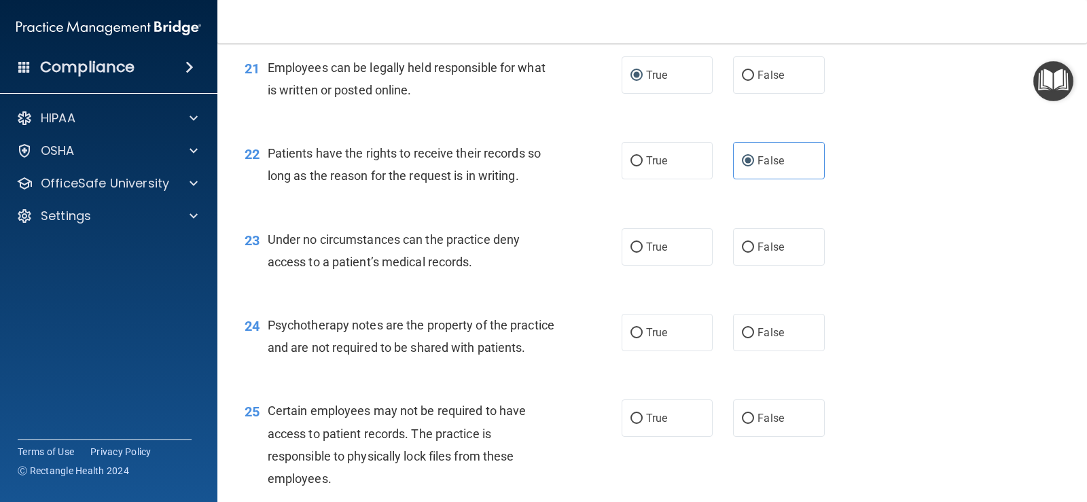
click at [387, 240] on span "Under no circumstances can the practice deny access to a patient’s medical reco…" at bounding box center [394, 250] width 252 height 37
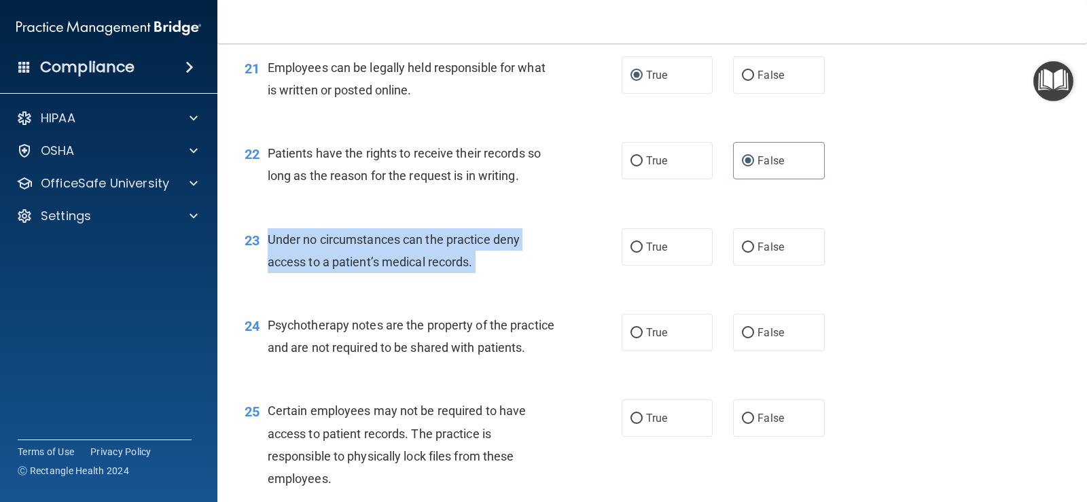
click at [387, 240] on span "Under no circumstances can the practice deny access to a patient’s medical reco…" at bounding box center [394, 250] width 252 height 37
click at [742, 243] on input "False" at bounding box center [748, 248] width 12 height 10
radio input "true"
click at [595, 270] on div "23 Under no circumstances can the practice deny access to a patient’s medical r…" at bounding box center [433, 254] width 418 height 52
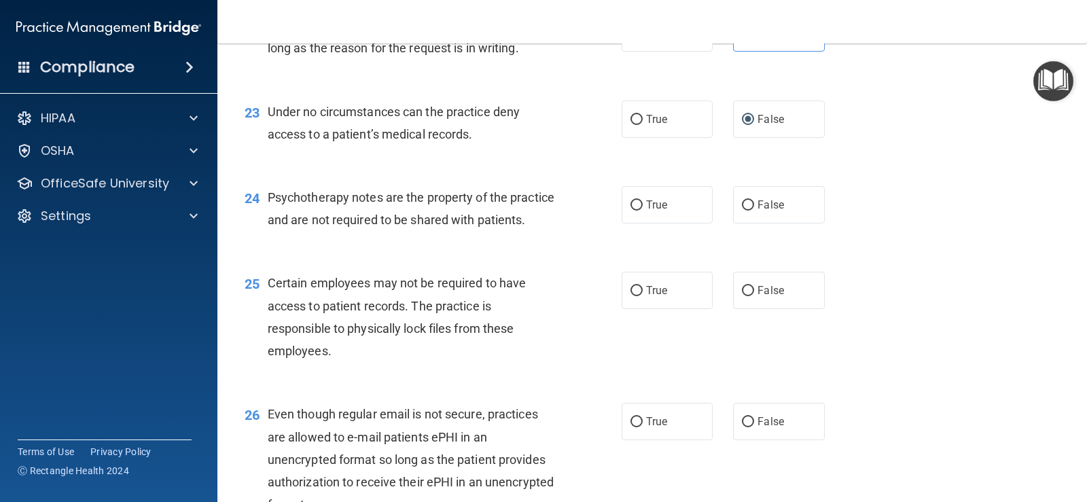
scroll to position [2786, 0]
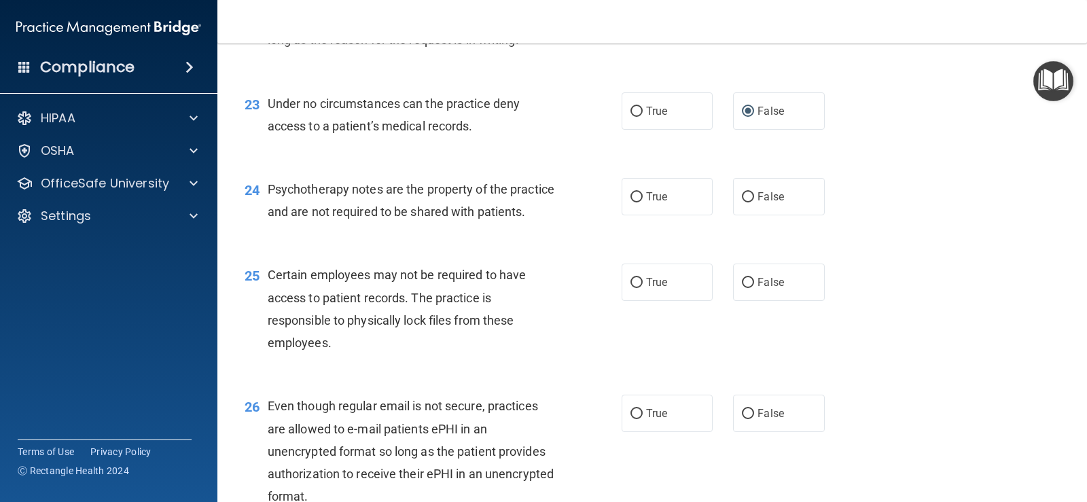
click at [330, 209] on span "Psychotherapy notes are the property of the practice and are not required to be…" at bounding box center [411, 200] width 287 height 37
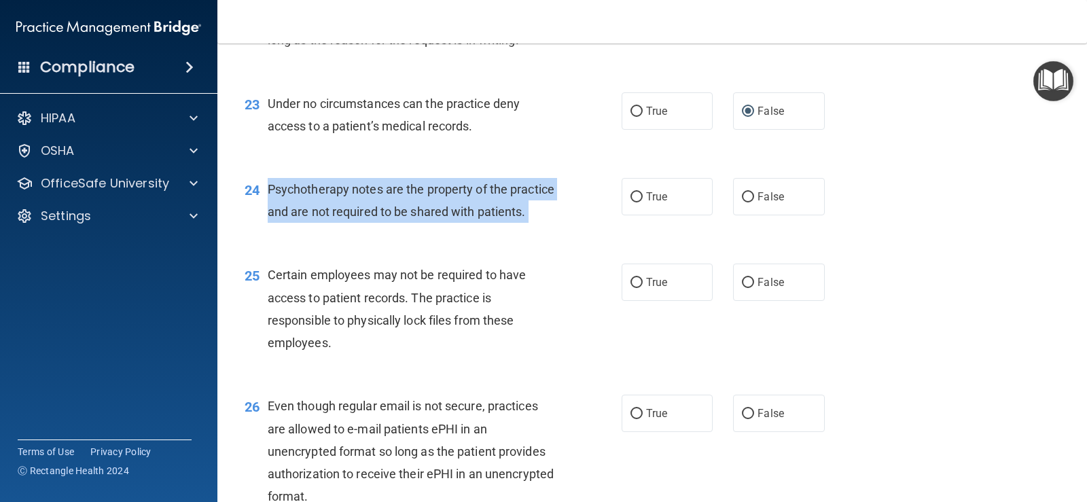
click at [329, 209] on span "Psychotherapy notes are the property of the practice and are not required to be…" at bounding box center [411, 200] width 287 height 37
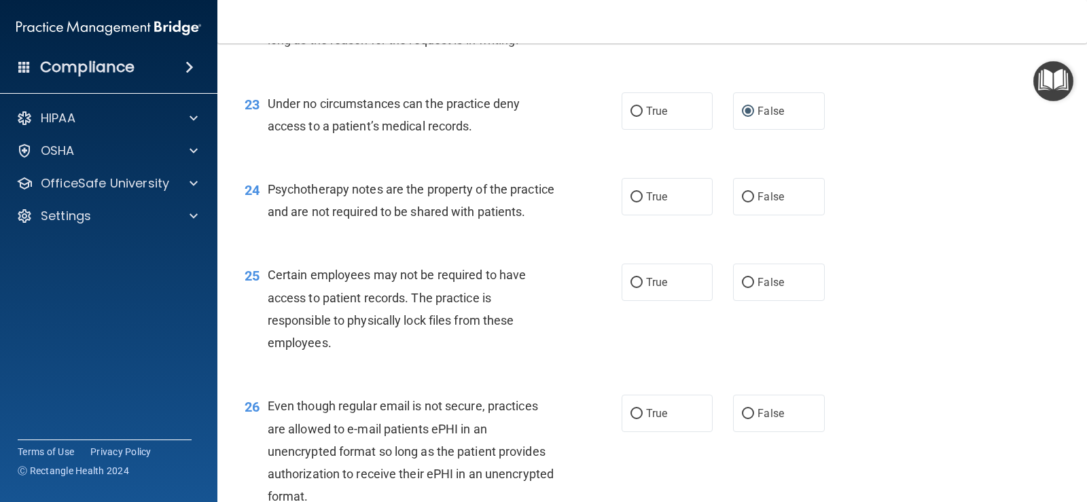
click at [505, 170] on div "24 Psychotherapy notes are the property of the practice and are not required to…" at bounding box center [652, 204] width 836 height 86
click at [631, 196] on input "True" at bounding box center [637, 197] width 12 height 10
radio input "true"
click at [319, 328] on div "Certain employees may not be required to have access to patient records. The pr…" at bounding box center [417, 309] width 298 height 90
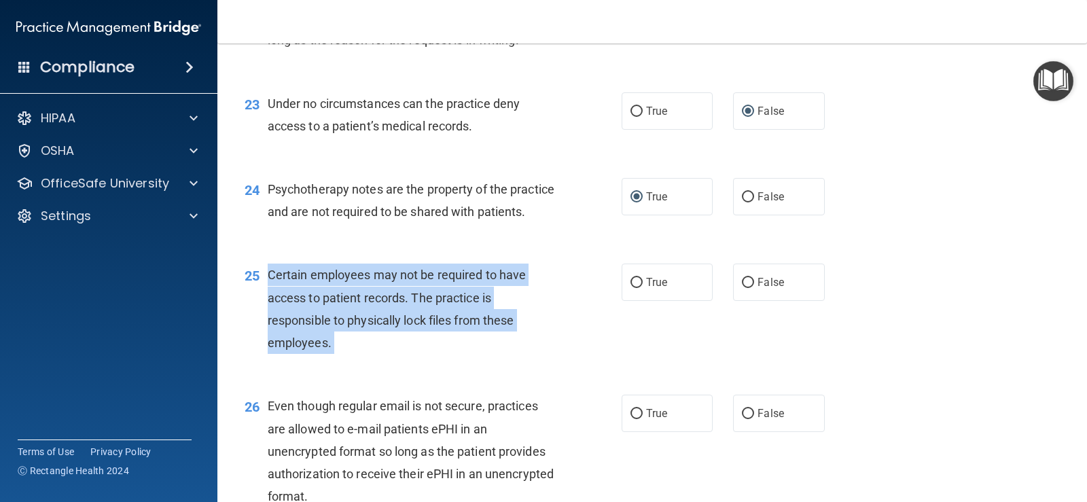
click at [319, 328] on div "Certain employees may not be required to have access to patient records. The pr…" at bounding box center [417, 309] width 298 height 90
click at [633, 288] on input "True" at bounding box center [637, 283] width 12 height 10
radio input "true"
click at [634, 340] on div "25 Certain employees may not be required to have access to patient records. The…" at bounding box center [433, 312] width 418 height 97
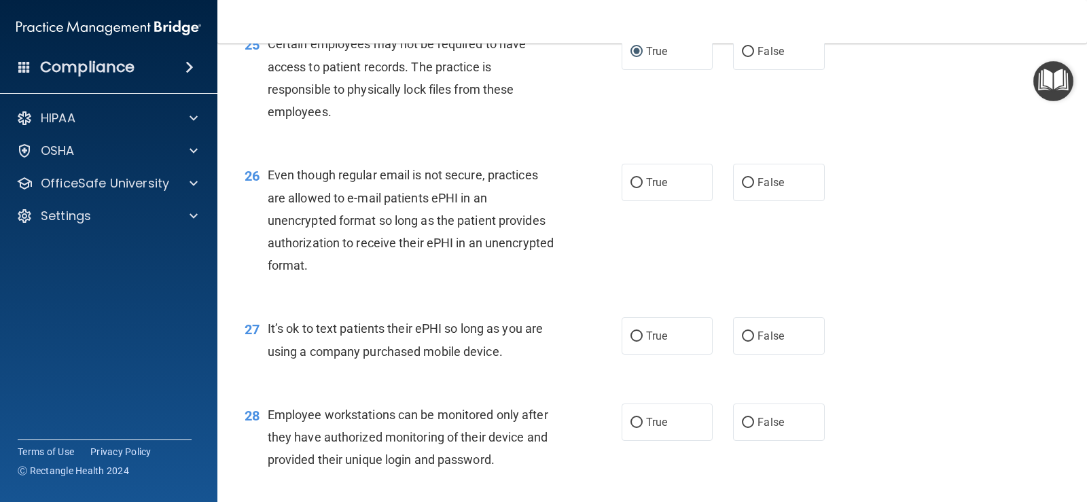
scroll to position [3058, 0]
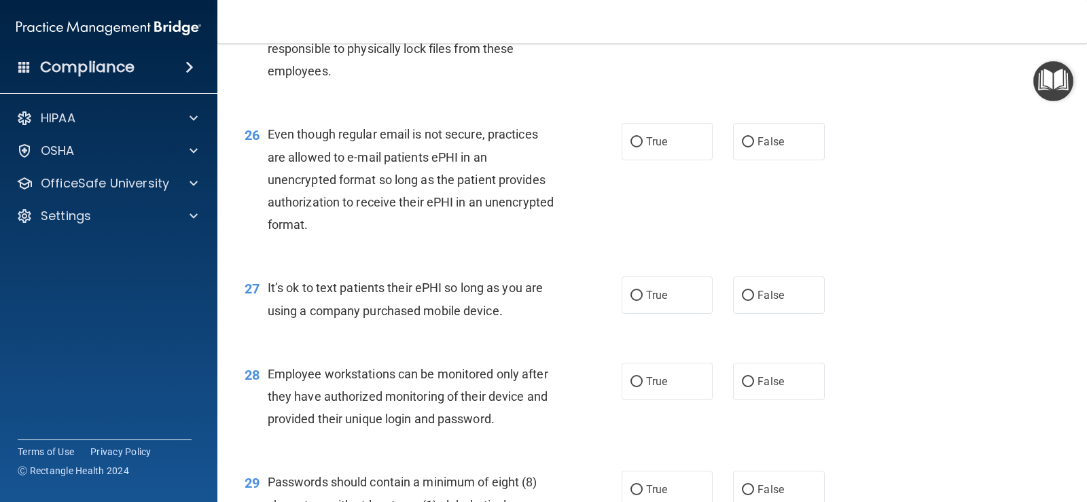
click at [440, 224] on span "Even though regular email is not secure, practices are allowed to e-mail patien…" at bounding box center [411, 179] width 286 height 105
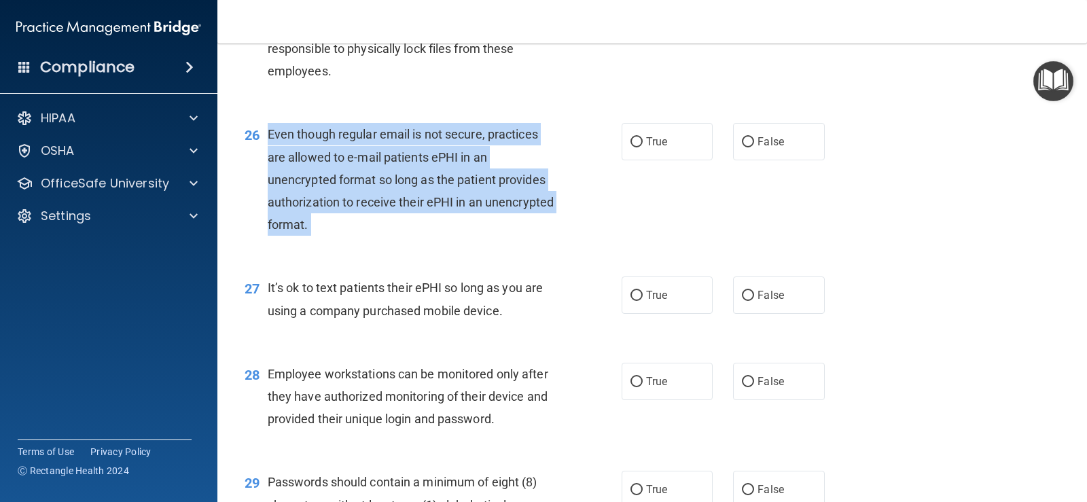
click at [440, 224] on span "Even though regular email is not secure, practices are allowed to e-mail patien…" at bounding box center [411, 179] width 286 height 105
click at [463, 236] on div "Even though regular email is not secure, practices are allowed to e-mail patien…" at bounding box center [417, 179] width 298 height 113
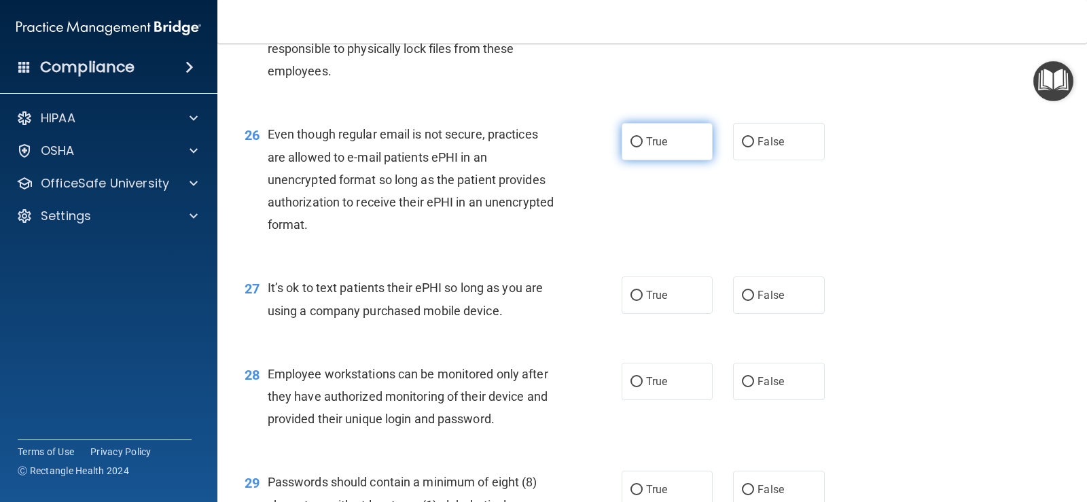
click at [634, 147] on input "True" at bounding box center [637, 142] width 12 height 10
radio input "true"
click at [601, 243] on div "26 Even though regular email is not secure, practices are allowed to e-mail pat…" at bounding box center [433, 183] width 418 height 120
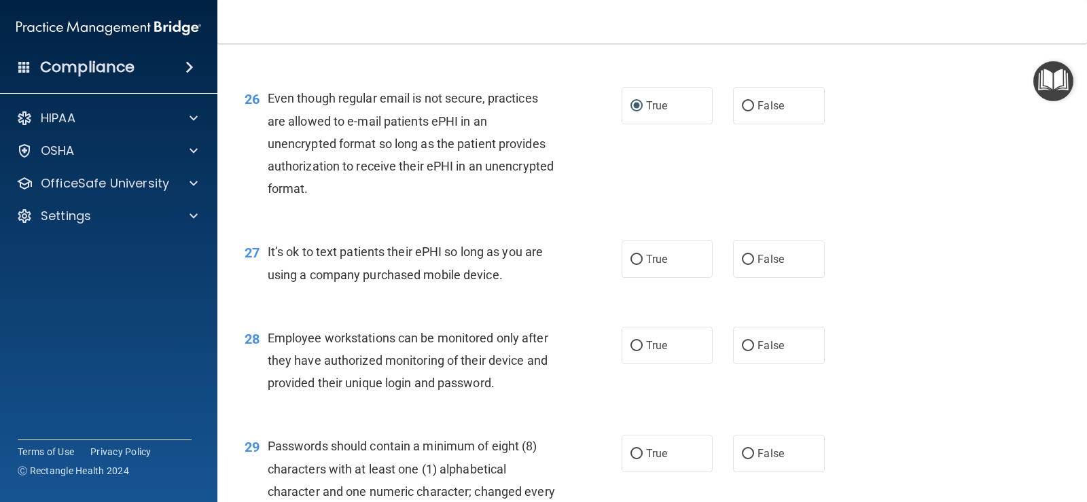
scroll to position [3126, 0]
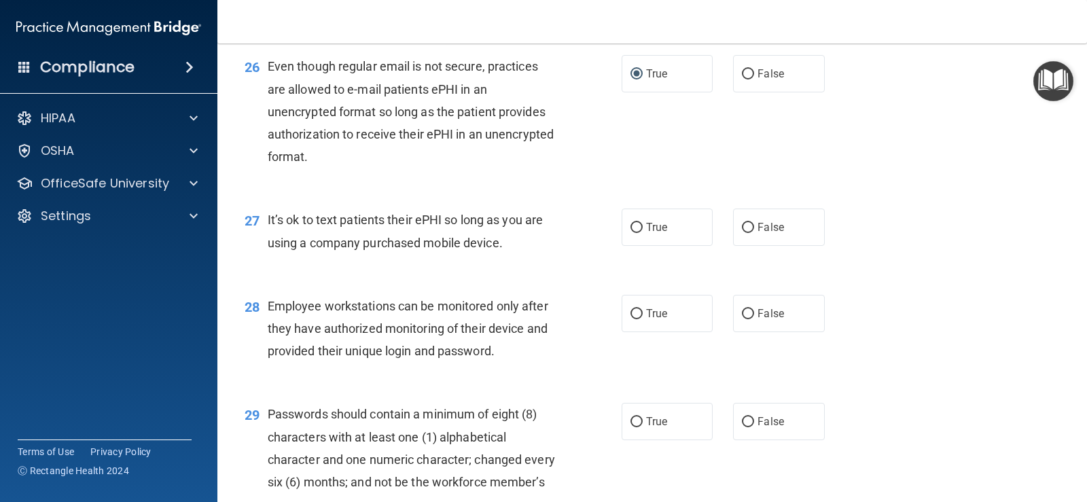
click at [425, 249] on span "It’s ok to text patients their ePHI so long as you are using a company purchase…" at bounding box center [405, 231] width 275 height 37
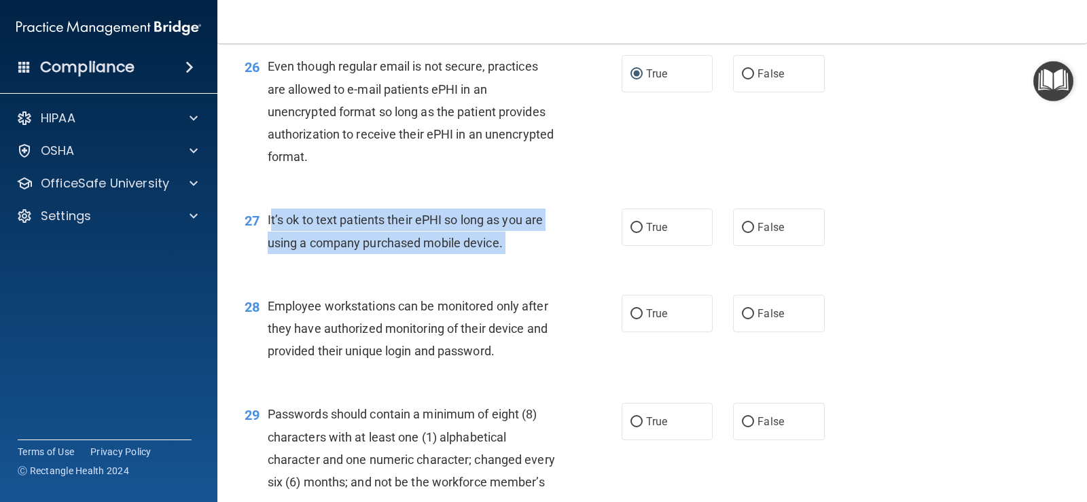
click at [425, 249] on span "It’s ok to text patients their ePHI so long as you are using a company purchase…" at bounding box center [405, 231] width 275 height 37
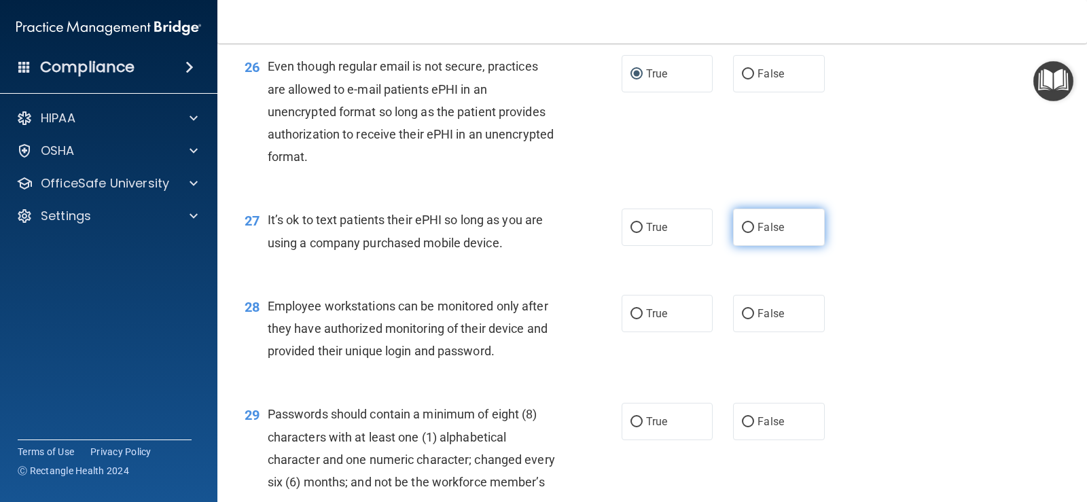
click at [736, 246] on label "False" at bounding box center [778, 227] width 91 height 37
click at [747, 233] on input "False" at bounding box center [748, 228] width 12 height 10
radio input "true"
click at [593, 300] on div "28 Employee workstations can be monitored only after they have authorized monit…" at bounding box center [652, 332] width 836 height 109
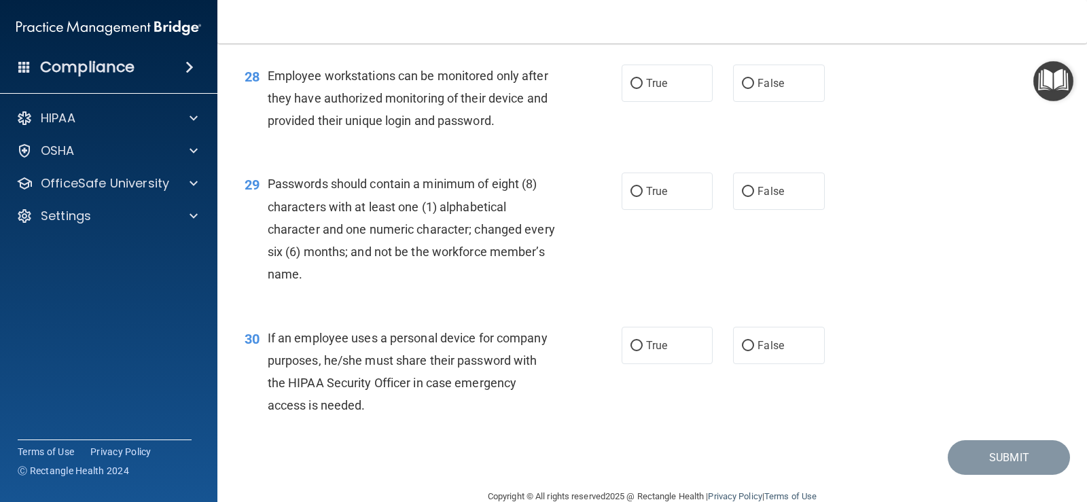
scroll to position [3397, 0]
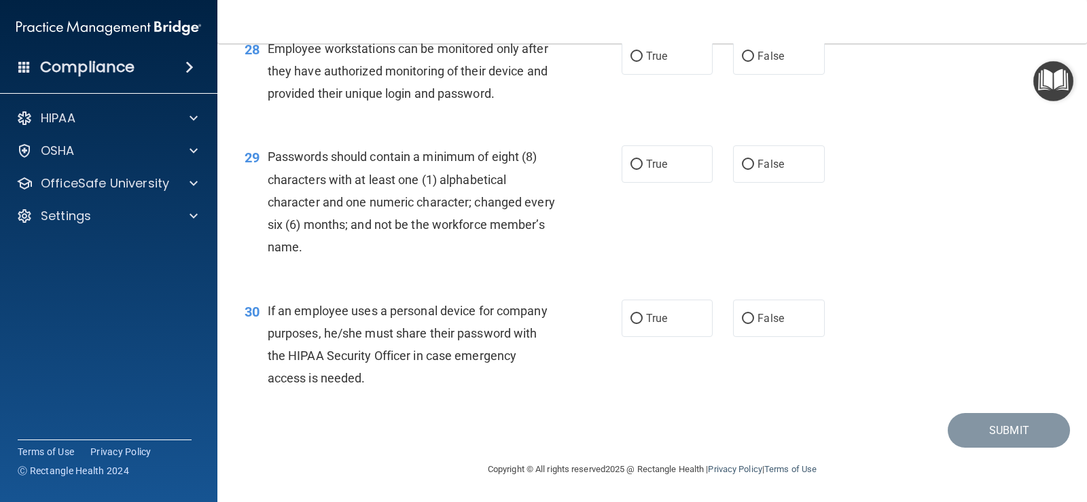
click at [844, 138] on div "29 Passwords should contain a minimum of eight (8) characters with at least one…" at bounding box center [652, 205] width 836 height 154
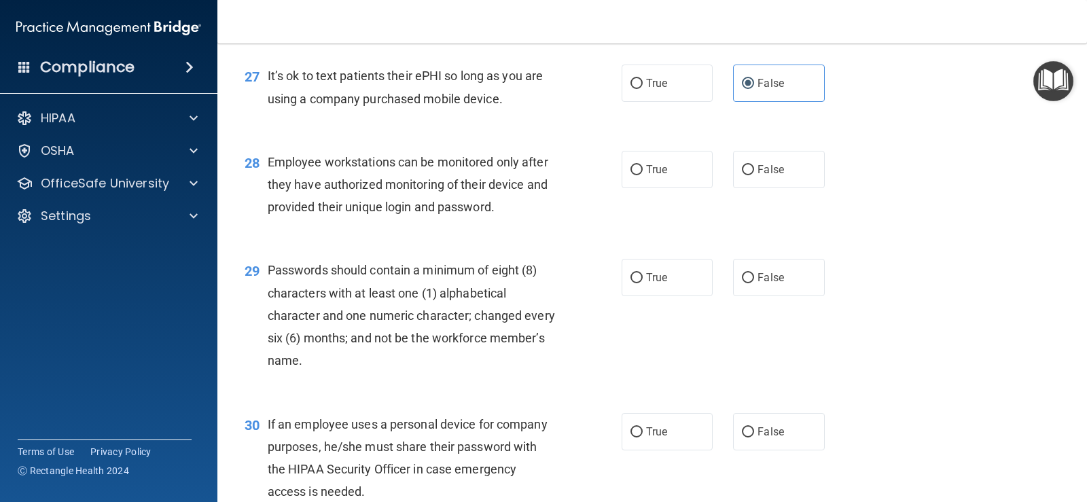
scroll to position [3262, 0]
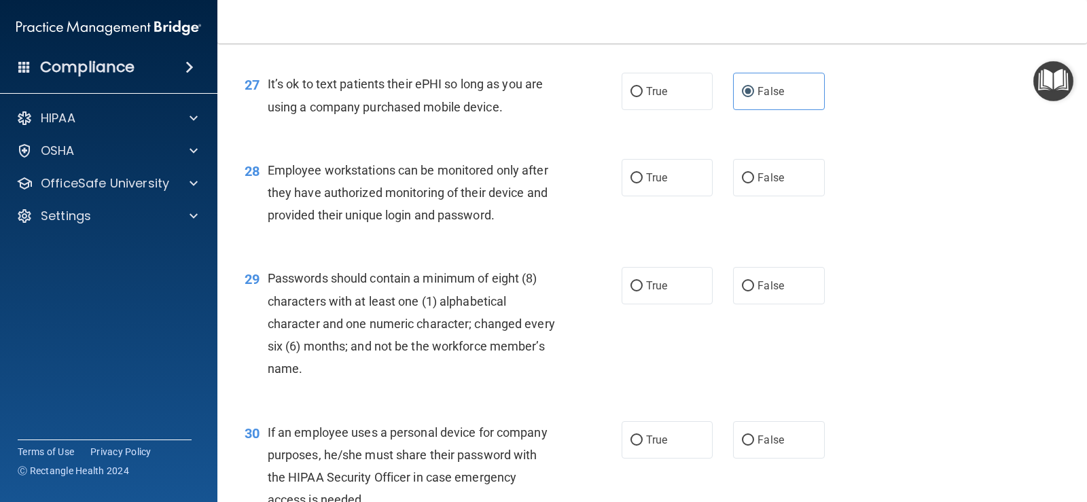
click at [412, 219] on span "Employee workstations can be monitored only after they have authorized monitori…" at bounding box center [408, 192] width 281 height 59
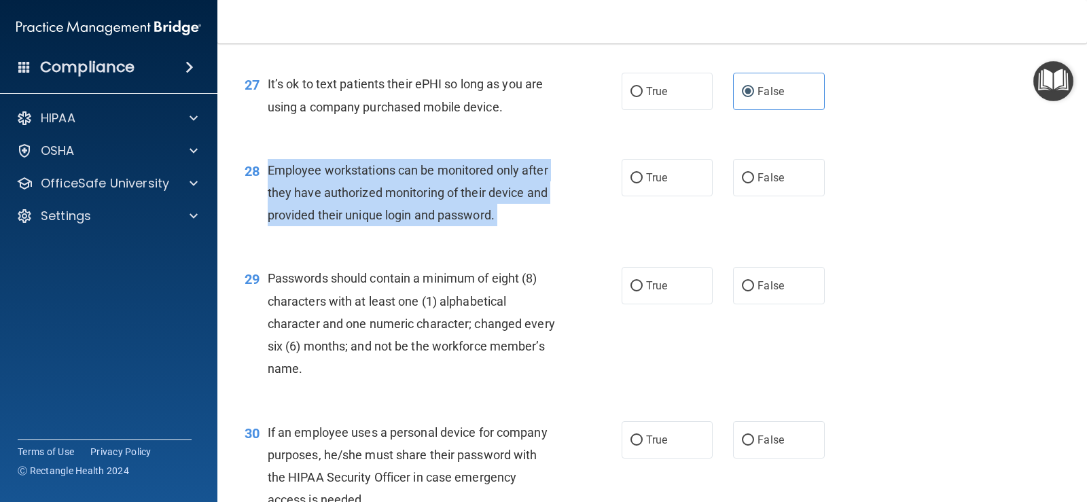
click at [412, 219] on span "Employee workstations can be monitored only after they have authorized monitori…" at bounding box center [408, 192] width 281 height 59
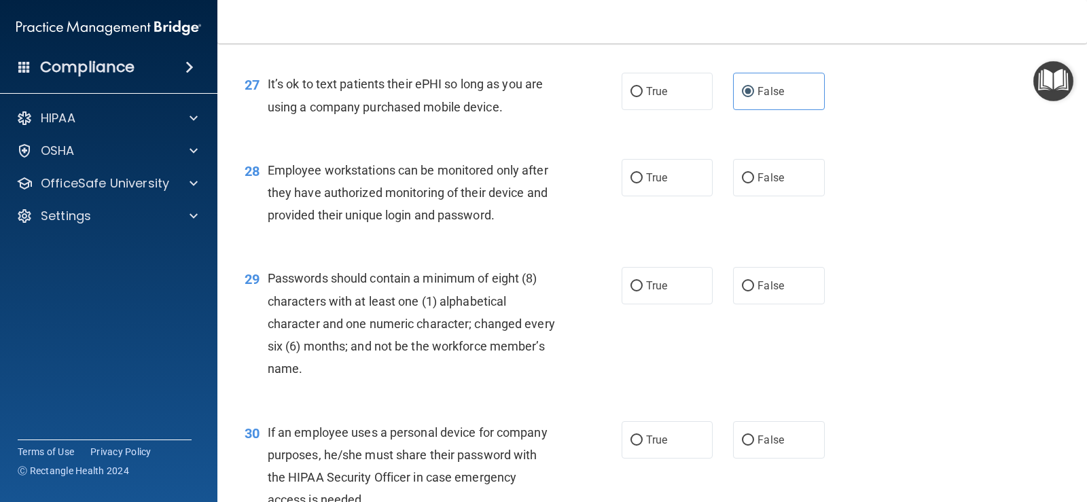
click at [397, 251] on div "28 Employee workstations can be monitored only after they have authorized monit…" at bounding box center [652, 196] width 836 height 109
click at [403, 222] on span "Employee workstations can be monitored only after they have authorized monitori…" at bounding box center [408, 192] width 281 height 59
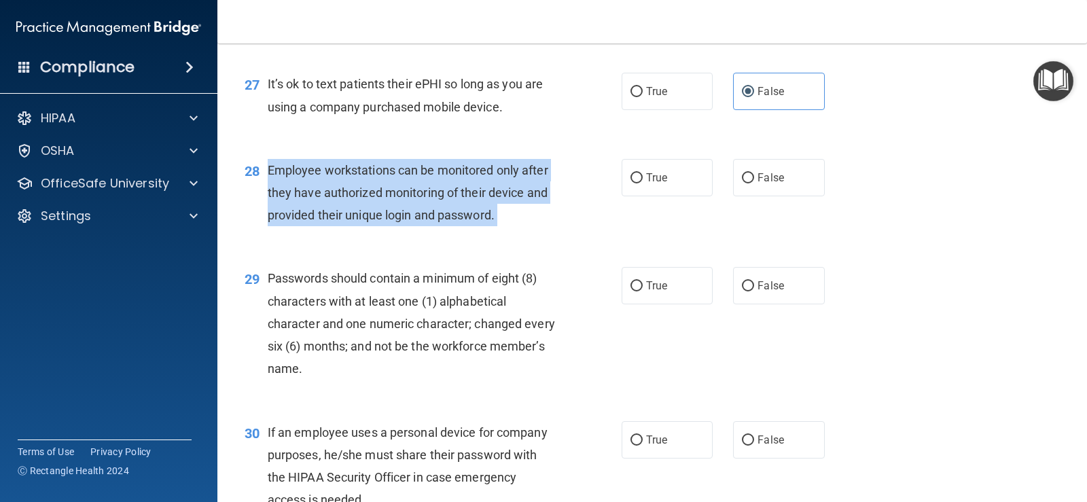
click at [403, 222] on span "Employee workstations can be monitored only after they have authorized monitori…" at bounding box center [408, 192] width 281 height 59
click at [745, 183] on input "False" at bounding box center [748, 178] width 12 height 10
radio input "true"
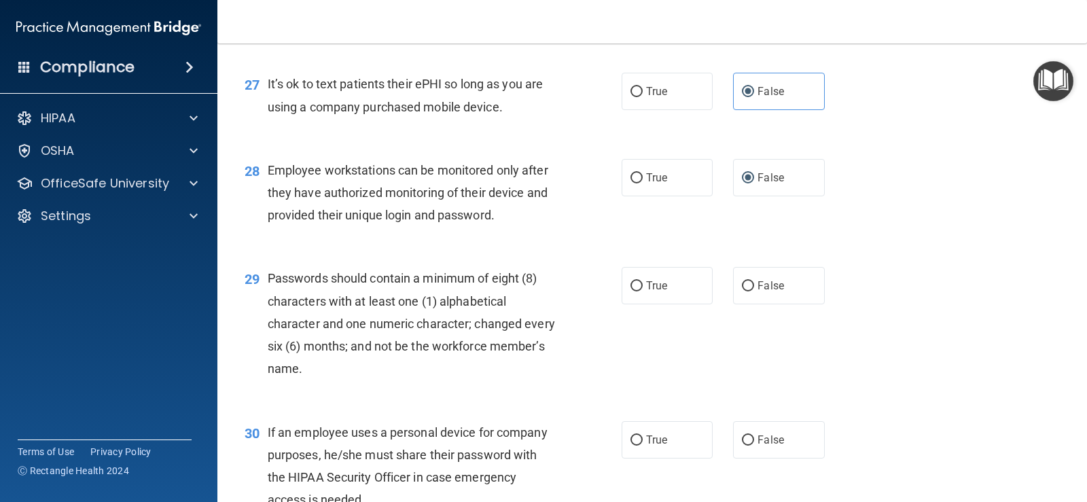
click at [711, 243] on div "28 Employee workstations can be monitored only after they have authorized monit…" at bounding box center [652, 196] width 836 height 109
click at [391, 336] on div "Passwords should contain a minimum of eight (8) characters with at least one (1…" at bounding box center [417, 323] width 298 height 113
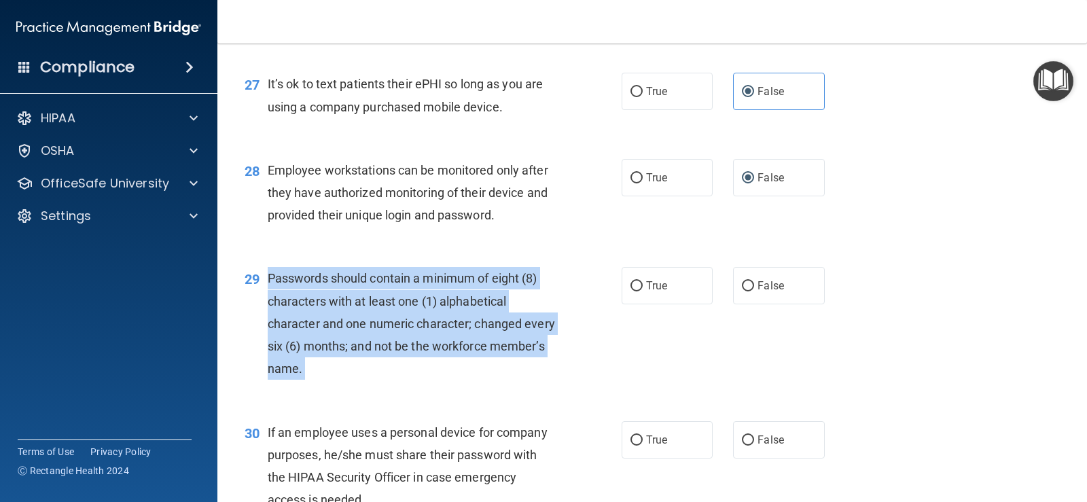
click at [391, 336] on div "Passwords should contain a minimum of eight (8) characters with at least one (1…" at bounding box center [417, 323] width 298 height 113
click at [542, 380] on div "Passwords should contain a minimum of eight (8) characters with at least one (1…" at bounding box center [417, 323] width 298 height 113
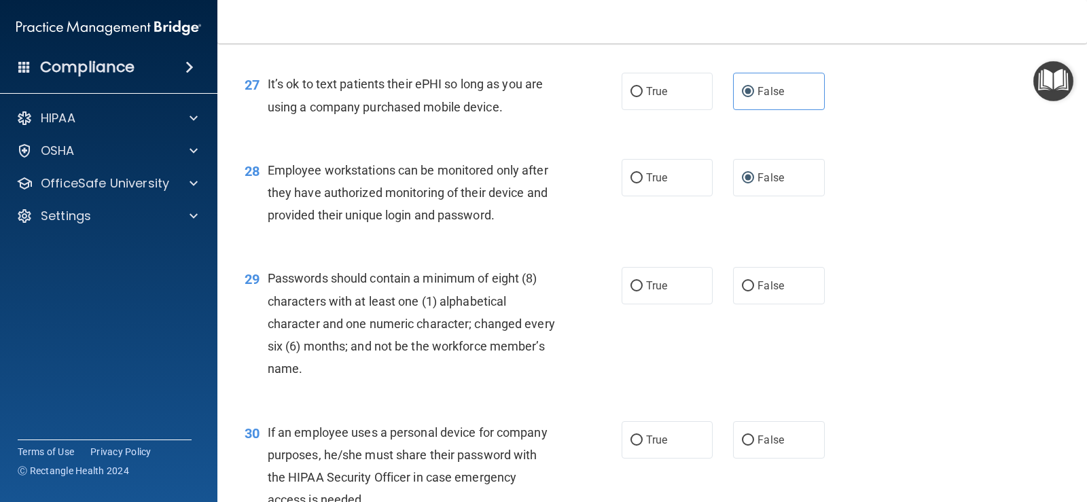
click at [469, 340] on span "Passwords should contain a minimum of eight (8) characters with at least one (1…" at bounding box center [411, 323] width 287 height 105
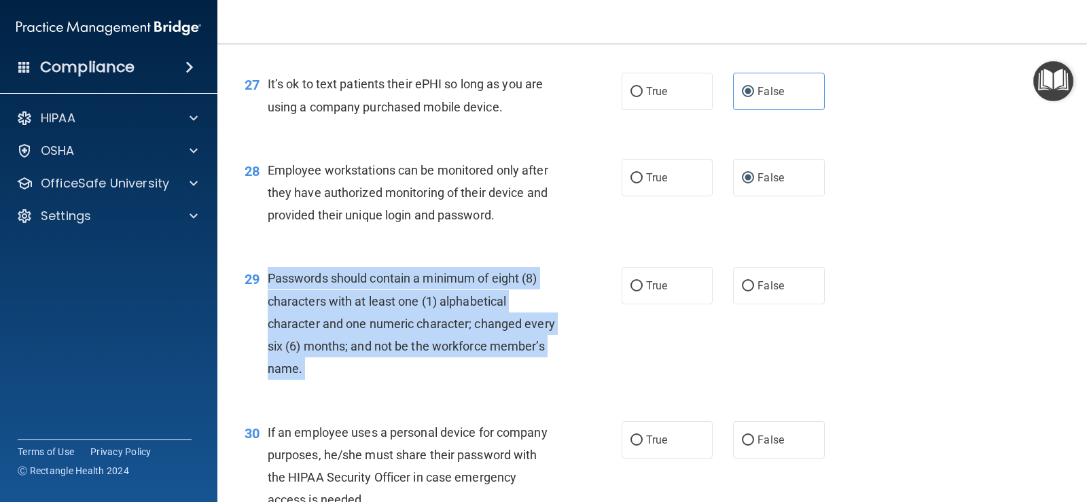
click at [469, 340] on span "Passwords should contain a minimum of eight (8) characters with at least one (1…" at bounding box center [411, 323] width 287 height 105
click at [484, 387] on div "29 Passwords should contain a minimum of eight (8) characters with at least one…" at bounding box center [433, 327] width 418 height 120
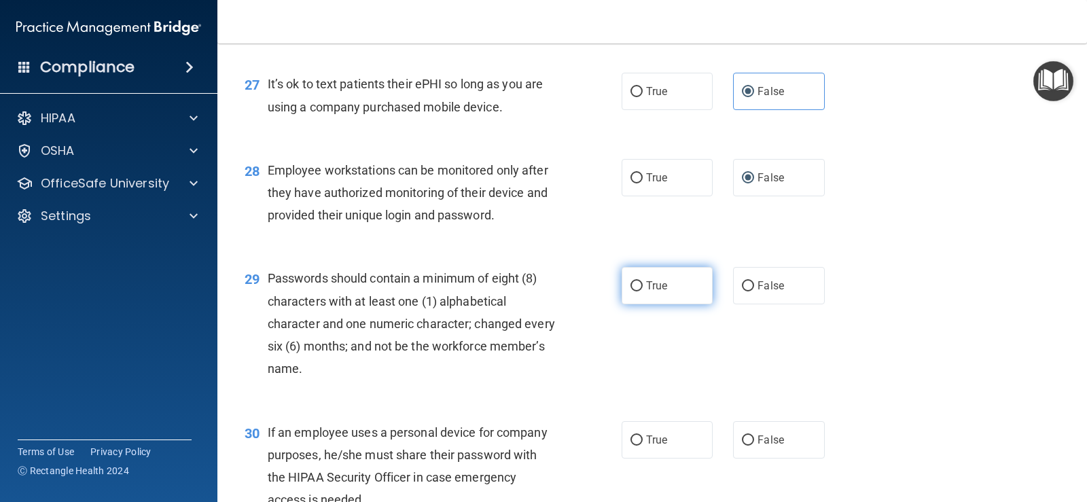
click at [651, 292] on span "True" at bounding box center [656, 285] width 21 height 13
click at [643, 291] on input "True" at bounding box center [637, 286] width 12 height 10
radio input "true"
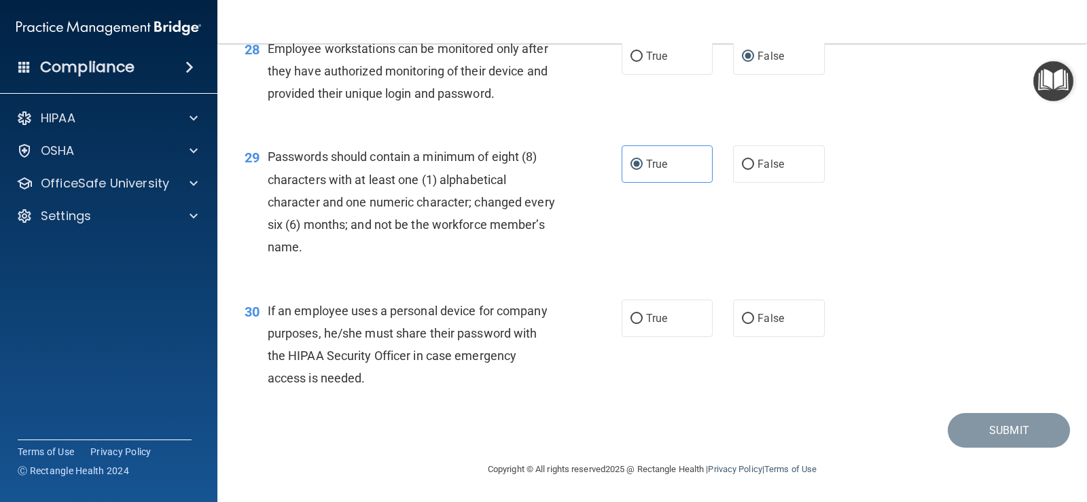
scroll to position [3406, 0]
click at [389, 340] on span "If an employee uses a personal device for company purposes, he/she must share t…" at bounding box center [408, 345] width 280 height 82
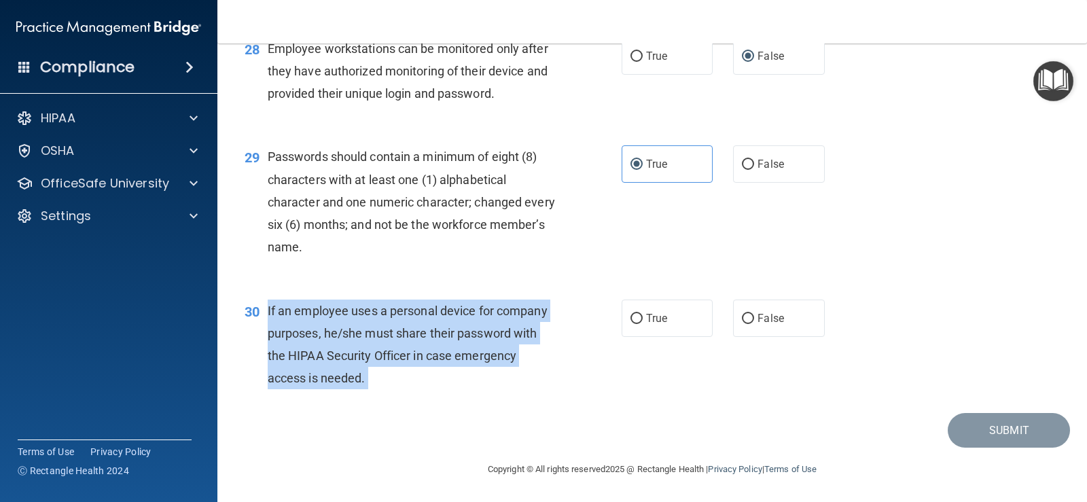
click at [389, 340] on span "If an employee uses a personal device for company purposes, he/she must share t…" at bounding box center [408, 345] width 280 height 82
click at [742, 319] on input "False" at bounding box center [748, 319] width 12 height 10
radio input "true"
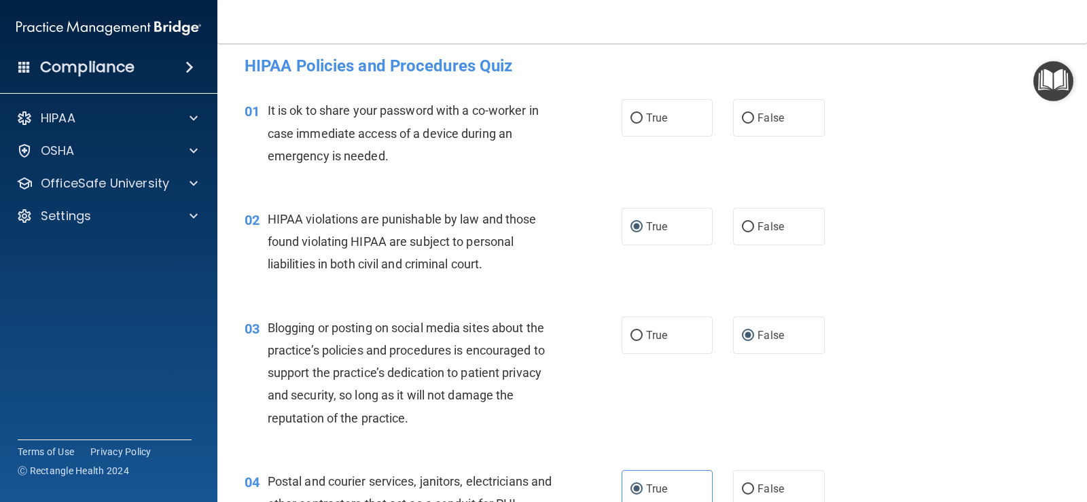
scroll to position [0, 0]
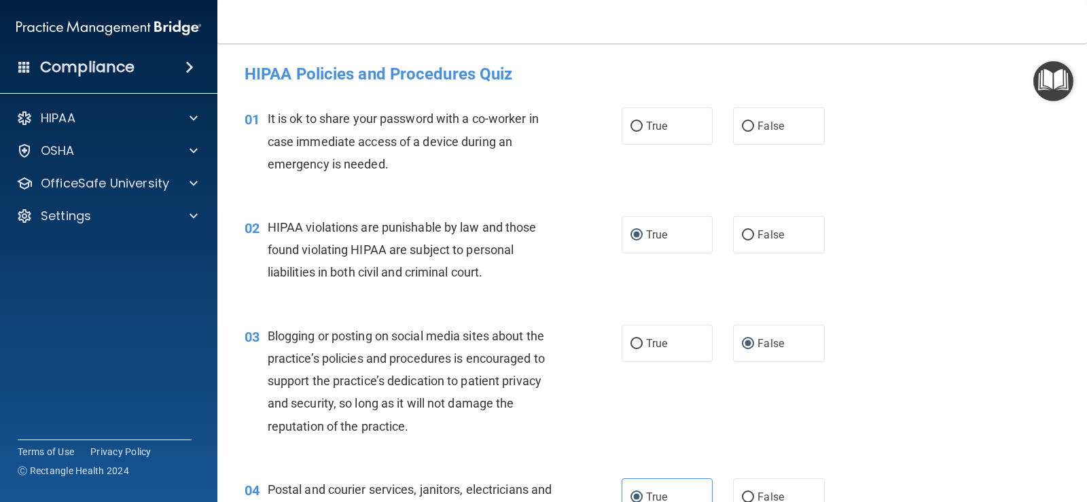
click at [487, 144] on span "It is ok to share your password with a co-worker in case immediate access of a …" at bounding box center [403, 140] width 271 height 59
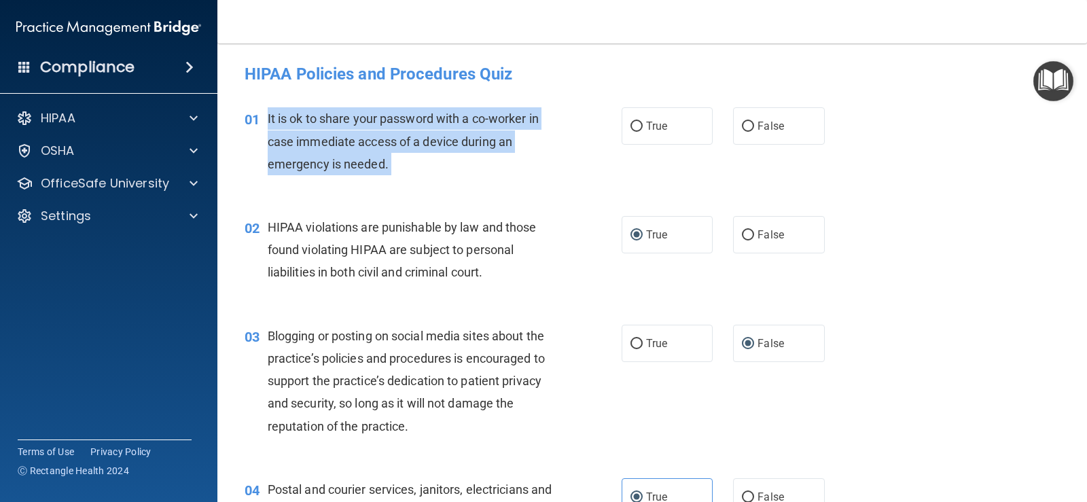
click at [487, 144] on span "It is ok to share your password with a co-worker in case immediate access of a …" at bounding box center [403, 140] width 271 height 59
click at [742, 124] on input "False" at bounding box center [748, 127] width 12 height 10
radio input "true"
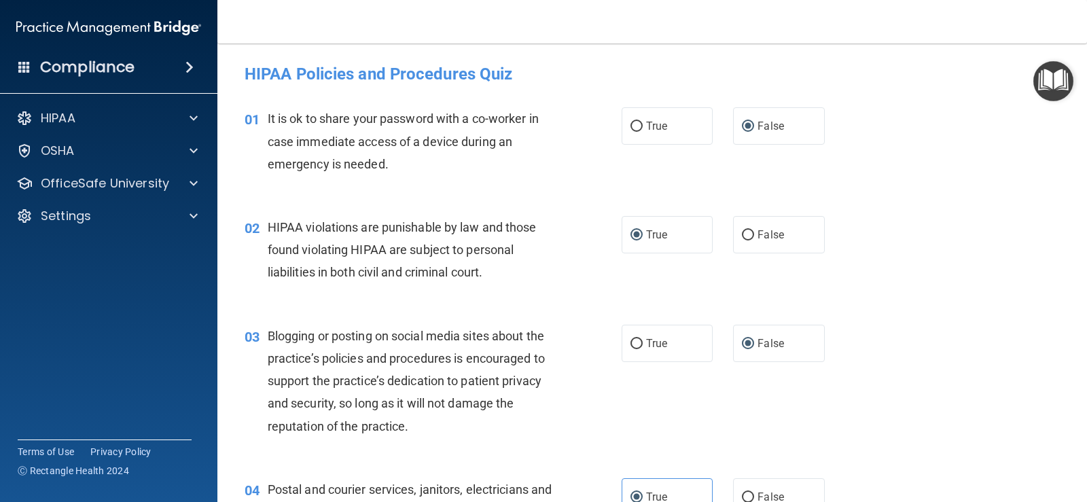
click at [949, 181] on div "01 It is ok to share your password with a co-worker in case immediate access of…" at bounding box center [652, 144] width 836 height 109
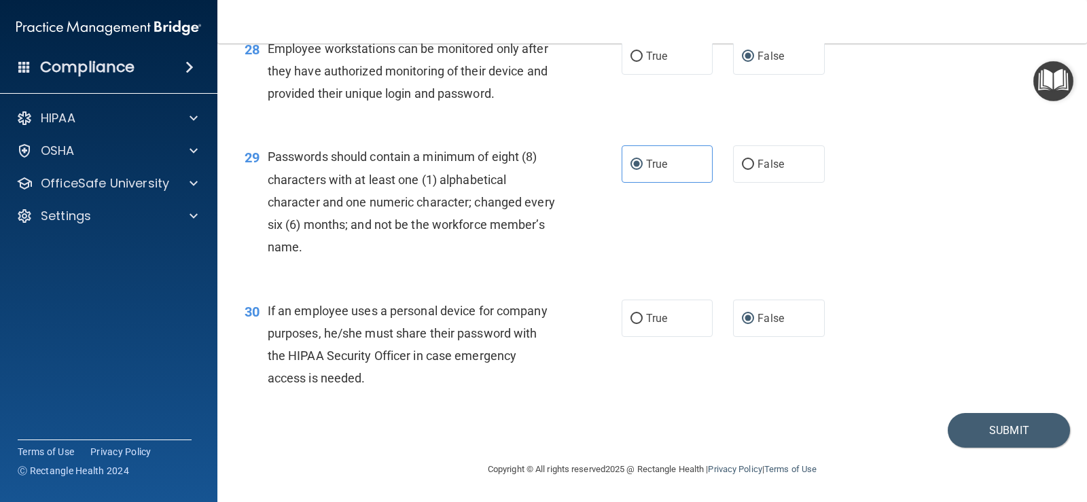
scroll to position [3406, 0]
click at [995, 439] on button "Submit" at bounding box center [1009, 430] width 122 height 35
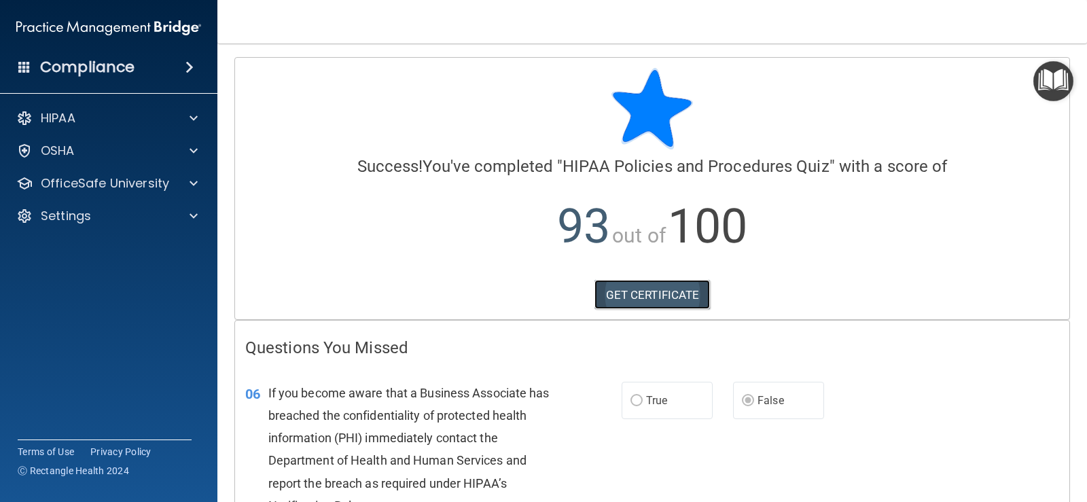
click at [645, 294] on link "GET CERTIFICATE" at bounding box center [653, 295] width 116 height 30
click at [173, 187] on div "OfficeSafe University" at bounding box center [90, 183] width 169 height 16
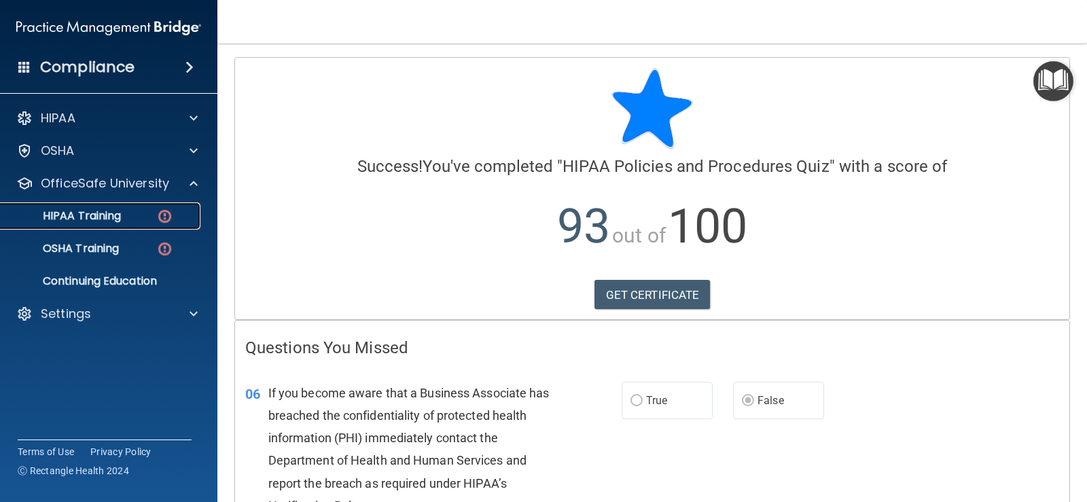
click at [170, 214] on img at bounding box center [164, 216] width 17 height 17
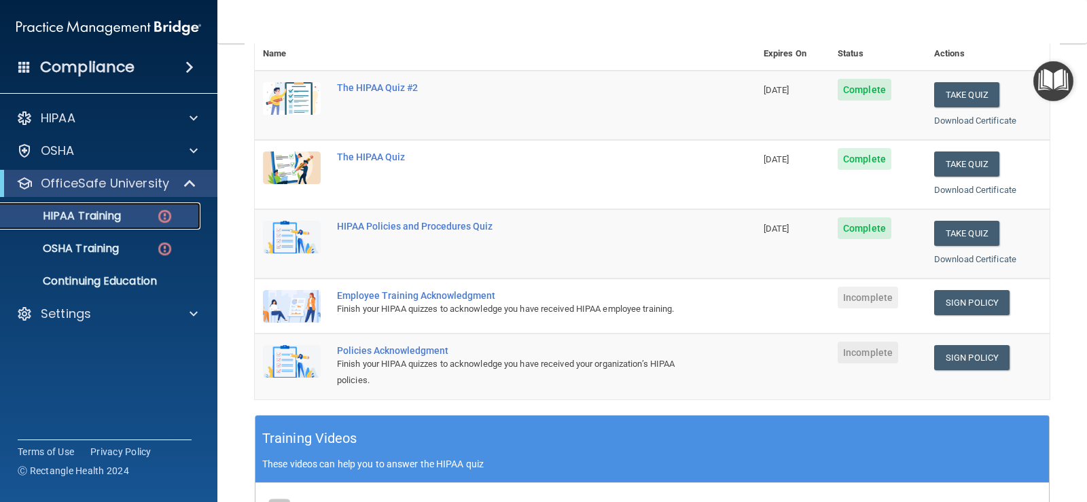
scroll to position [136, 0]
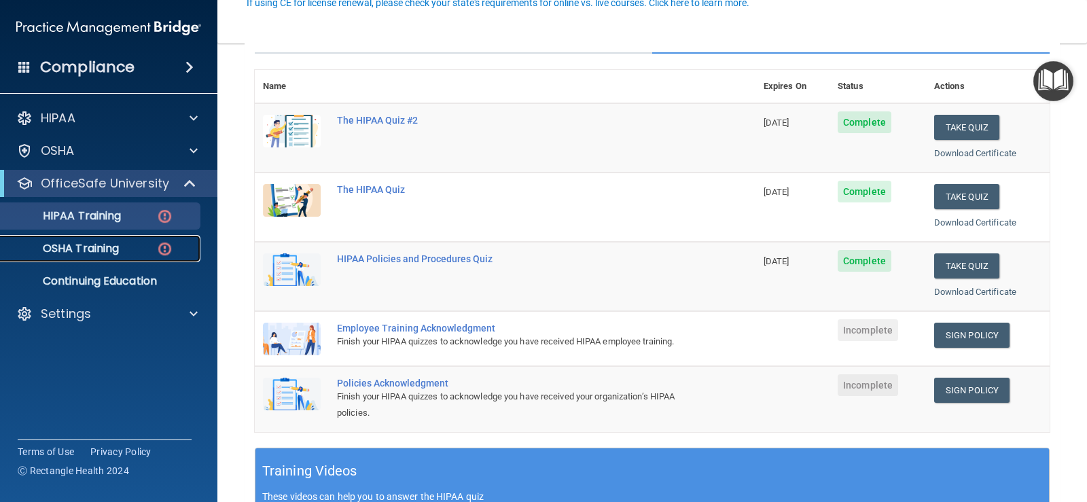
click at [145, 249] on div "OSHA Training" at bounding box center [101, 249] width 185 height 14
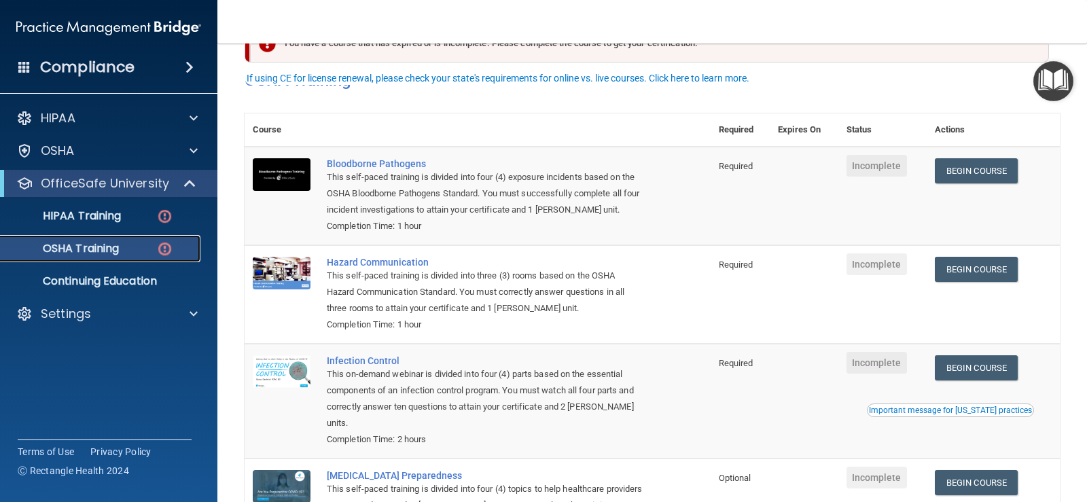
scroll to position [68, 0]
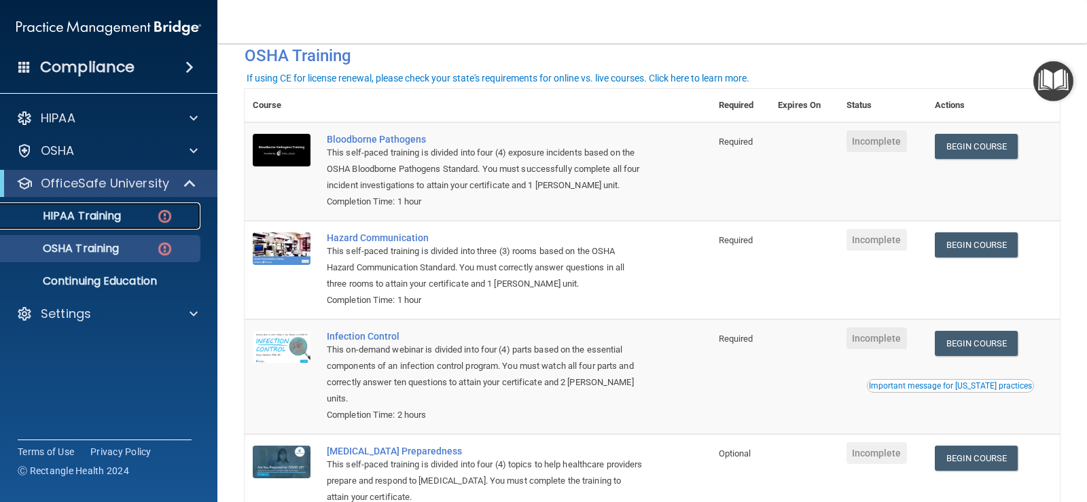
click at [158, 216] on img at bounding box center [164, 216] width 17 height 17
